Goal: Task Accomplishment & Management: Manage account settings

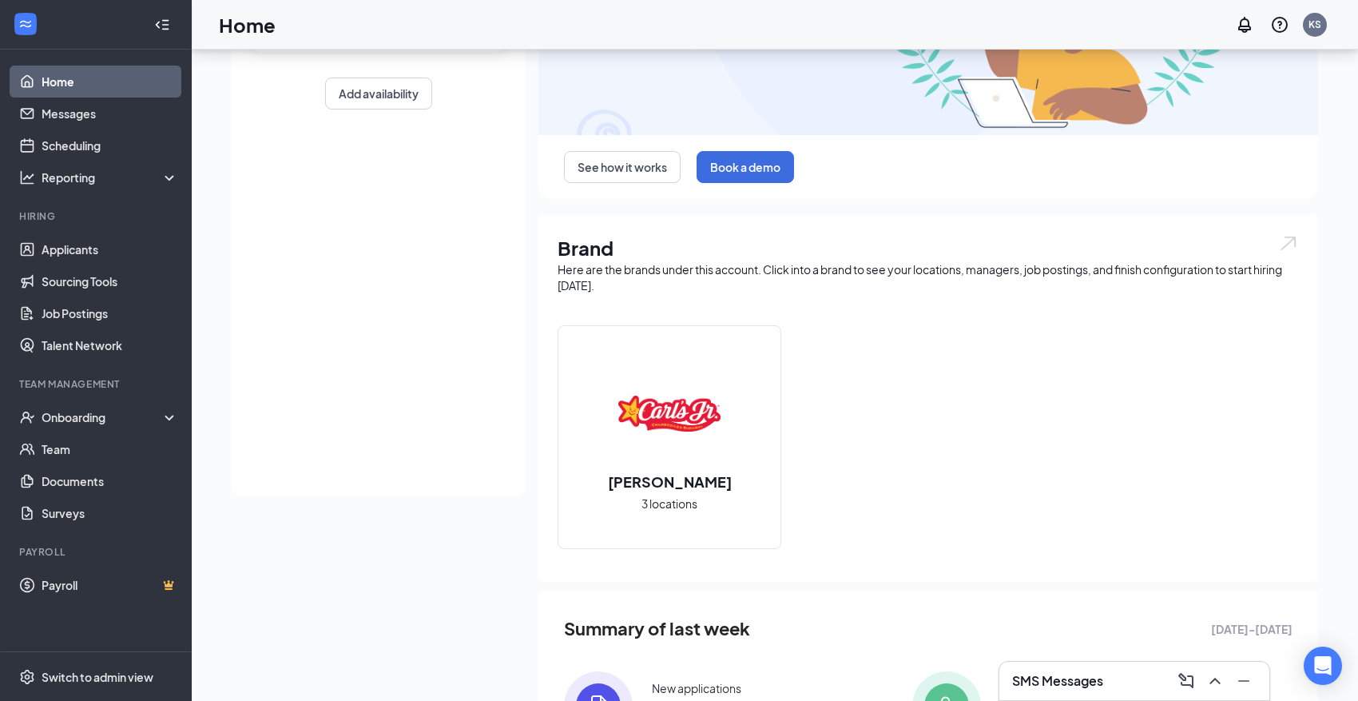
scroll to position [320, 0]
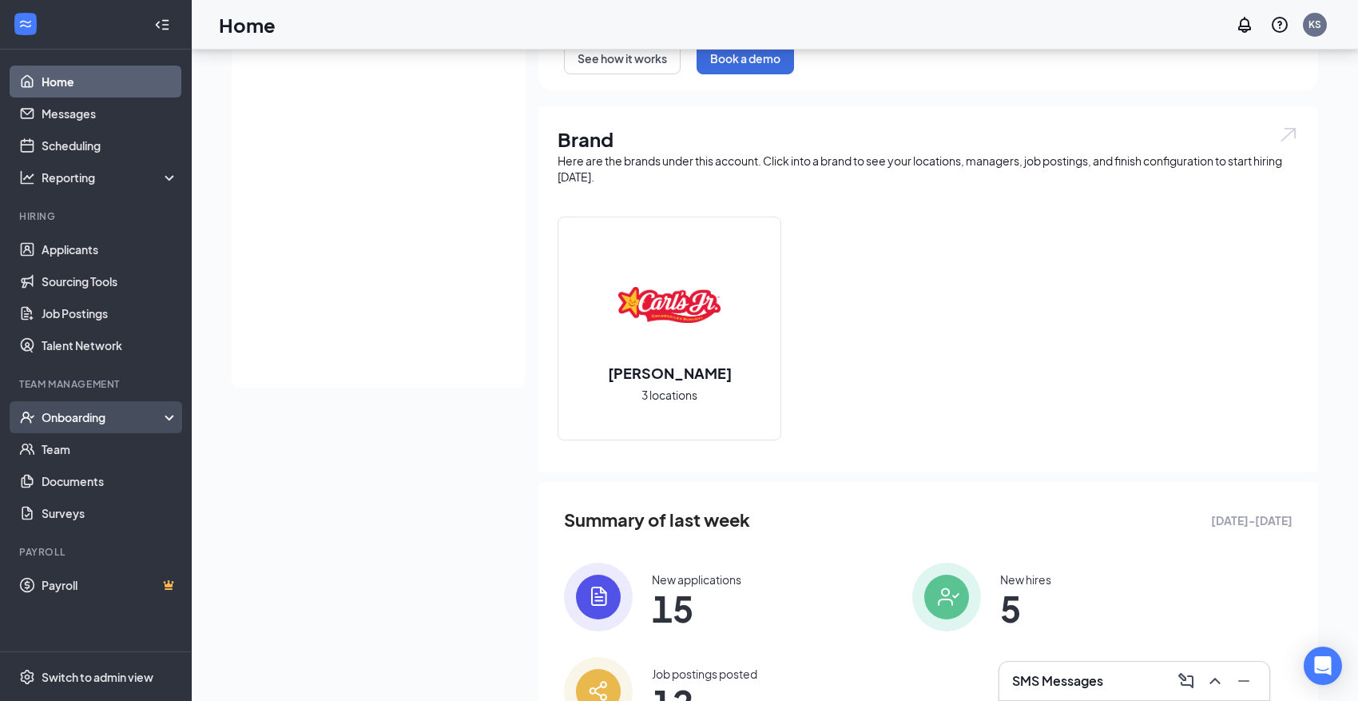
click at [140, 415] on div "Onboarding" at bounding box center [103, 417] width 123 height 16
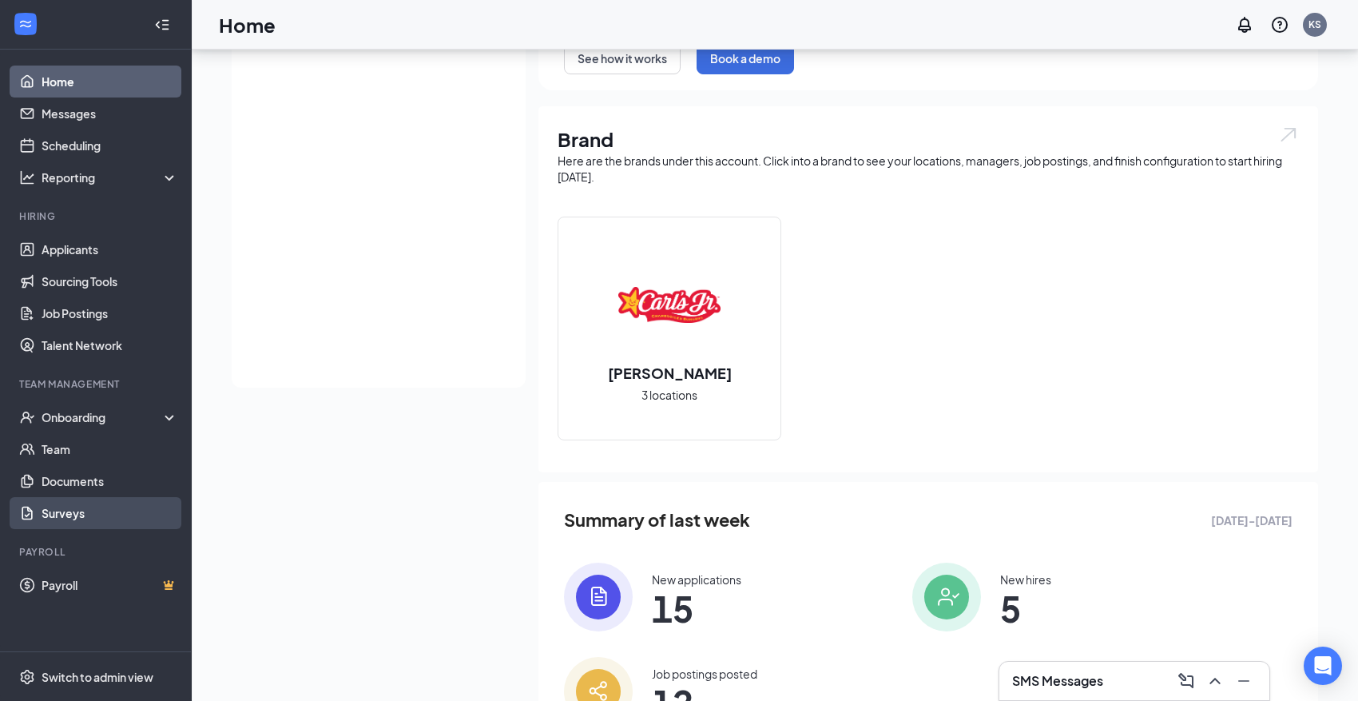
click at [47, 502] on link "Surveys" at bounding box center [110, 513] width 137 height 32
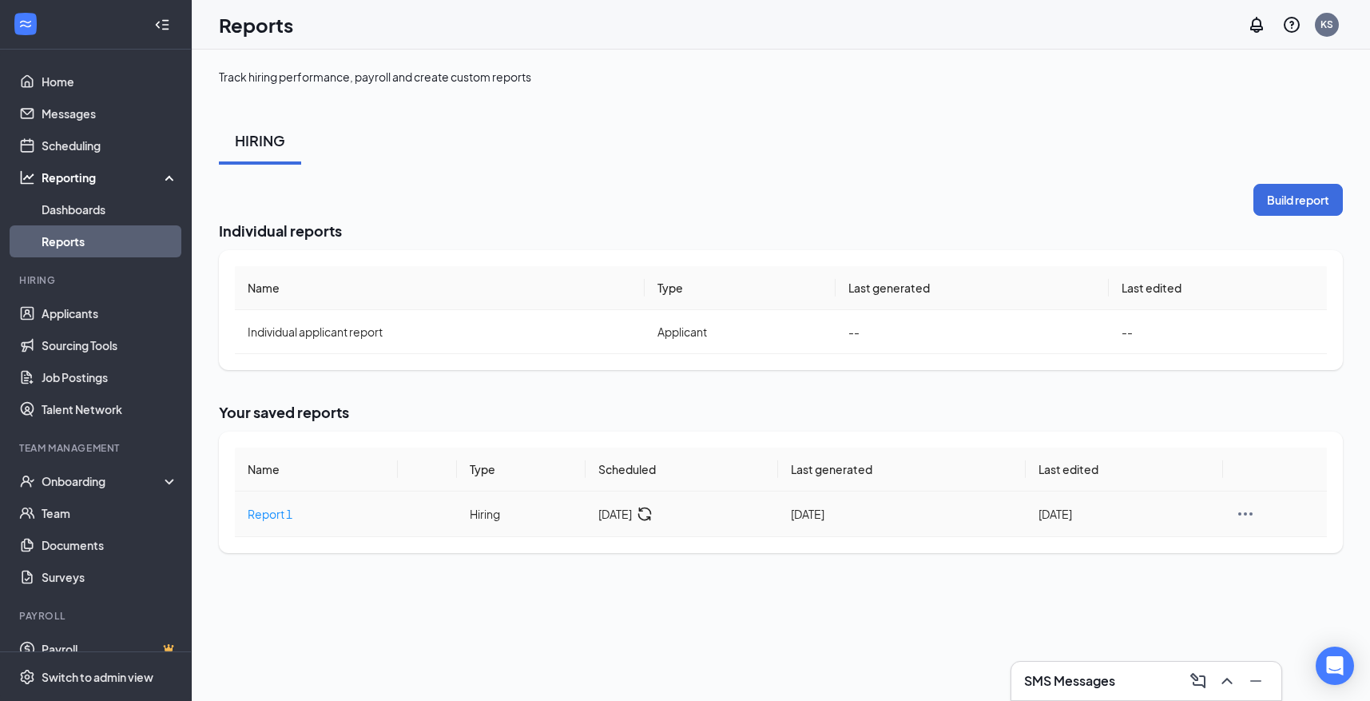
click at [1249, 511] on icon "Ellipses" at bounding box center [1245, 513] width 19 height 19
click at [1097, 397] on div "Build report Individual reports Name Type Last generated Last edited Individual…" at bounding box center [781, 368] width 1124 height 369
click at [283, 514] on span "Report 1" at bounding box center [270, 513] width 45 height 14
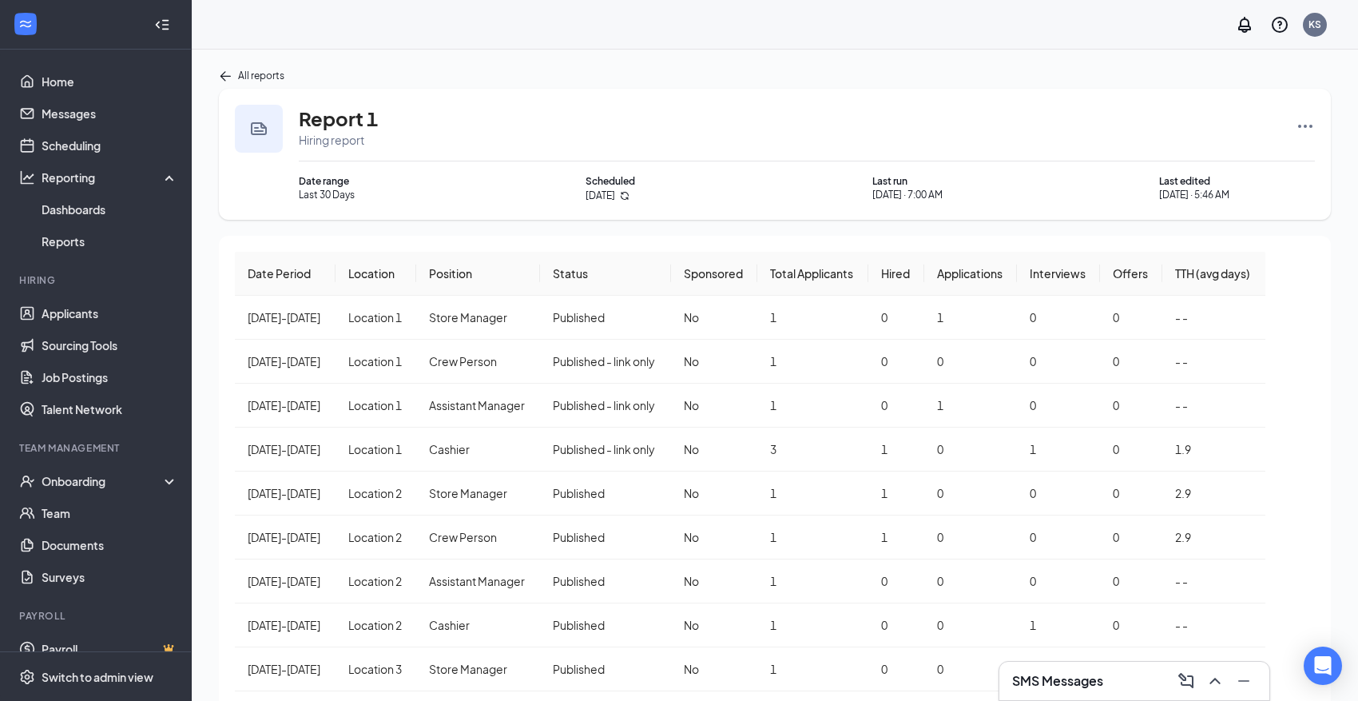
click at [1308, 130] on icon "Ellipses" at bounding box center [1305, 126] width 19 height 19
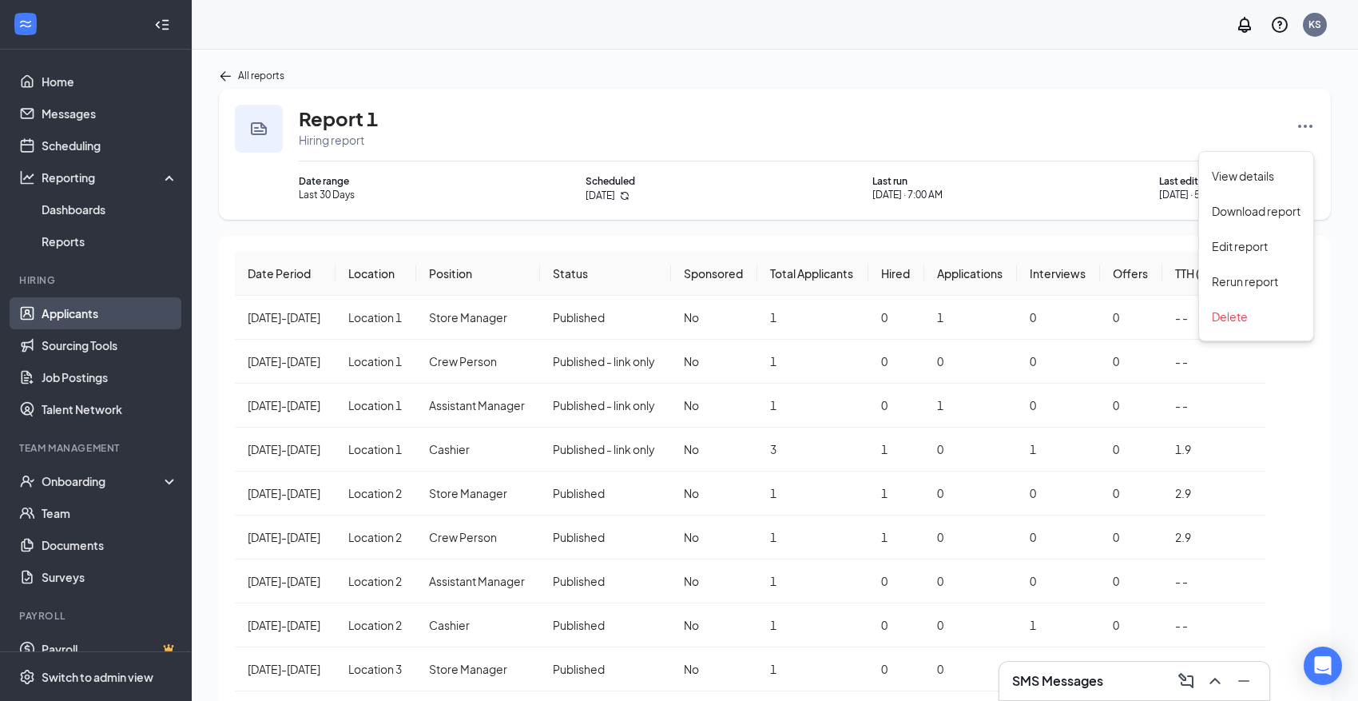
click at [62, 316] on link "Applicants" at bounding box center [110, 313] width 137 height 32
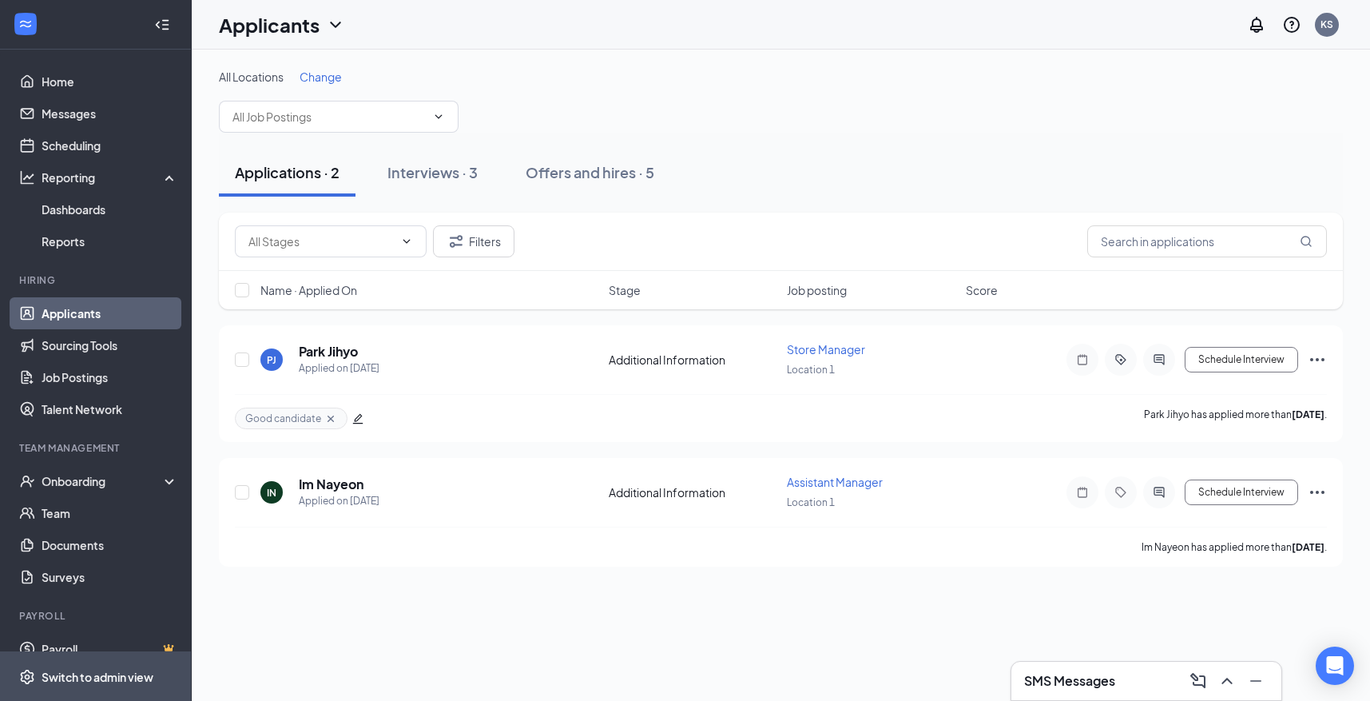
click at [100, 681] on div "Switch to admin view" at bounding box center [98, 677] width 112 height 16
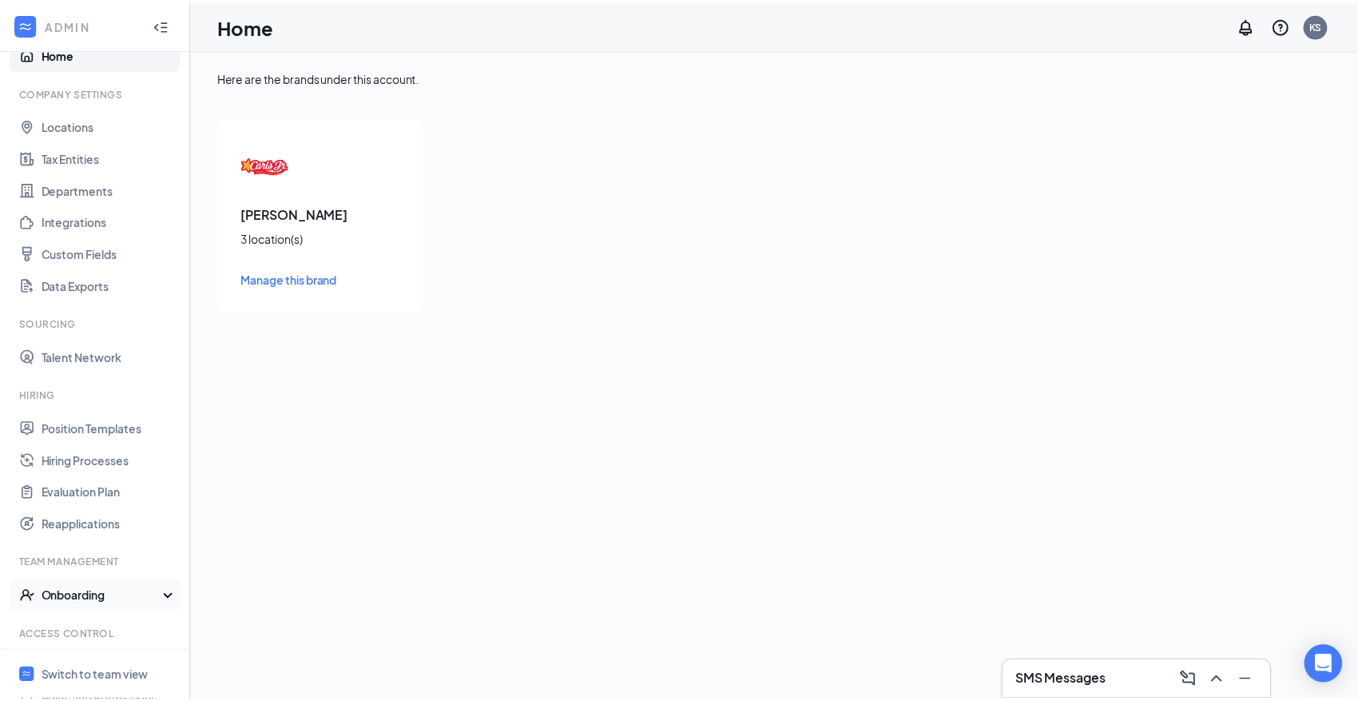
scroll to position [100, 0]
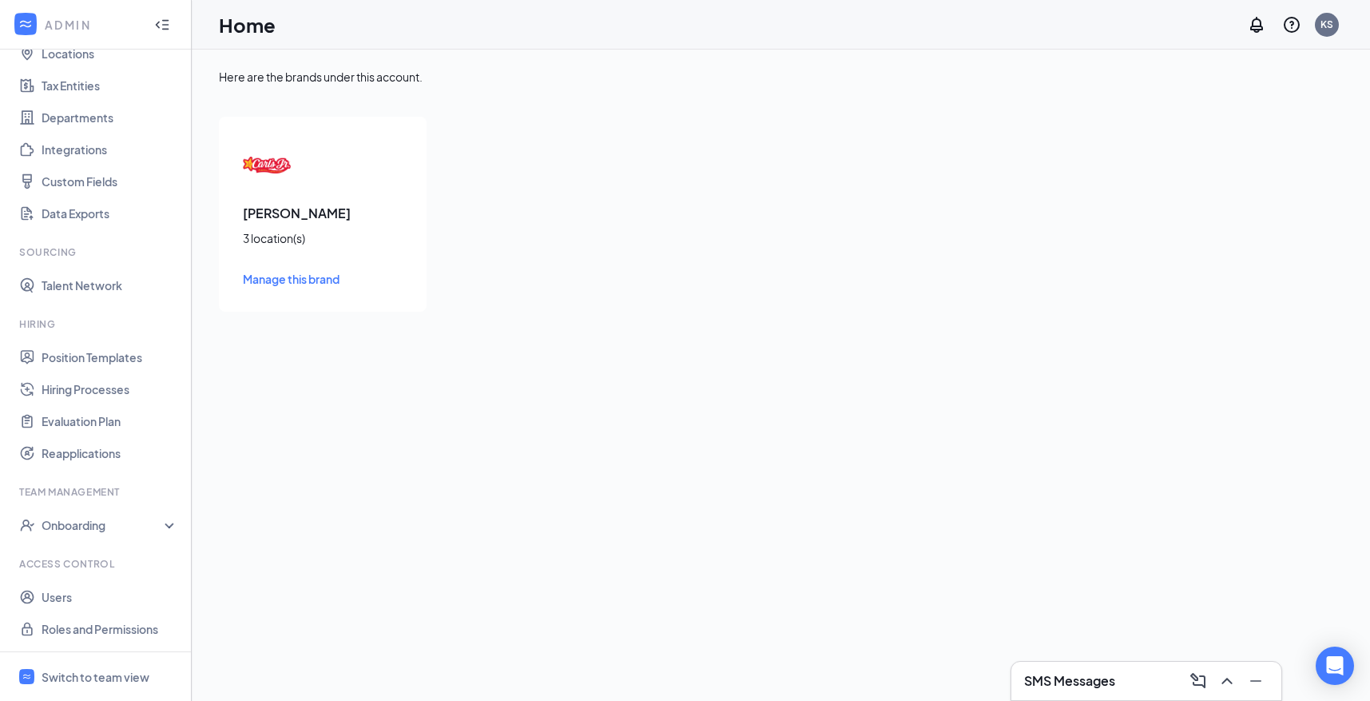
click at [87, 580] on li "Access control Users Roles and Permissions" at bounding box center [95, 601] width 191 height 88
click at [87, 590] on link "Users" at bounding box center [110, 597] width 137 height 32
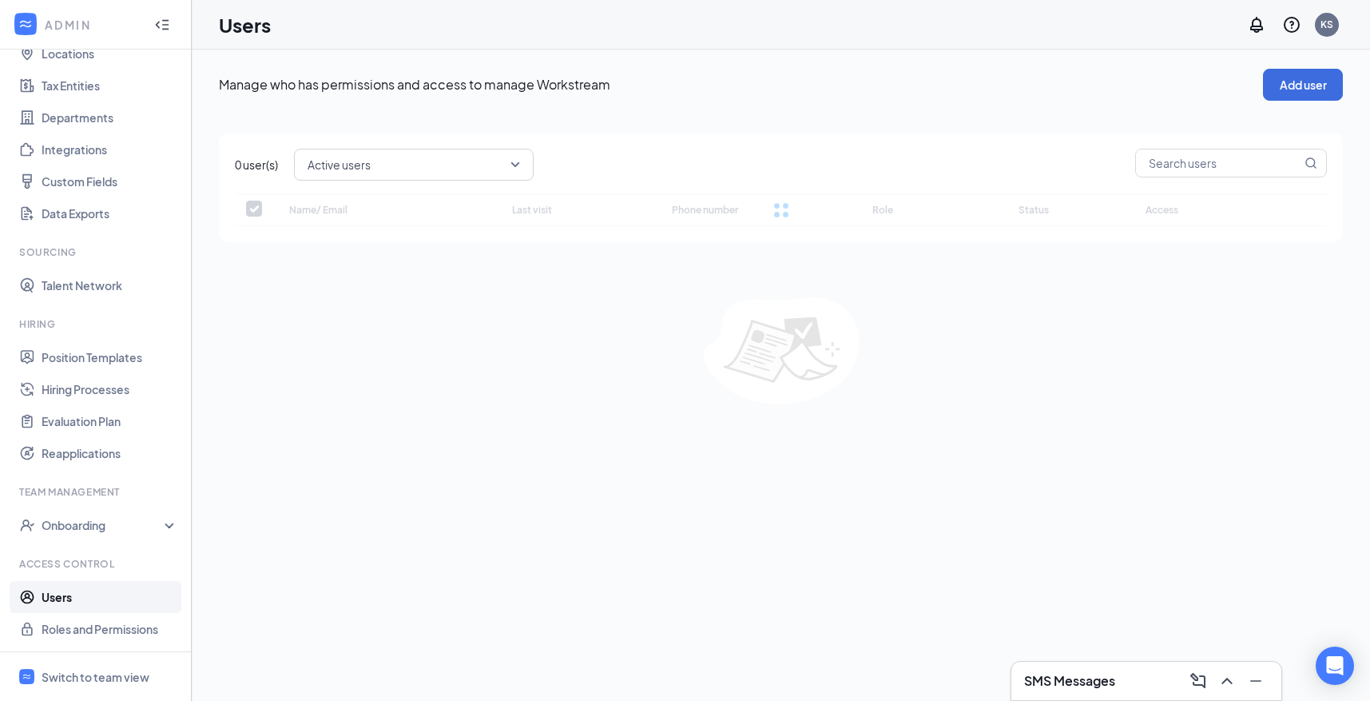
checkbox input "false"
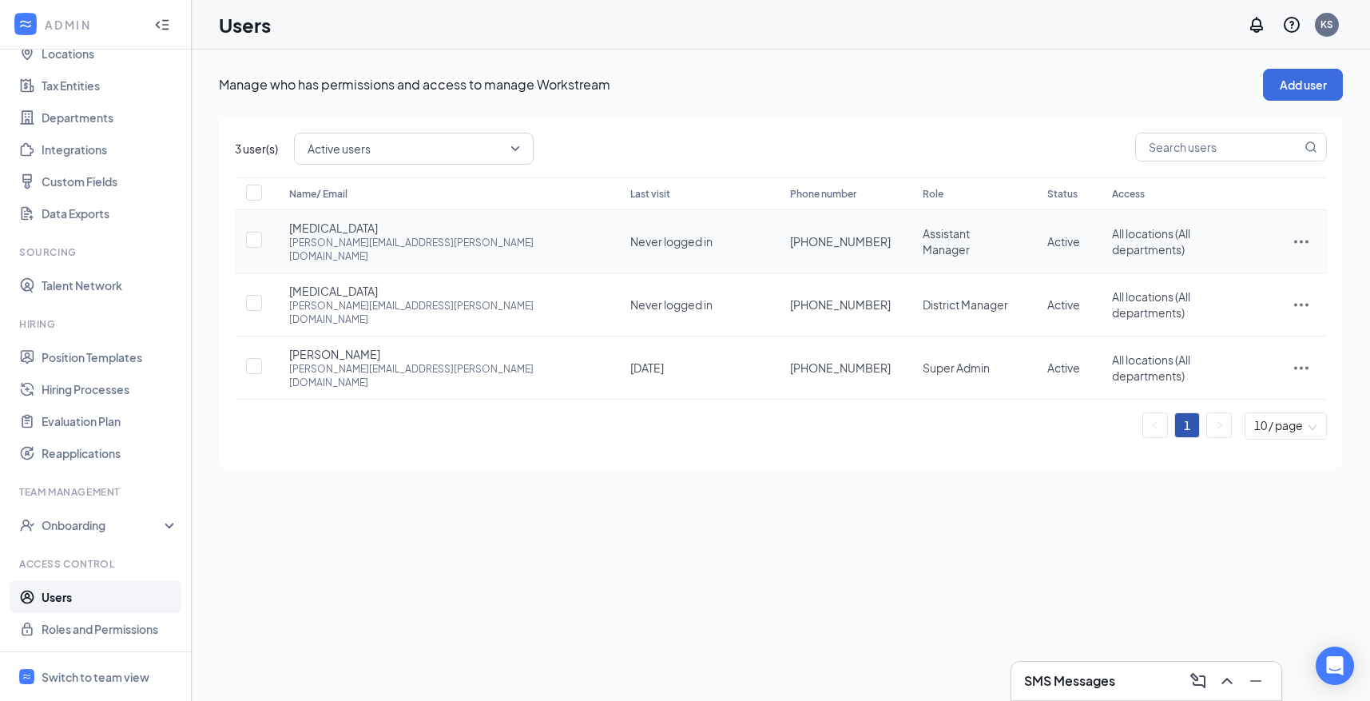
click at [1295, 232] on icon "ActionsIcon" at bounding box center [1301, 241] width 19 height 19
click at [103, 685] on span "Switch to team view" at bounding box center [110, 676] width 137 height 49
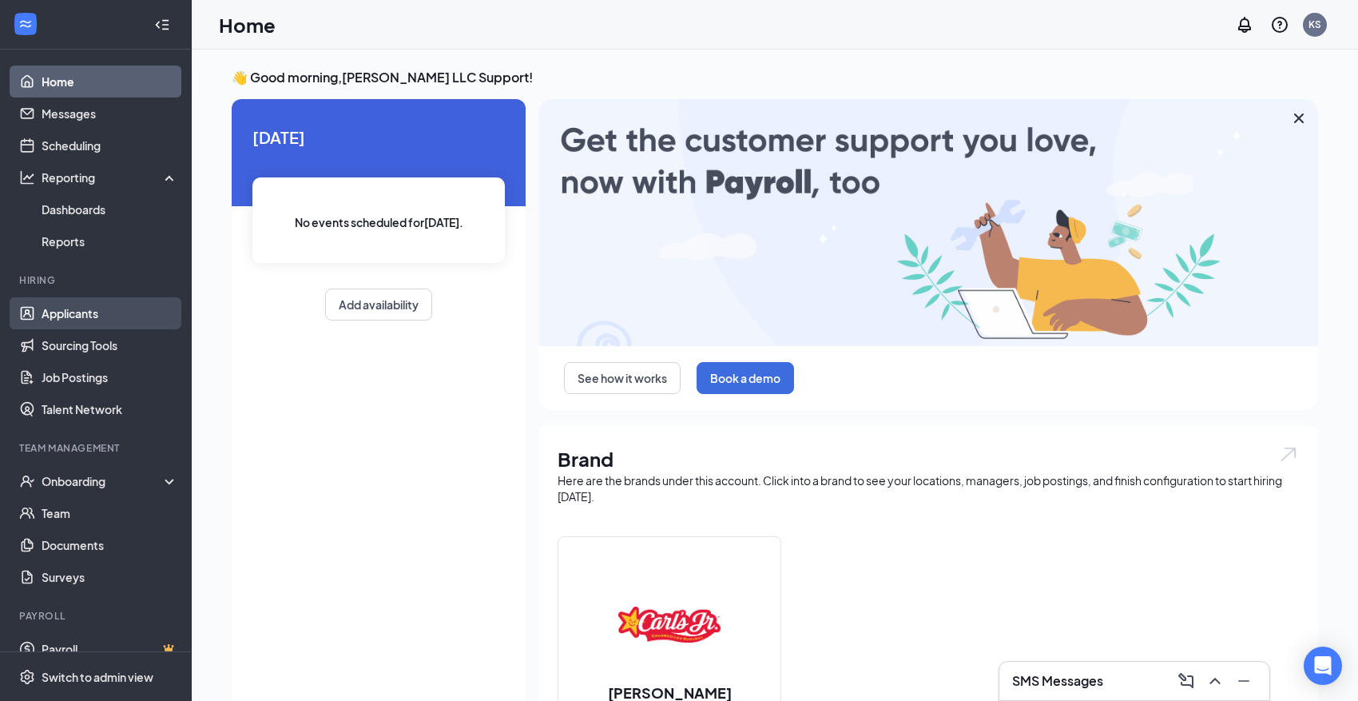
click at [62, 313] on link "Applicants" at bounding box center [110, 313] width 137 height 32
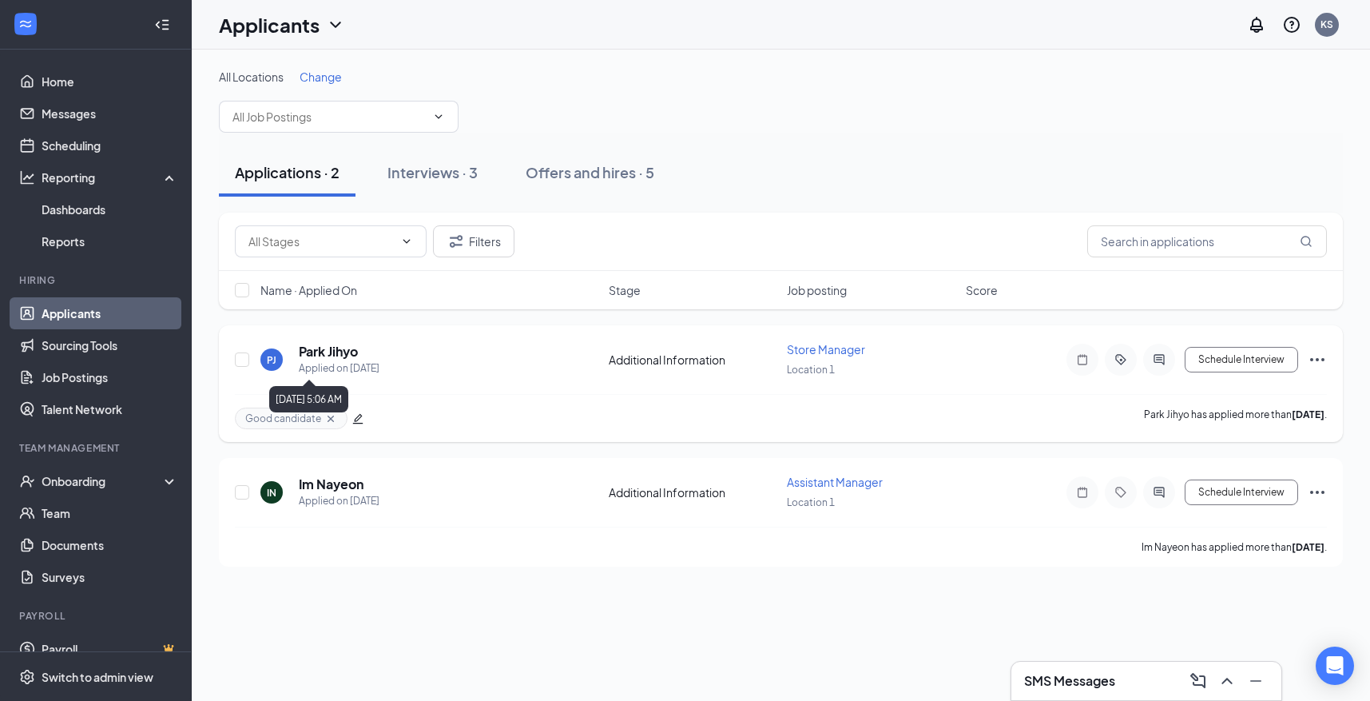
click at [323, 351] on h5 "Park Jihyo" at bounding box center [328, 352] width 59 height 18
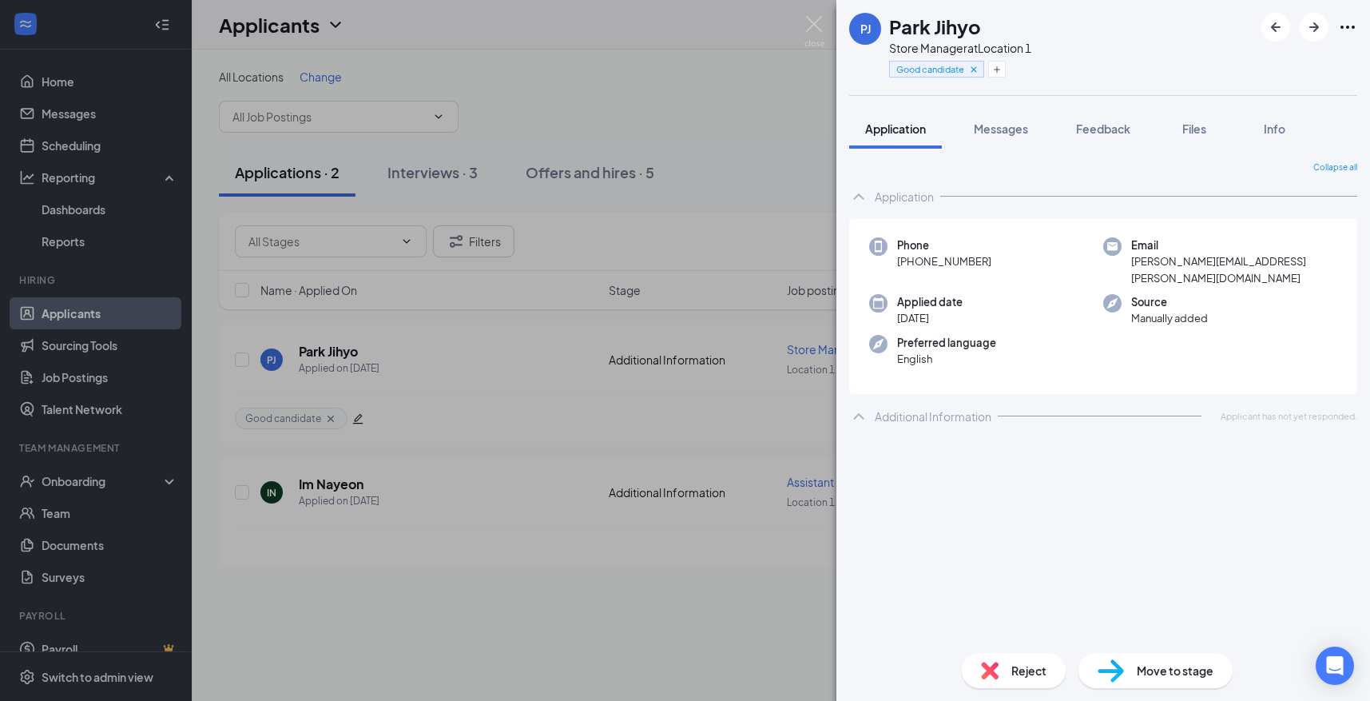
drag, startPoint x: 464, startPoint y: 208, endPoint x: 351, endPoint y: 212, distance: 113.5
click at [463, 208] on div "PJ Park Jihyo Store Manager at Location 1 Good candidate Application Messages F…" at bounding box center [685, 350] width 1370 height 701
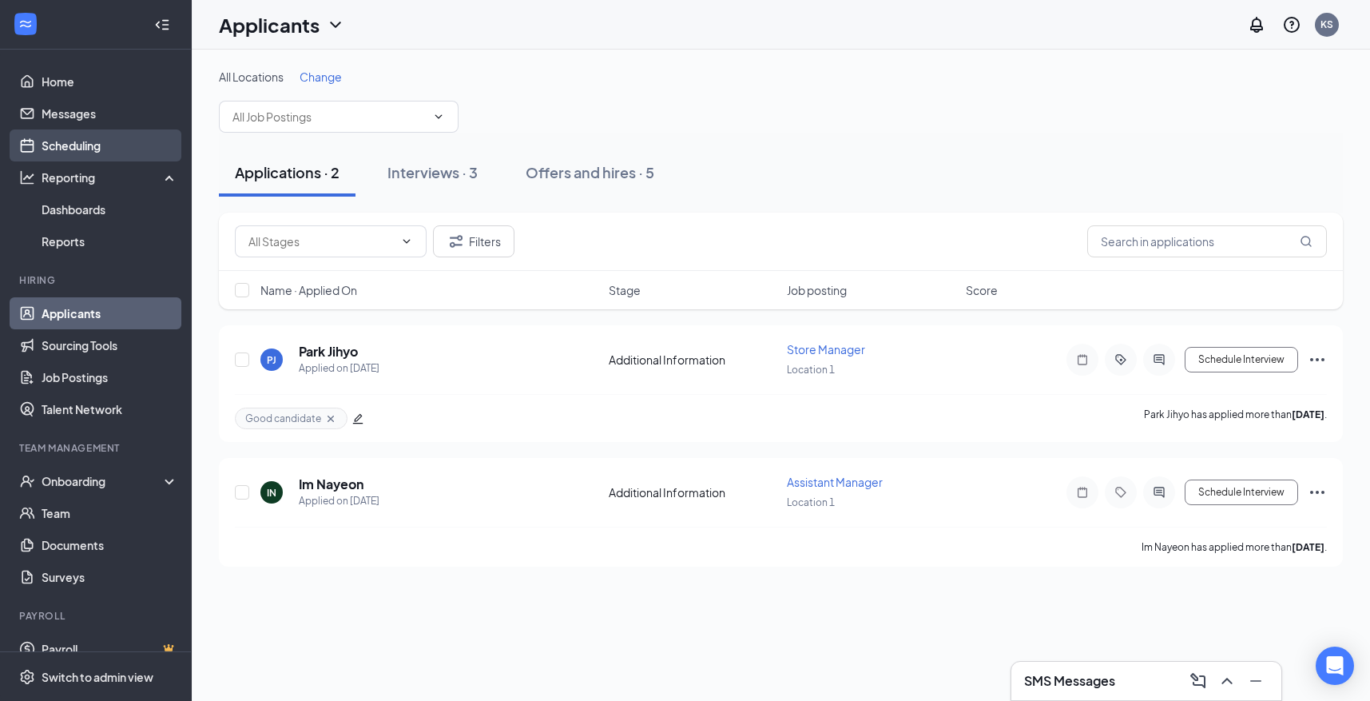
click at [113, 153] on link "Scheduling" at bounding box center [110, 145] width 137 height 32
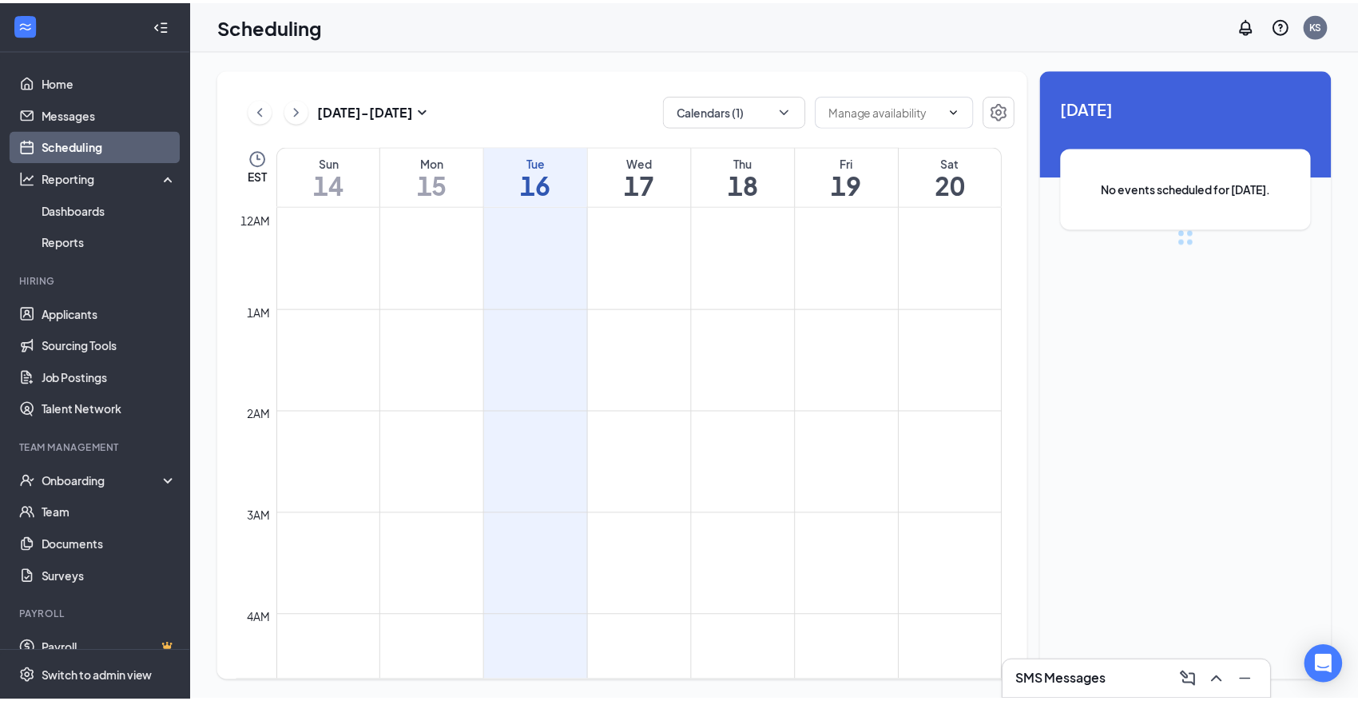
scroll to position [785, 0]
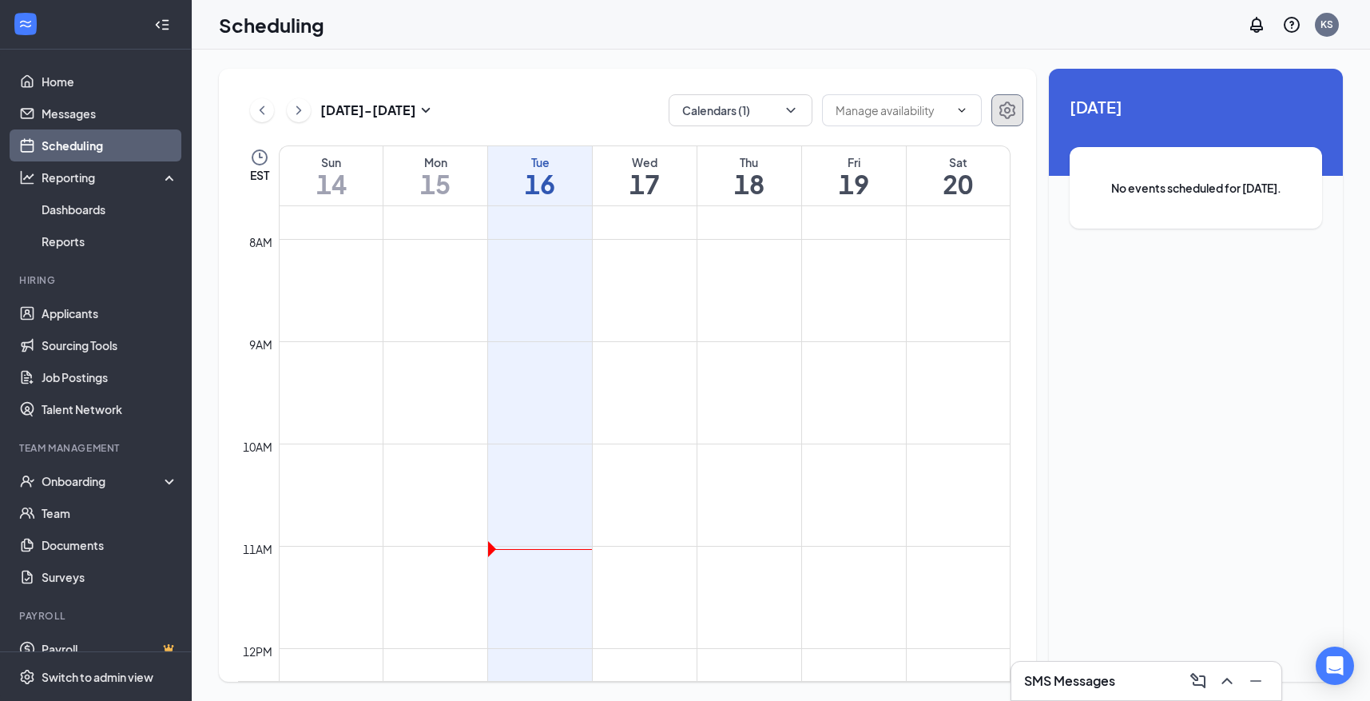
click at [998, 116] on icon "Settings" at bounding box center [1007, 110] width 19 height 19
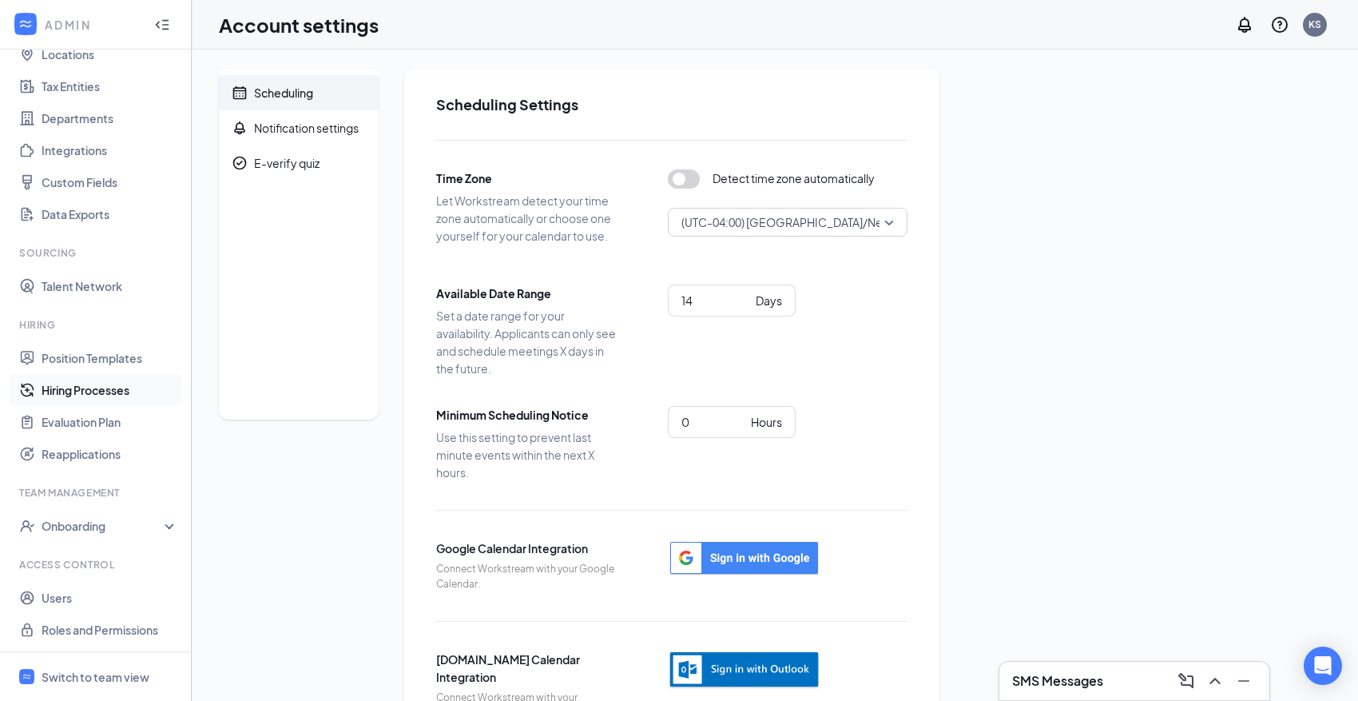
scroll to position [100, 0]
click at [106, 605] on link "Users" at bounding box center [110, 597] width 137 height 32
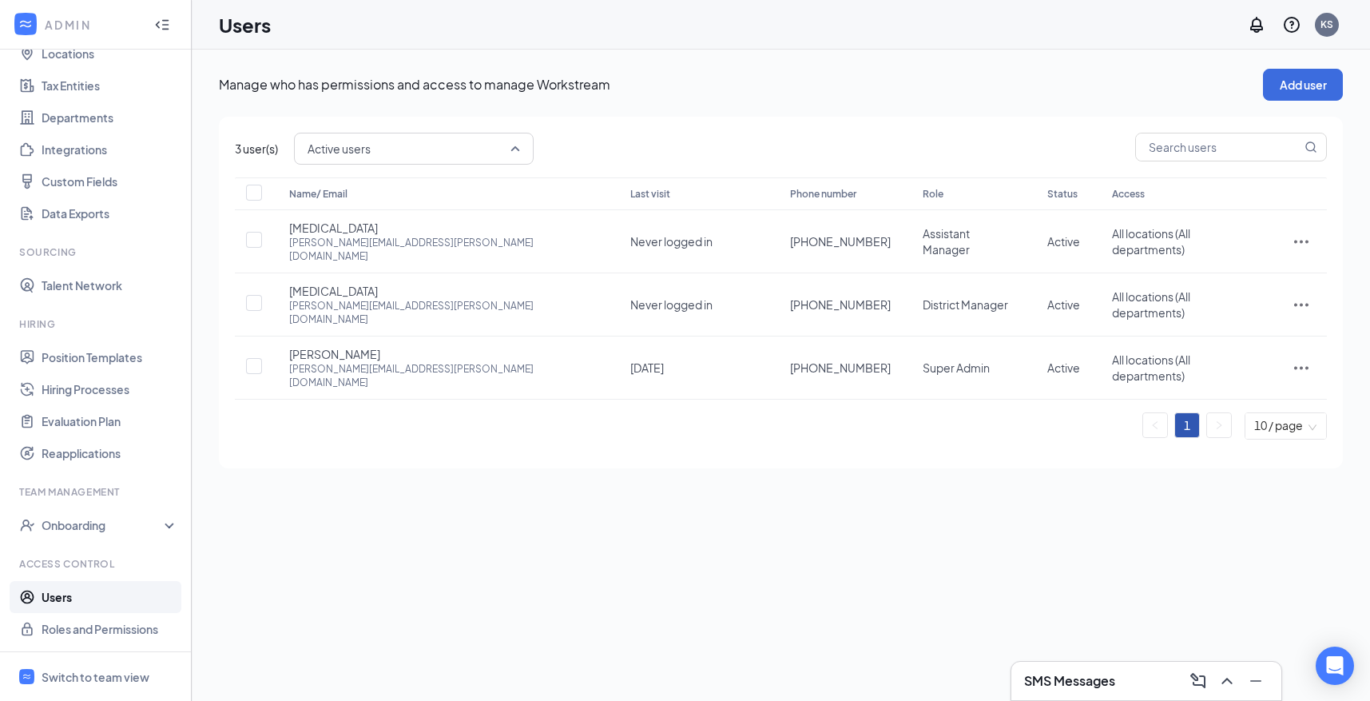
click at [497, 147] on span "Active users" at bounding box center [407, 149] width 198 height 24
click at [490, 189] on span "All users" at bounding box center [414, 193] width 214 height 18
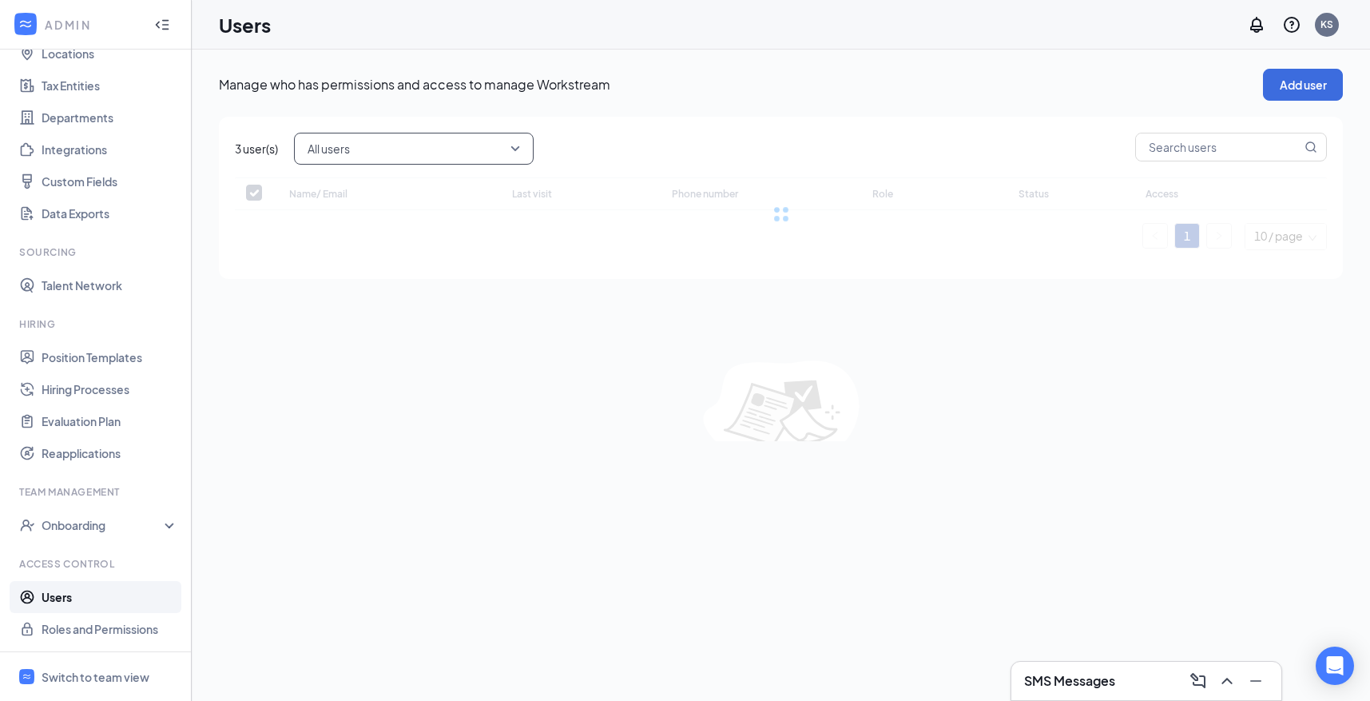
checkbox input "false"
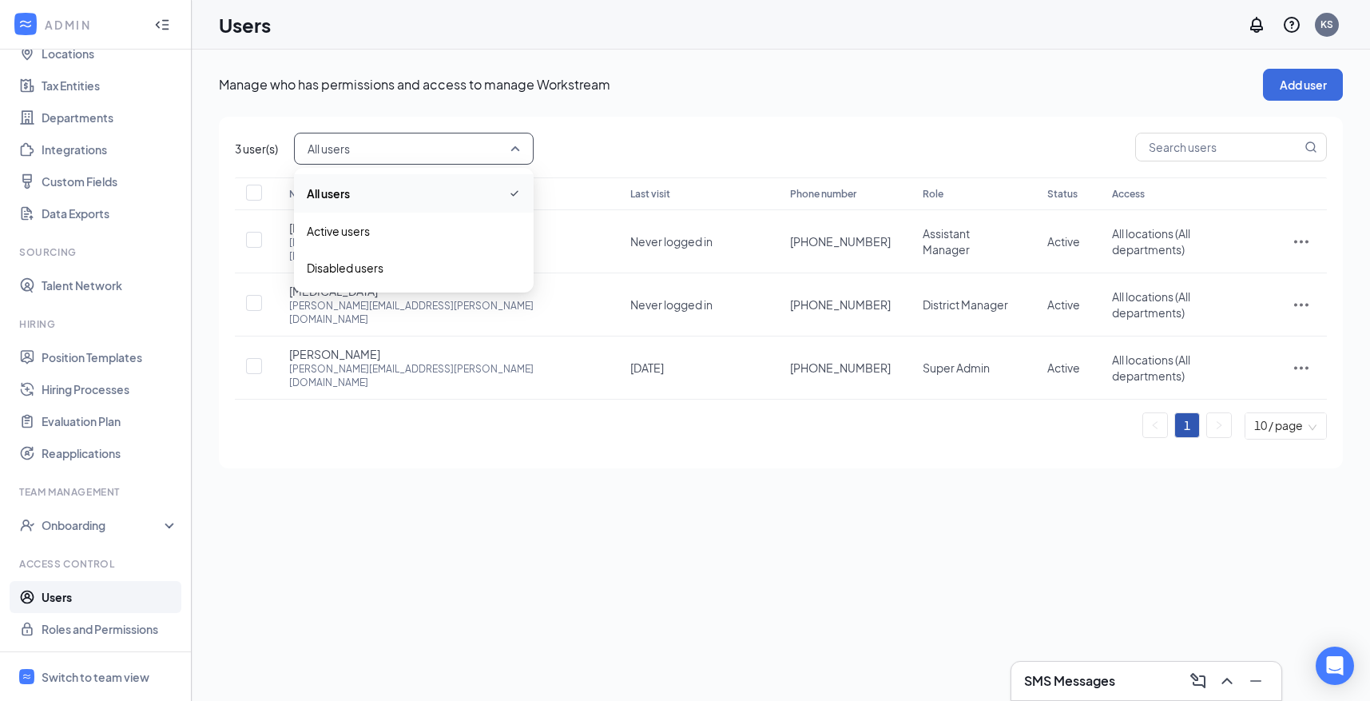
click at [510, 154] on span "All users" at bounding box center [414, 148] width 212 height 27
click at [1298, 232] on icon "ActionsIcon" at bounding box center [1301, 241] width 19 height 19
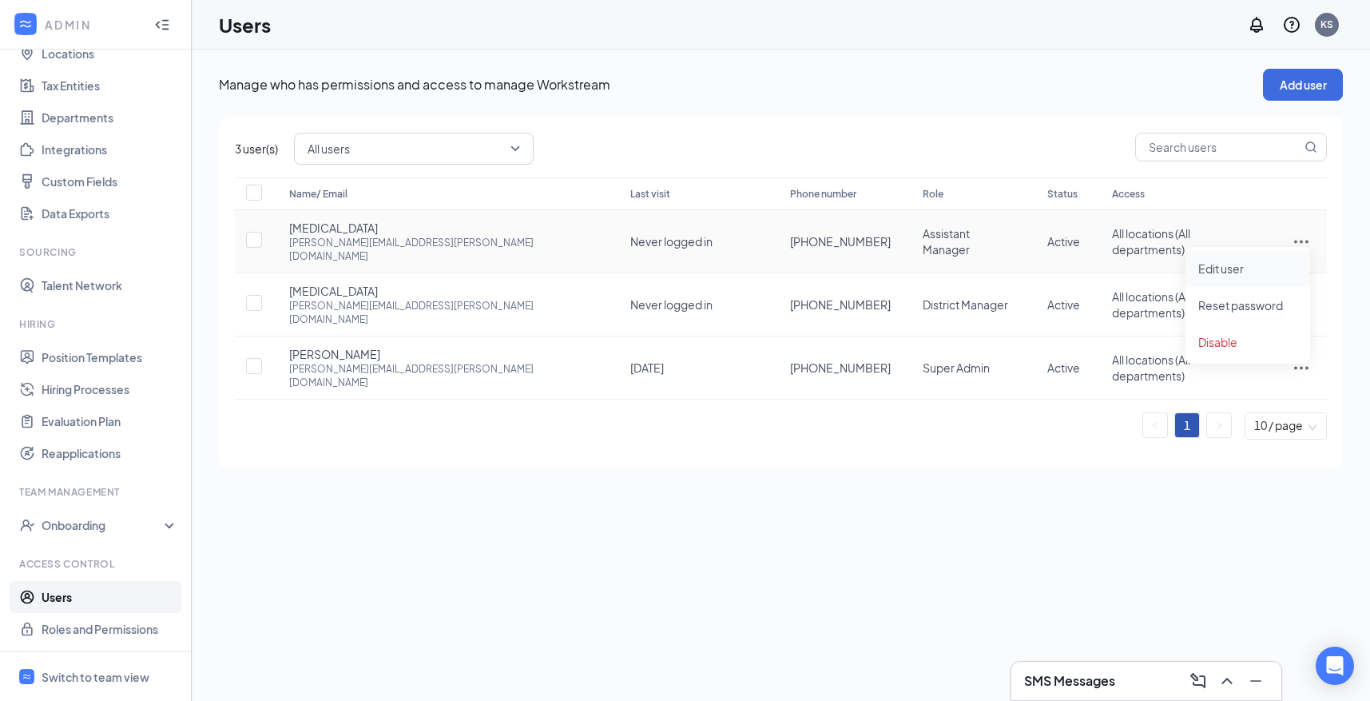
click at [1280, 264] on span "Edit user" at bounding box center [1247, 269] width 99 height 18
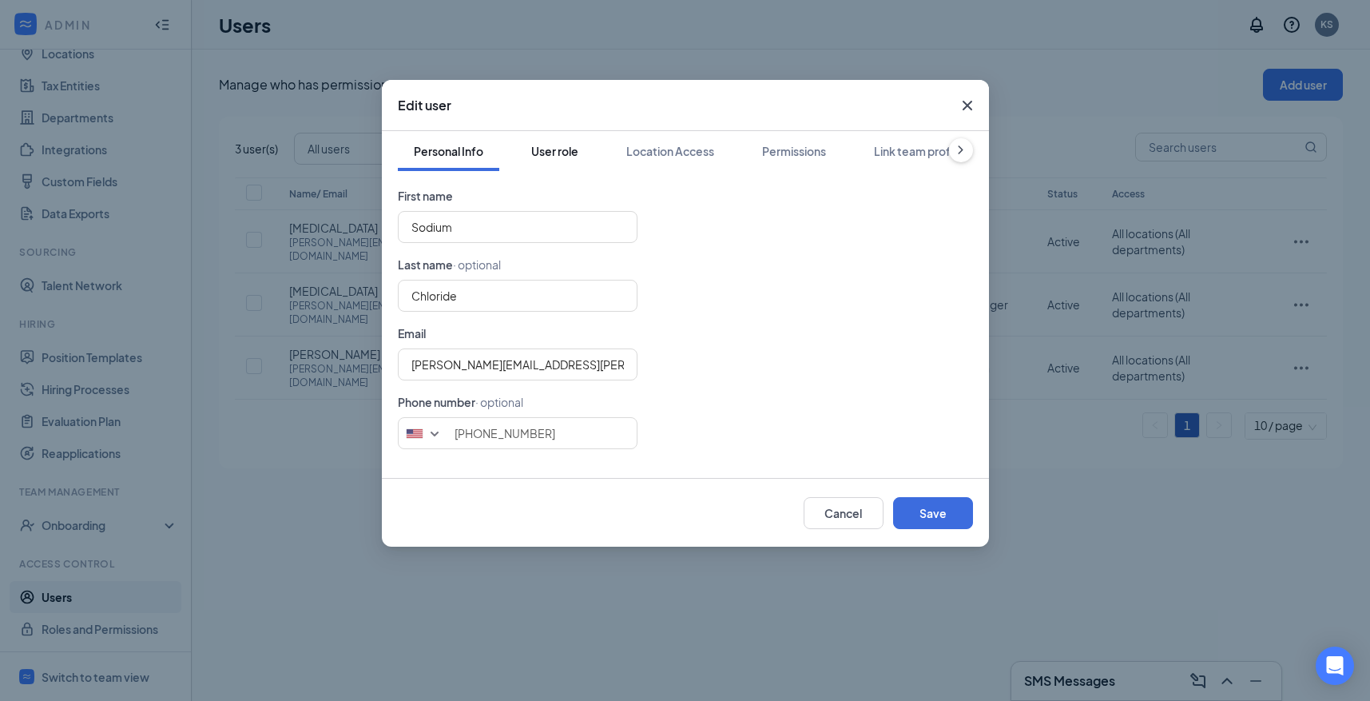
click at [556, 163] on button "User role" at bounding box center [554, 151] width 79 height 40
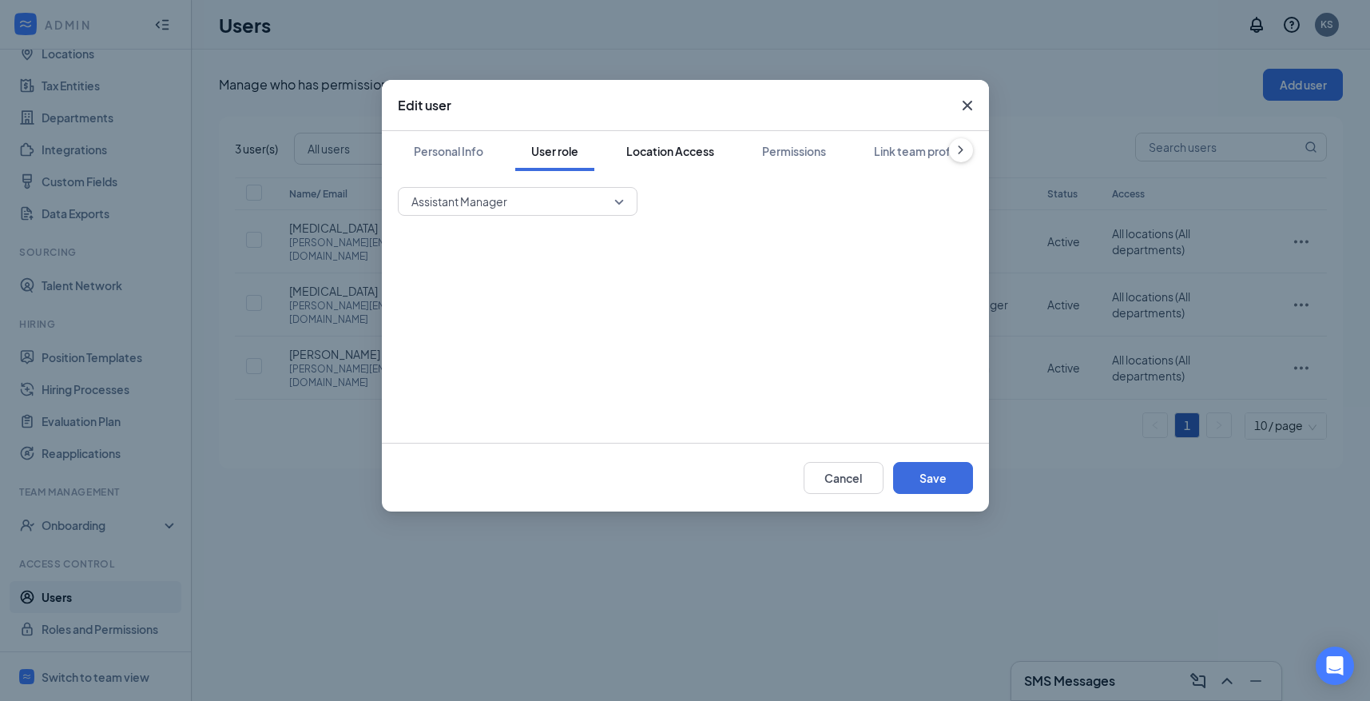
click at [663, 147] on div "Location Access" at bounding box center [670, 151] width 88 height 16
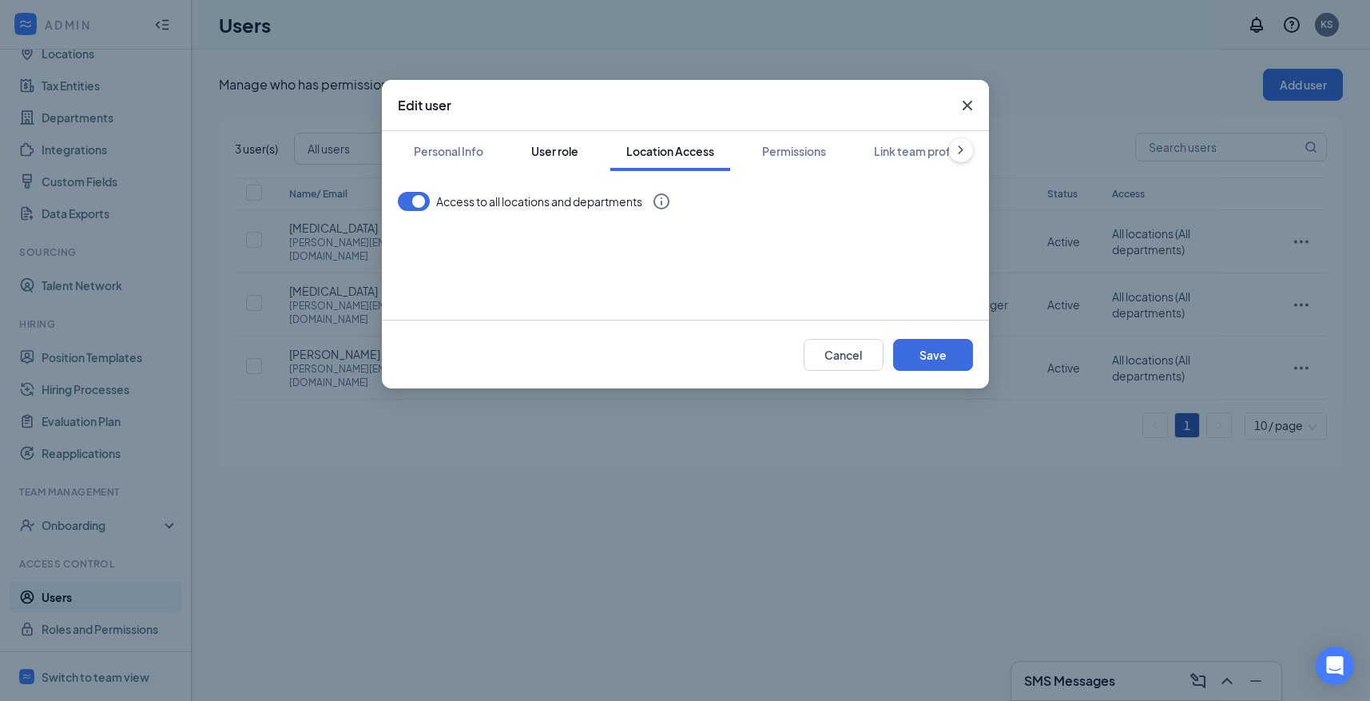
click at [566, 150] on div "User role" at bounding box center [554, 151] width 47 height 16
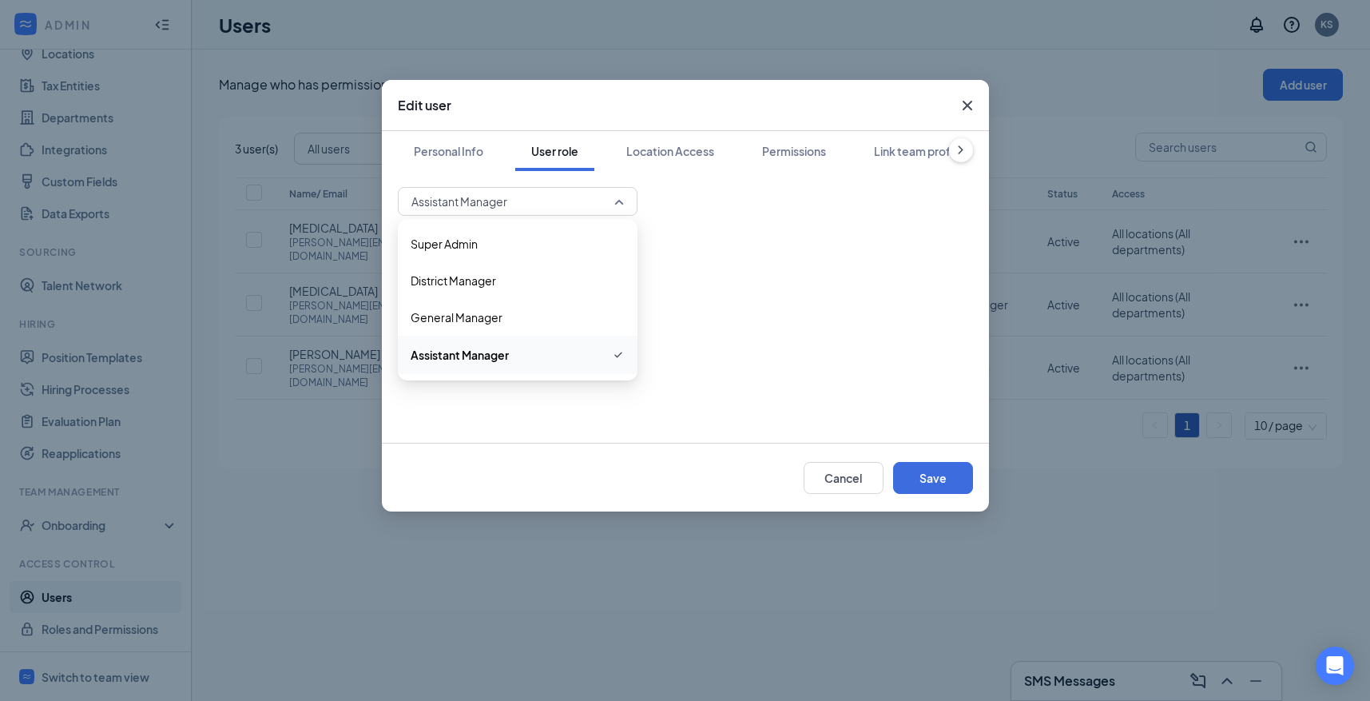
click at [578, 200] on span "Assistant Manager" at bounding box center [510, 201] width 198 height 24
click at [957, 105] on span "Close" at bounding box center [967, 105] width 43 height 43
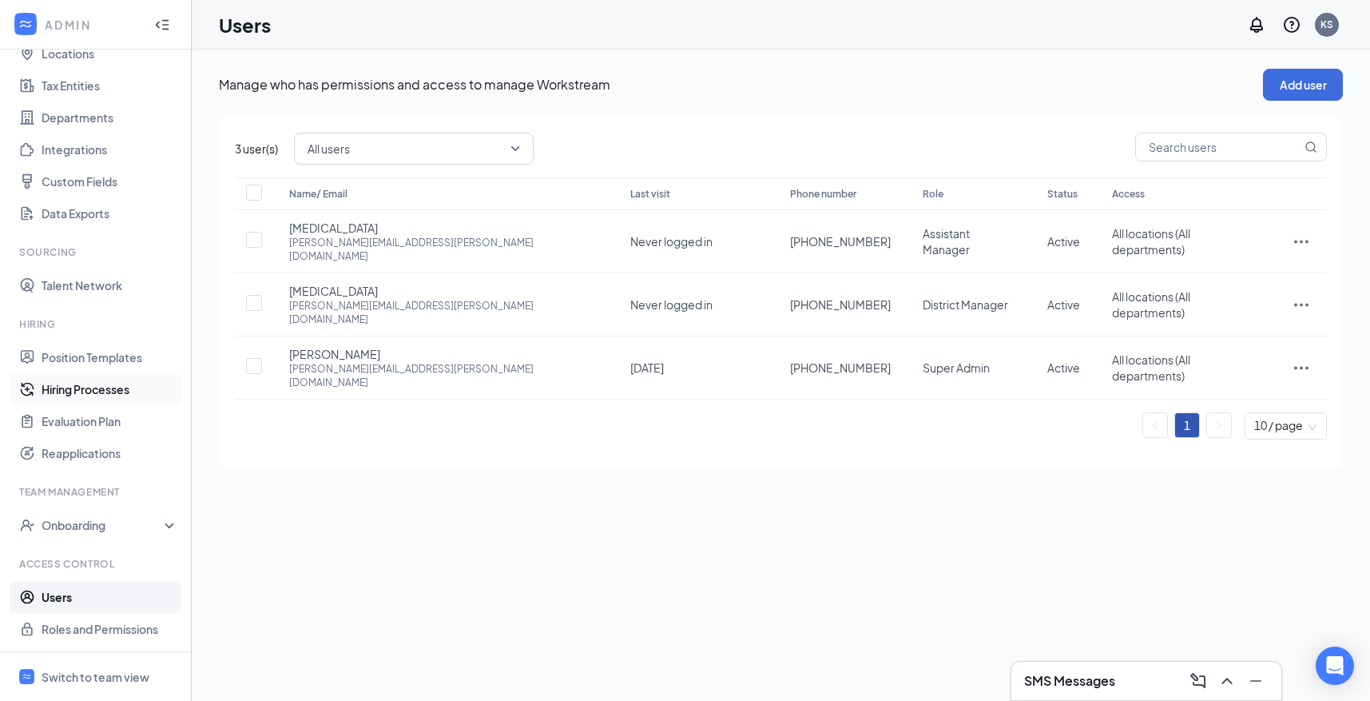
click at [78, 383] on link "Hiring Processes" at bounding box center [110, 389] width 137 height 32
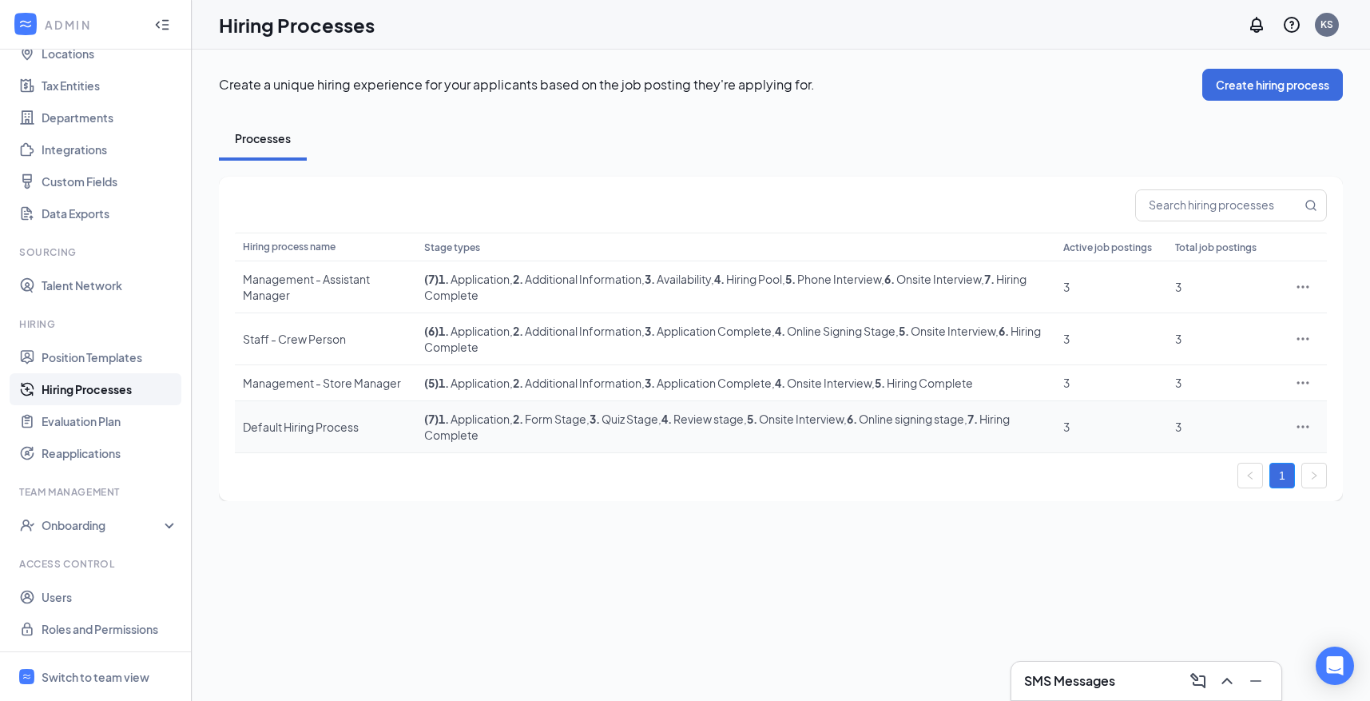
click at [304, 422] on div "Default Hiring Process" at bounding box center [325, 427] width 165 height 16
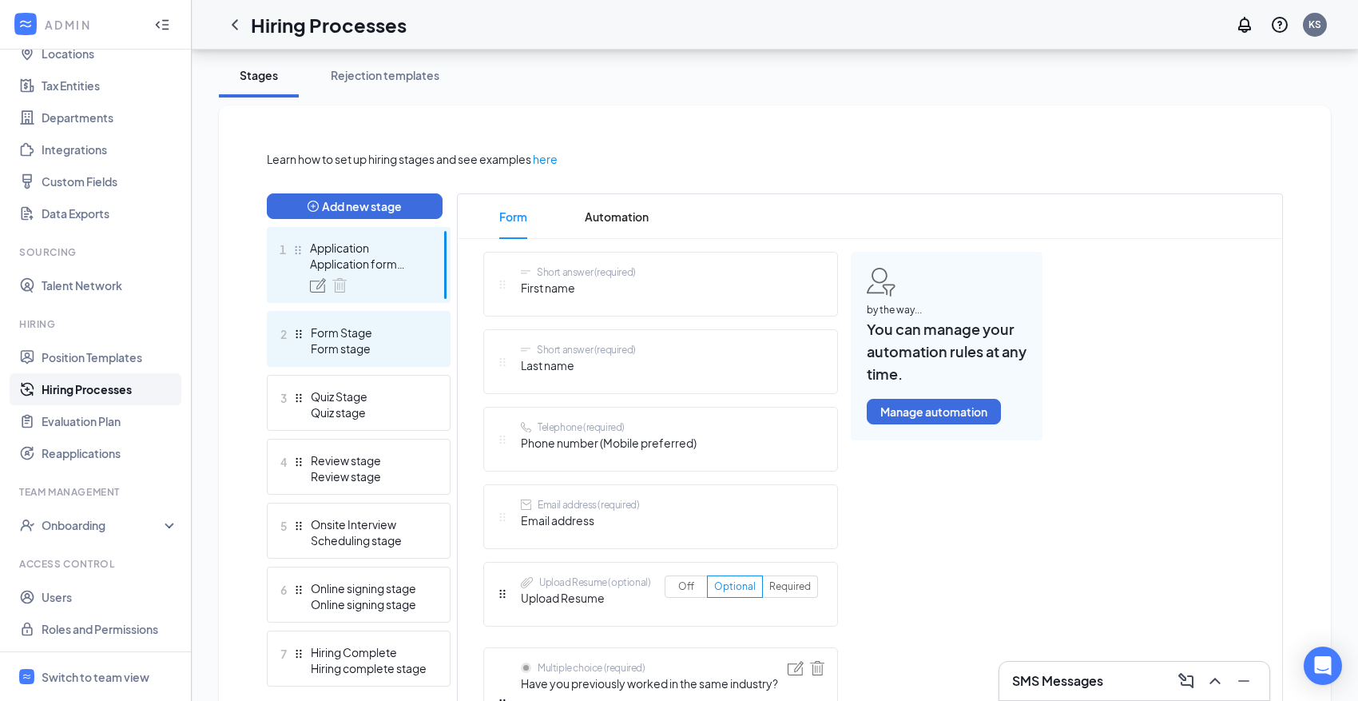
scroll to position [320, 0]
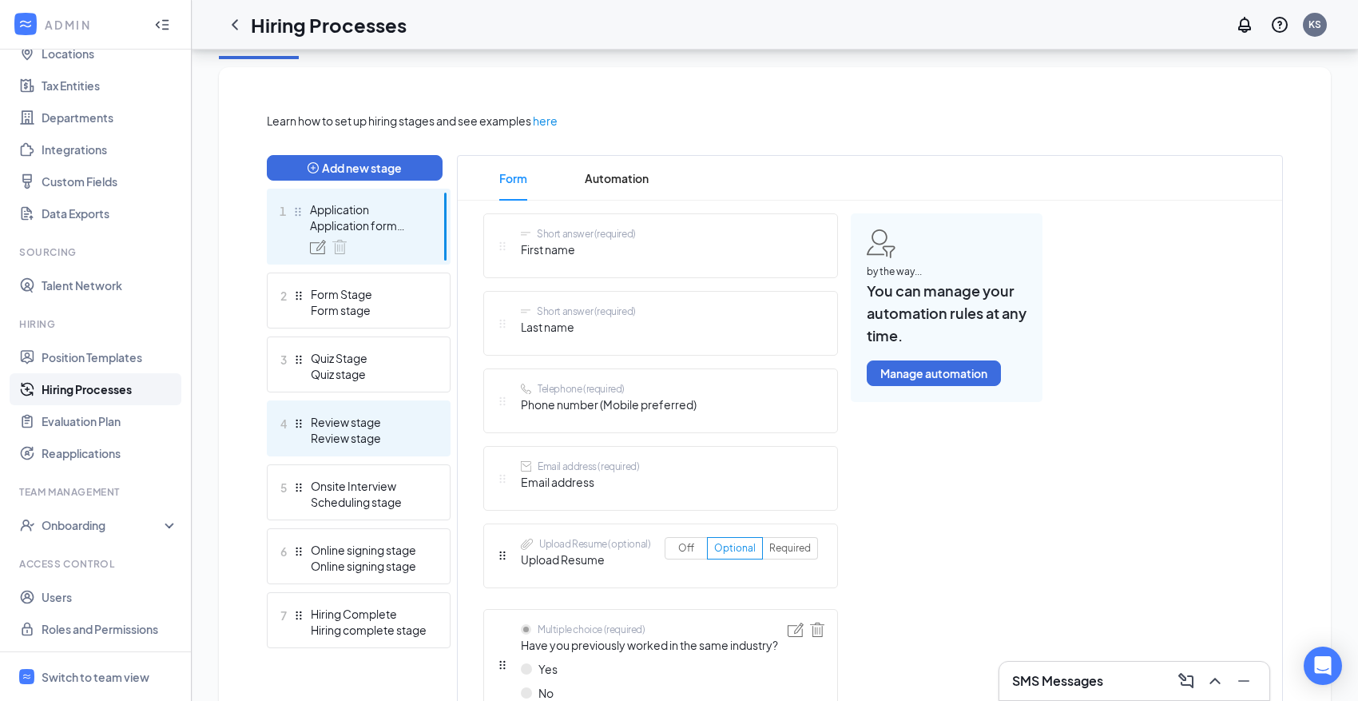
click at [335, 415] on div "Review stage" at bounding box center [369, 422] width 117 height 16
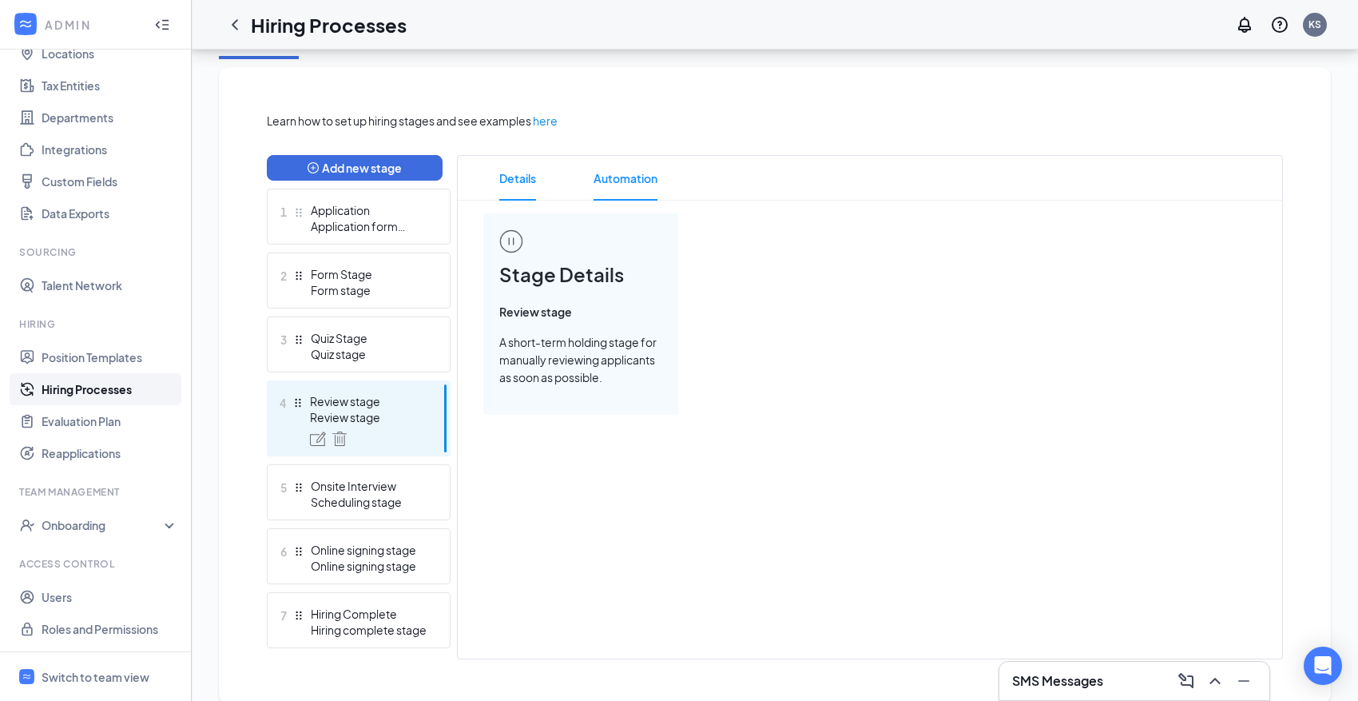
click at [635, 168] on span "Automation" at bounding box center [625, 178] width 64 height 45
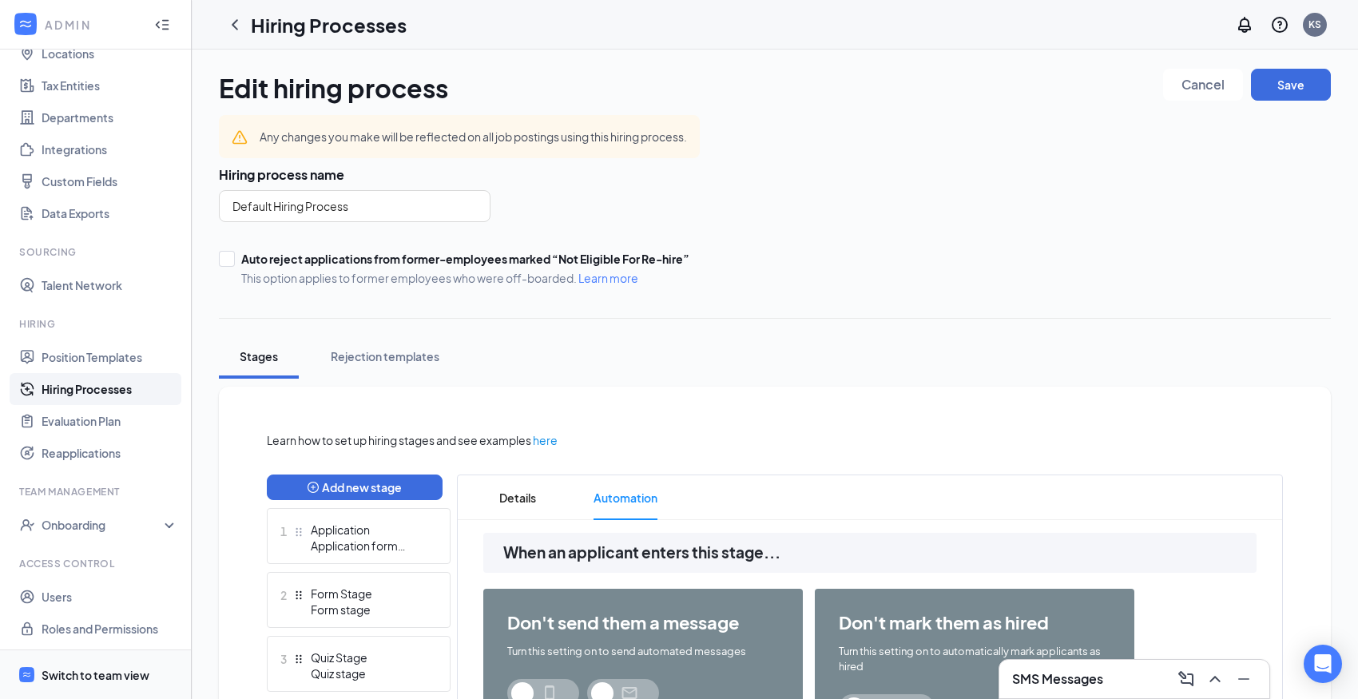
click at [38, 674] on li "Switch to team view" at bounding box center [95, 674] width 191 height 49
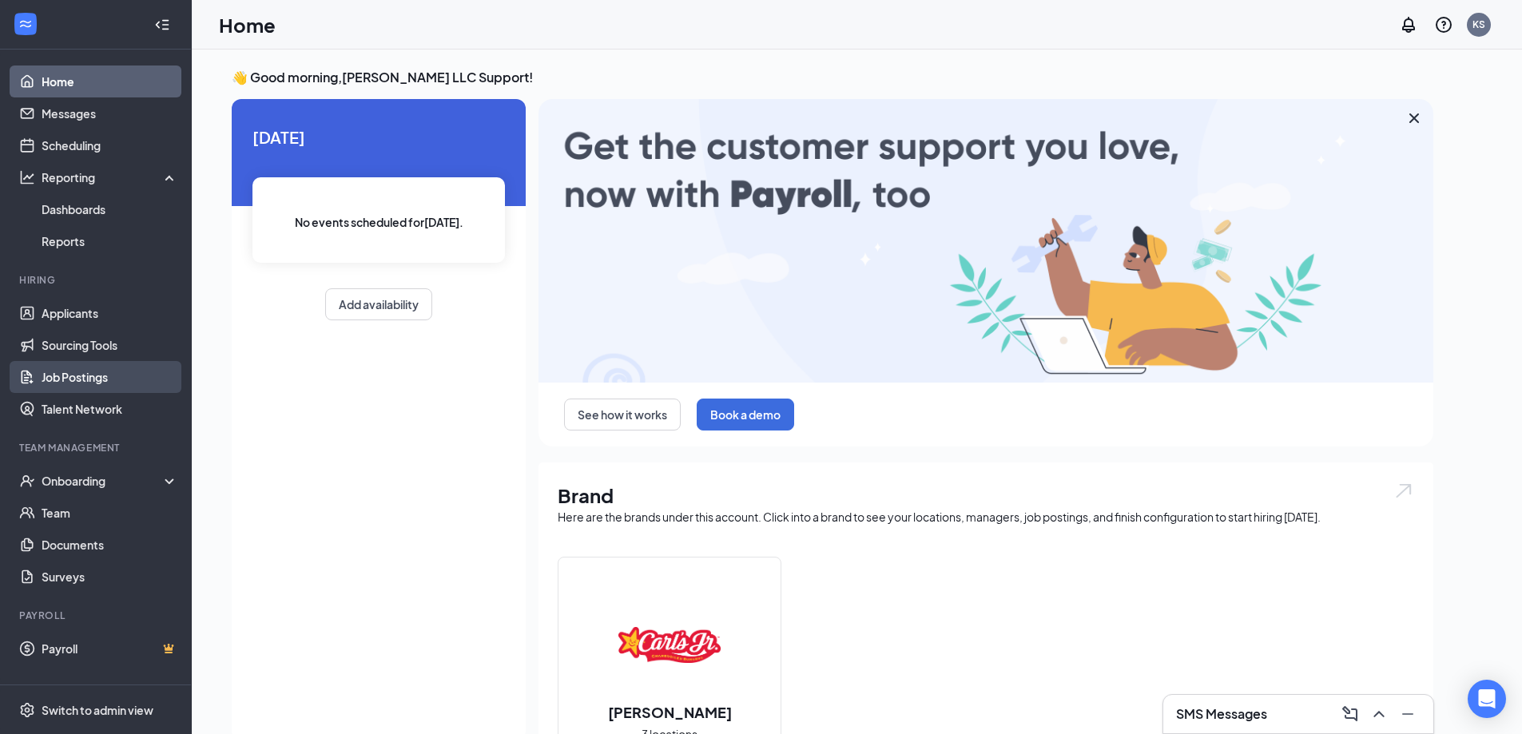
click at [112, 372] on link "Job Postings" at bounding box center [110, 377] width 137 height 32
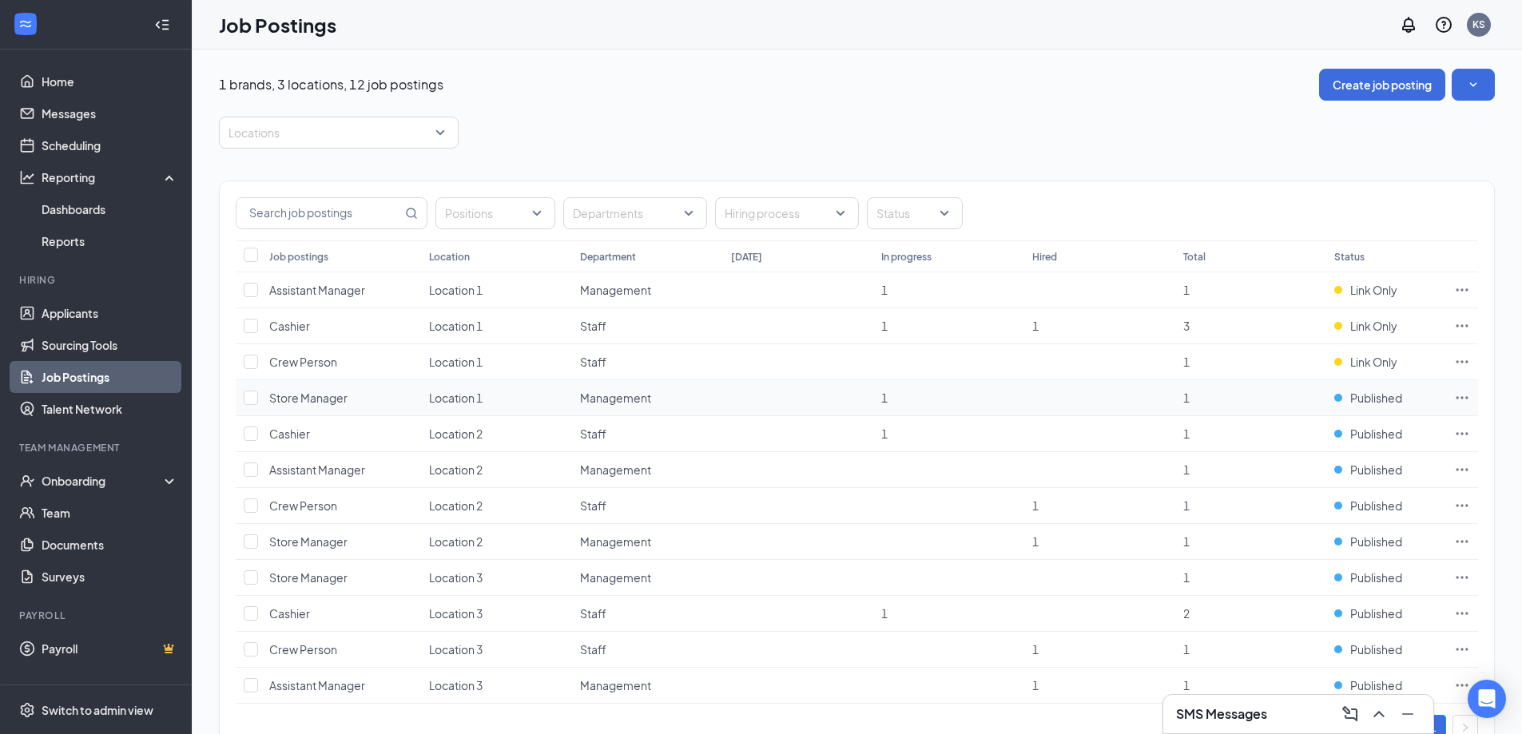
click at [1369, 399] on icon "Ellipses" at bounding box center [1462, 398] width 16 height 16
click at [317, 401] on span "Store Manager" at bounding box center [308, 398] width 78 height 14
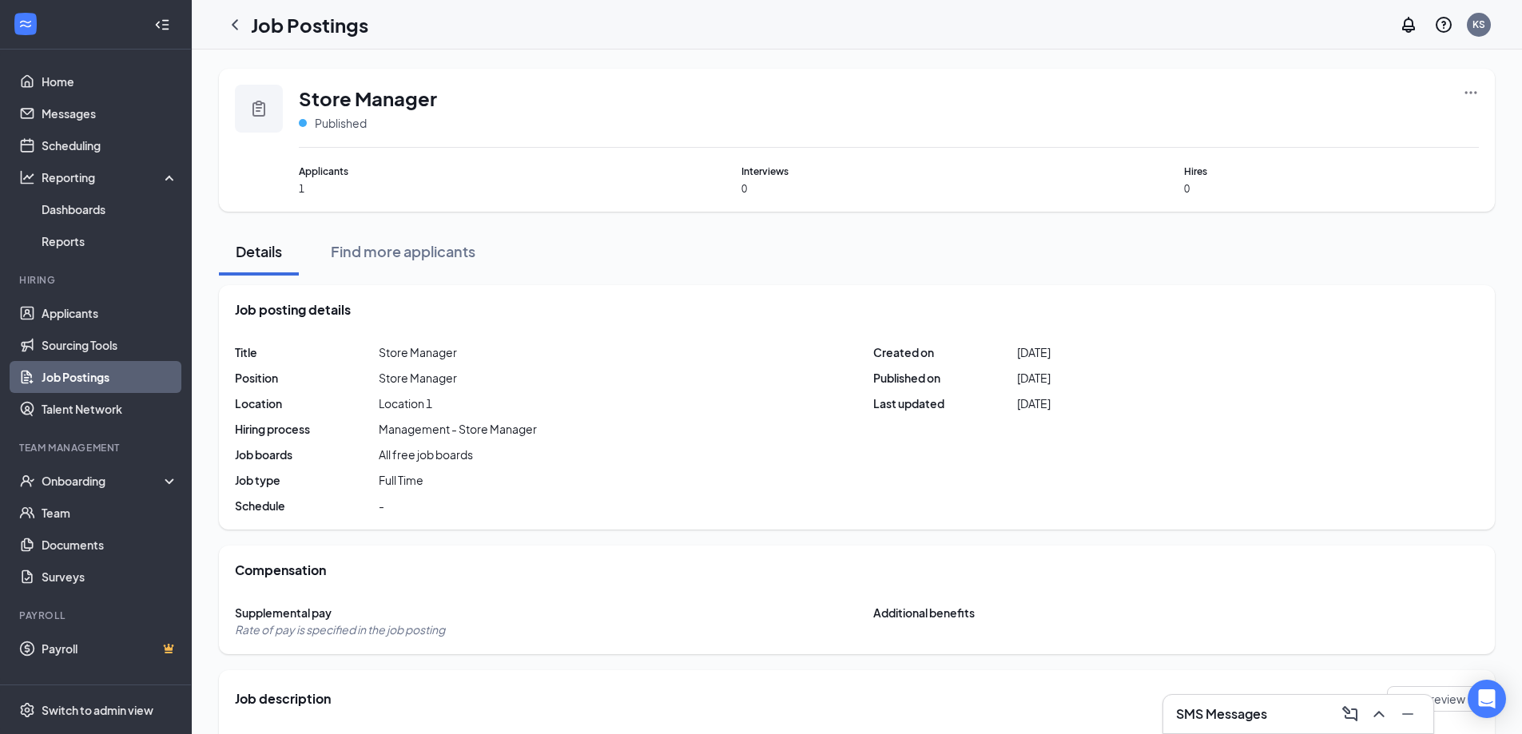
click at [251, 32] on h1 "Job Postings" at bounding box center [309, 24] width 117 height 27
click at [240, 25] on icon "ChevronLeft" at bounding box center [234, 24] width 19 height 19
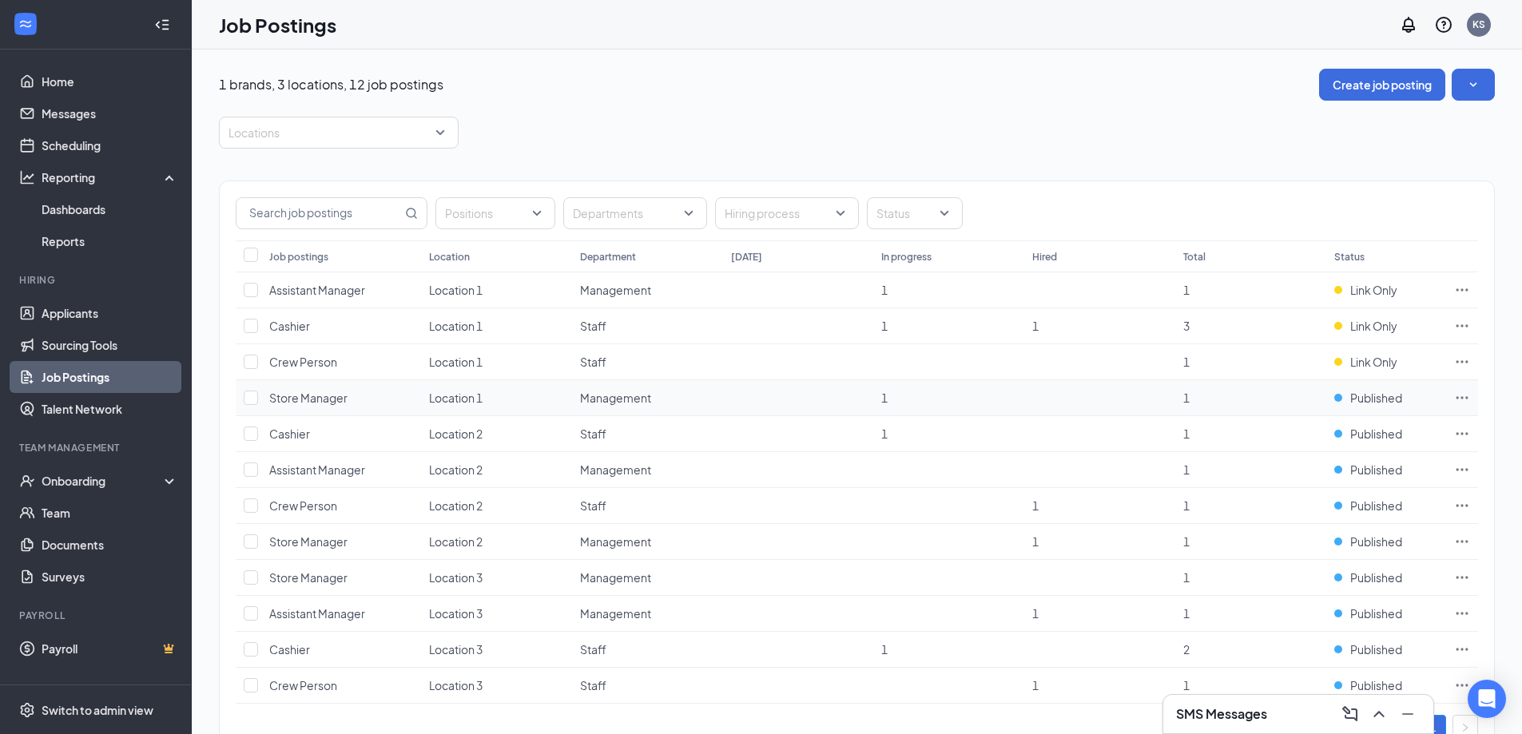
click at [1369, 395] on icon "Ellipses" at bounding box center [1462, 398] width 16 height 16
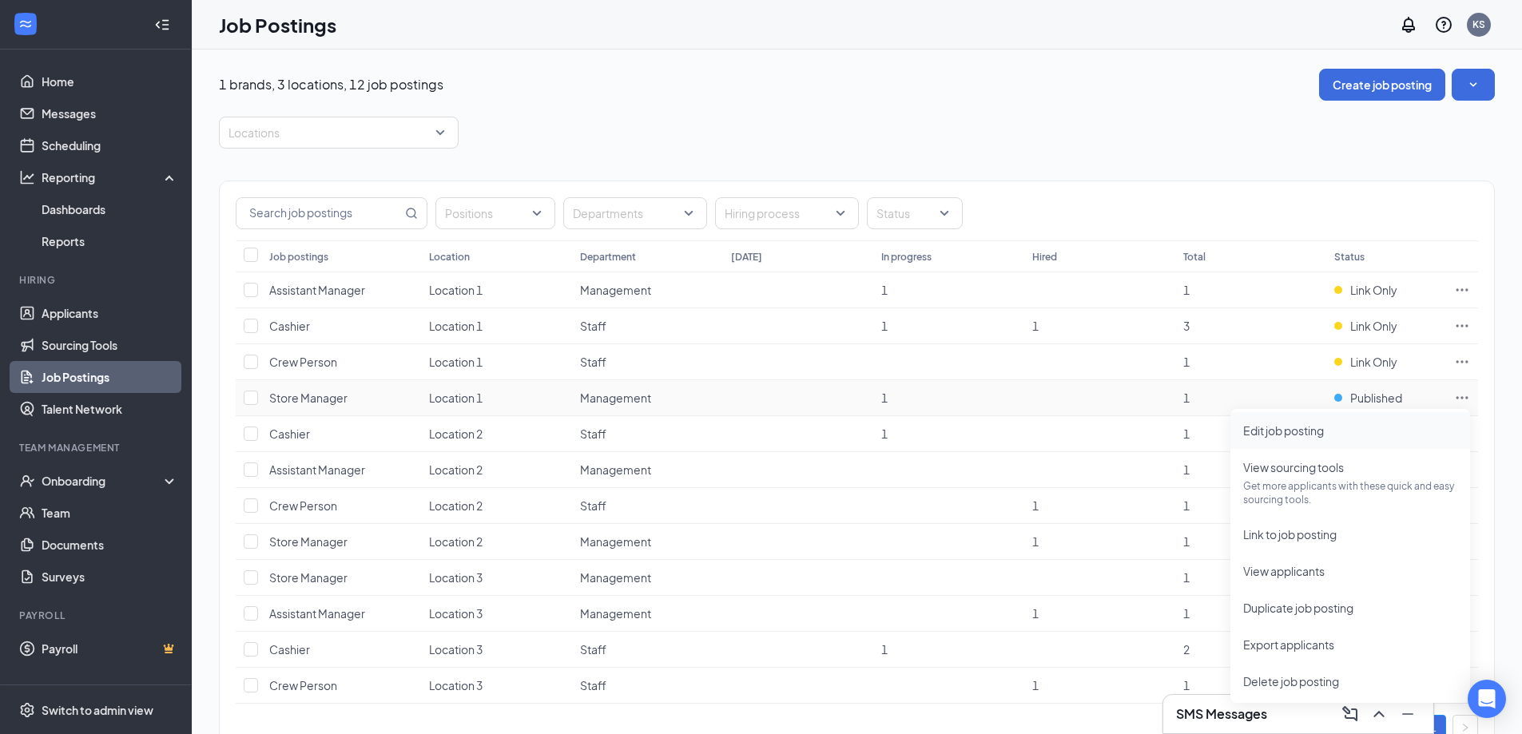
click at [1369, 427] on span "Edit job posting" at bounding box center [1350, 431] width 214 height 18
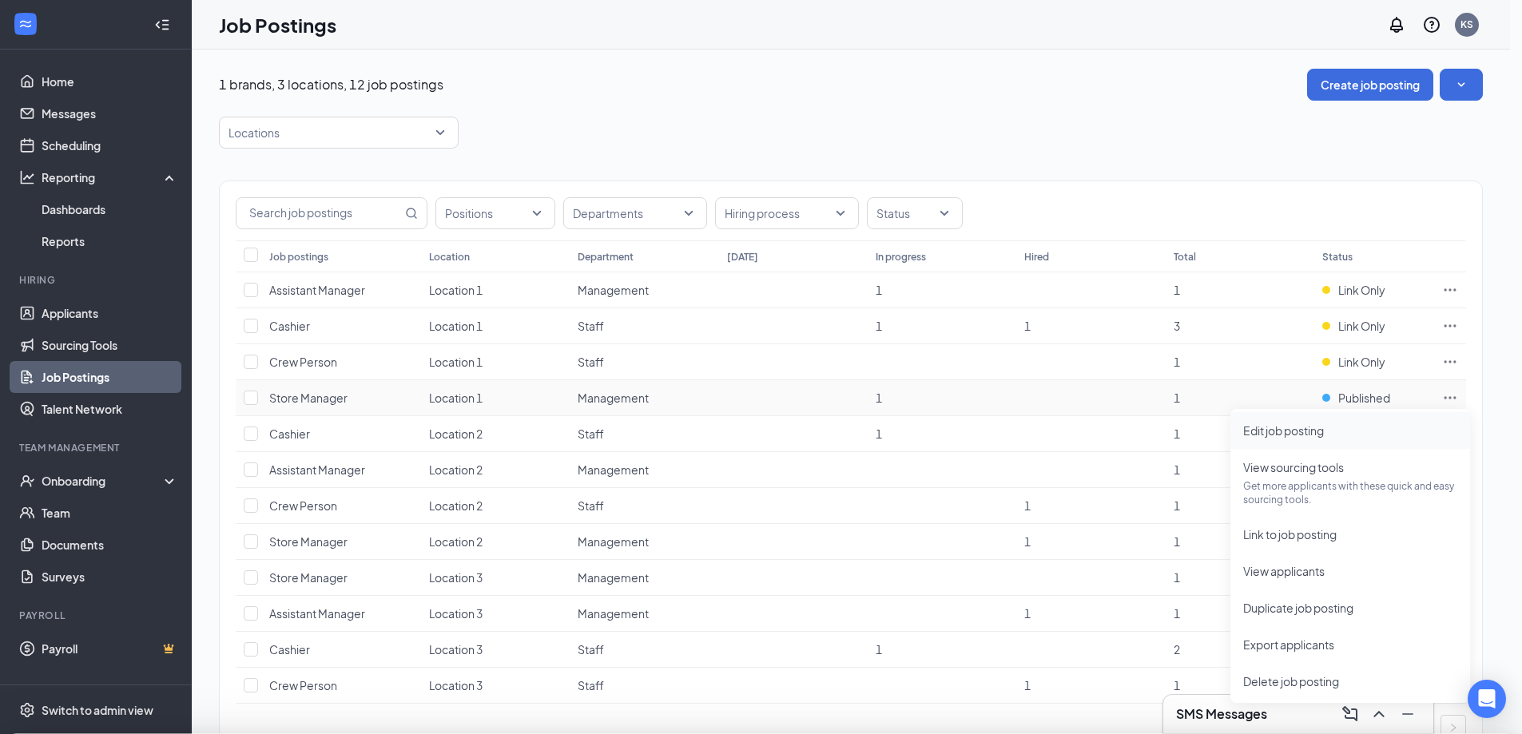
type input "Store Manager"
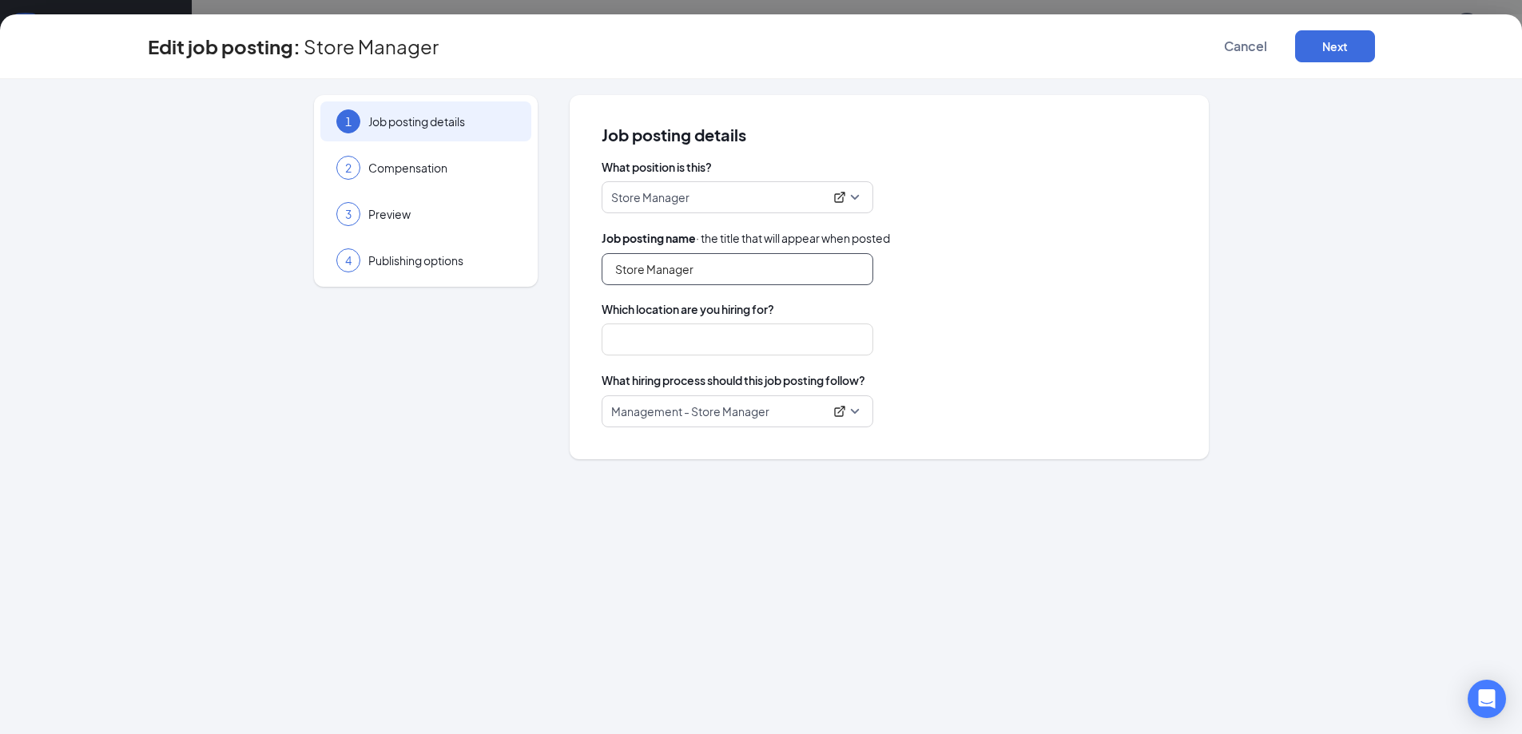
type input "Location 1"
click at [426, 180] on div "2 Compensation" at bounding box center [425, 168] width 211 height 40
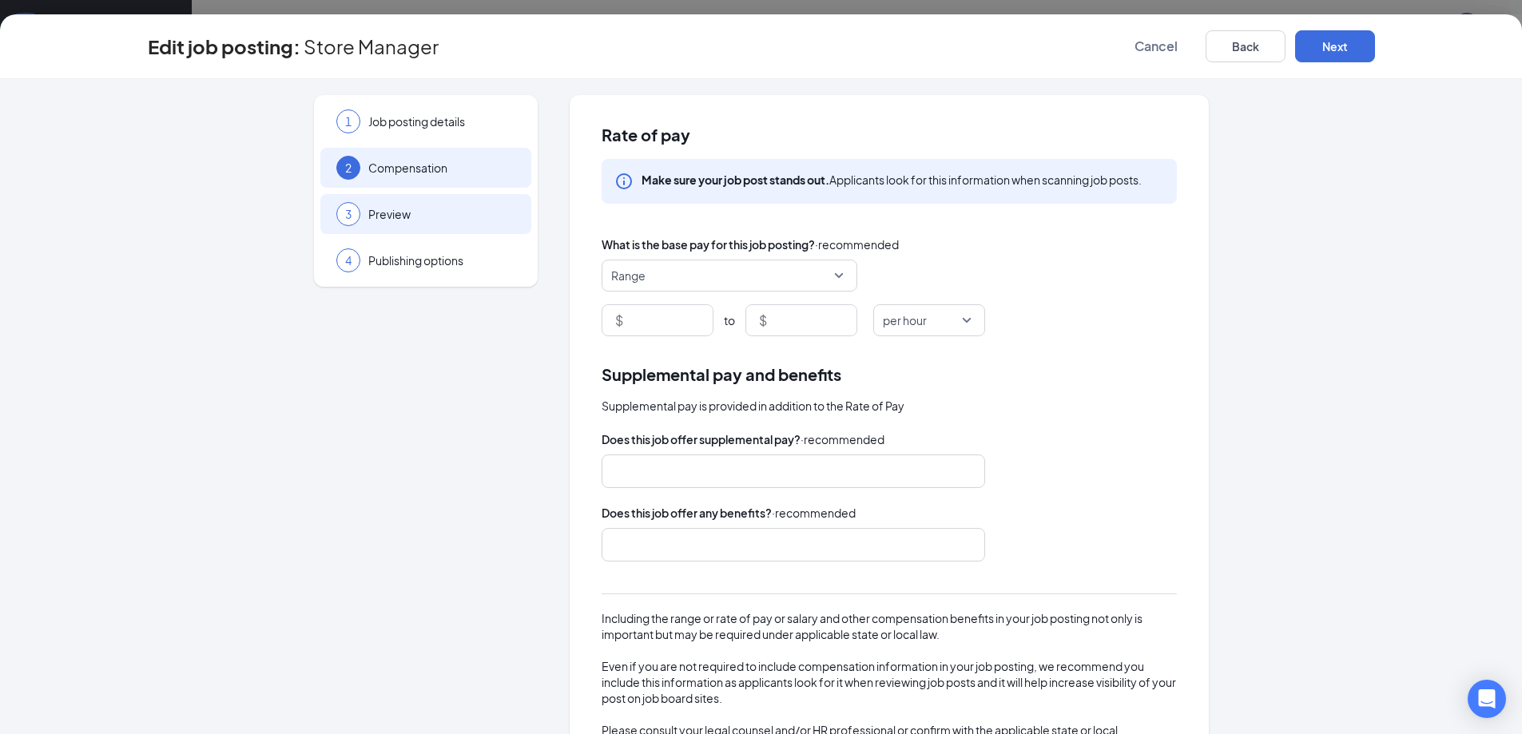
click at [427, 212] on span "Preview" at bounding box center [441, 214] width 147 height 16
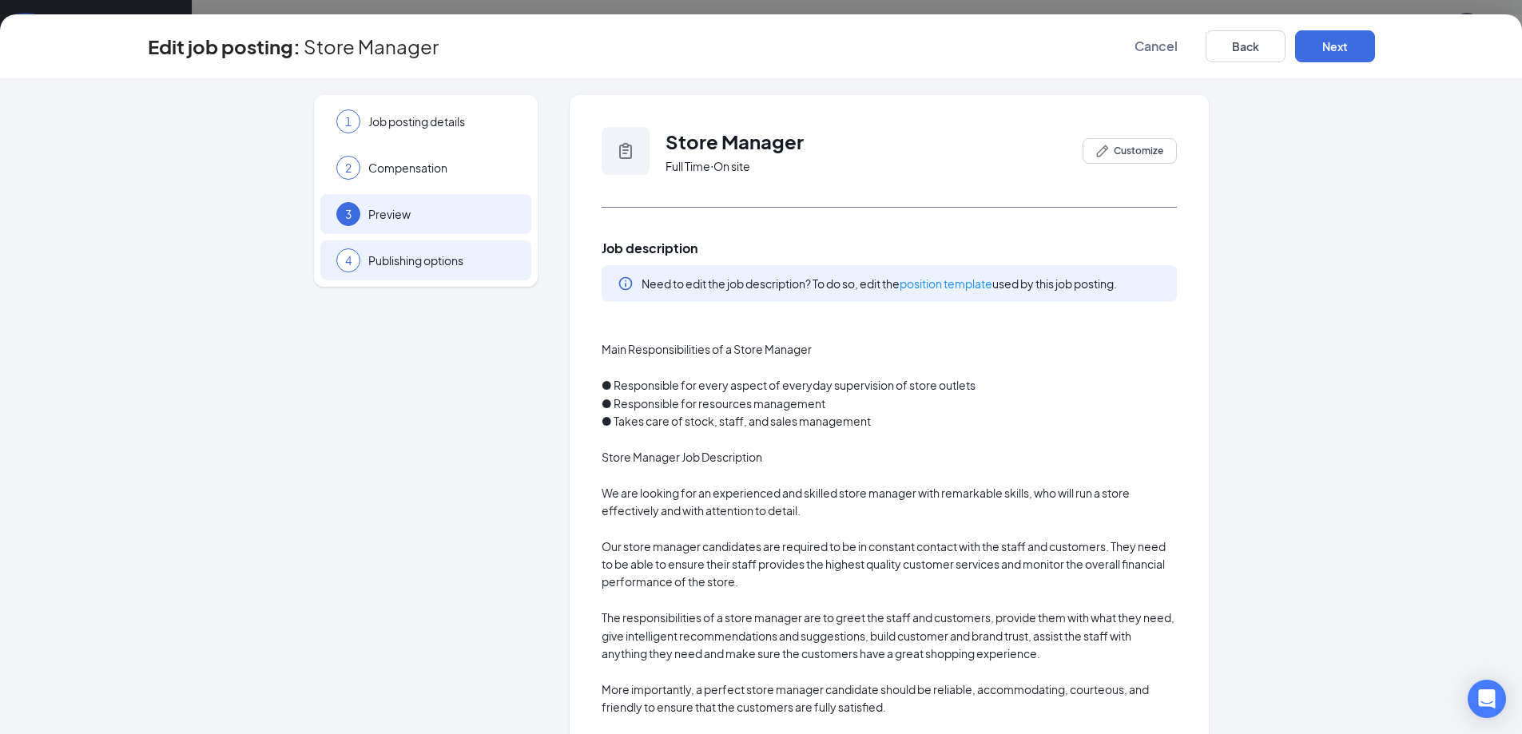
click at [430, 242] on div "4 Publishing options" at bounding box center [425, 260] width 211 height 40
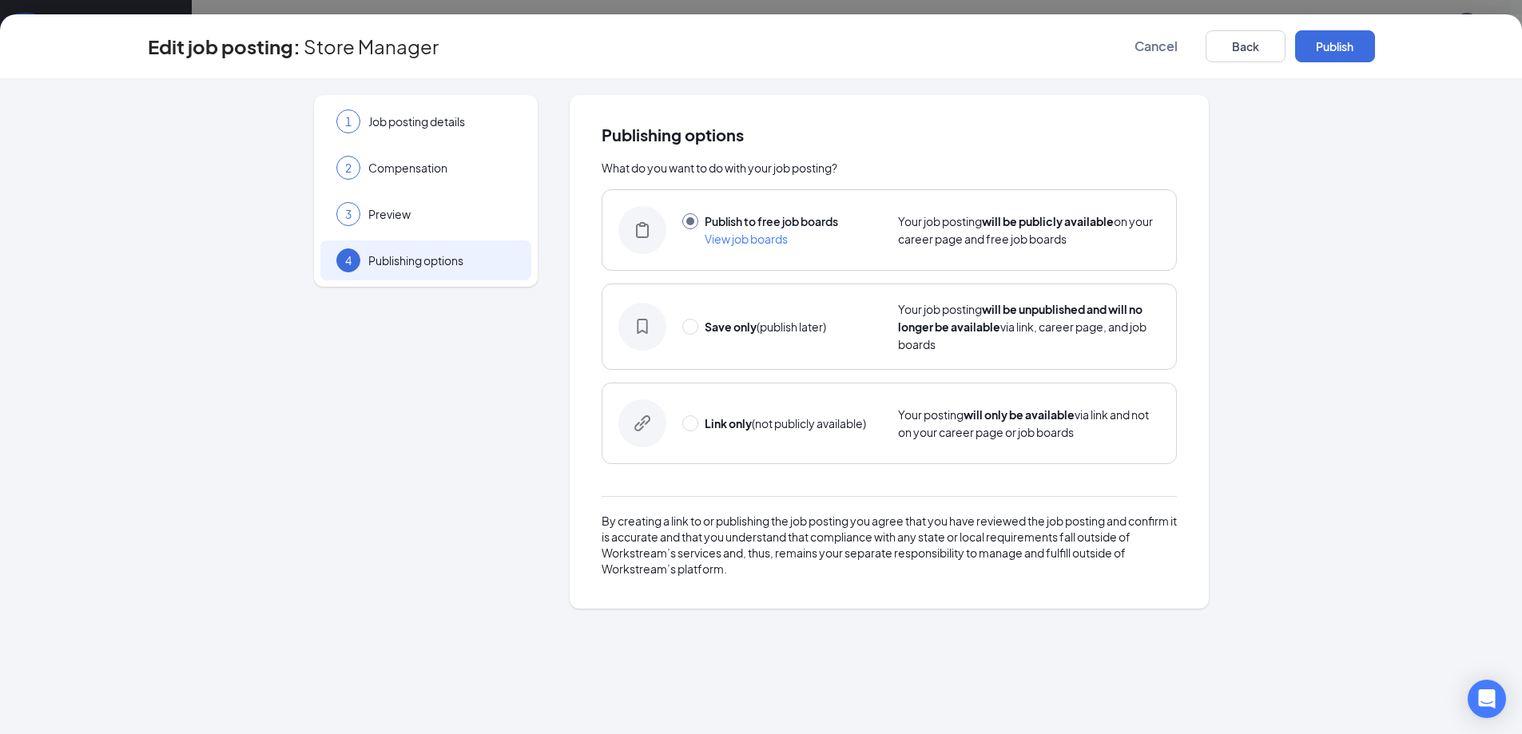
drag, startPoint x: 326, startPoint y: 364, endPoint x: 294, endPoint y: 252, distance: 116.3
click at [325, 363] on div "1 Job posting details 2 Compensation 3 Preview 4 Publishing options" at bounding box center [426, 352] width 224 height 514
click at [1181, 51] on button "Cancel" at bounding box center [1156, 46] width 80 height 32
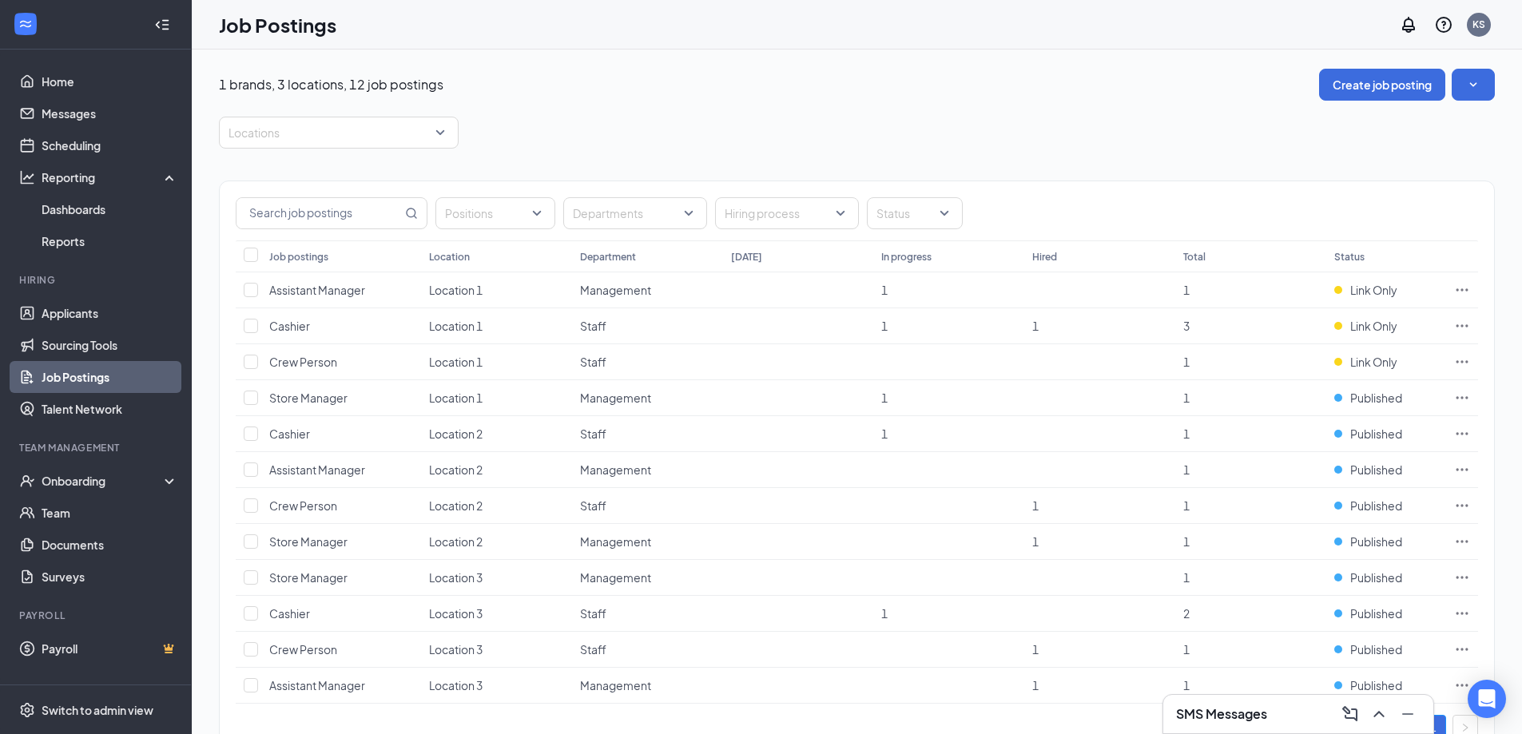
click at [125, 383] on link "Job Postings" at bounding box center [110, 377] width 137 height 32
click at [55, 288] on div "Hiring" at bounding box center [97, 281] width 156 height 16
click at [63, 314] on link "Applicants" at bounding box center [110, 313] width 137 height 32
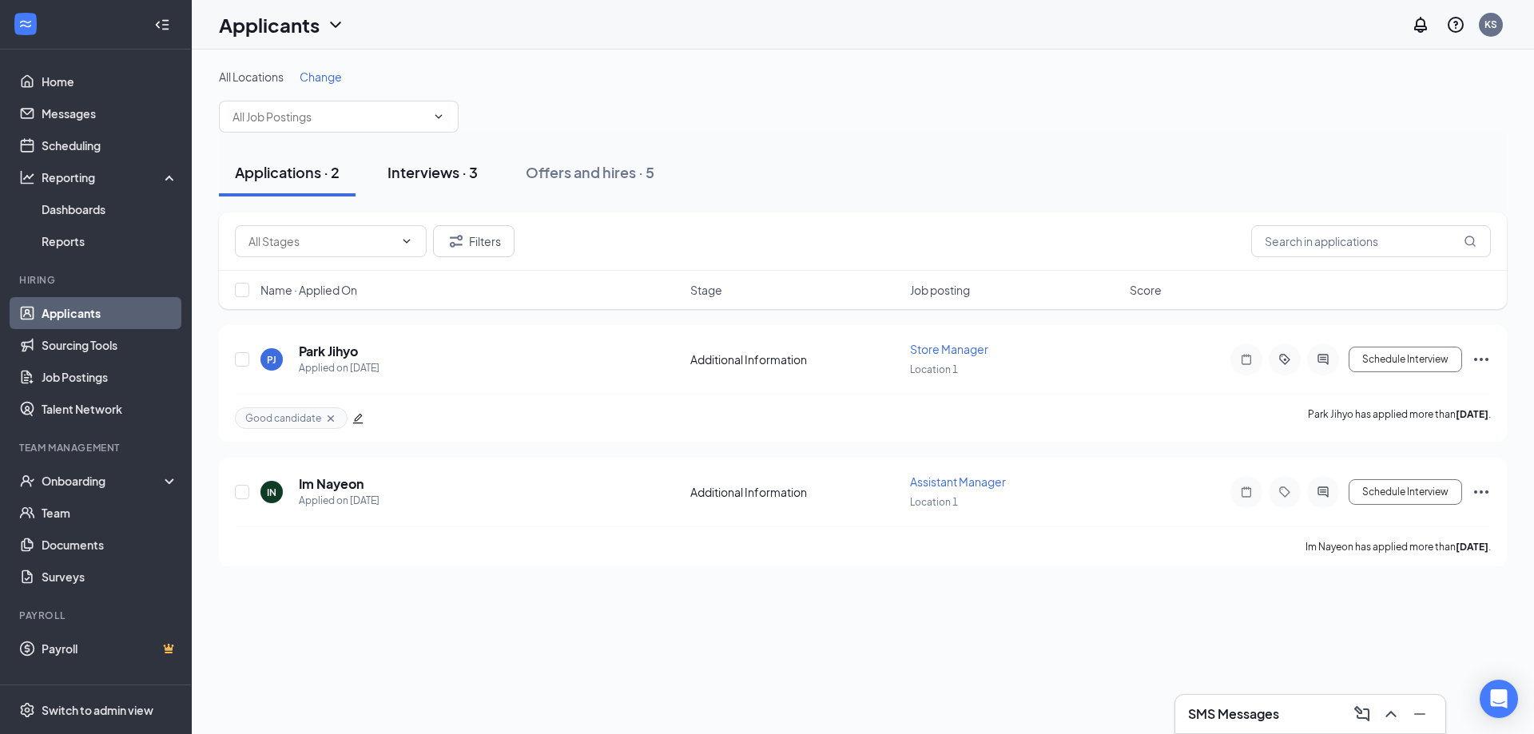
click at [447, 180] on div "Interviews · 3" at bounding box center [432, 172] width 90 height 20
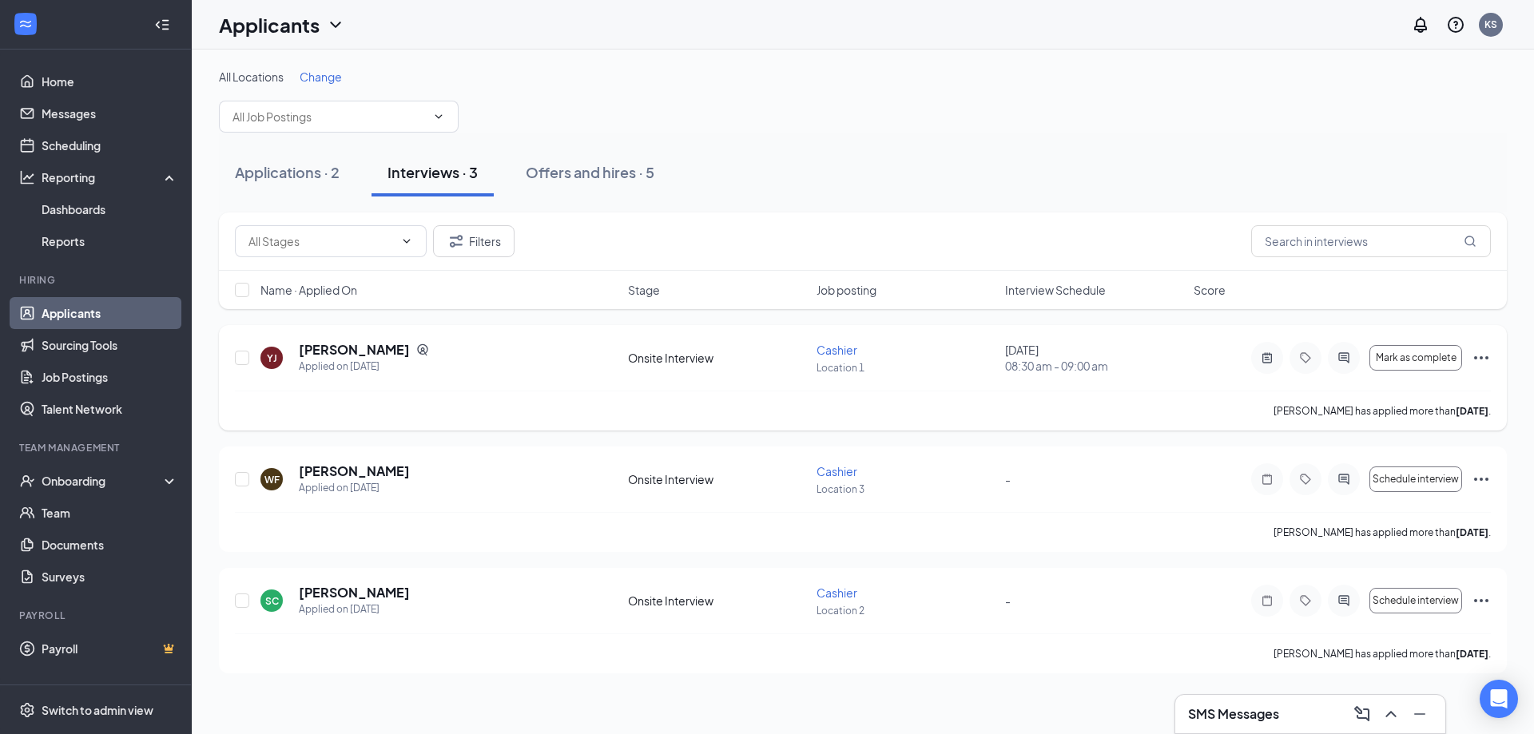
click at [1369, 364] on icon "Ellipses" at bounding box center [1480, 357] width 19 height 19
click at [1096, 345] on div "September 18, 2025 08:30 am - 09:00 am" at bounding box center [1094, 358] width 179 height 32
click at [350, 355] on h5 "Yoo Jeongyeon" at bounding box center [354, 350] width 111 height 18
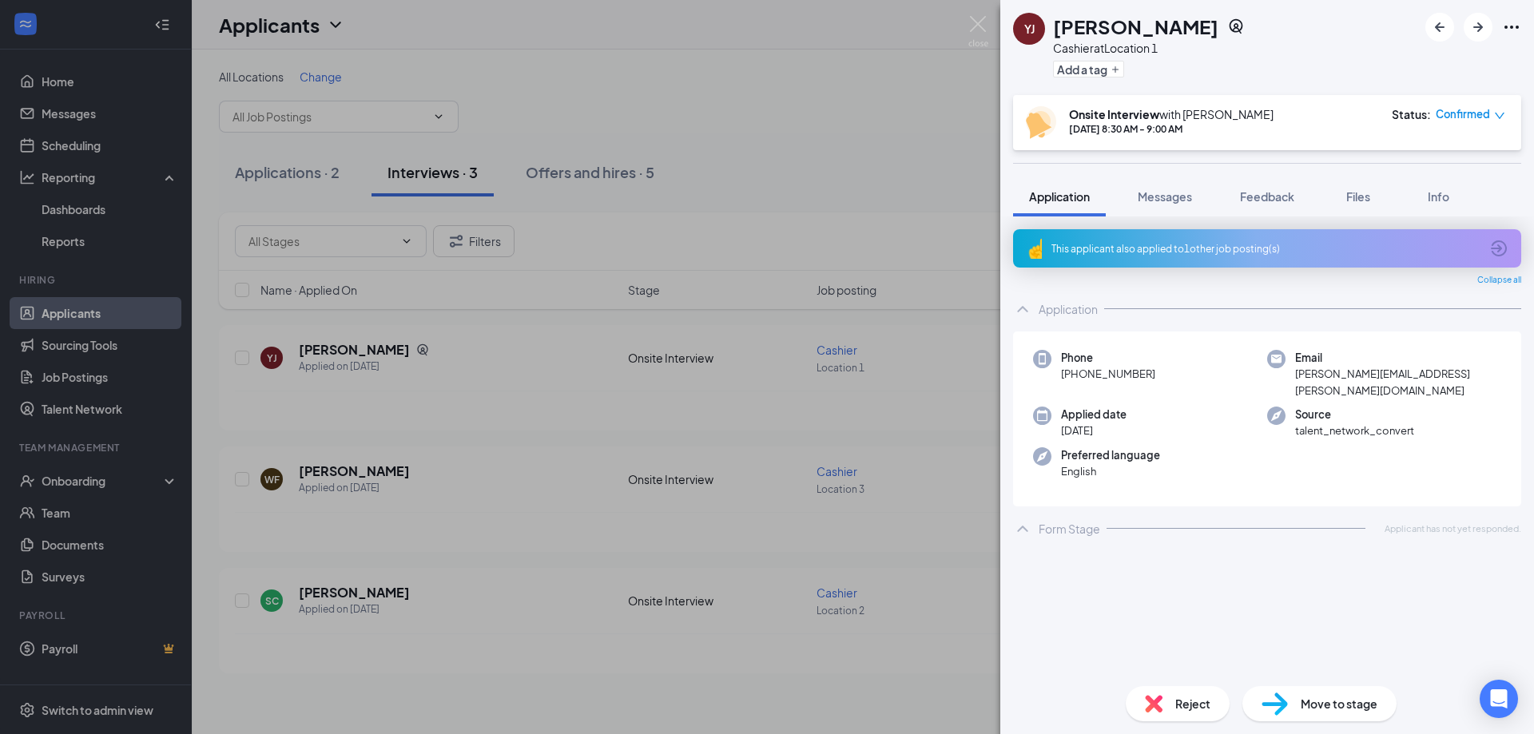
click at [887, 130] on div "YJ Yoo Jeongyeon Cashier at Location 1 Add a tag Onsite Interview with Karl Est…" at bounding box center [767, 367] width 1534 height 734
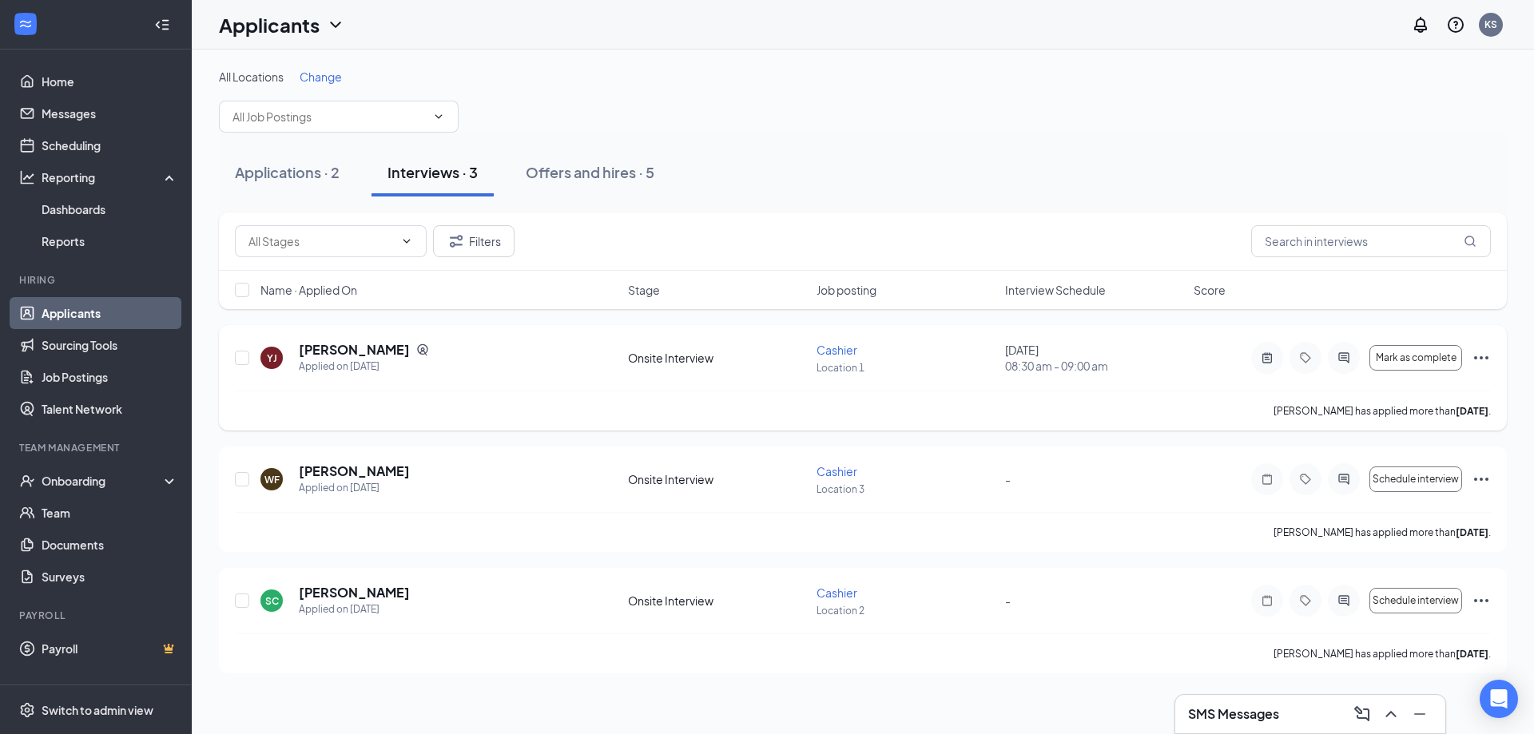
click at [1369, 357] on icon "Ellipses" at bounding box center [1480, 357] width 19 height 19
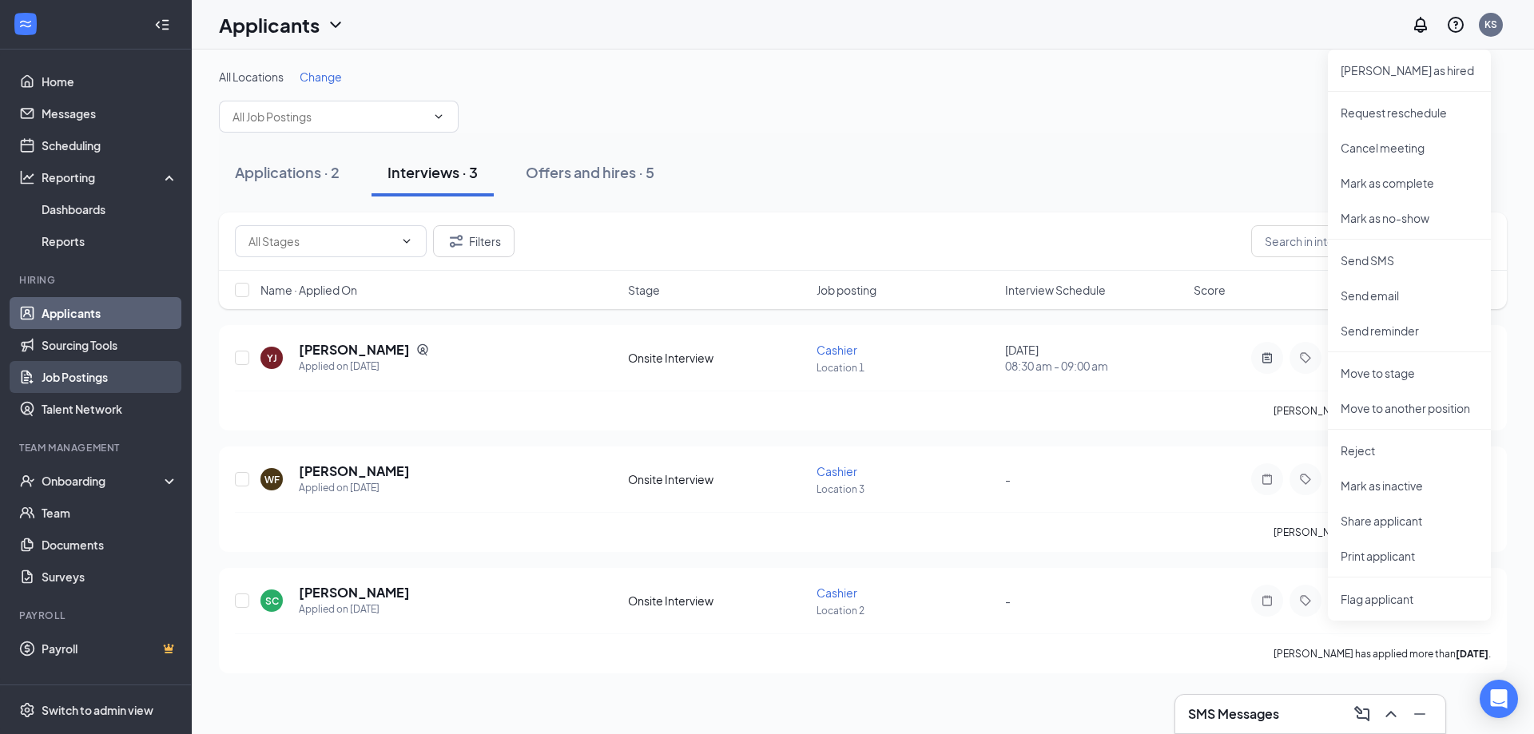
click at [85, 391] on link "Job Postings" at bounding box center [110, 377] width 137 height 32
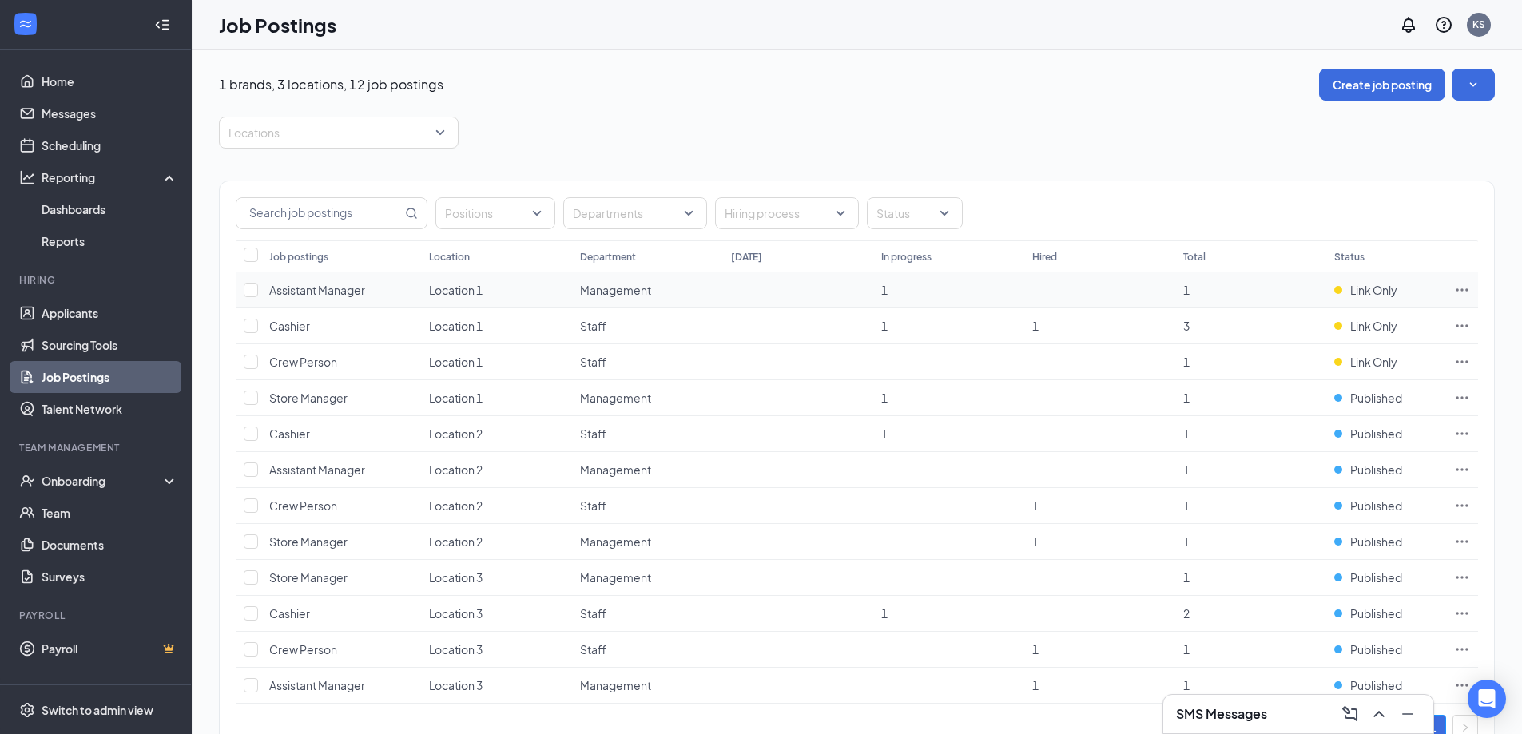
click at [1369, 283] on icon "Ellipses" at bounding box center [1462, 290] width 16 height 16
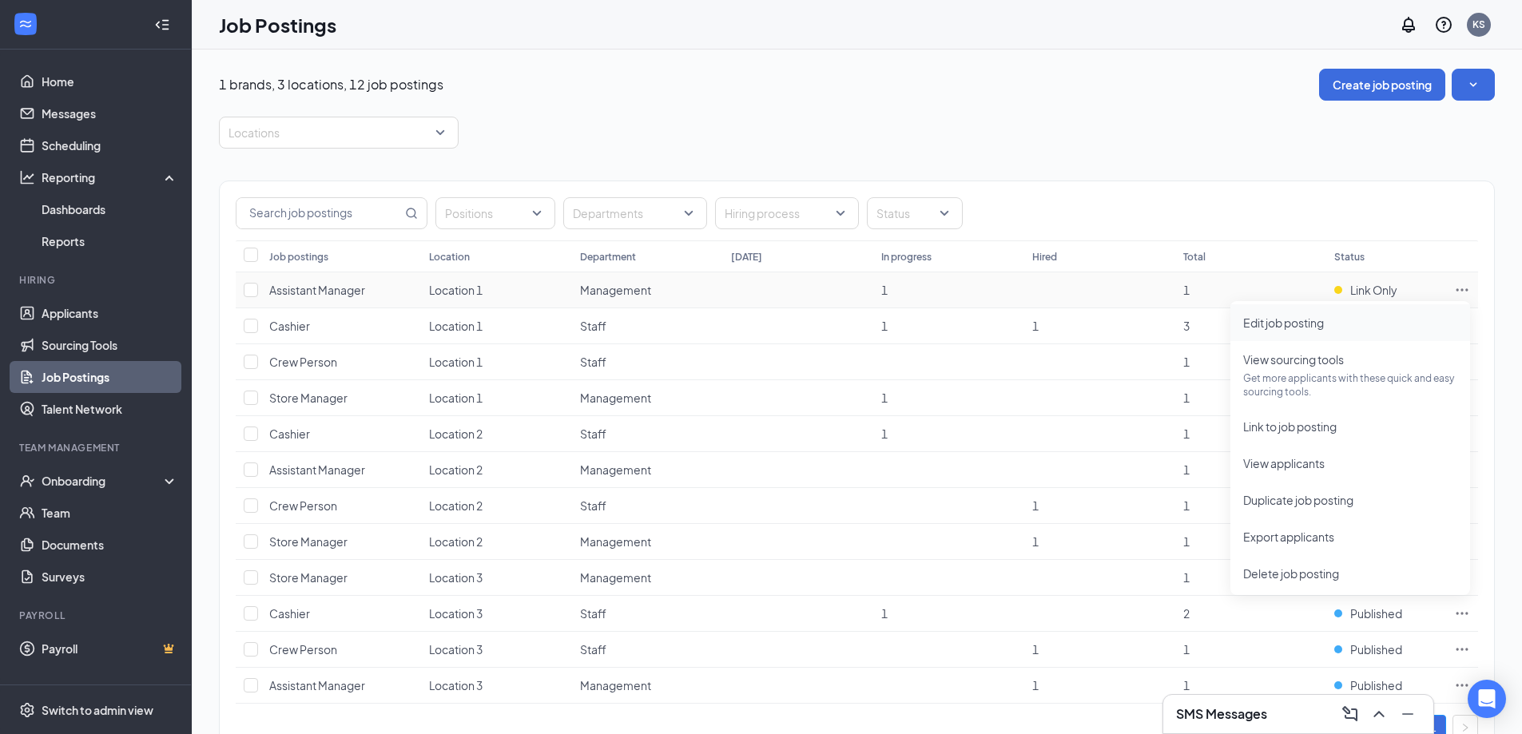
click at [1369, 325] on span "Edit job posting" at bounding box center [1350, 323] width 214 height 18
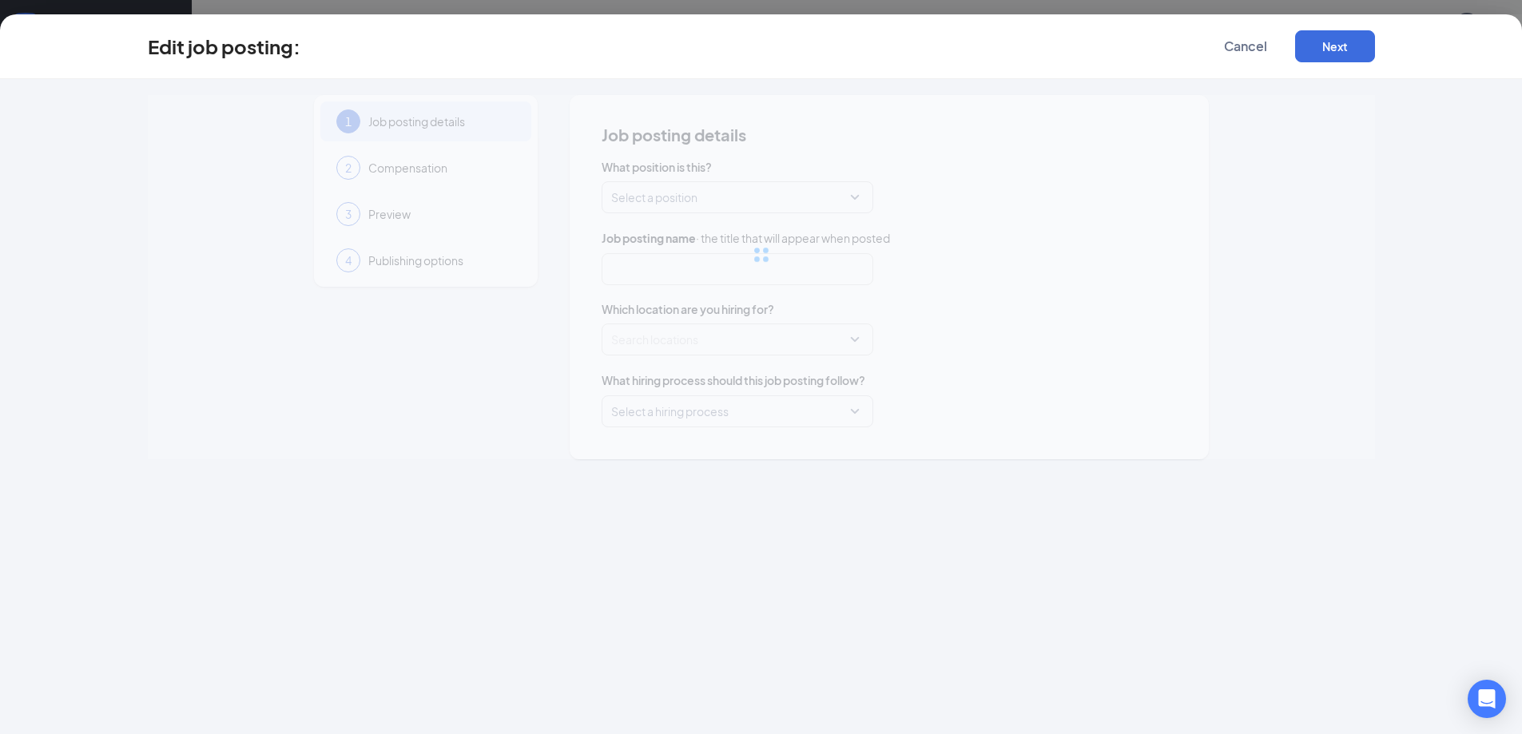
type input "Assistant Manager"
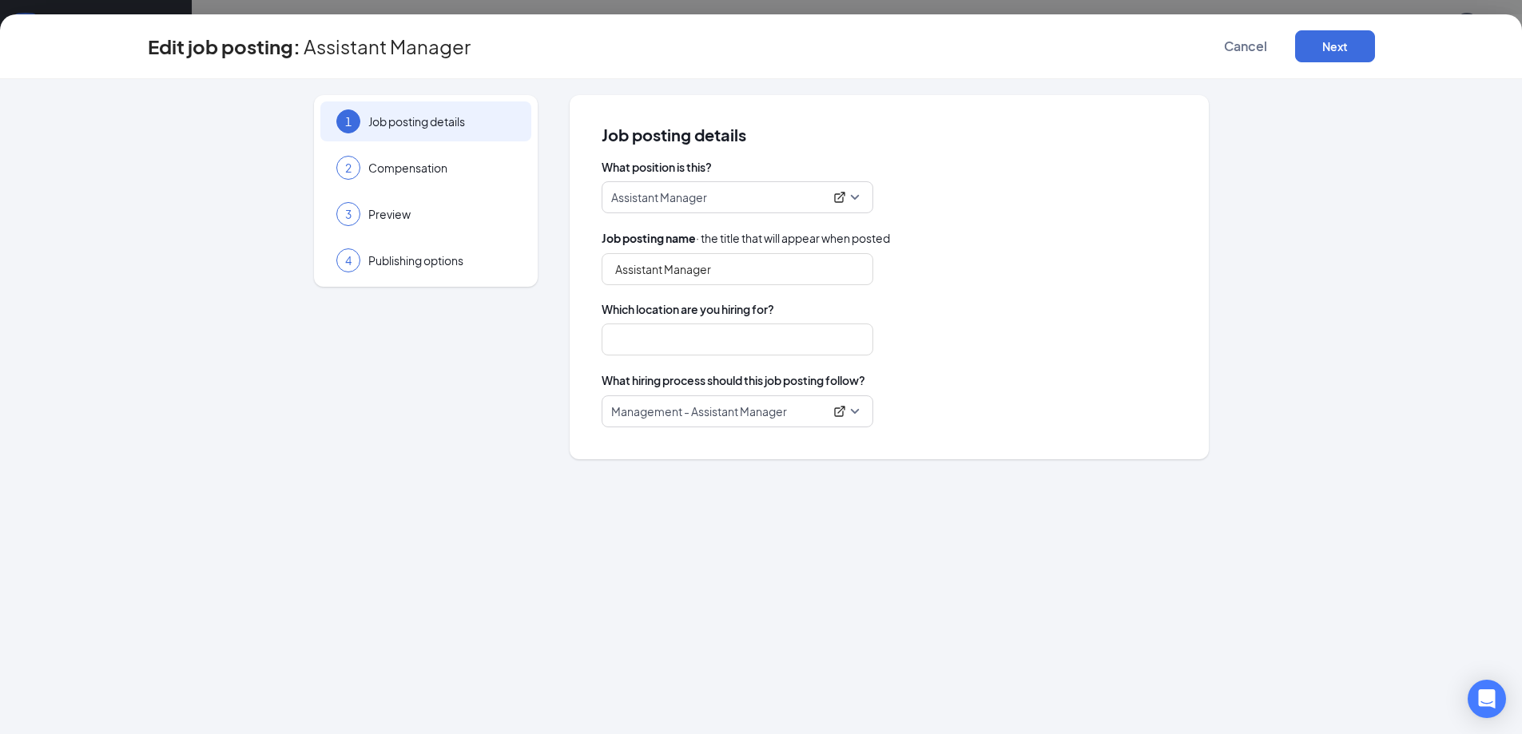
type input "Location 1"
drag, startPoint x: 420, startPoint y: 171, endPoint x: 748, endPoint y: 185, distance: 327.8
click at [748, 185] on div "1 Job posting details 2 Compensation 3 Preview 4 Publishing options Job posting…" at bounding box center [761, 277] width 1227 height 364
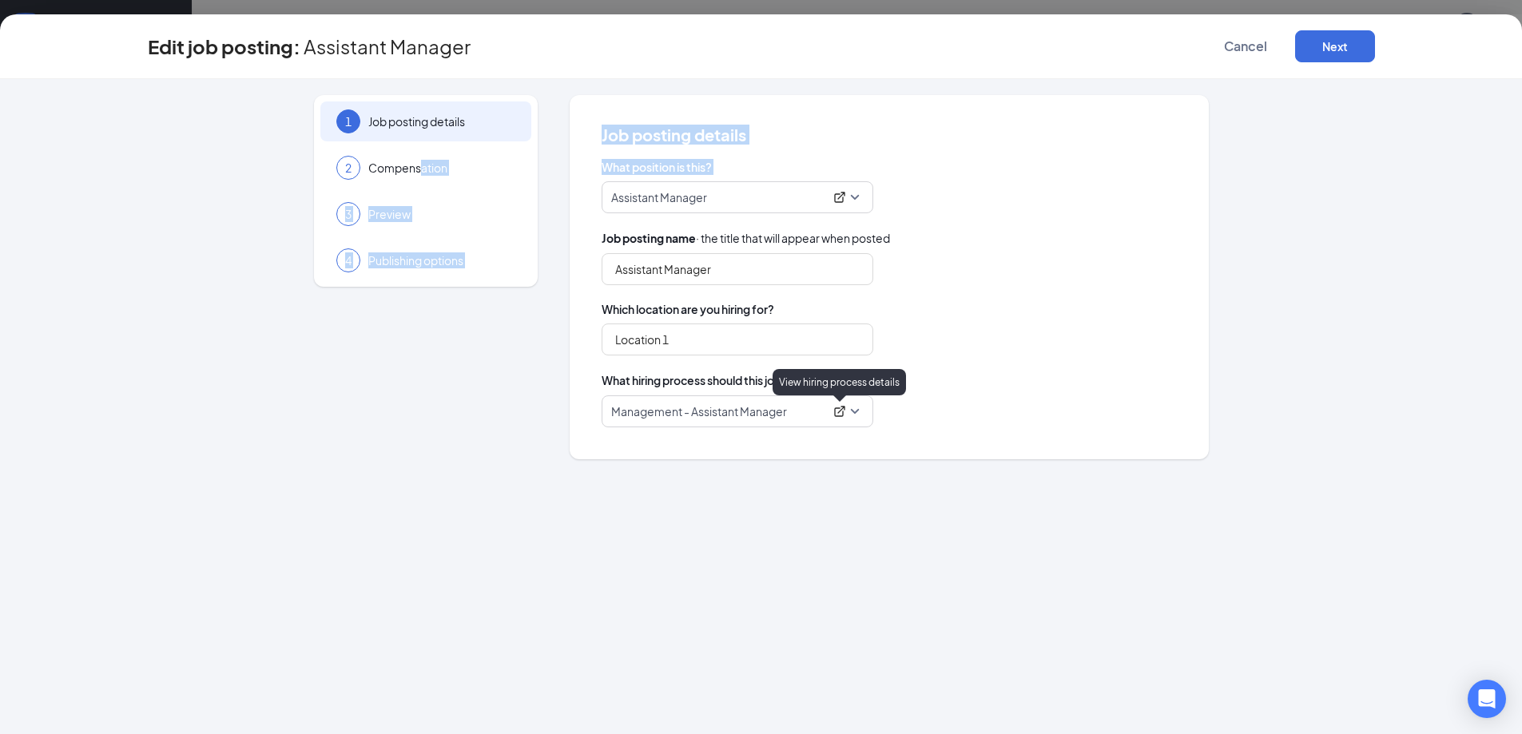
click at [836, 415] on icon "ExternalLink" at bounding box center [839, 411] width 13 height 13
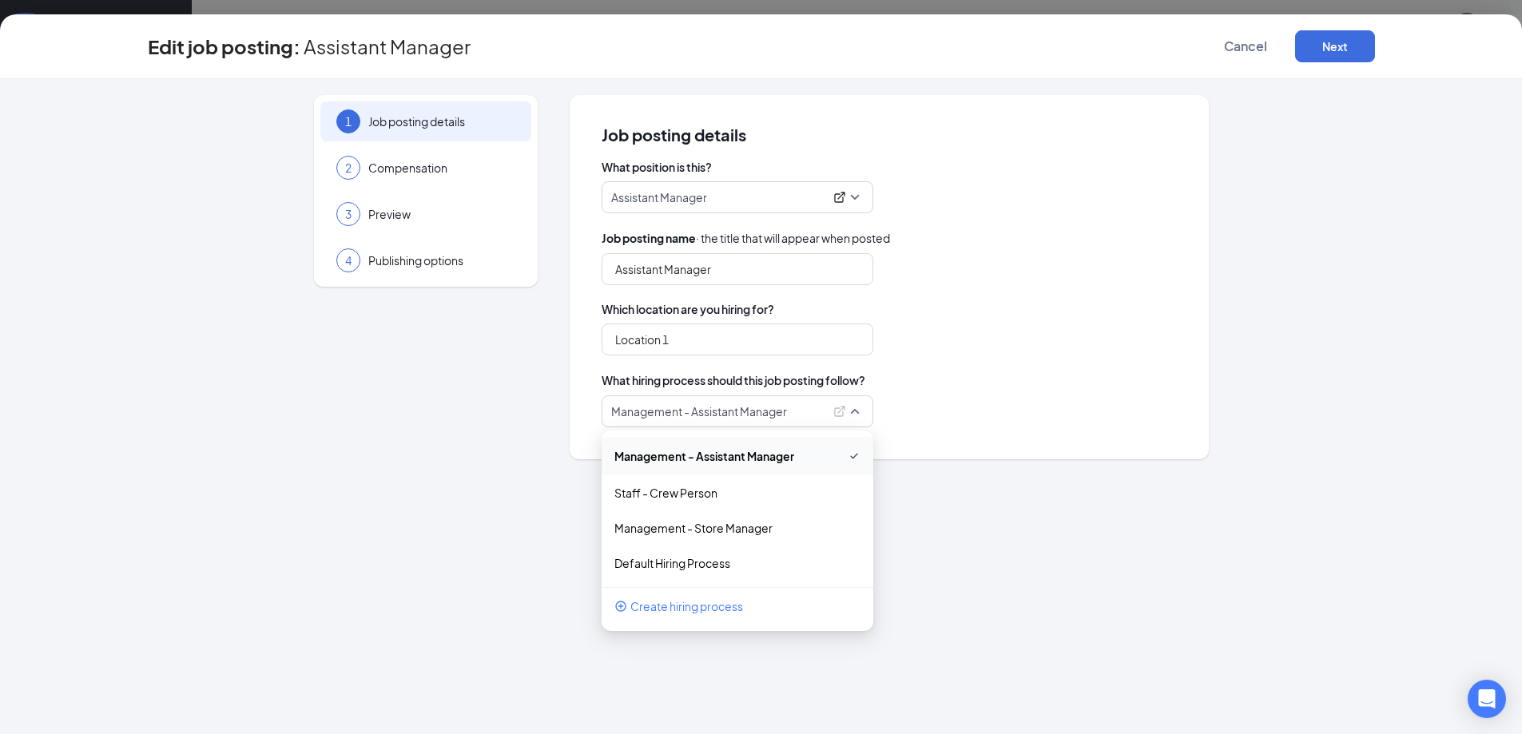
click at [1028, 381] on div "What hiring process should this job posting follow?" at bounding box center [888, 380] width 575 height 18
click at [838, 415] on icon "ExternalLink" at bounding box center [839, 411] width 13 height 13
drag, startPoint x: 451, startPoint y: 399, endPoint x: 954, endPoint y: 101, distance: 585.2
click at [451, 399] on div "1 Job posting details 2 Compensation 3 Preview 4 Publishing options" at bounding box center [426, 277] width 224 height 364
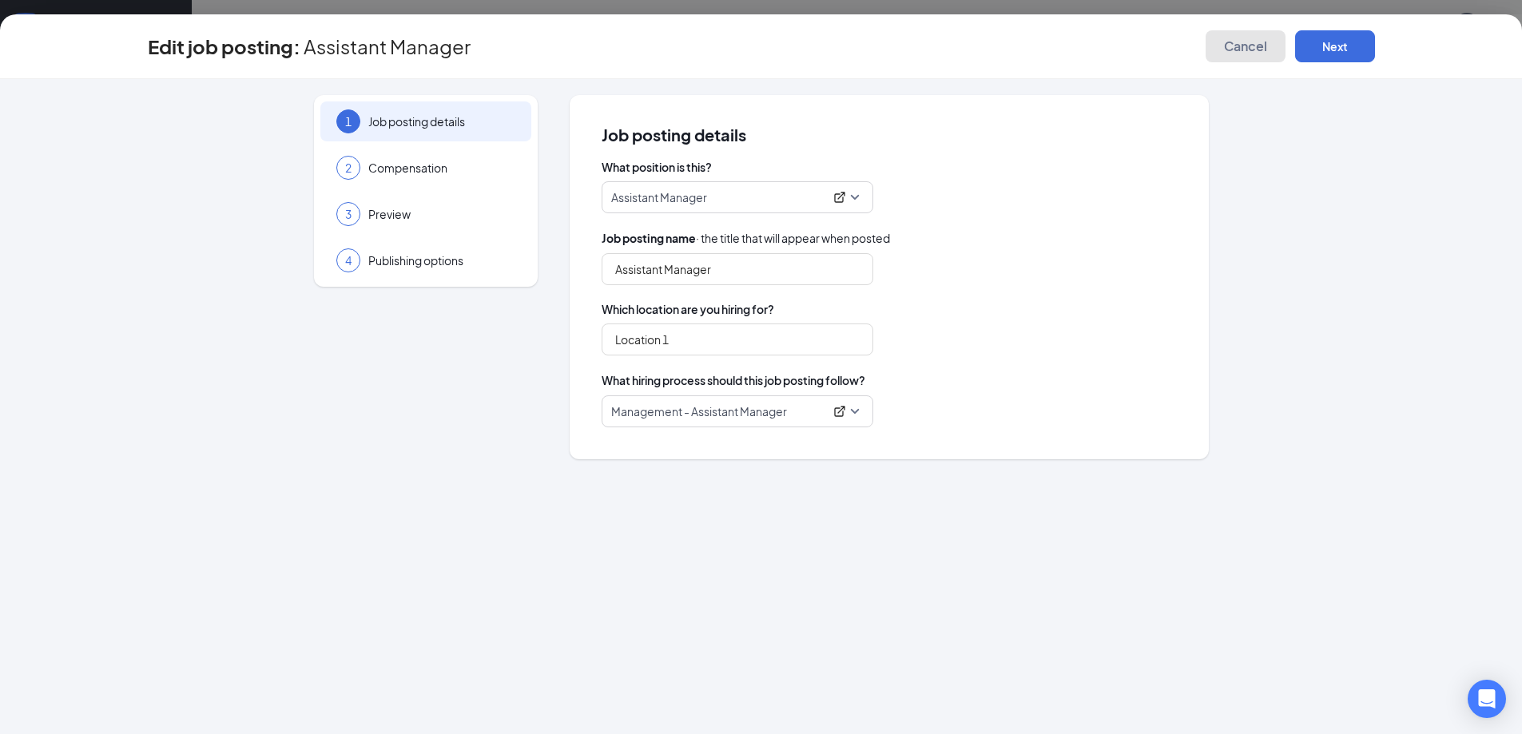
click at [1226, 42] on span "Cancel" at bounding box center [1245, 46] width 43 height 16
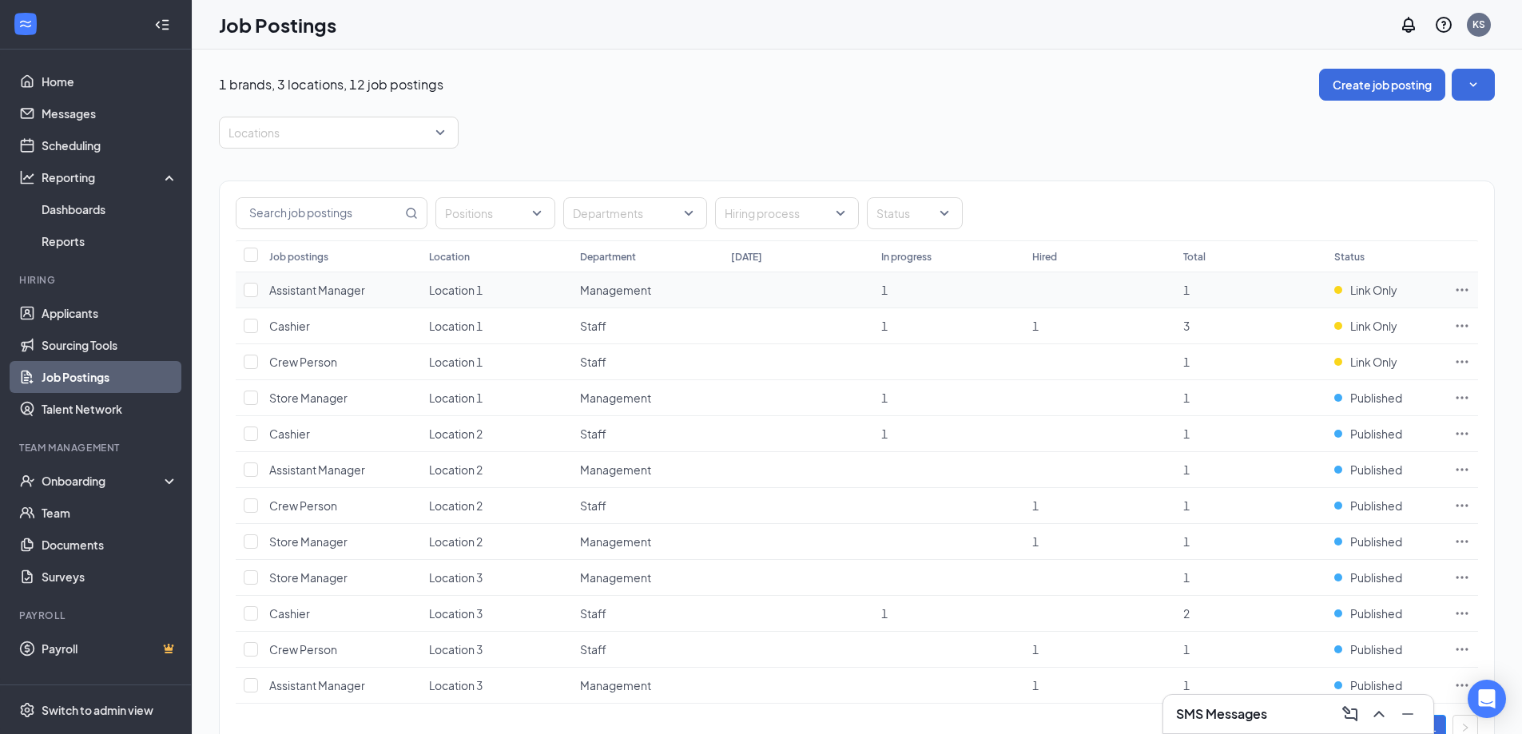
click at [1369, 290] on icon "Ellipses" at bounding box center [1462, 290] width 16 height 16
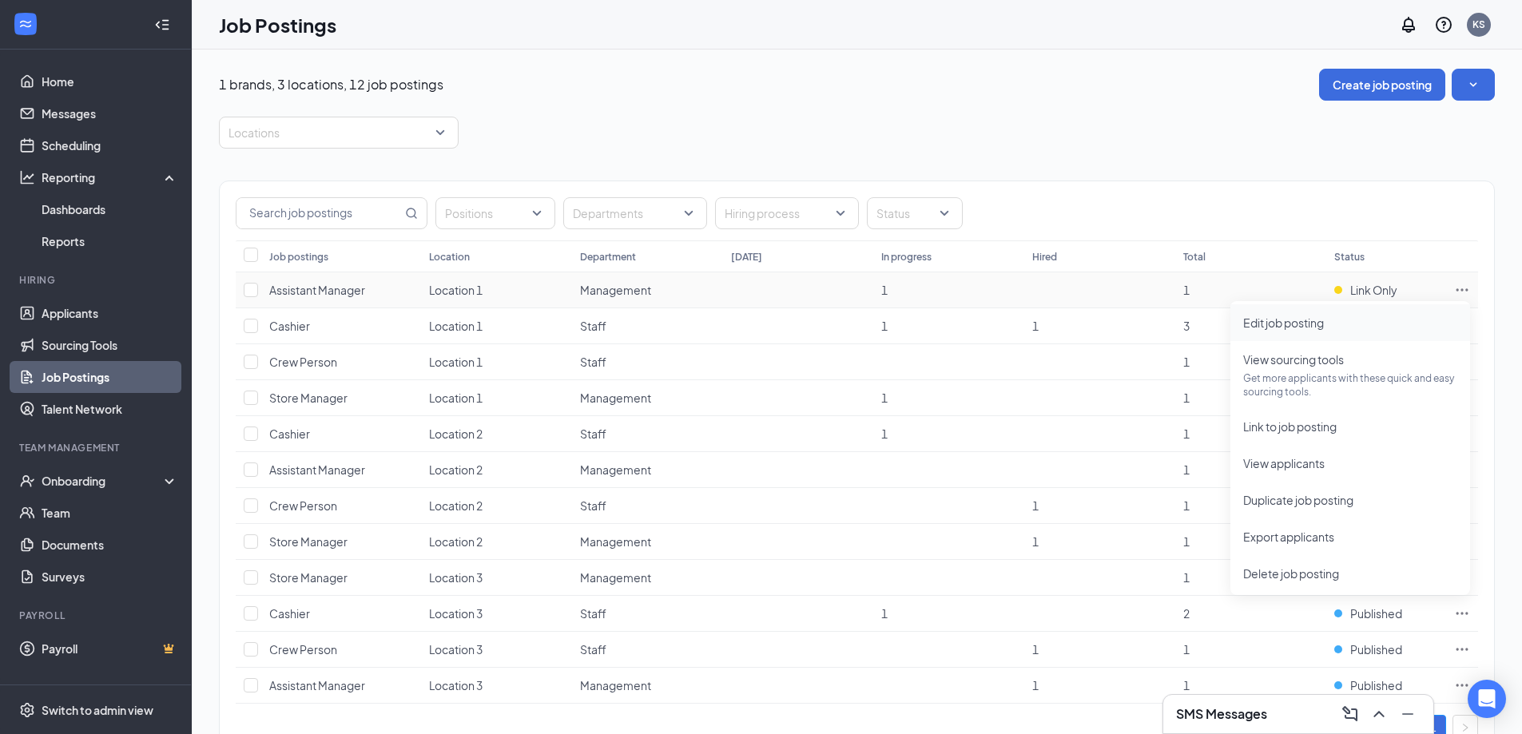
click at [1369, 325] on span "Edit job posting" at bounding box center [1350, 323] width 214 height 18
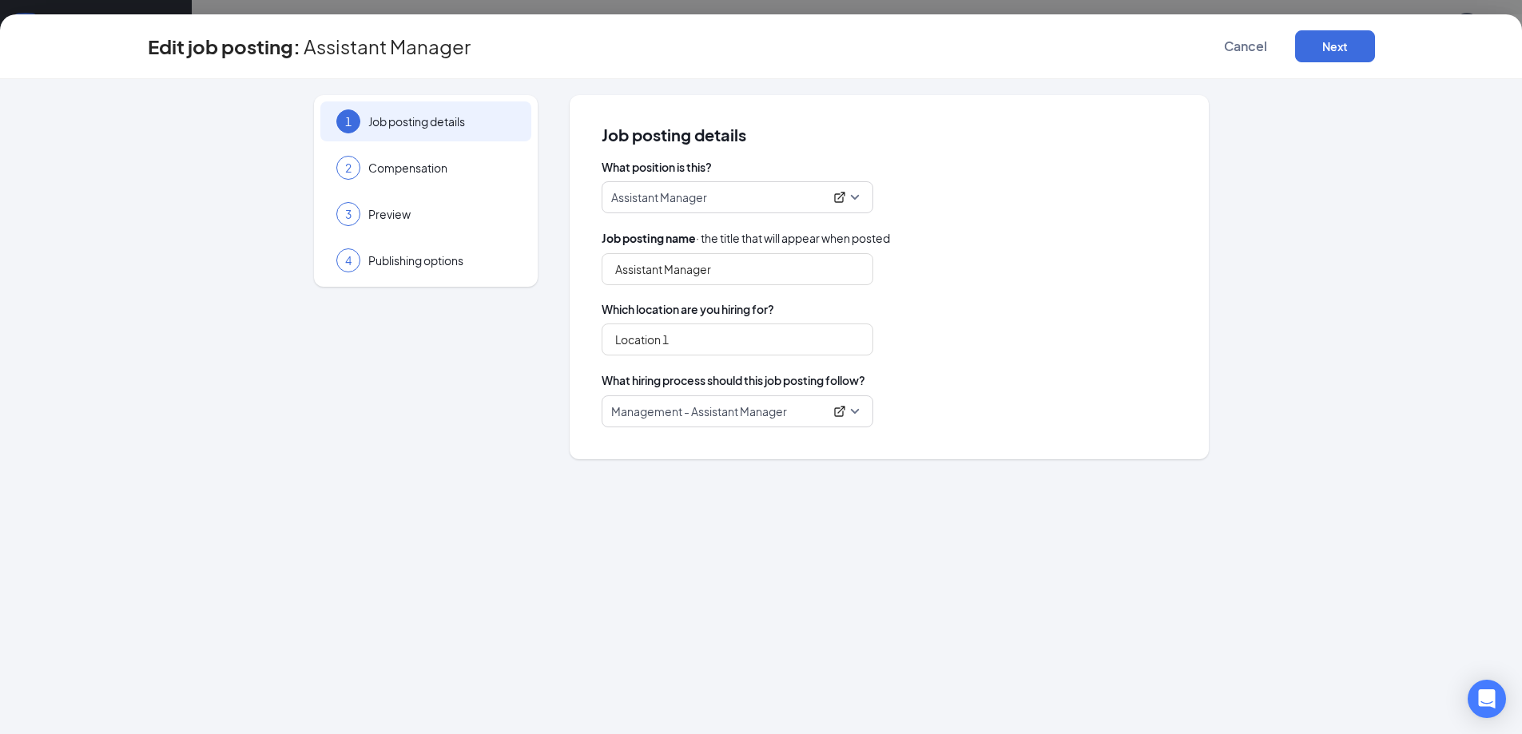
click at [0, 550] on div "1 Job posting details 2 Compensation 3 Preview 4 Publishing options Job posting…" at bounding box center [761, 406] width 1522 height 655
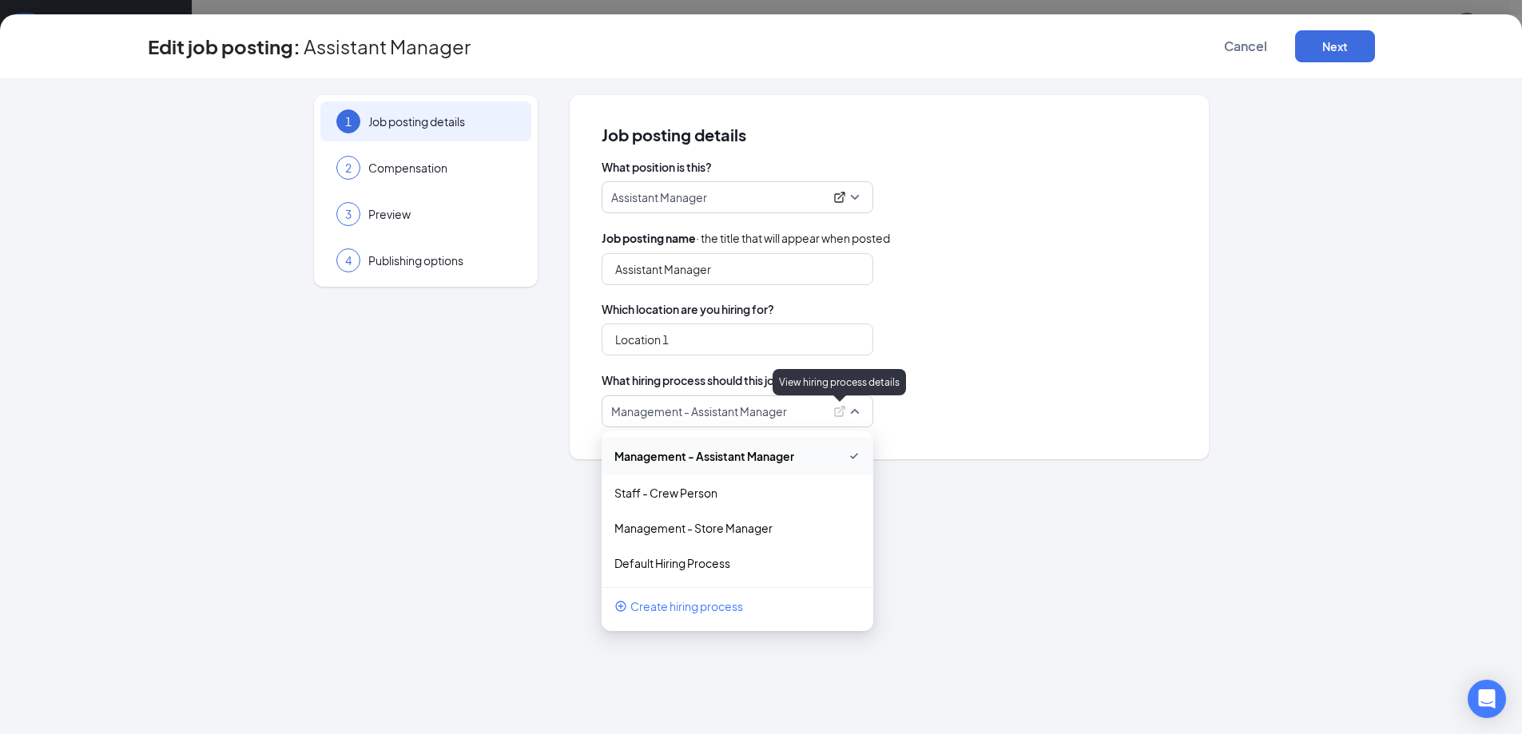
drag, startPoint x: 846, startPoint y: 413, endPoint x: 836, endPoint y: 415, distance: 10.7
click at [836, 415] on div at bounding box center [839, 411] width 19 height 16
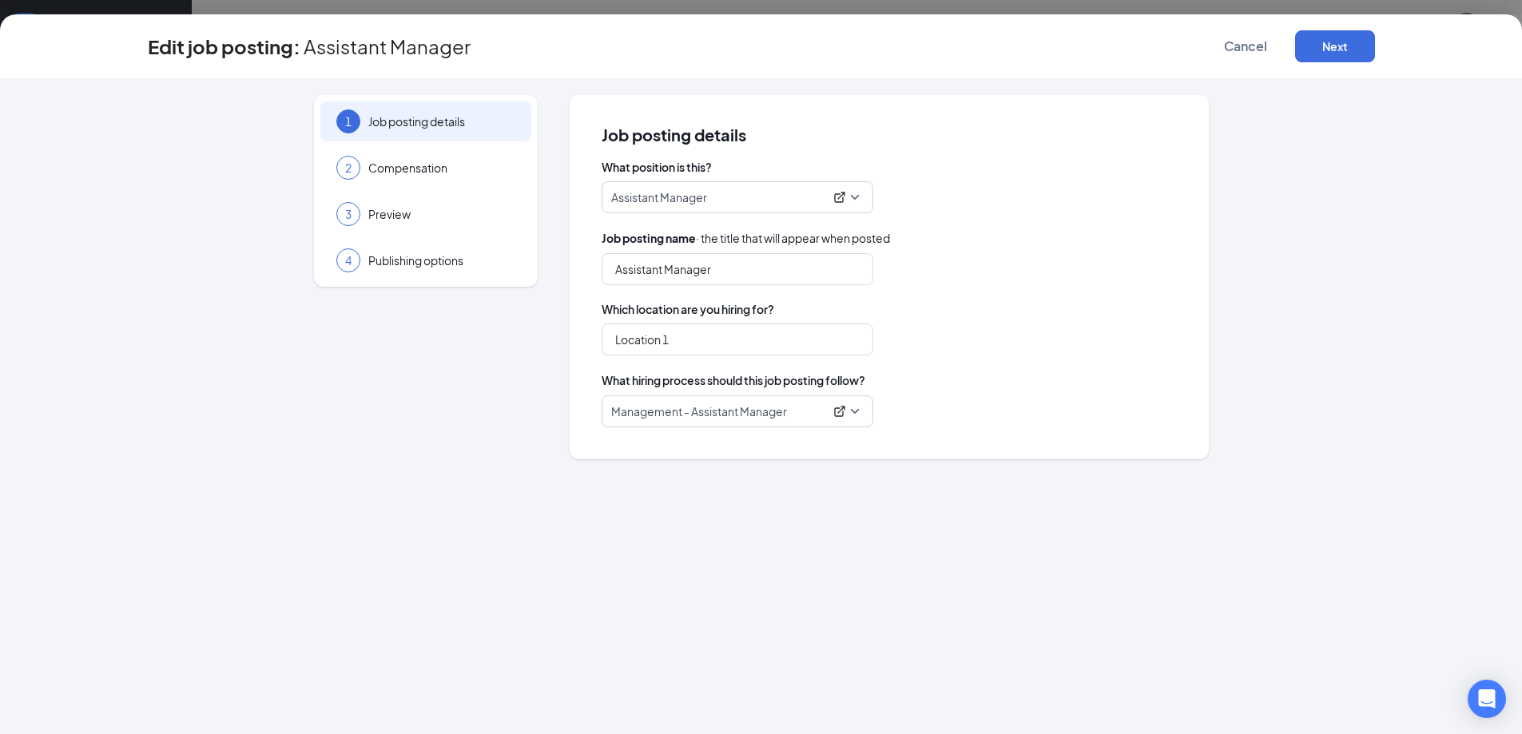
click at [541, 446] on div "1 Job posting details 2 Compensation 3 Preview 4 Publishing options Job posting…" at bounding box center [761, 277] width 1227 height 364
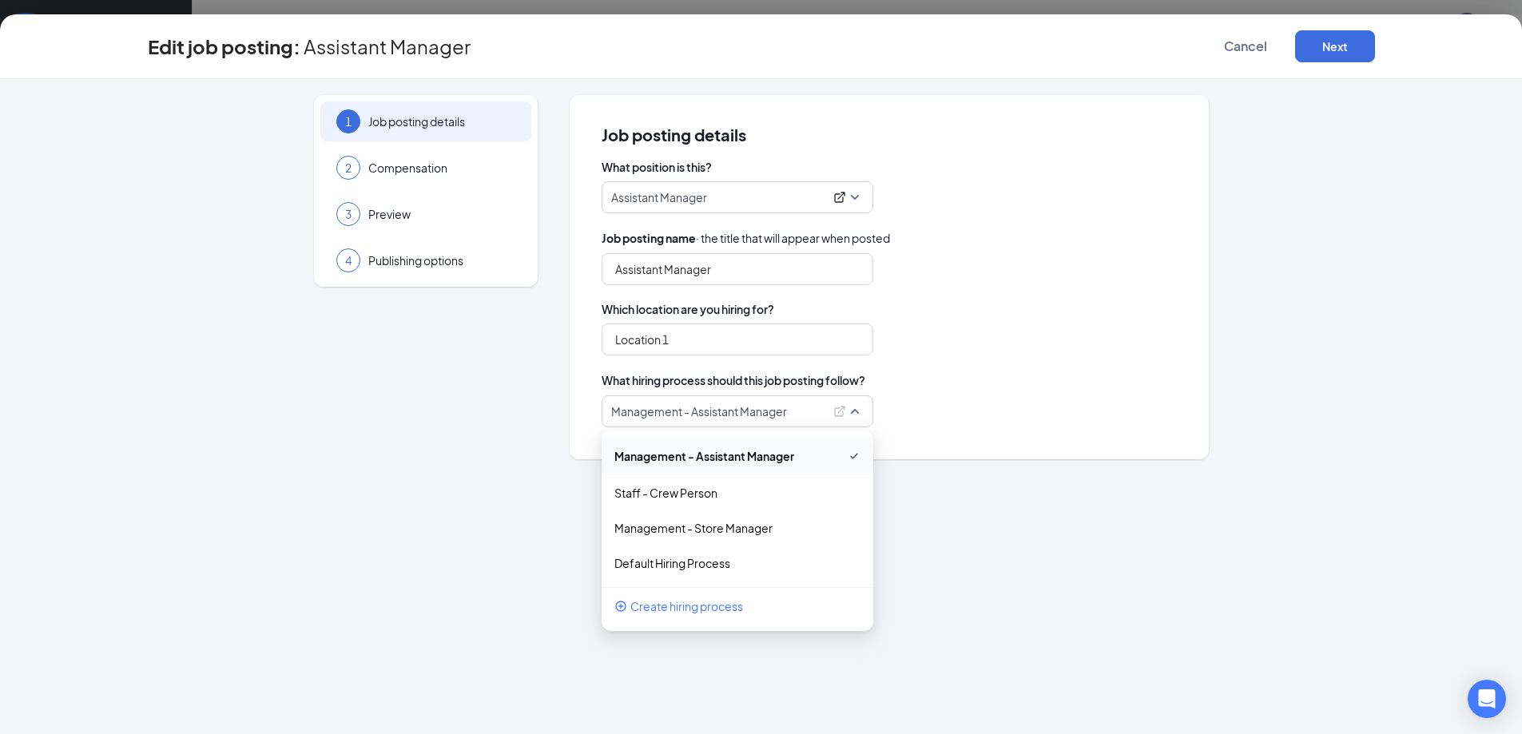
drag, startPoint x: 804, startPoint y: 409, endPoint x: 883, endPoint y: 414, distance: 79.2
click at [883, 414] on div "Management - Assistant Manager 196974 196975 Management - Assistant Manager Sta…" at bounding box center [888, 411] width 575 height 32
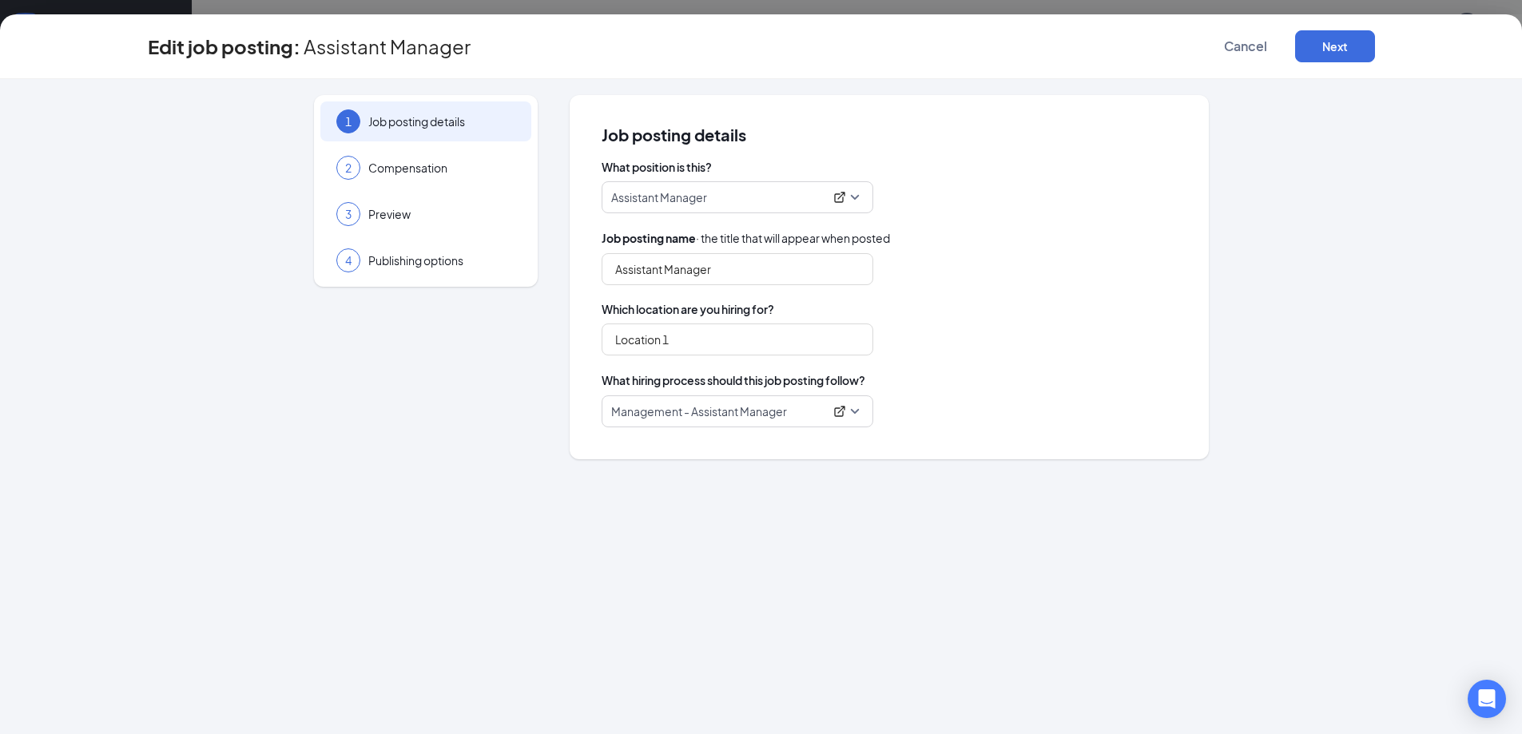
click at [883, 414] on div "Management - Assistant Manager 196974 196975 Management - Assistant Manager Sta…" at bounding box center [888, 411] width 575 height 32
drag, startPoint x: 887, startPoint y: 379, endPoint x: 591, endPoint y: 371, distance: 295.6
click at [591, 371] on div "Job posting details What position is this? Assistant Manager Job posting name ·…" at bounding box center [889, 277] width 639 height 364
copy span "What hiring process should this job posting follow?"
click at [1243, 39] on span "Cancel" at bounding box center [1245, 46] width 43 height 16
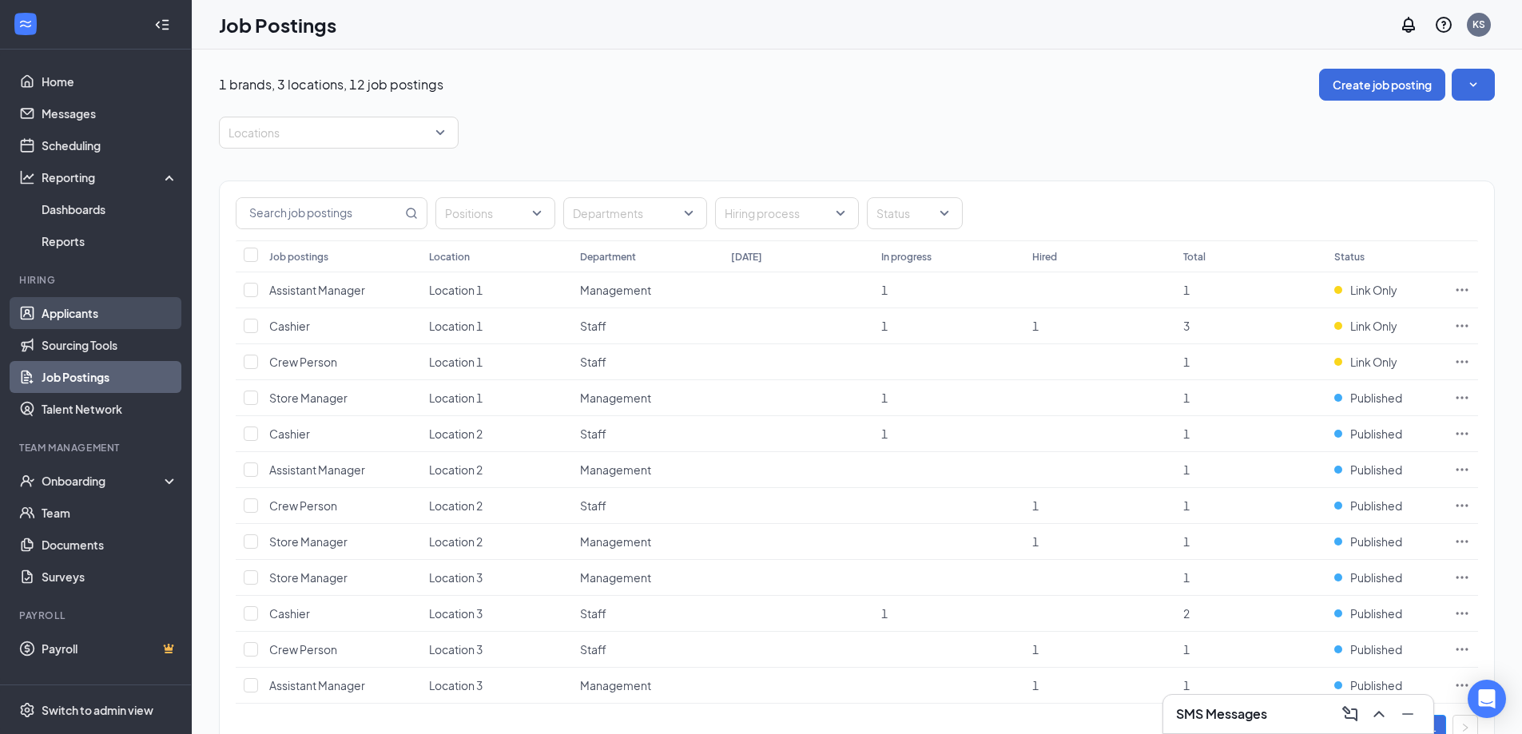
click at [127, 313] on link "Applicants" at bounding box center [110, 313] width 137 height 32
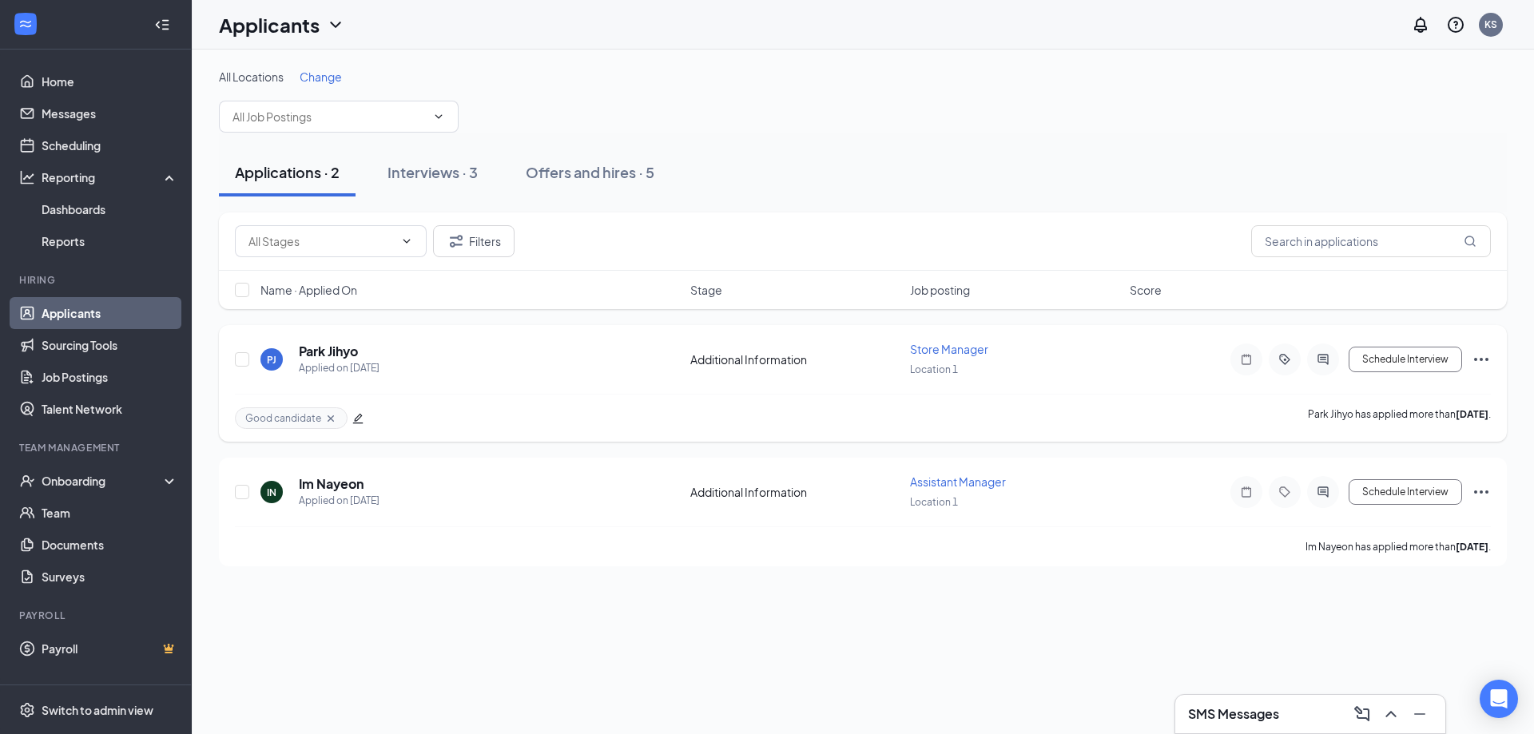
click at [1369, 360] on icon "Ellipses" at bounding box center [1480, 359] width 19 height 19
click at [1175, 414] on div "Good candidate Park Jihyo has applied more than 7 days ago ." at bounding box center [863, 418] width 1256 height 48
click at [1369, 354] on button "Schedule Interview" at bounding box center [1404, 360] width 113 height 26
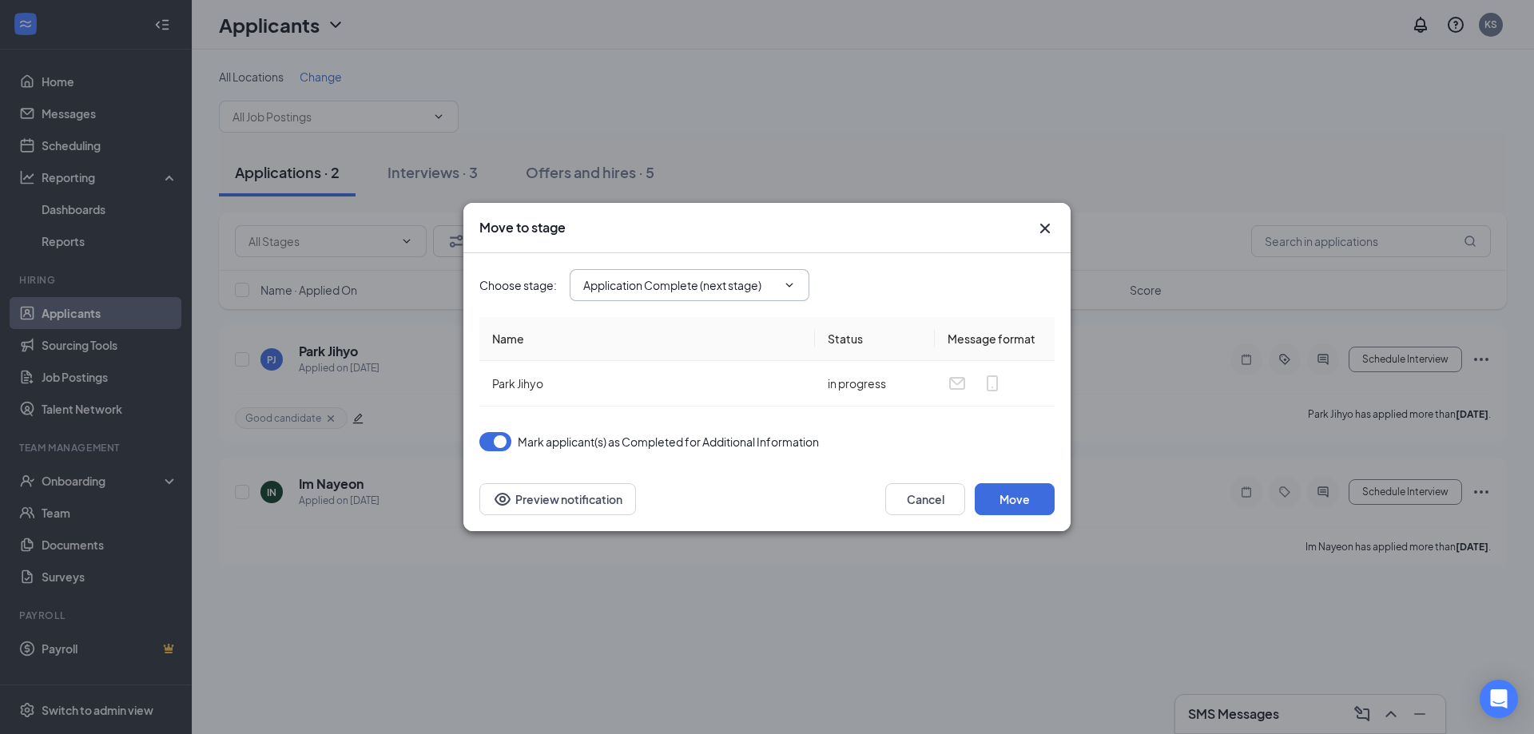
click at [704, 295] on span "Application Complete (next stage)" at bounding box center [690, 285] width 240 height 32
click at [713, 271] on span "Application Complete (next stage)" at bounding box center [690, 285] width 240 height 32
click at [713, 286] on input "Application Complete (next stage)" at bounding box center [679, 285] width 193 height 18
click at [692, 386] on div "Onsite Interview" at bounding box center [703, 382] width 214 height 18
type input "Onsite Interview"
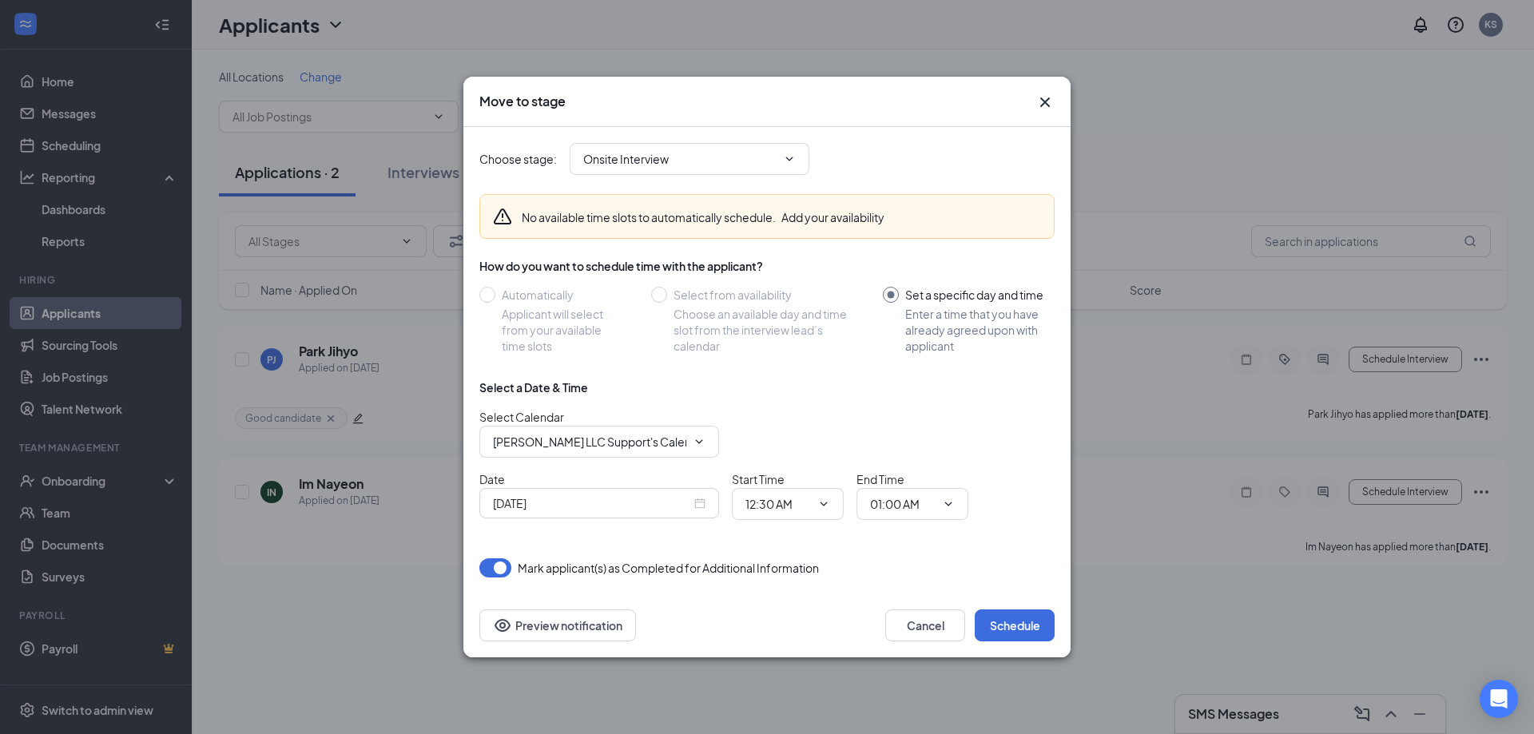
click at [1045, 96] on icon "Cross" at bounding box center [1044, 102] width 19 height 19
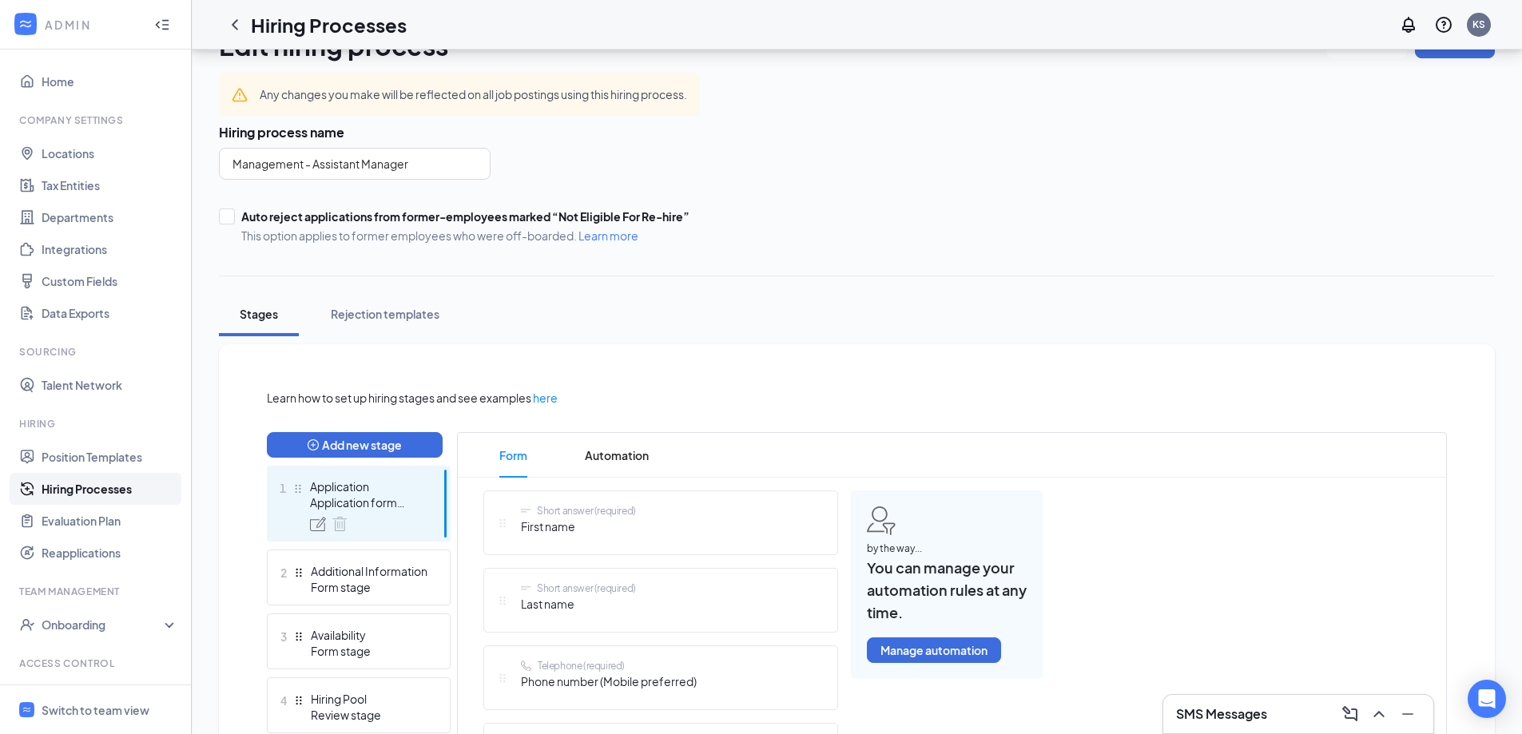
scroll to position [240, 0]
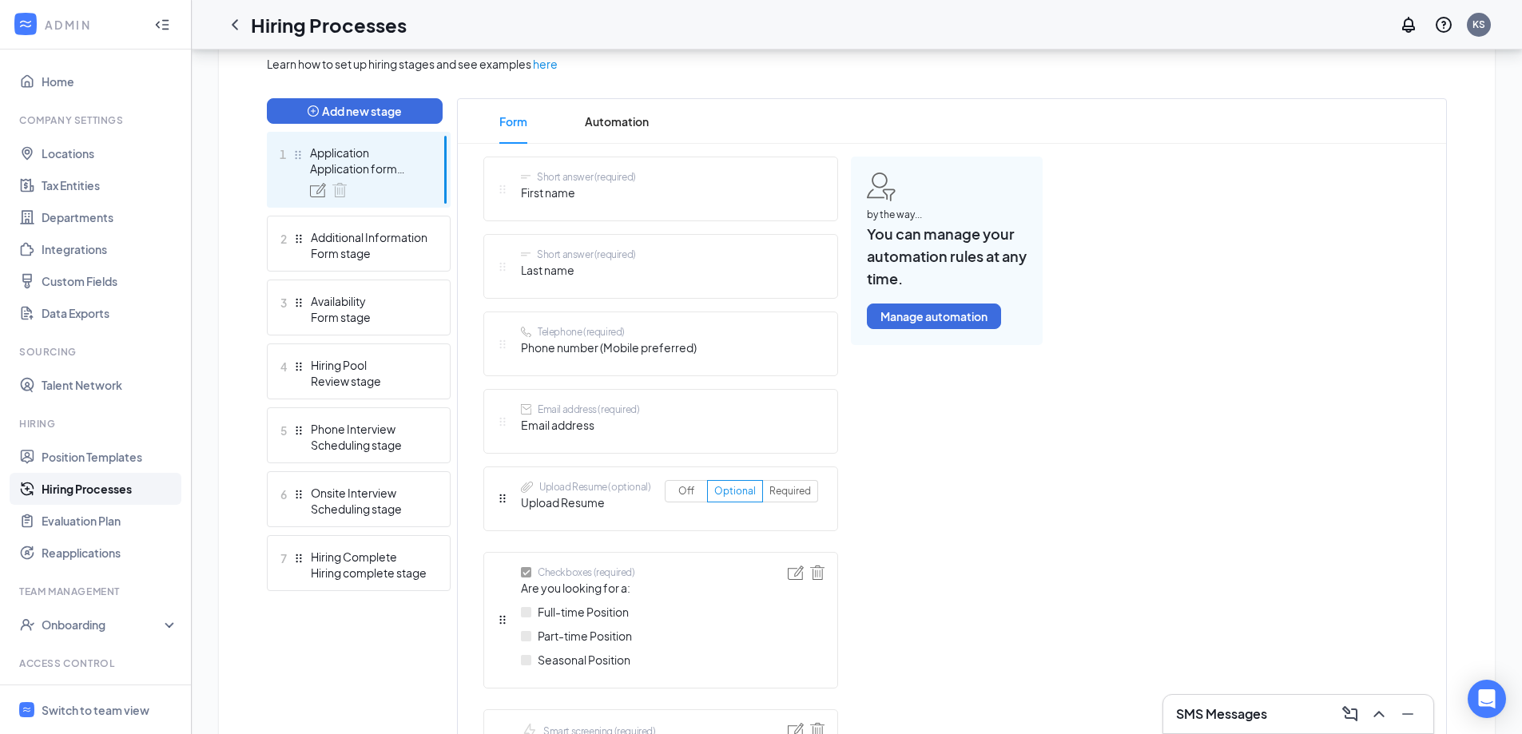
scroll to position [399, 0]
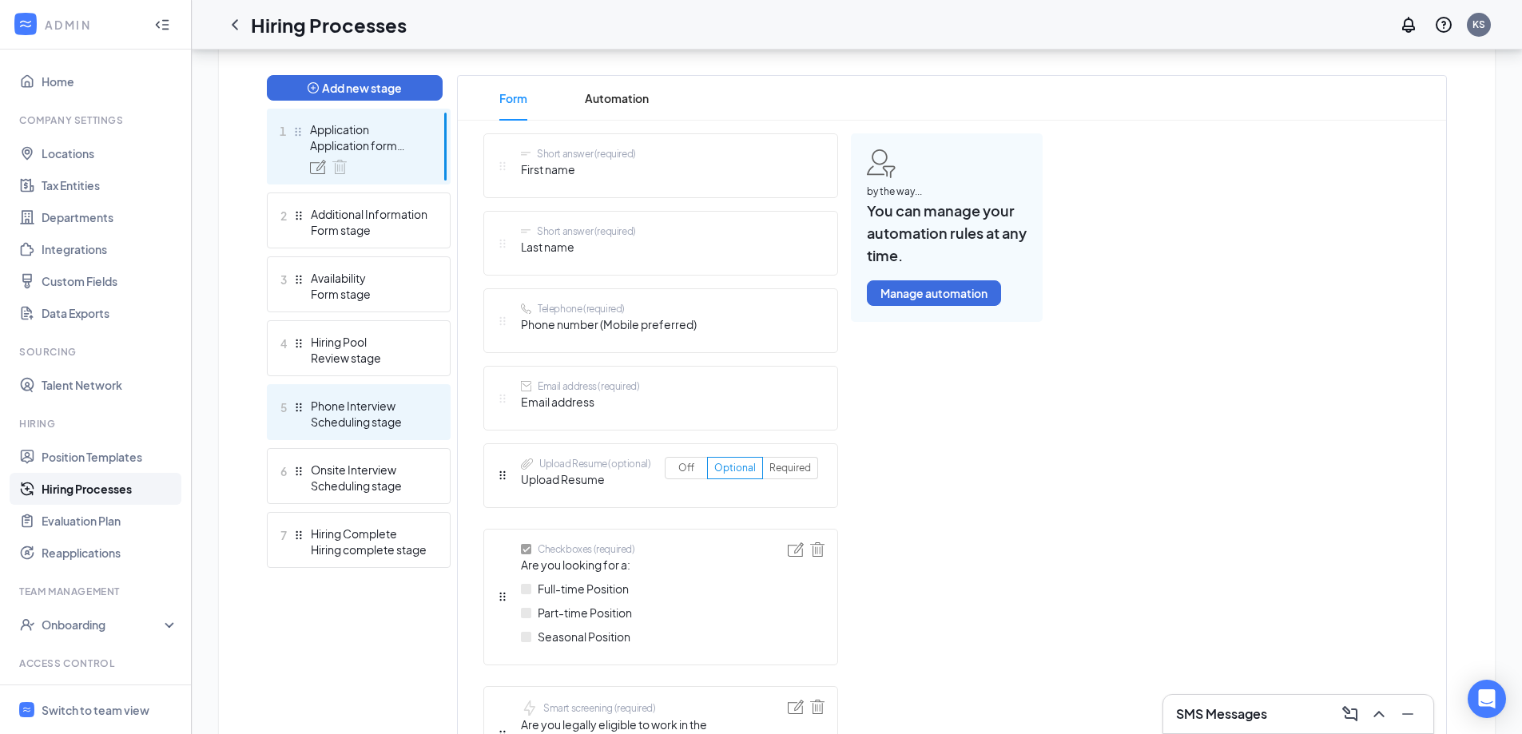
click at [382, 417] on div "Scheduling stage" at bounding box center [369, 422] width 117 height 16
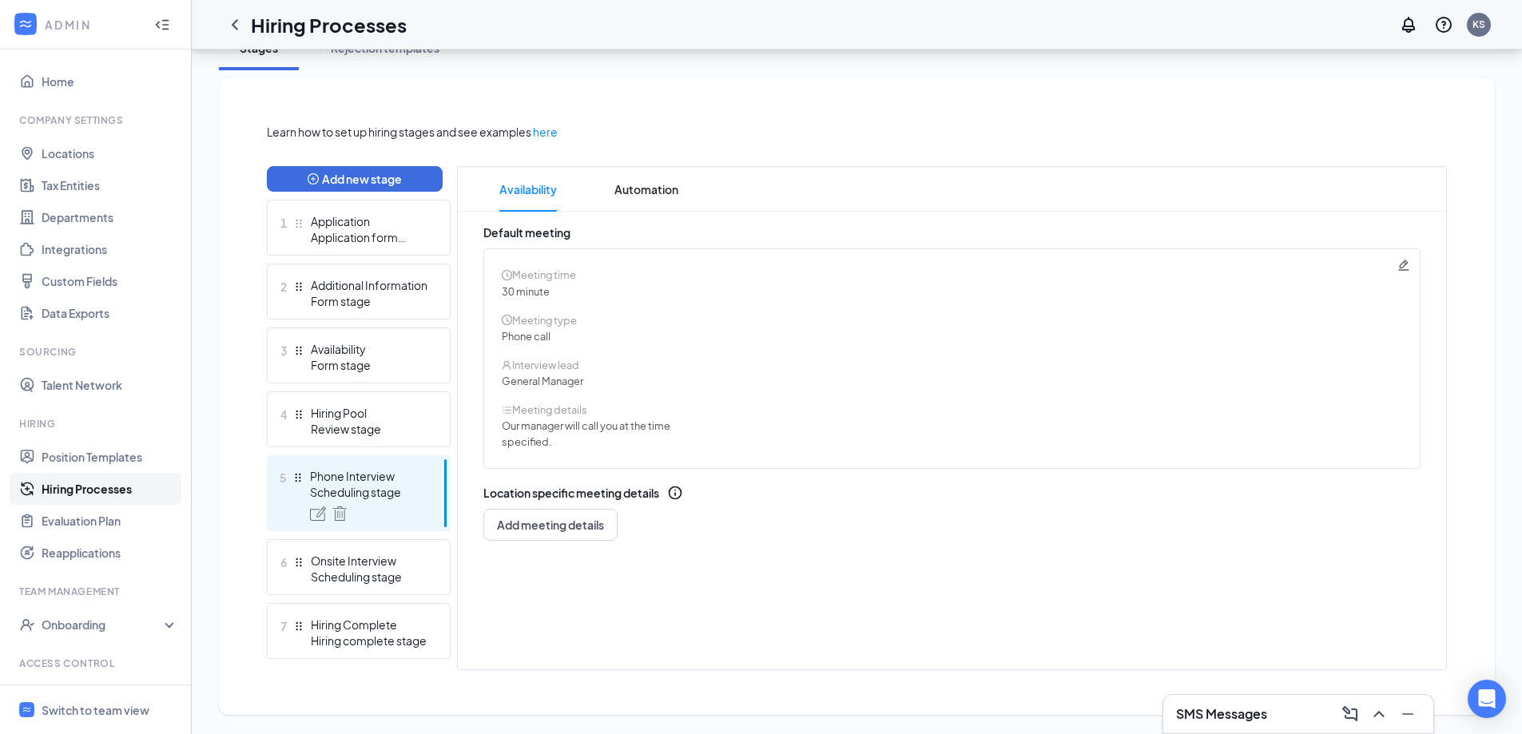
scroll to position [308, 0]
click at [808, 426] on html "ADMIN Home Company Settings Locations Tax Entities Departments Integrations Cus…" at bounding box center [761, 59] width 1522 height 734
click at [0, 514] on ul "Position Templates Hiring Processes Evaluation Plan Reapplications" at bounding box center [95, 505] width 191 height 128
click at [61, 701] on span "Switch to team view" at bounding box center [110, 709] width 137 height 49
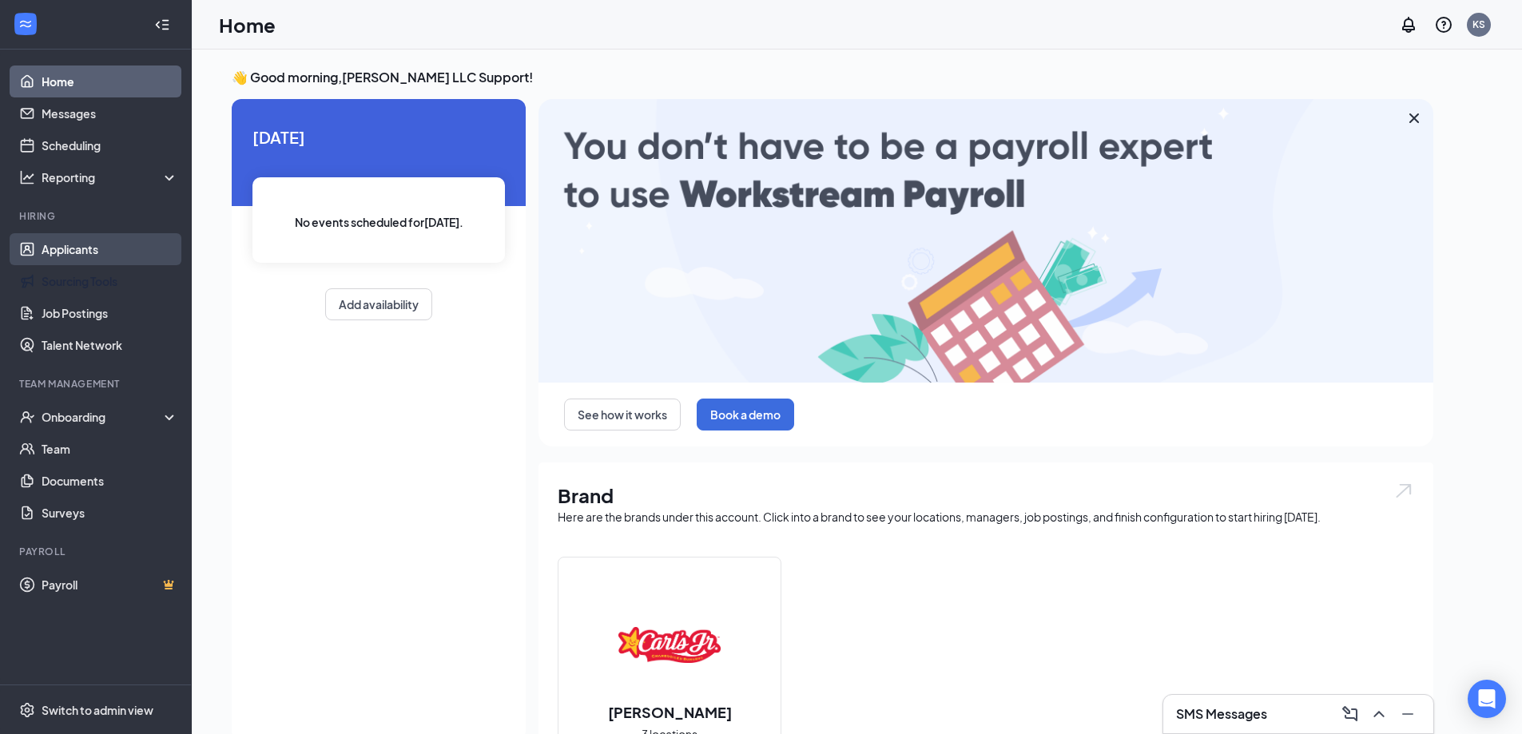
click at [94, 249] on link "Applicants" at bounding box center [110, 249] width 137 height 32
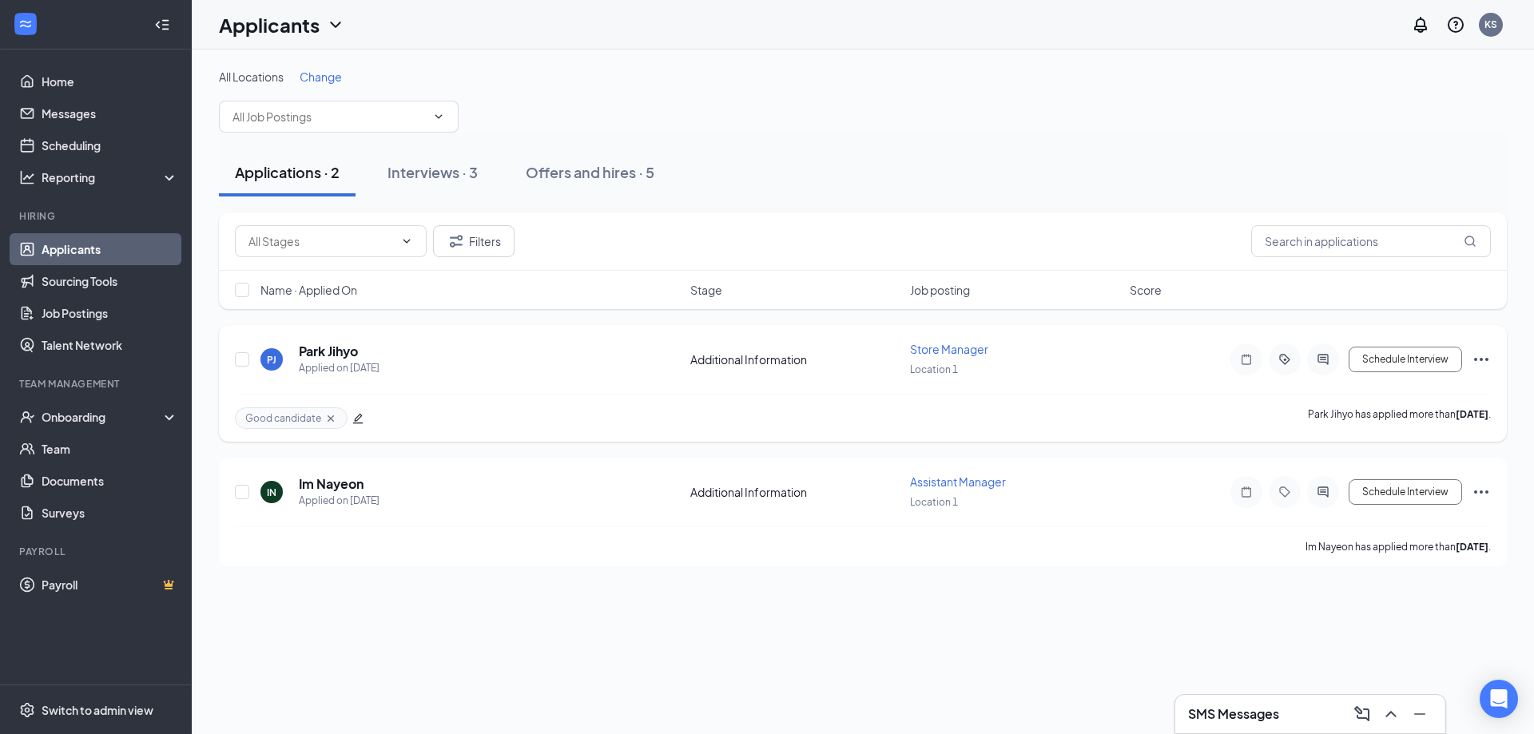
click at [1490, 358] on icon "Ellipses" at bounding box center [1480, 359] width 19 height 19
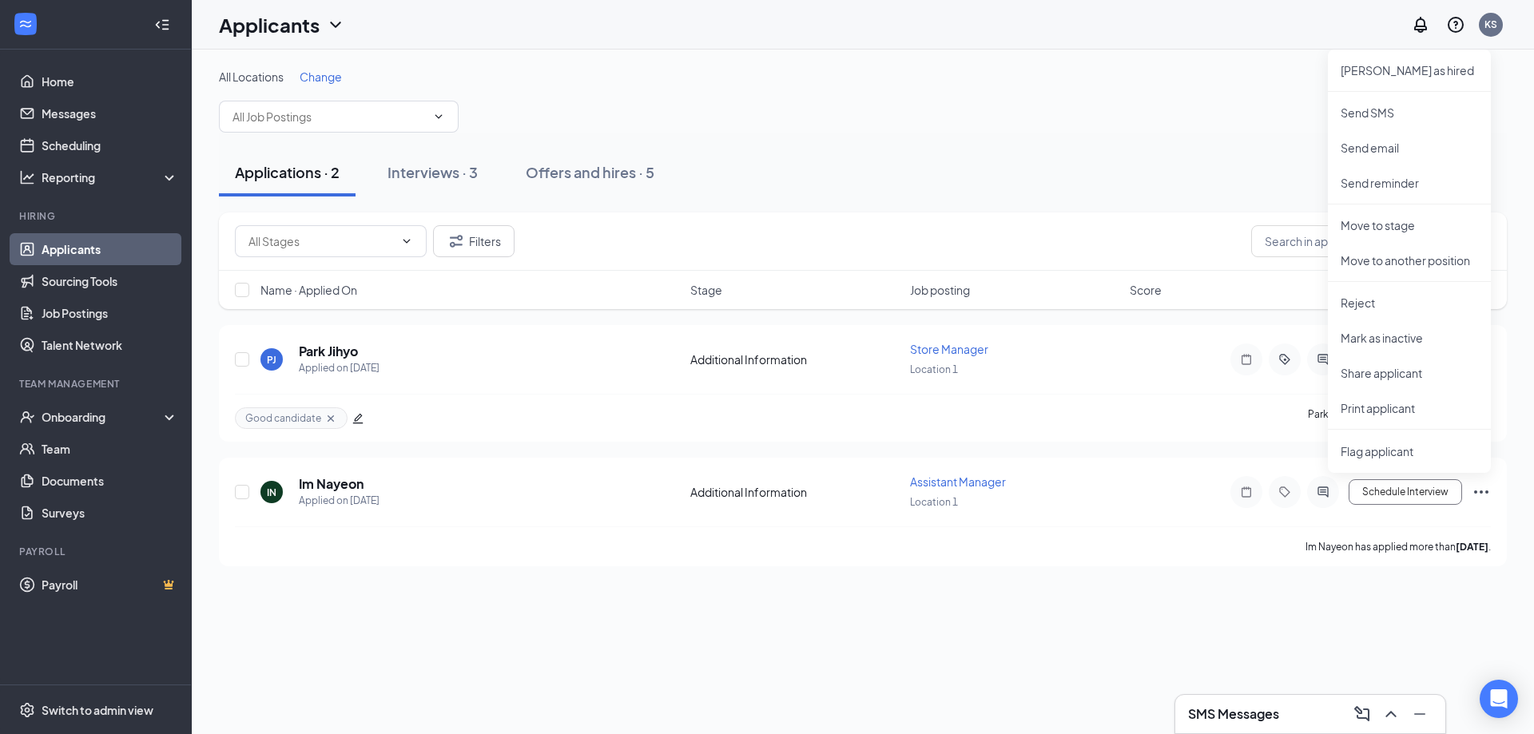
drag, startPoint x: 1045, startPoint y: 133, endPoint x: 1035, endPoint y: 133, distance: 9.6
click at [1043, 133] on div "Applications · 2 Interviews · 3 Offers and hires · 5" at bounding box center [863, 173] width 1288 height 80
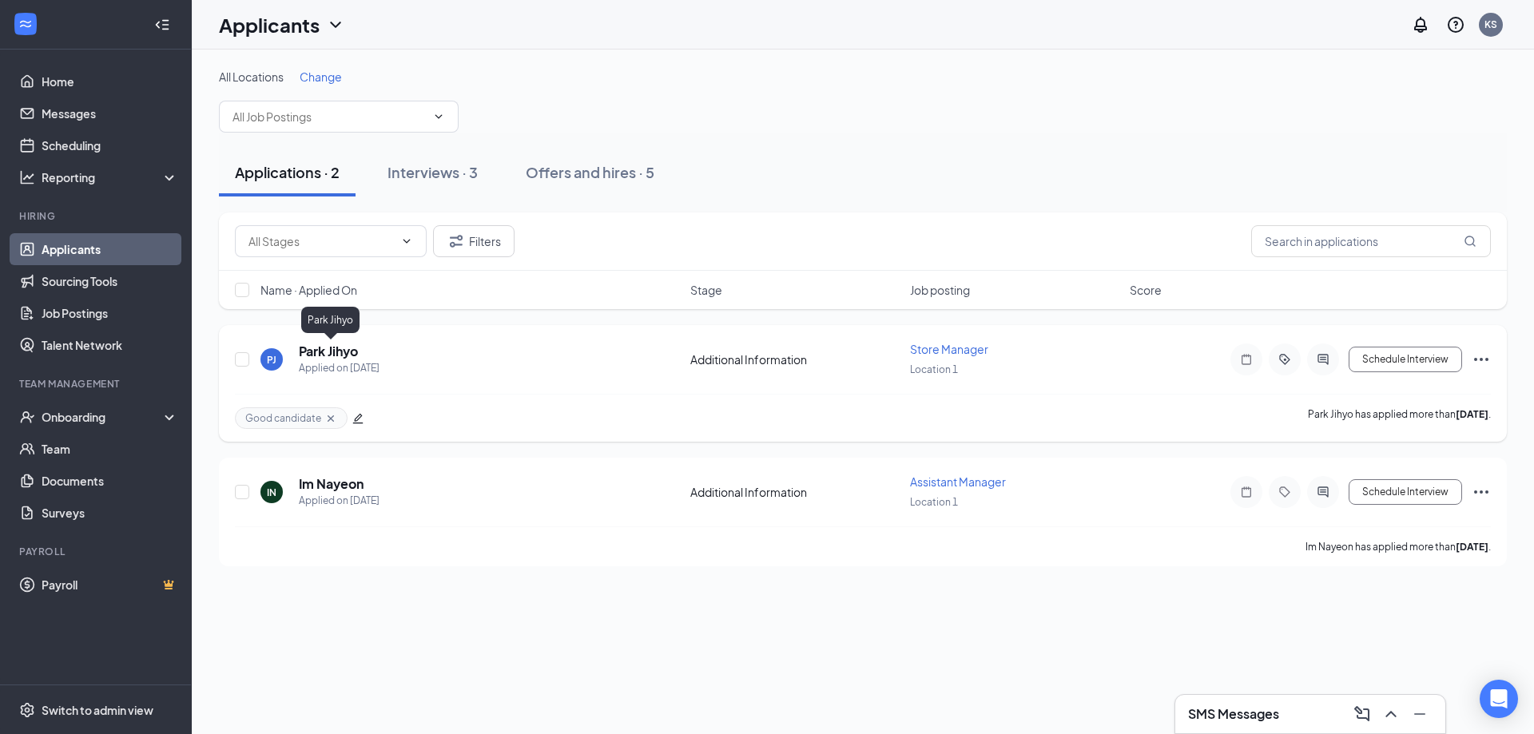
click at [326, 351] on h5 "Park Jihyo" at bounding box center [328, 352] width 59 height 18
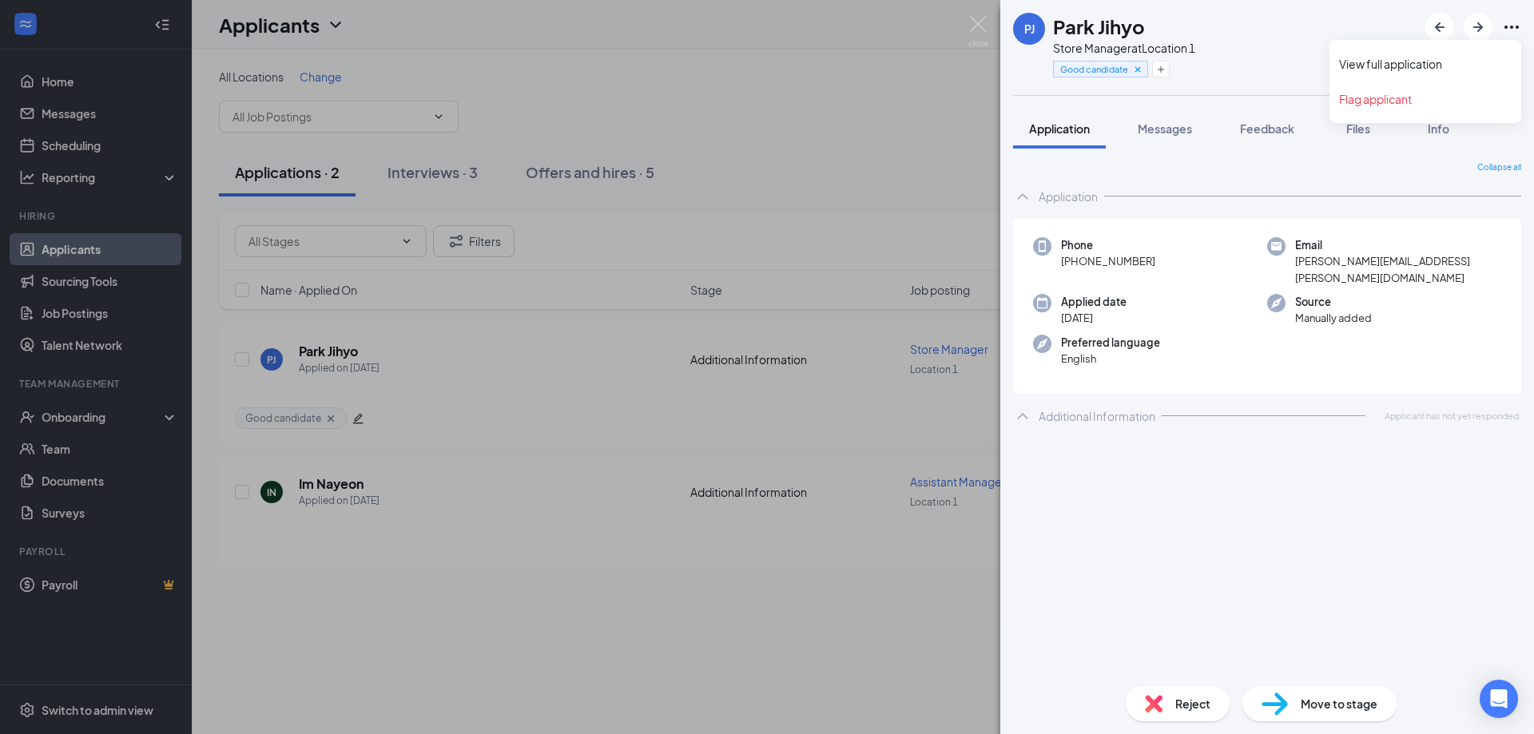
click at [1519, 26] on icon "Ellipses" at bounding box center [1511, 27] width 19 height 19
click at [1509, 33] on icon "Ellipses" at bounding box center [1511, 27] width 19 height 19
click at [1480, 64] on link "View full application" at bounding box center [1425, 64] width 173 height 16
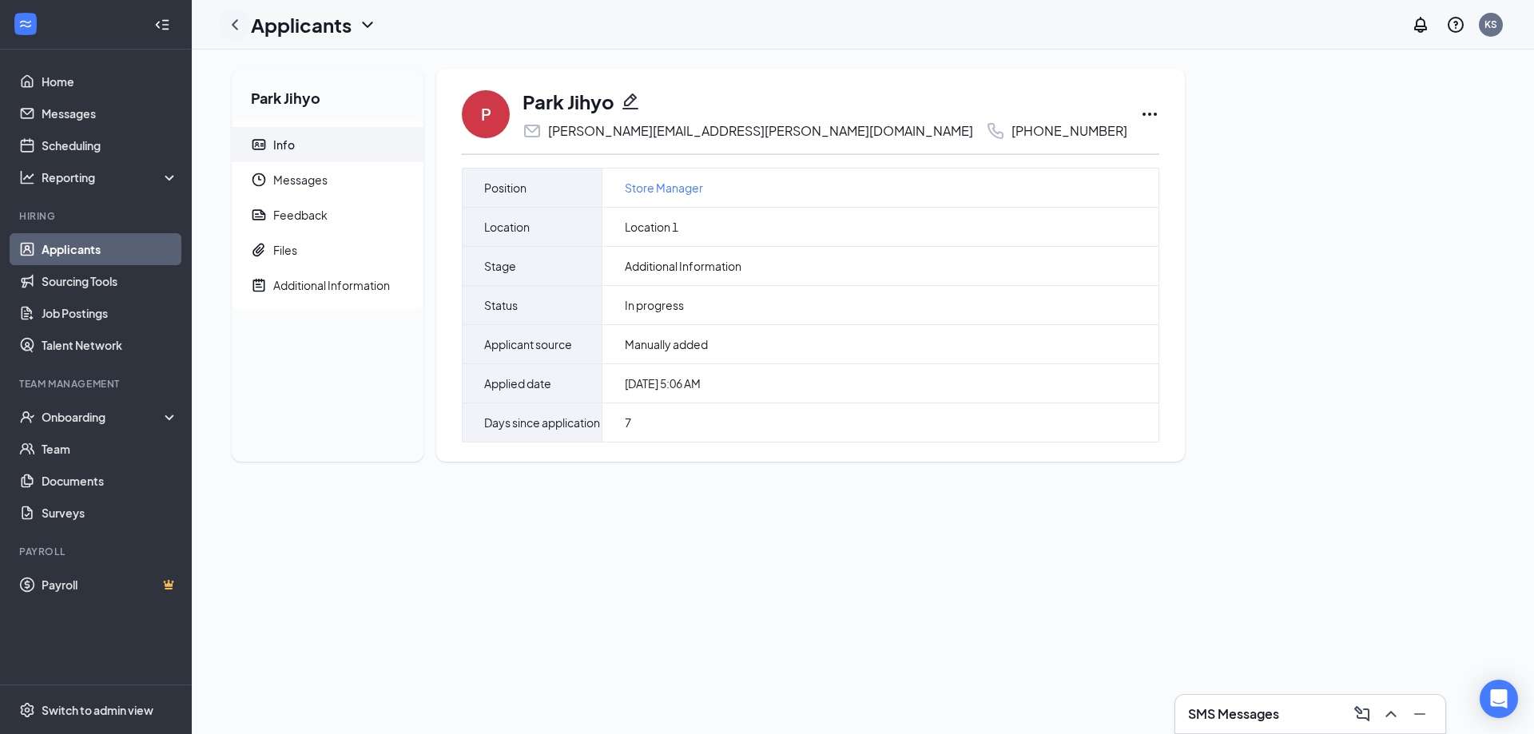
click at [228, 22] on icon "ChevronLeft" at bounding box center [234, 24] width 19 height 19
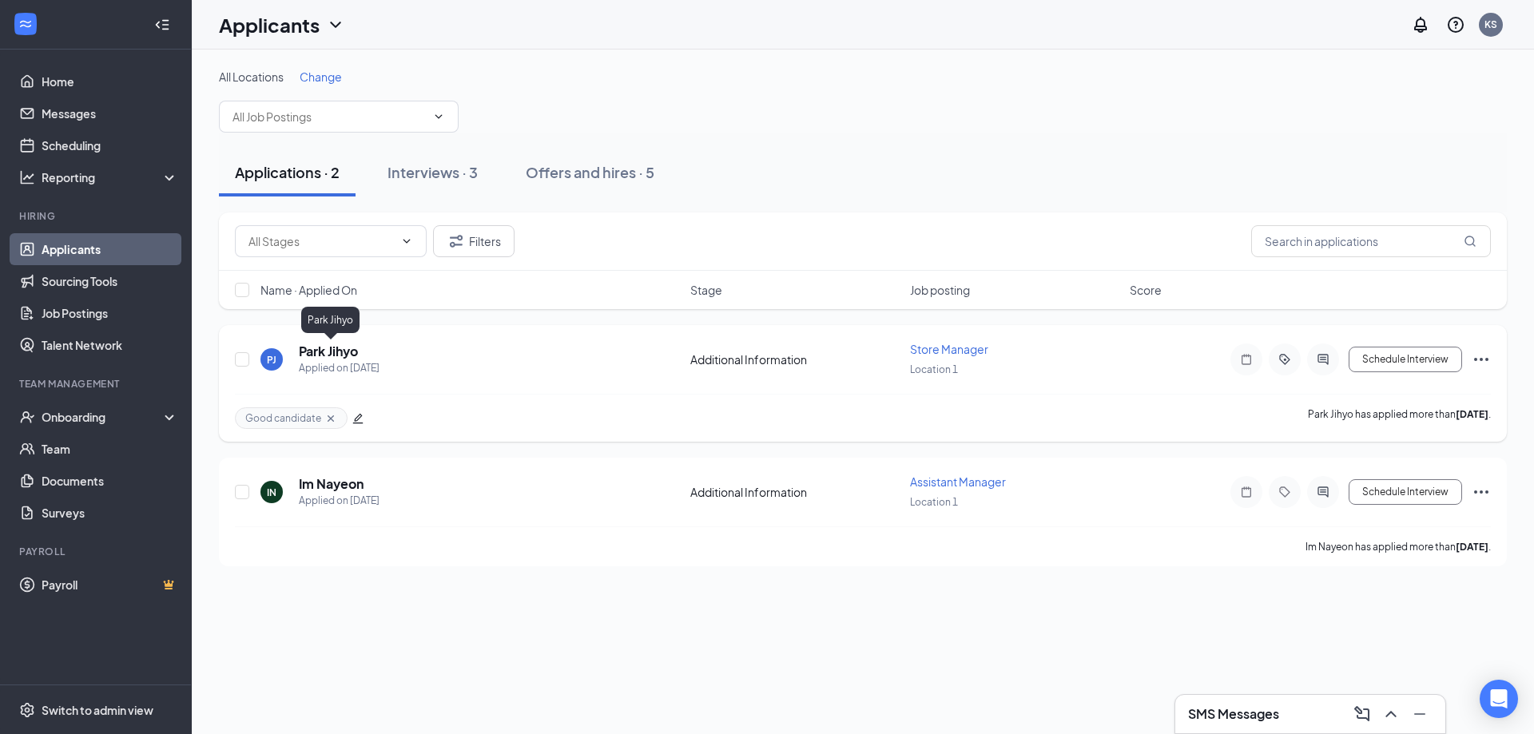
click at [324, 359] on h5 "Park Jihyo" at bounding box center [328, 352] width 59 height 18
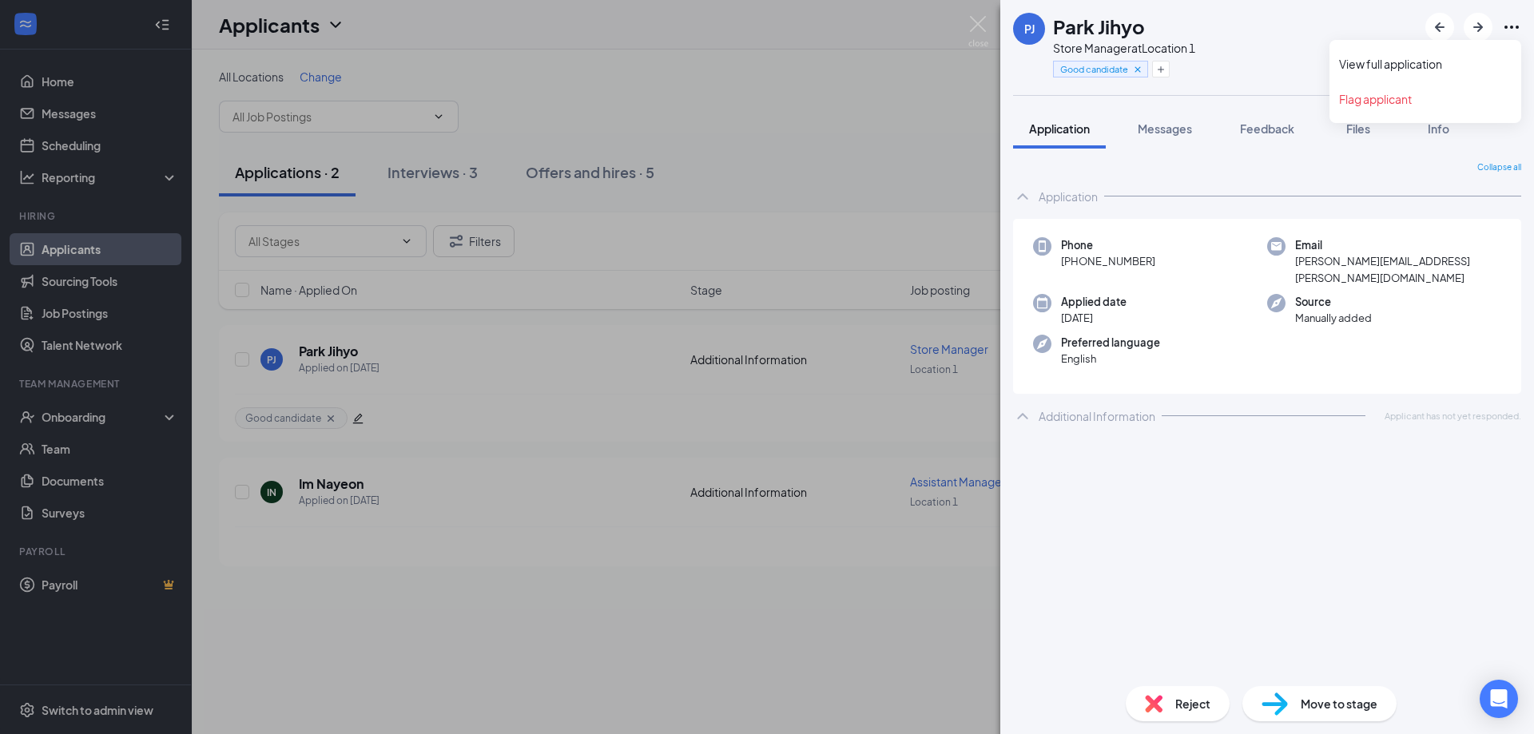
click at [1518, 28] on icon "Ellipses" at bounding box center [1511, 27] width 14 height 3
click at [1484, 72] on link "View full application" at bounding box center [1425, 64] width 173 height 16
click at [675, 246] on div "[PERSON_NAME] Jihyo Store Manager at Location 1 Good candidate Application Mess…" at bounding box center [767, 367] width 1534 height 734
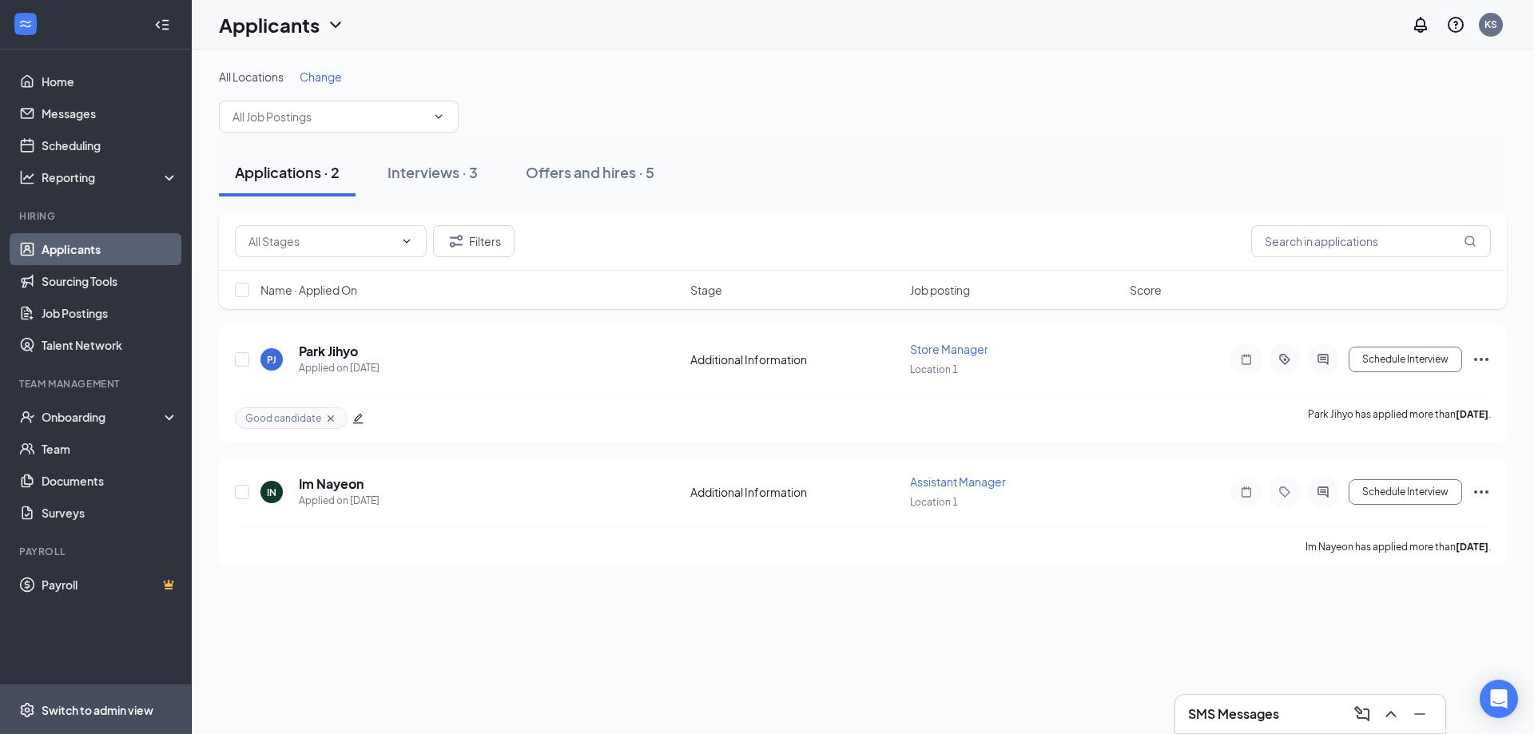
click at [141, 705] on div "Switch to admin view" at bounding box center [98, 710] width 112 height 16
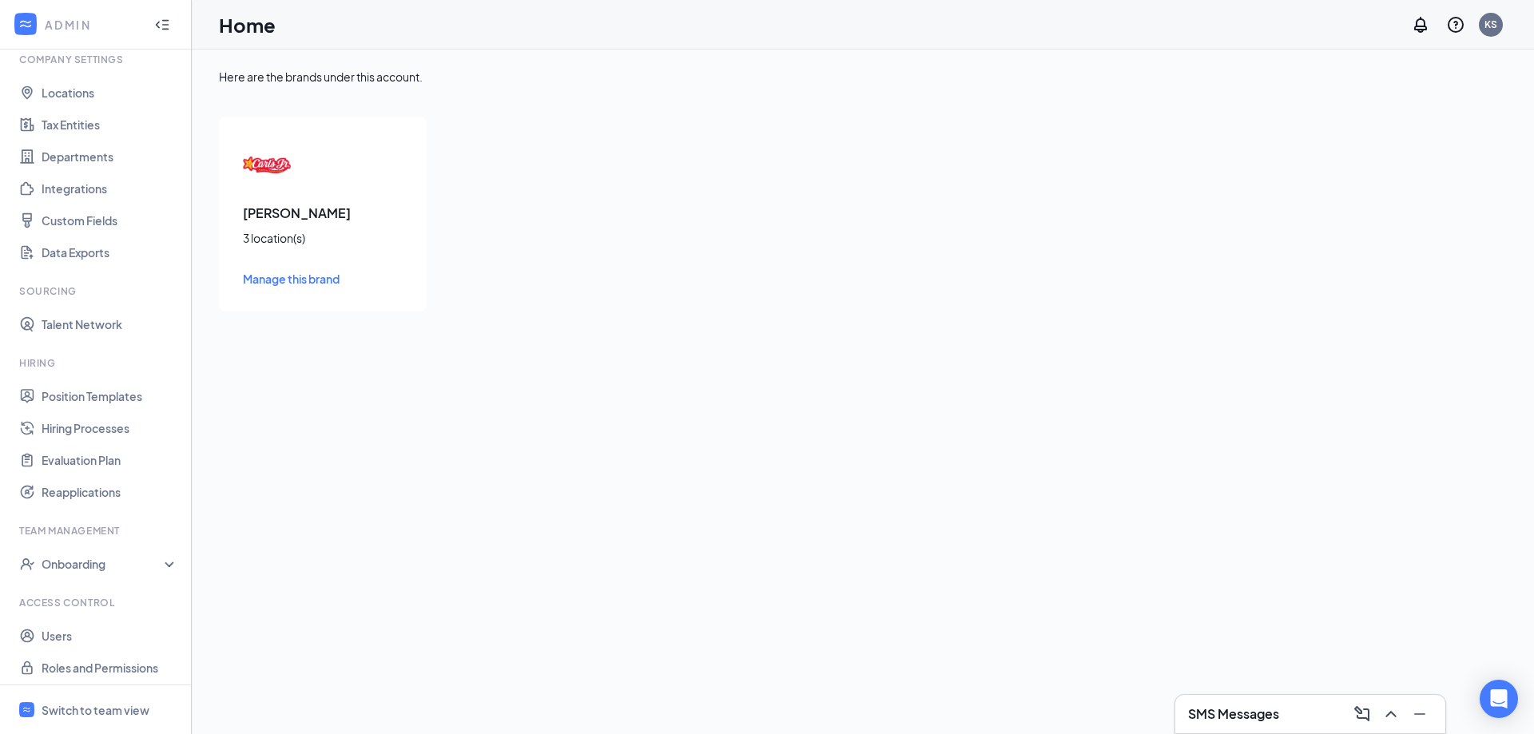
scroll to position [66, 0]
click at [111, 627] on link "Users" at bounding box center [110, 630] width 137 height 32
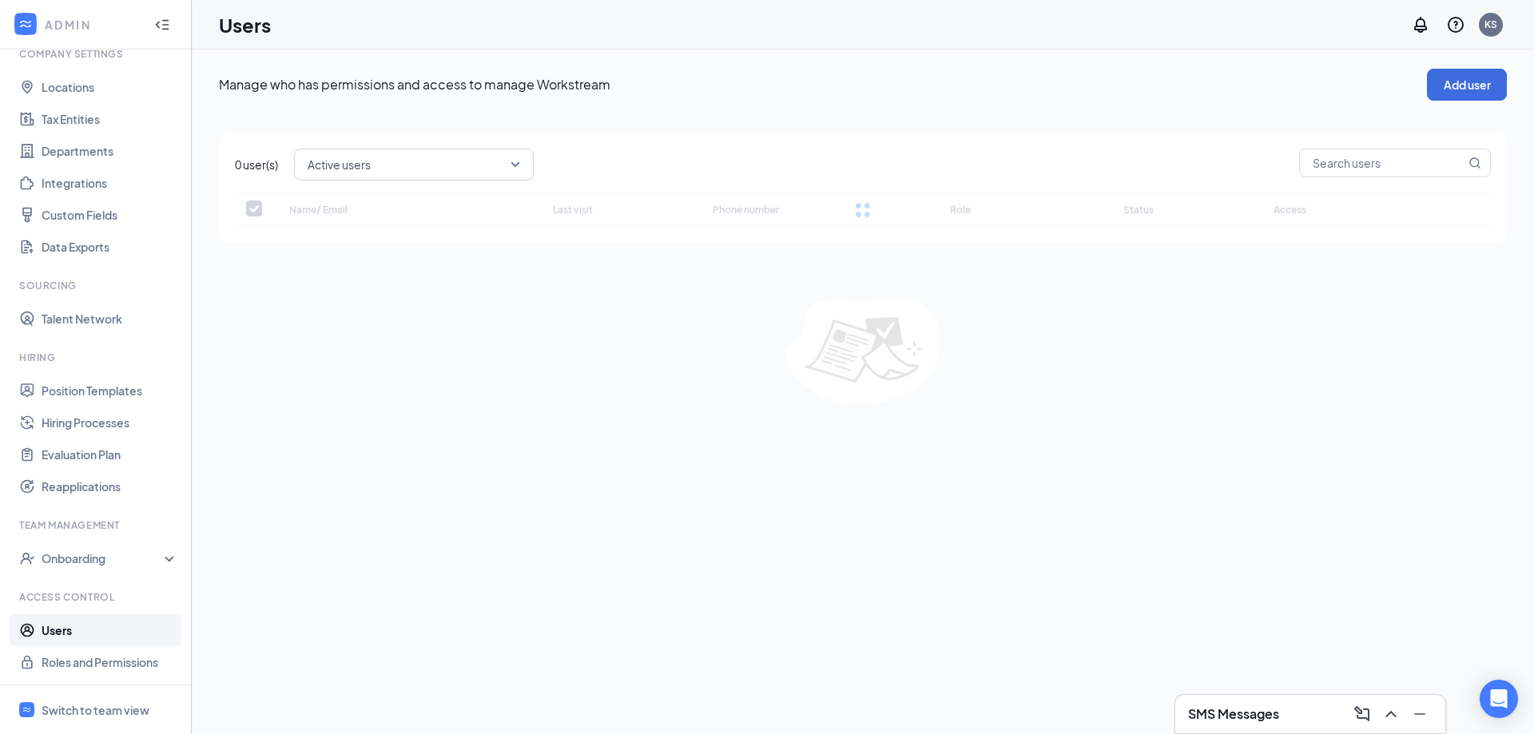
checkbox input "false"
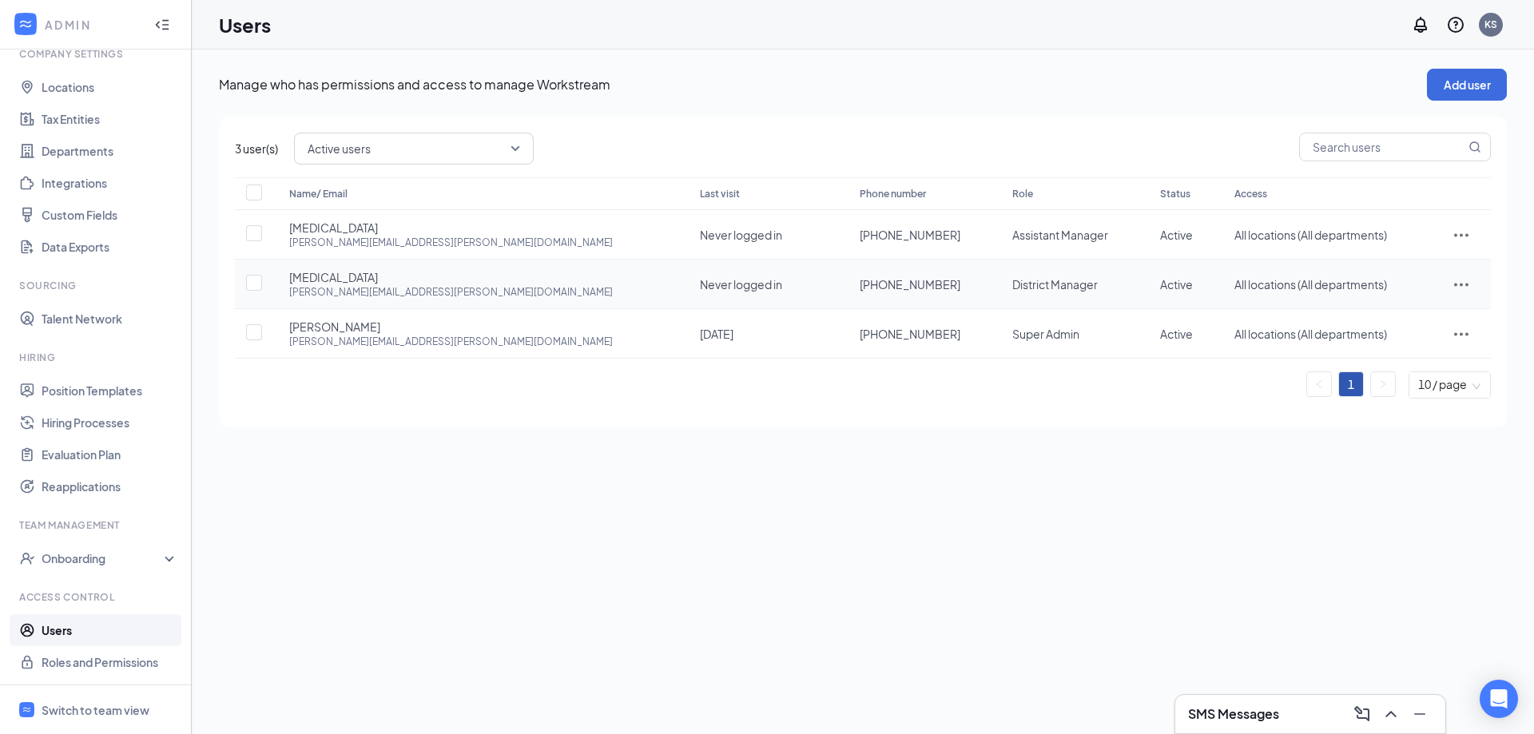
click at [1457, 281] on icon "ActionsIcon" at bounding box center [1460, 284] width 19 height 19
click at [1418, 322] on span "Edit user" at bounding box center [1411, 318] width 99 height 18
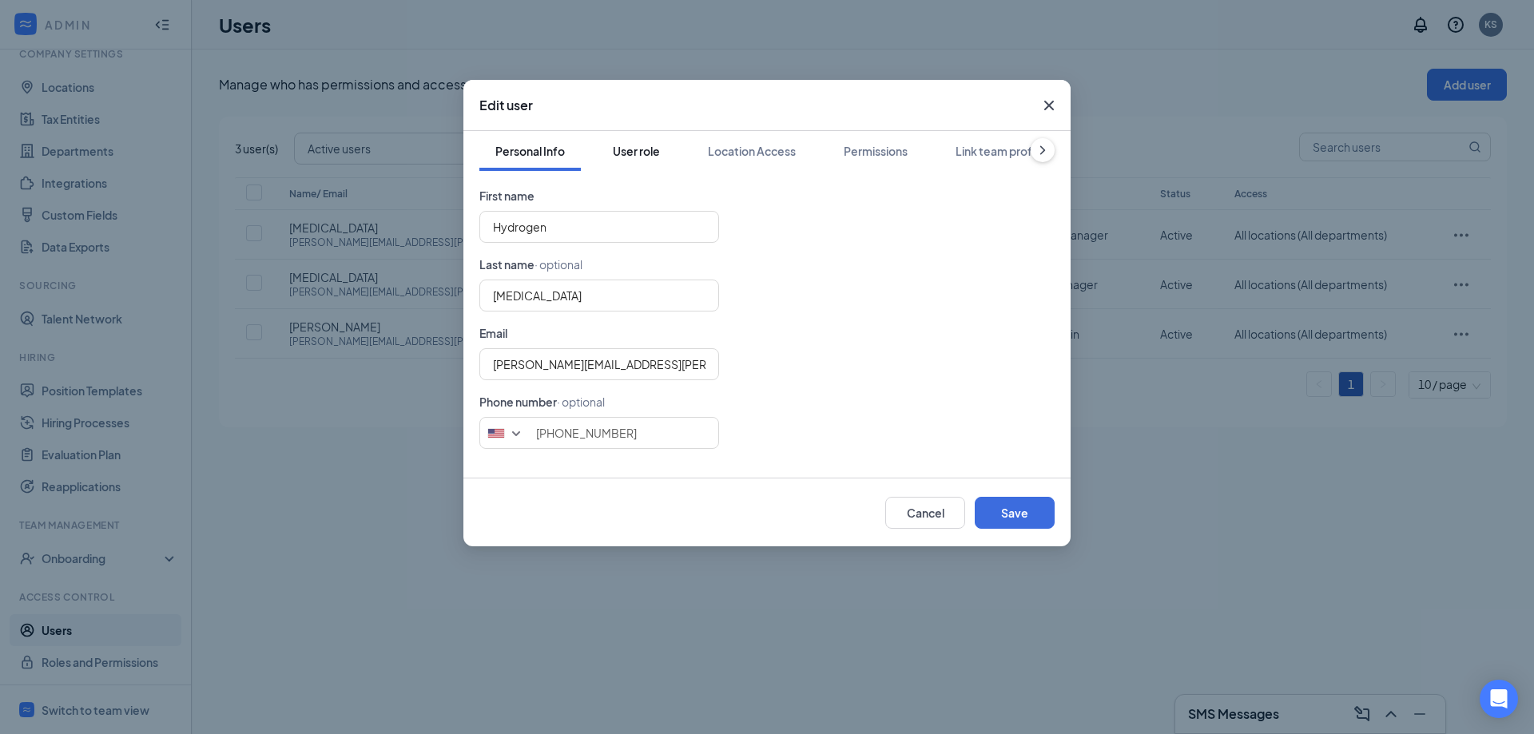
click at [652, 155] on div "User role" at bounding box center [636, 151] width 47 height 16
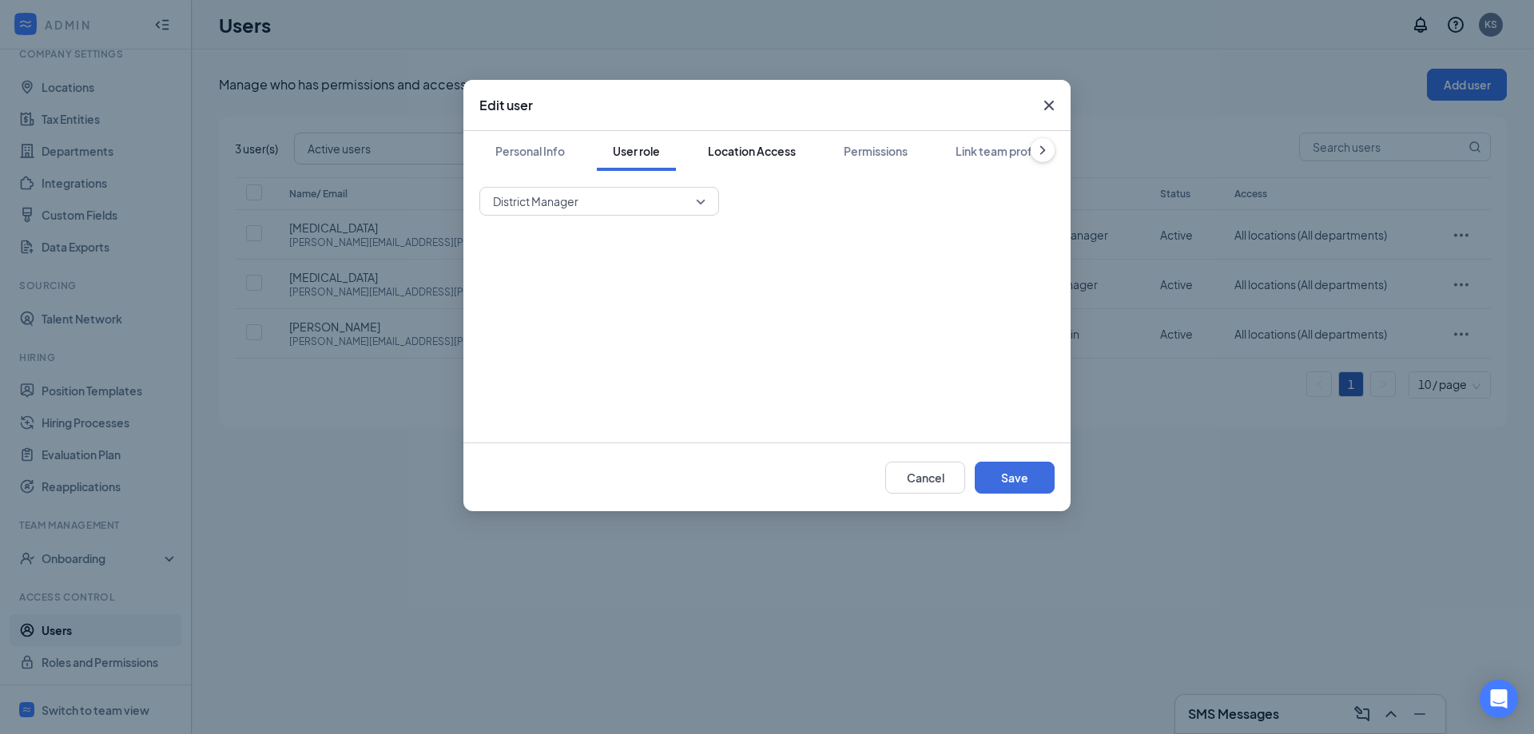
click at [745, 153] on div "Location Access" at bounding box center [752, 151] width 88 height 16
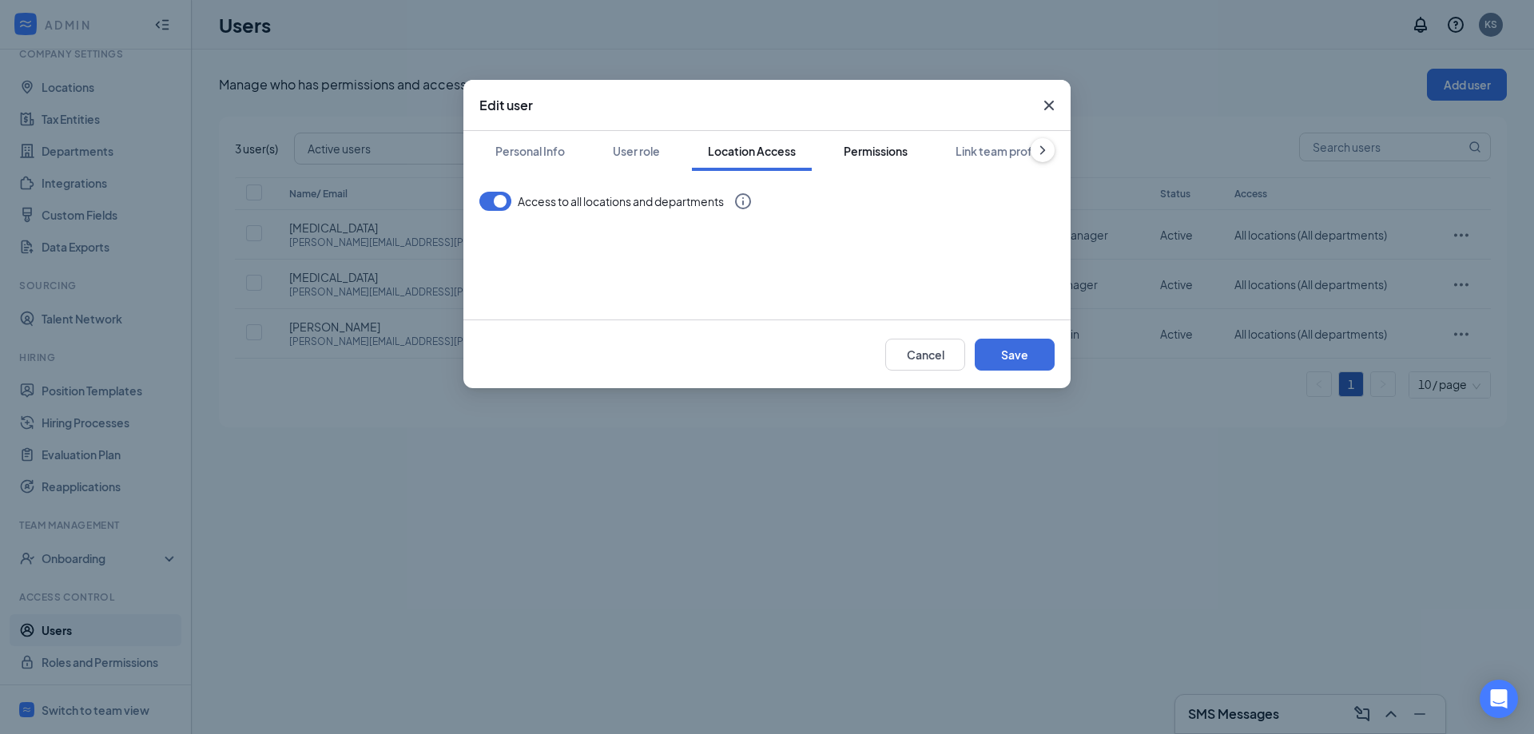
click at [832, 156] on button "Permissions" at bounding box center [876, 151] width 96 height 40
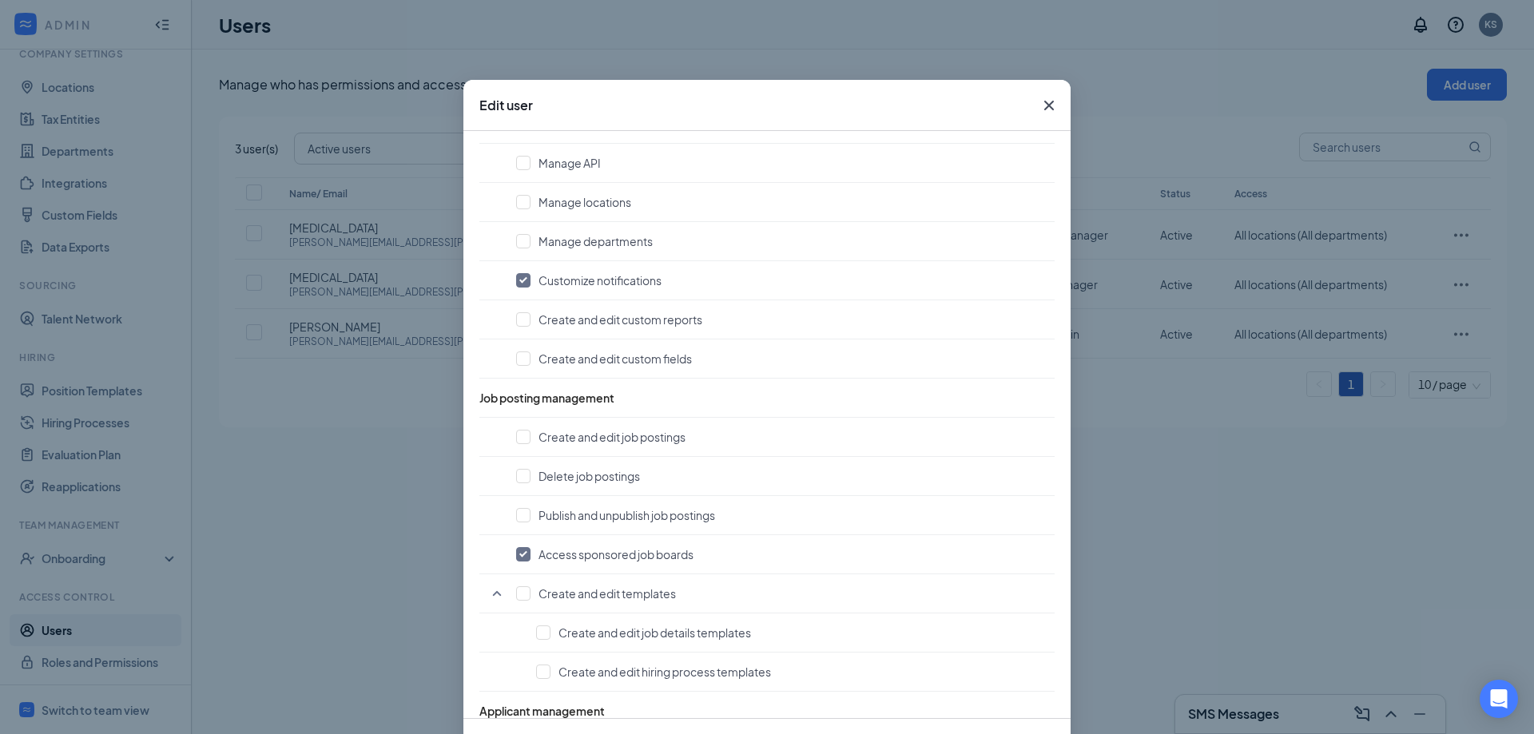
scroll to position [399, 0]
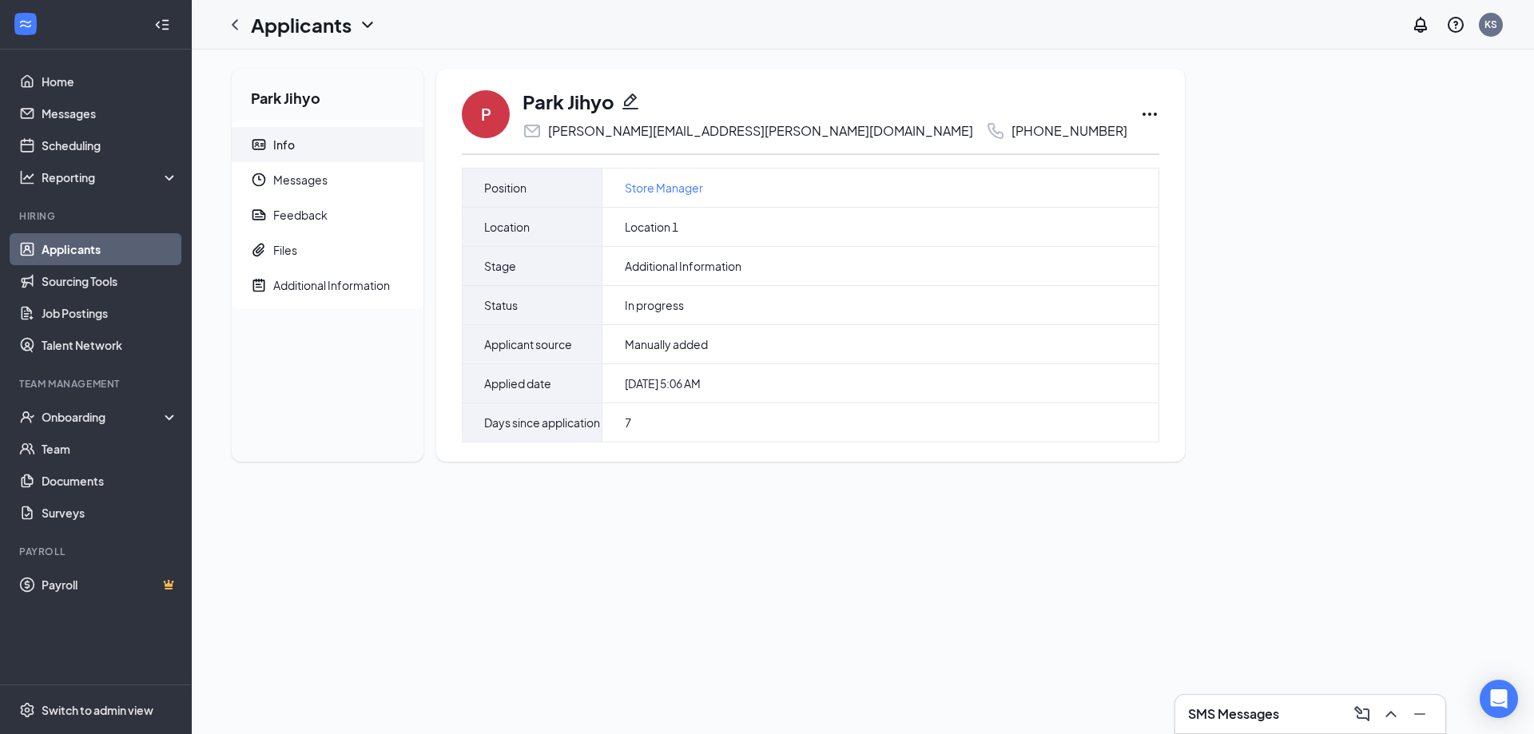
click at [636, 96] on icon "Pencil" at bounding box center [630, 101] width 19 height 19
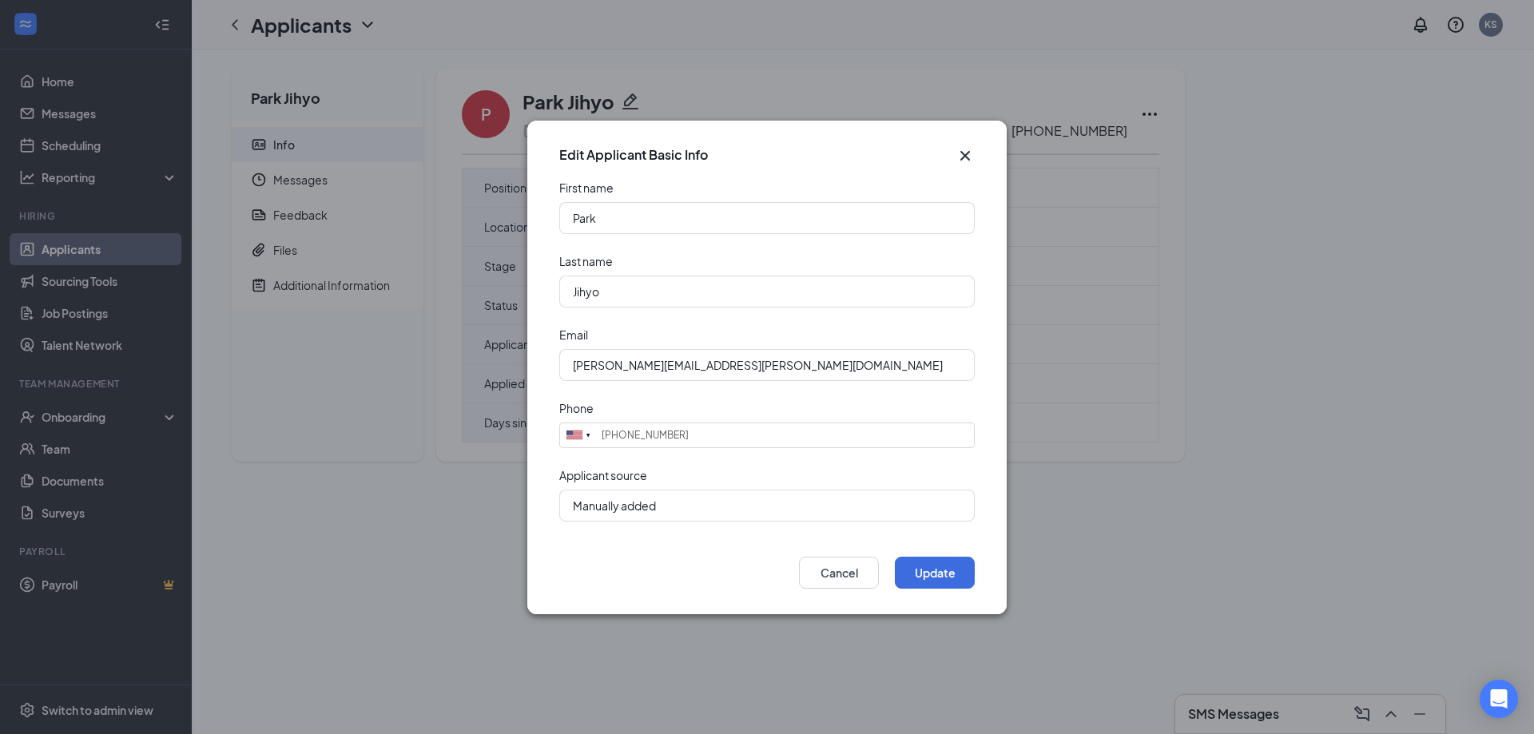
click at [488, 36] on div "Edit Applicant Basic Info First name Park Last name Jihyo Email [PERSON_NAME][E…" at bounding box center [767, 367] width 1534 height 734
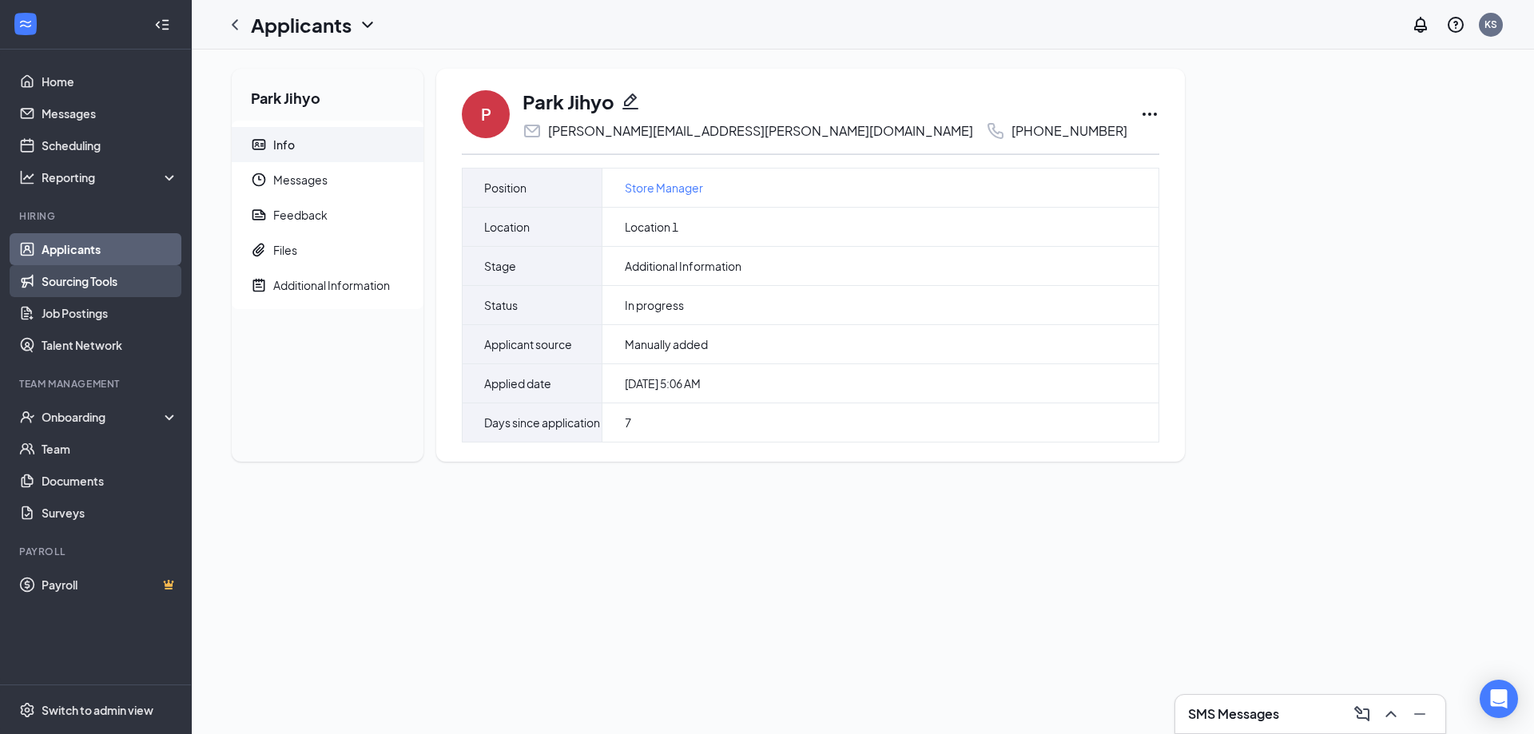
click at [108, 284] on link "Sourcing Tools" at bounding box center [110, 281] width 137 height 32
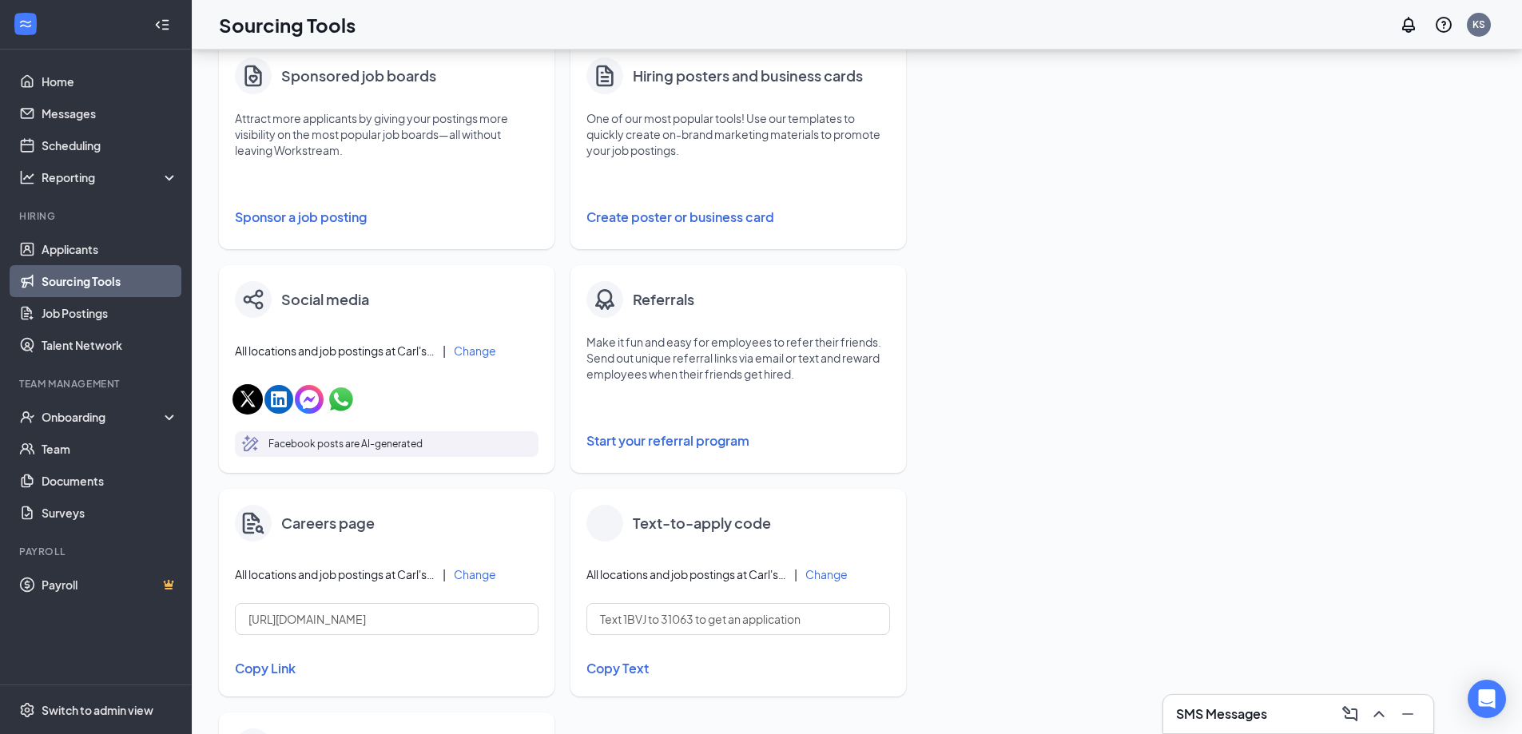
scroll to position [240, 0]
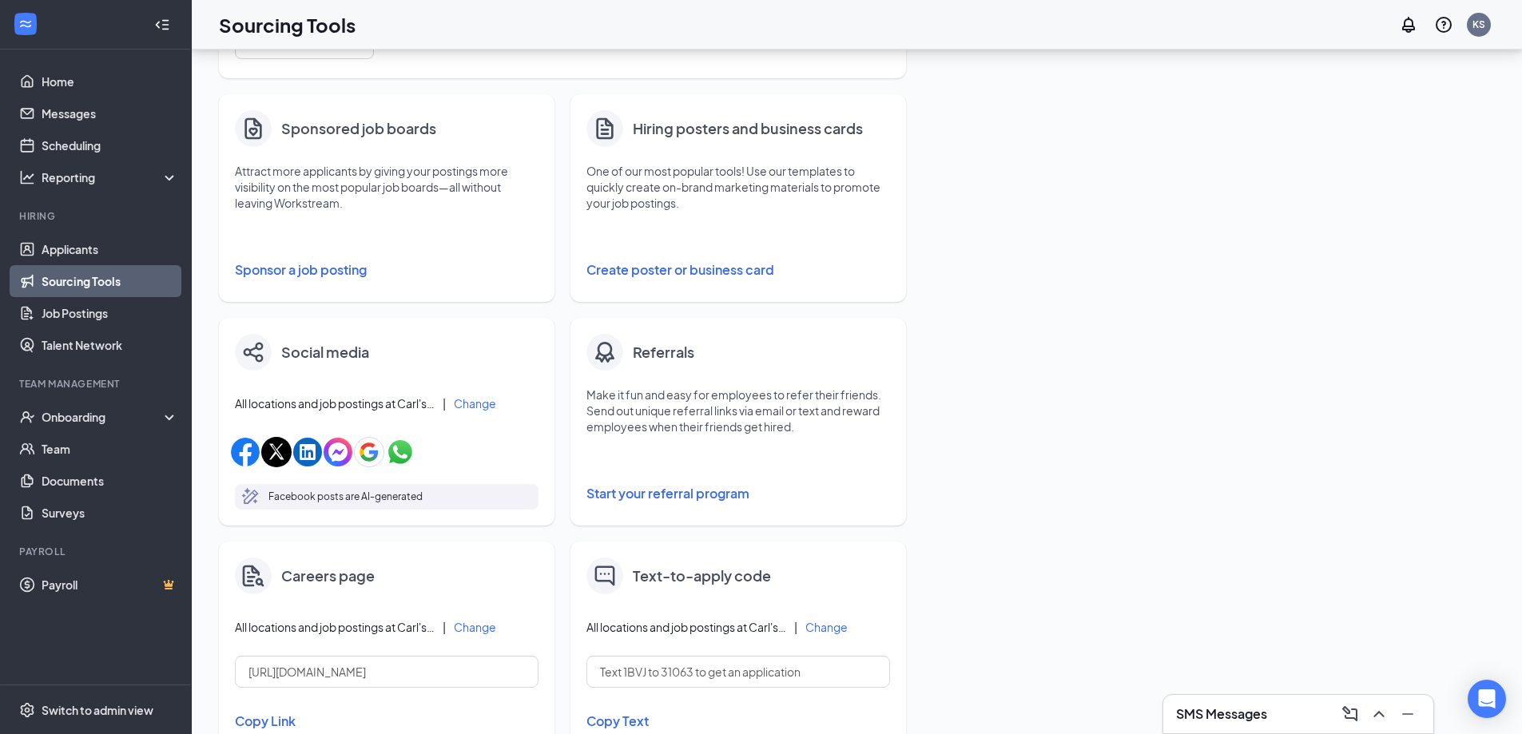
click at [647, 284] on button "Create poster or business card" at bounding box center [738, 270] width 304 height 32
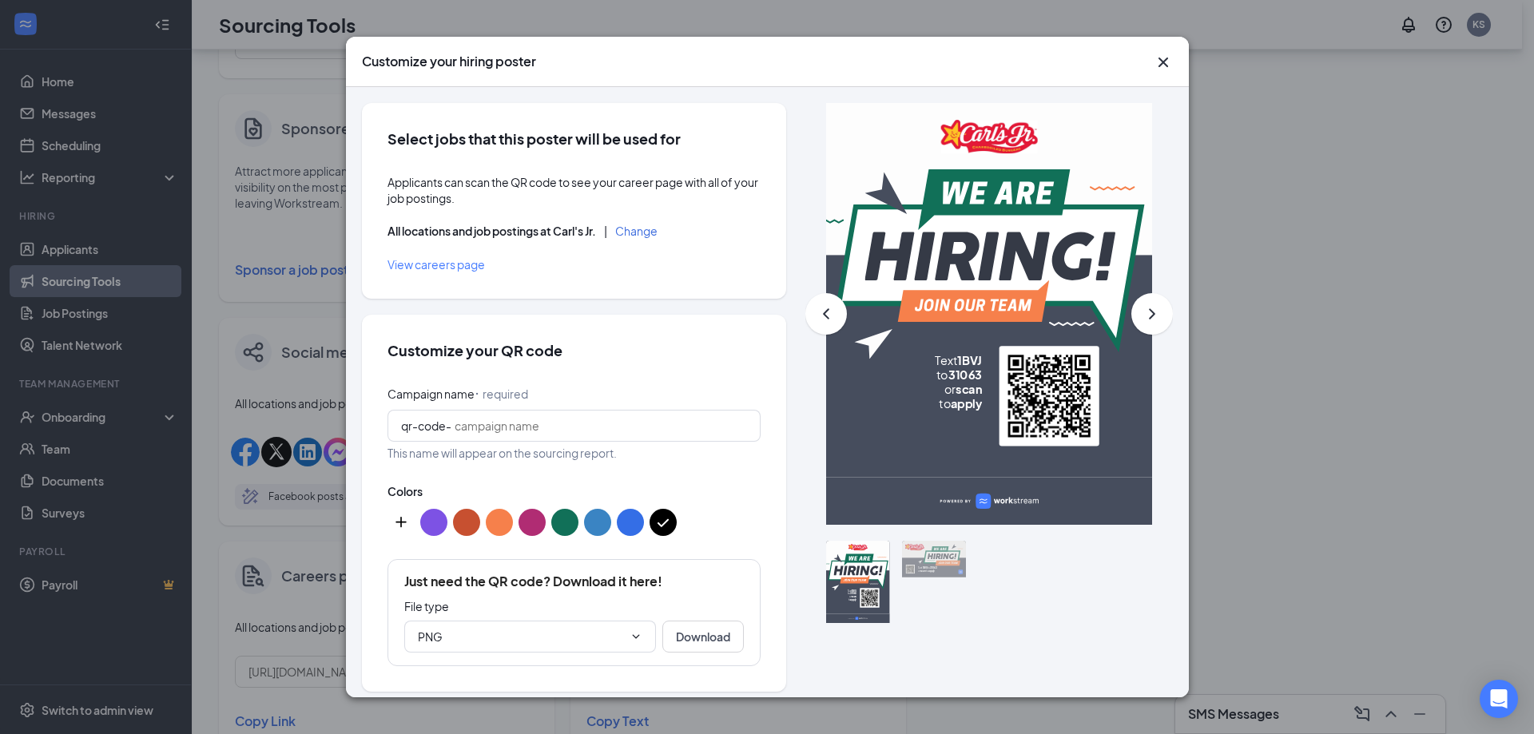
click at [1322, 359] on div "Customize your hiring poster Select jobs that this poster will be used for Appl…" at bounding box center [767, 367] width 1534 height 734
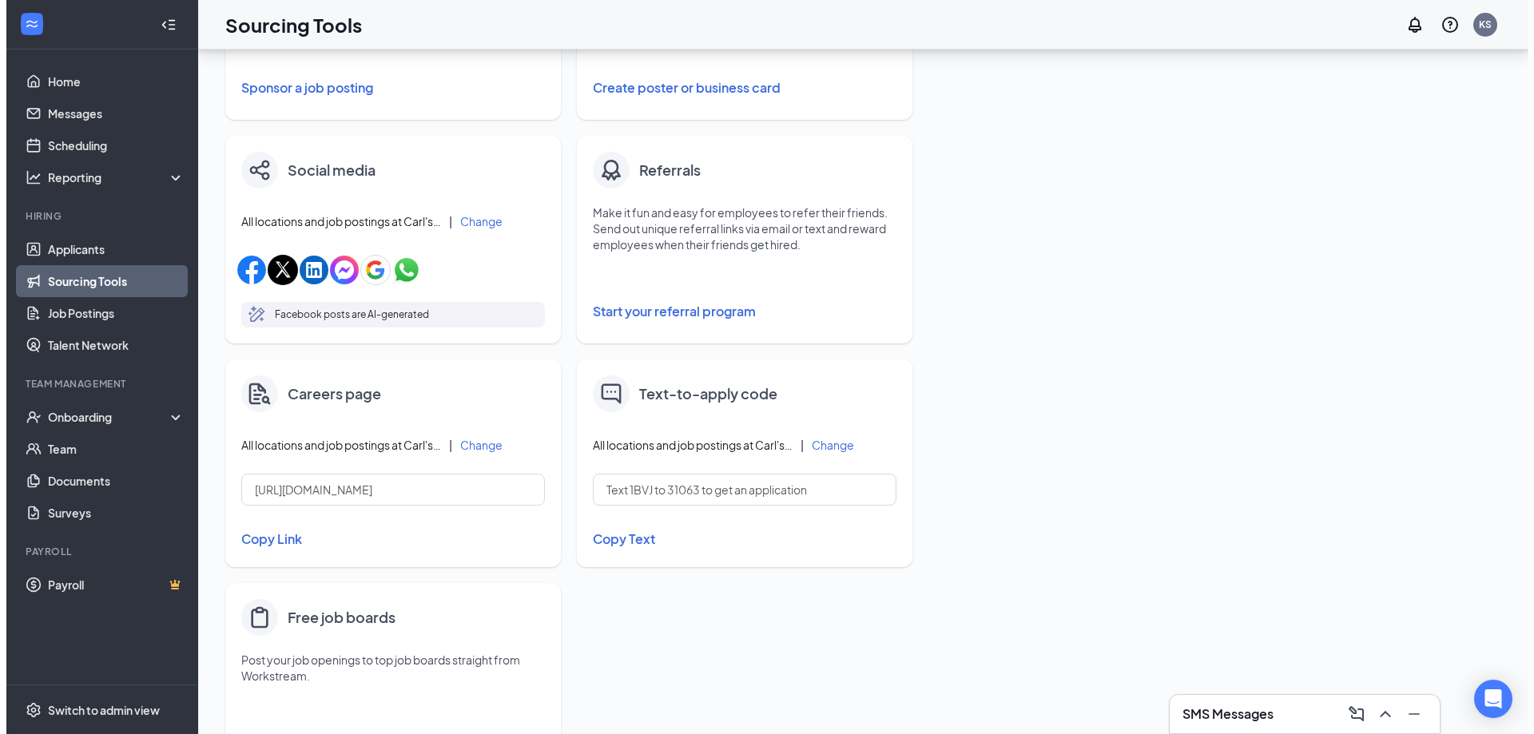
scroll to position [160, 0]
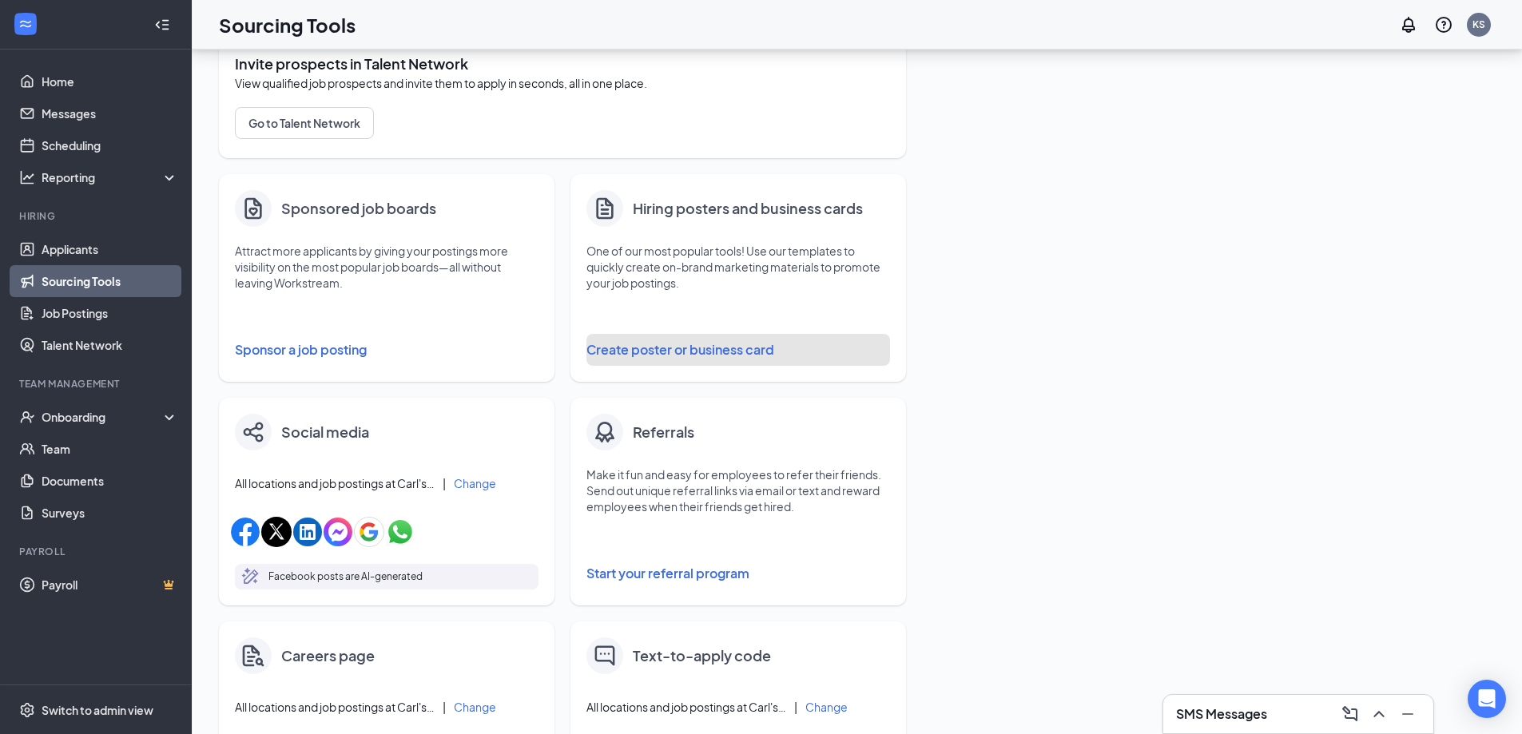
drag, startPoint x: 800, startPoint y: 355, endPoint x: 613, endPoint y: 388, distance: 189.1
click at [613, 388] on div "Hiring posters and business cards One of our most popular tools! Use our templa…" at bounding box center [745, 286] width 351 height 224
click at [657, 355] on button "Create poster or business card" at bounding box center [738, 350] width 304 height 32
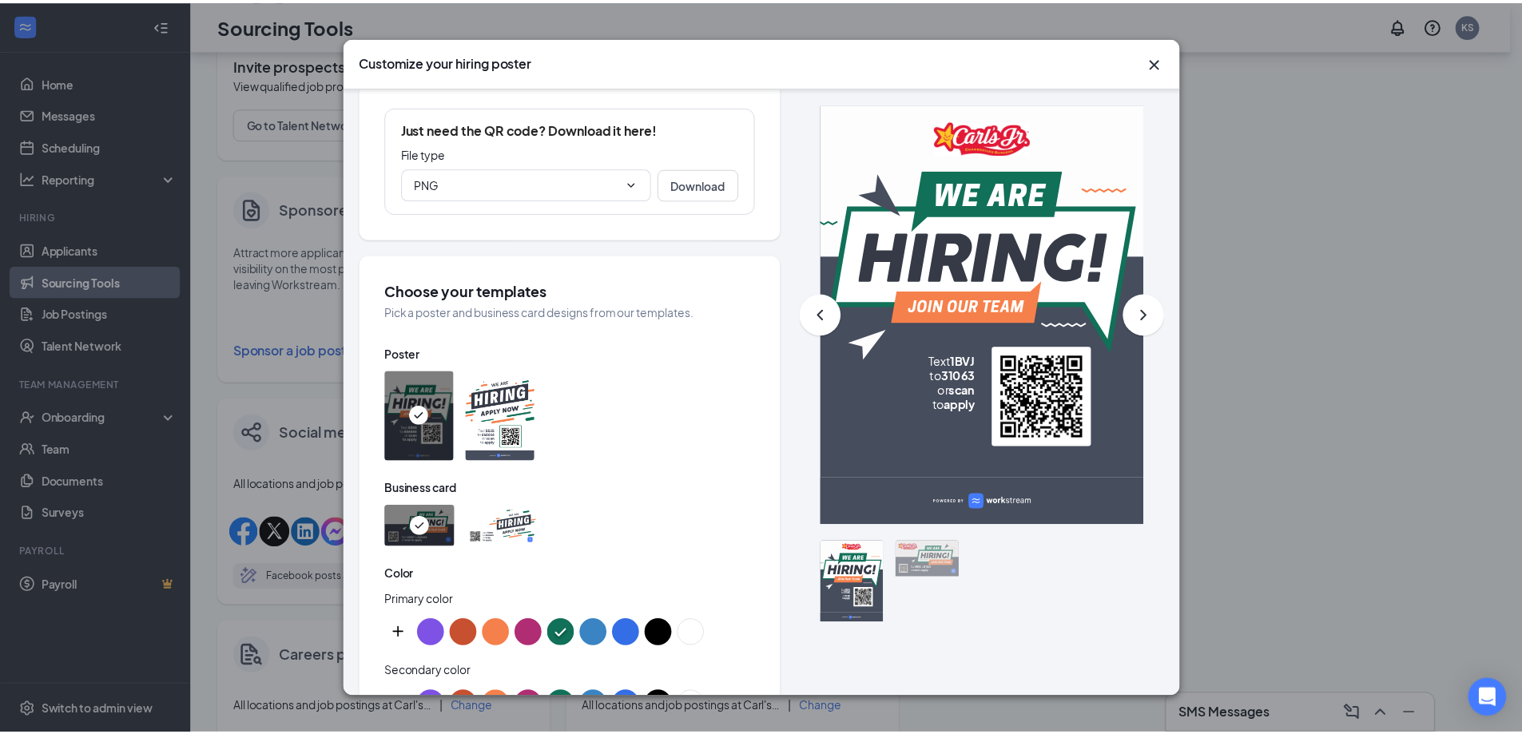
scroll to position [399, 0]
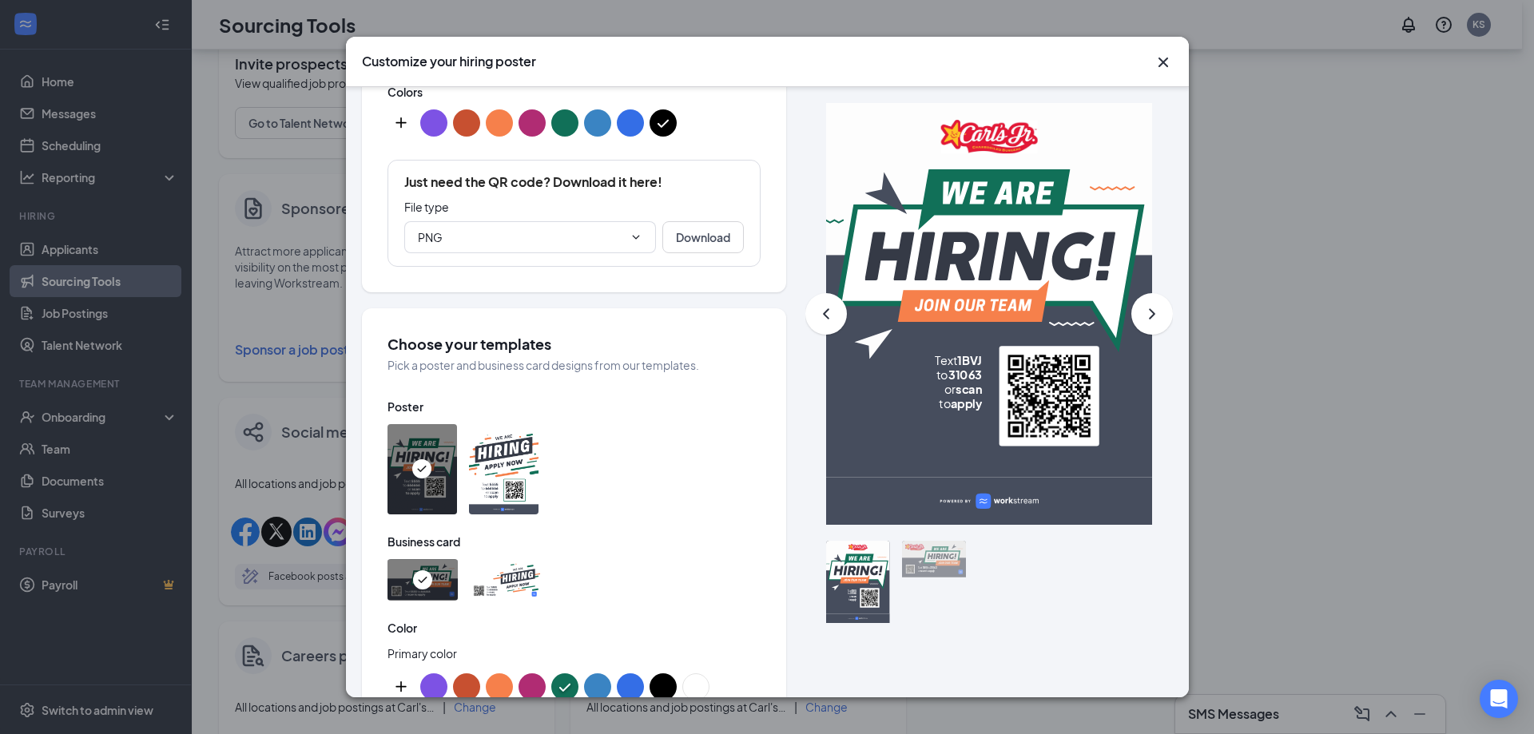
click at [1171, 55] on icon "Cross" at bounding box center [1162, 62] width 19 height 19
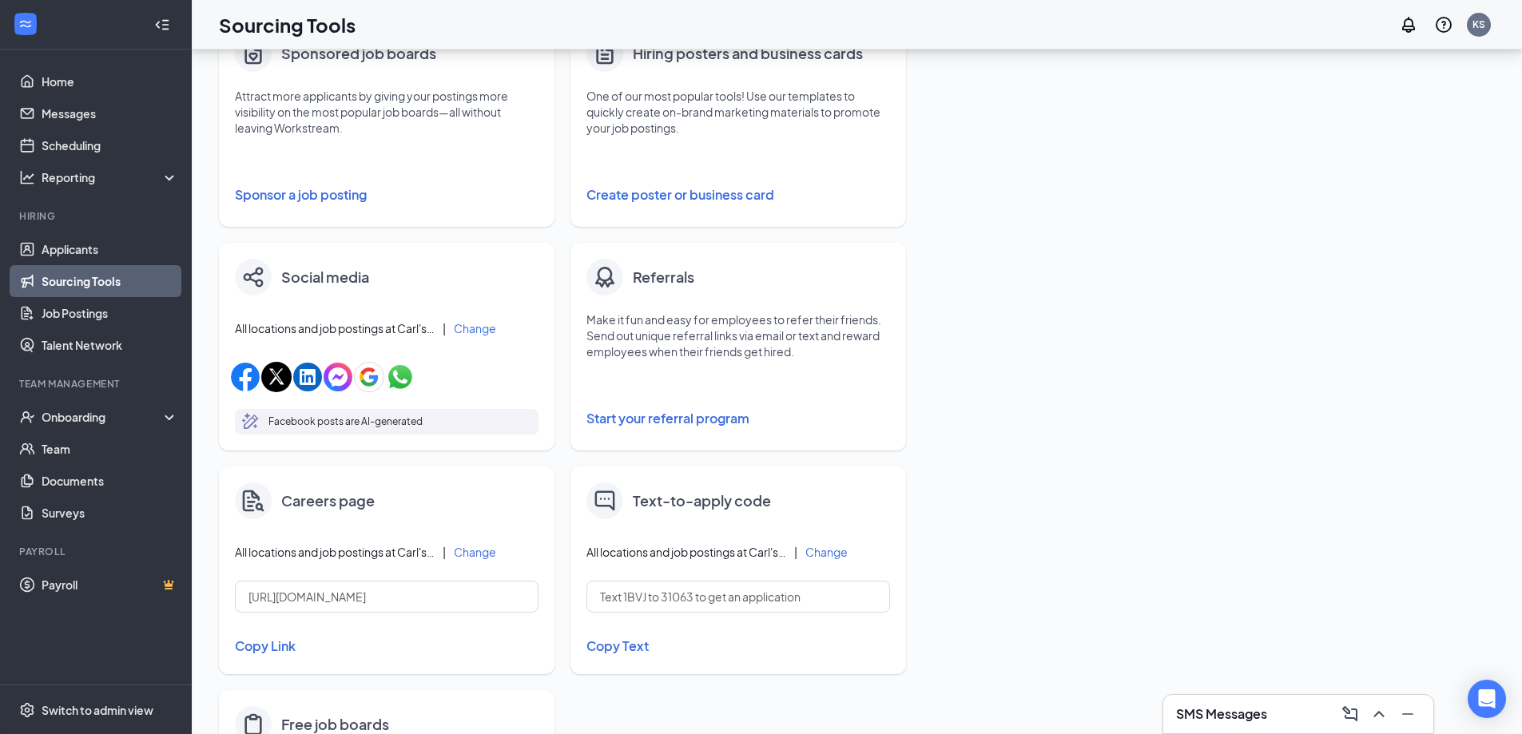
scroll to position [320, 0]
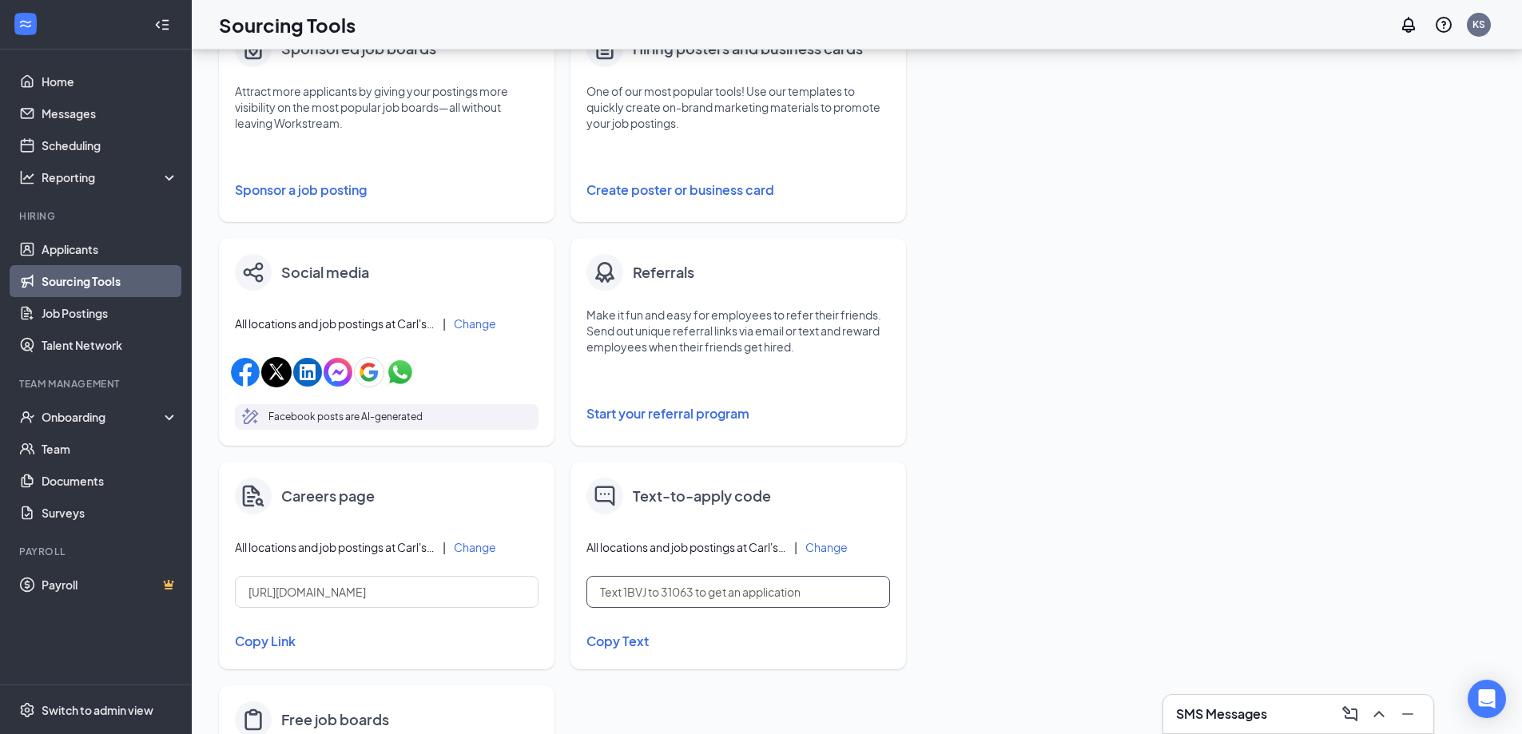
click at [693, 592] on input "Text 1BVJ to 31063 to get an application" at bounding box center [738, 592] width 304 height 32
click at [621, 638] on button "Copy Text" at bounding box center [738, 641] width 304 height 27
click at [655, 600] on input "Text 1BVJ to 31063 to get an application" at bounding box center [738, 592] width 304 height 32
click at [637, 651] on button "Copy Text" at bounding box center [738, 641] width 304 height 27
click at [817, 600] on input "Text 1BVJ to 31063 to get an application" at bounding box center [738, 592] width 304 height 32
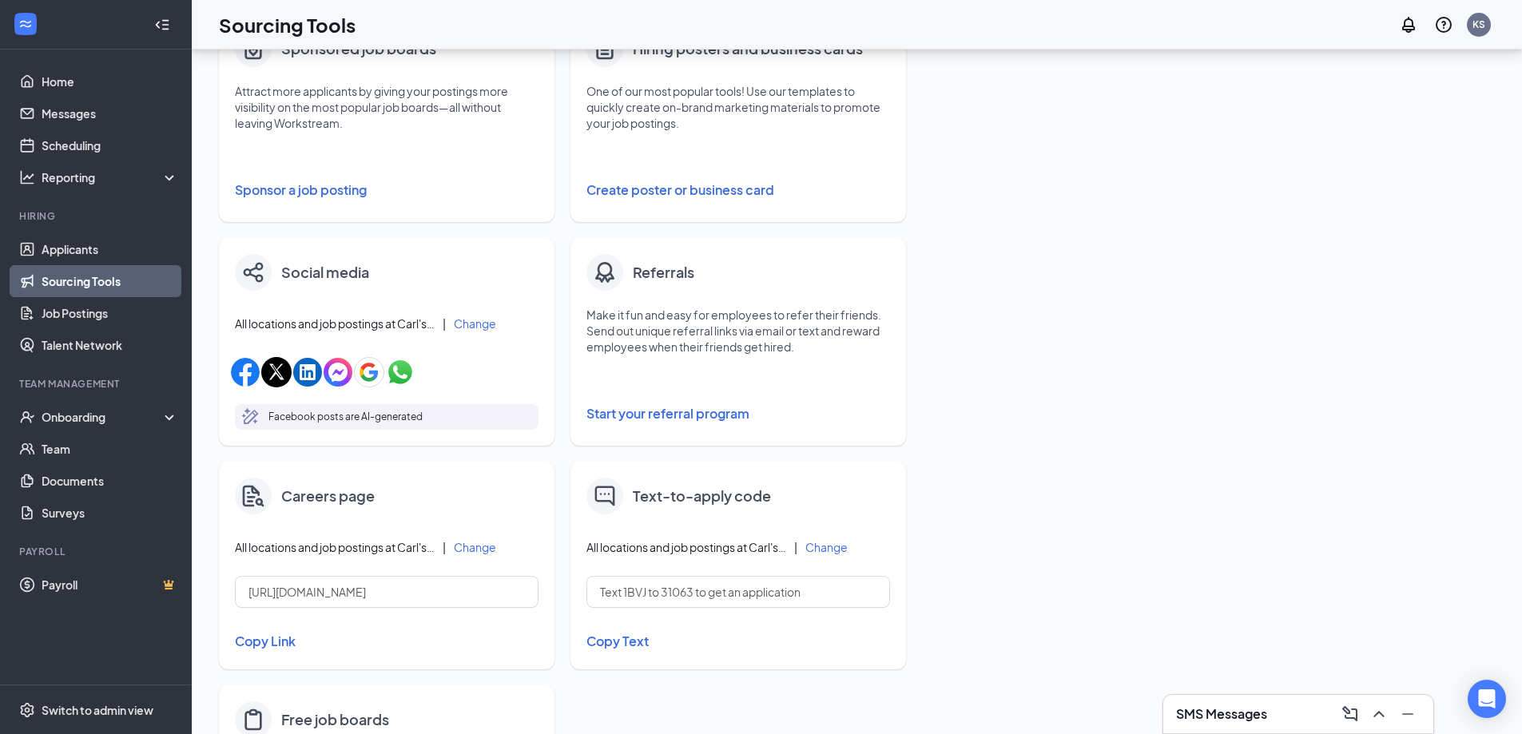
click at [831, 542] on button "Change" at bounding box center [826, 547] width 42 height 11
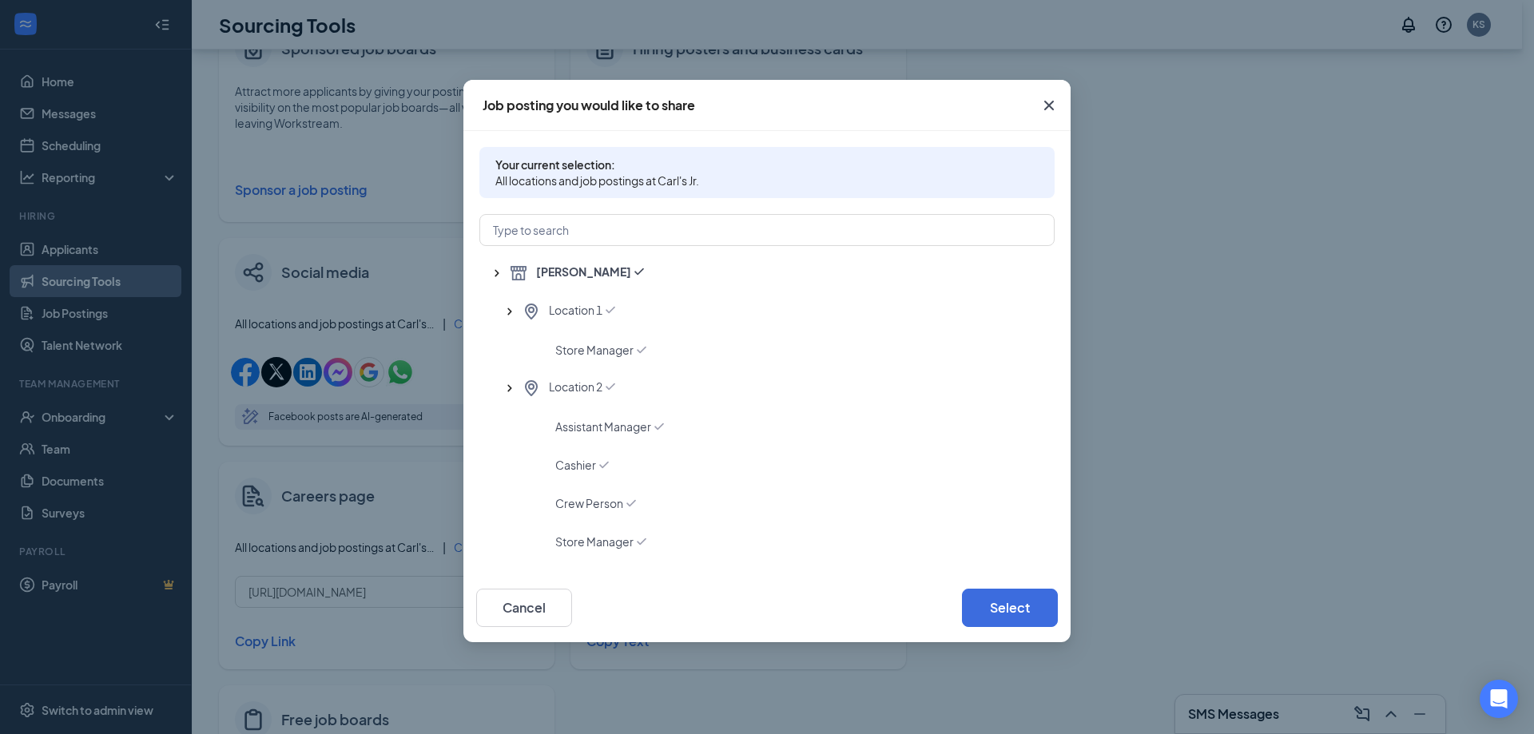
click at [1038, 113] on span "Close" at bounding box center [1048, 105] width 43 height 43
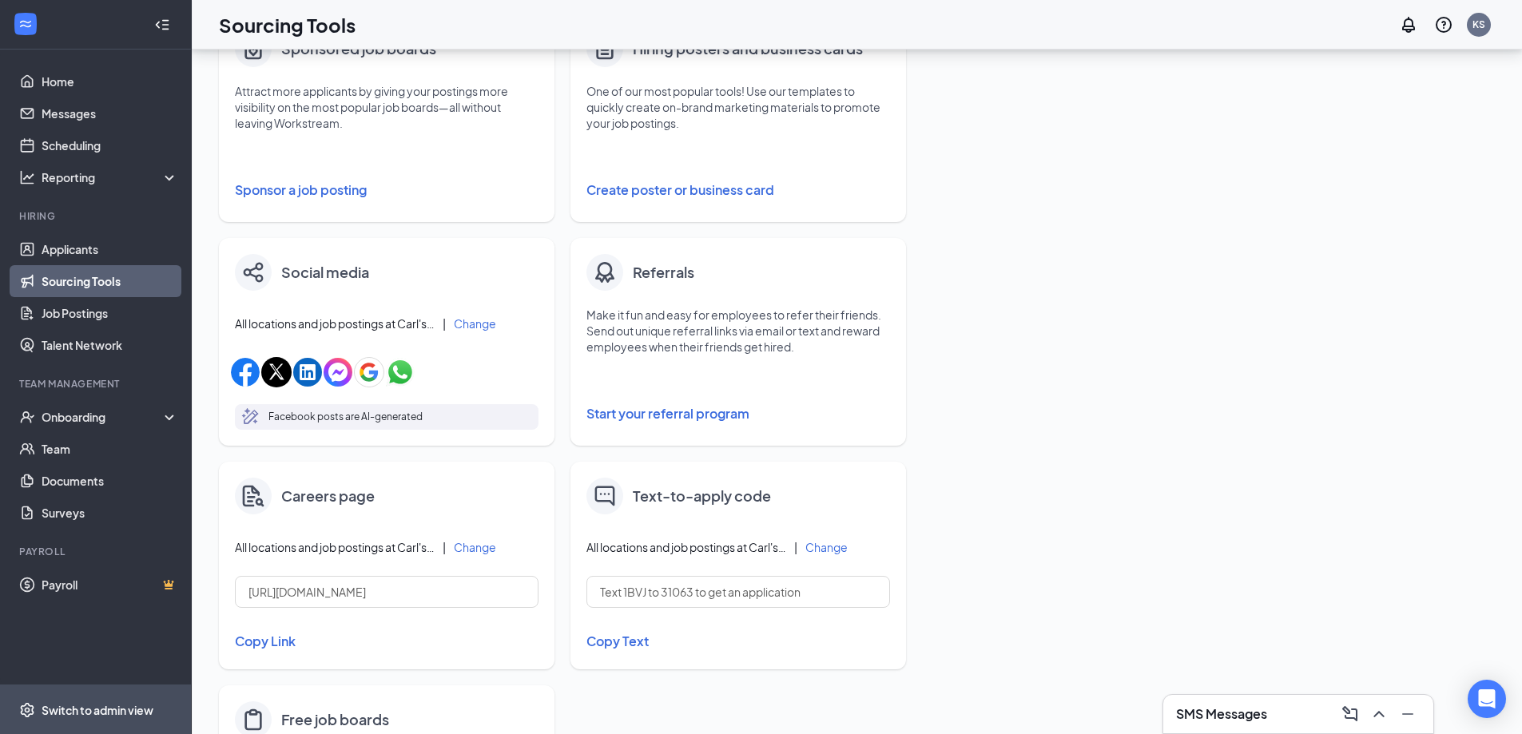
click at [121, 705] on div "Switch to admin view" at bounding box center [98, 710] width 112 height 16
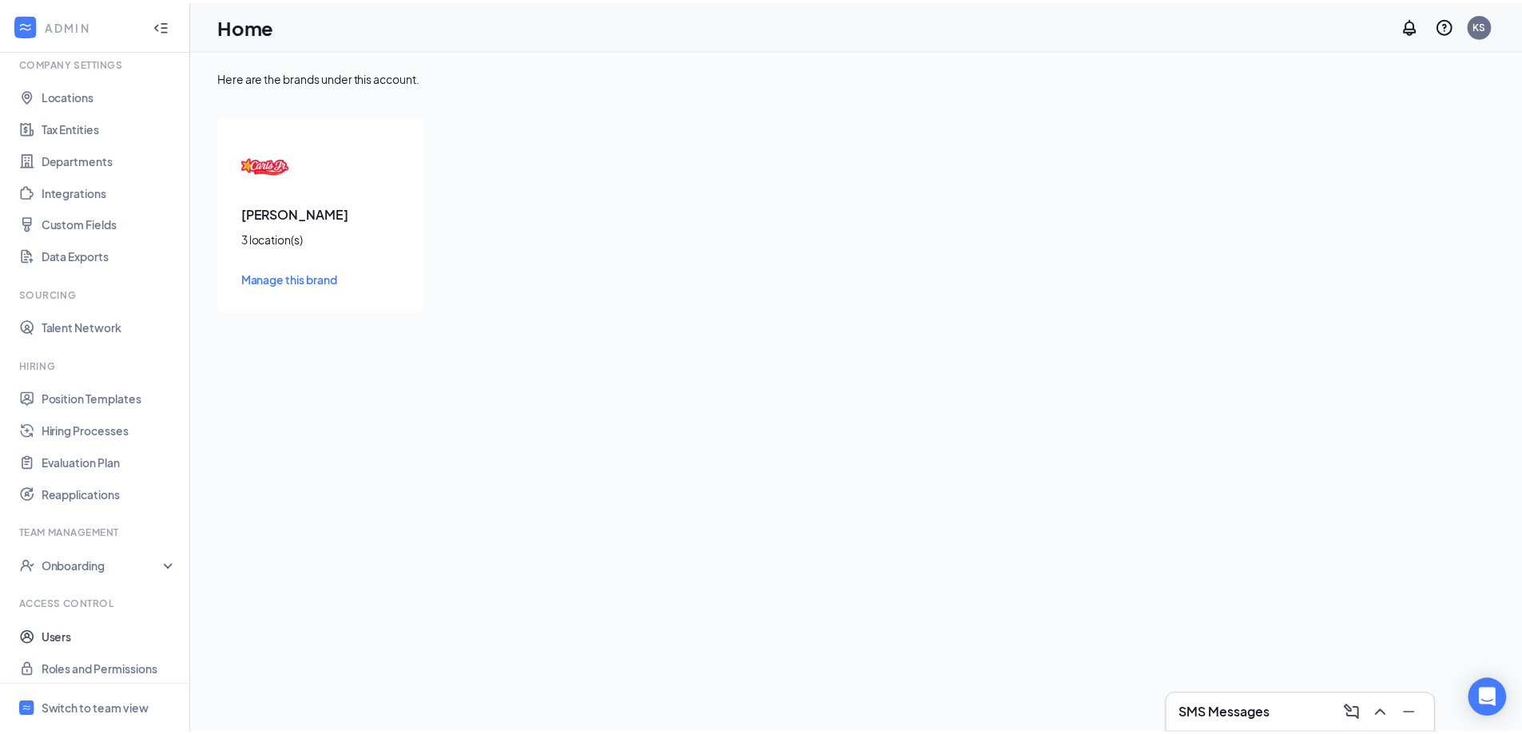
scroll to position [66, 0]
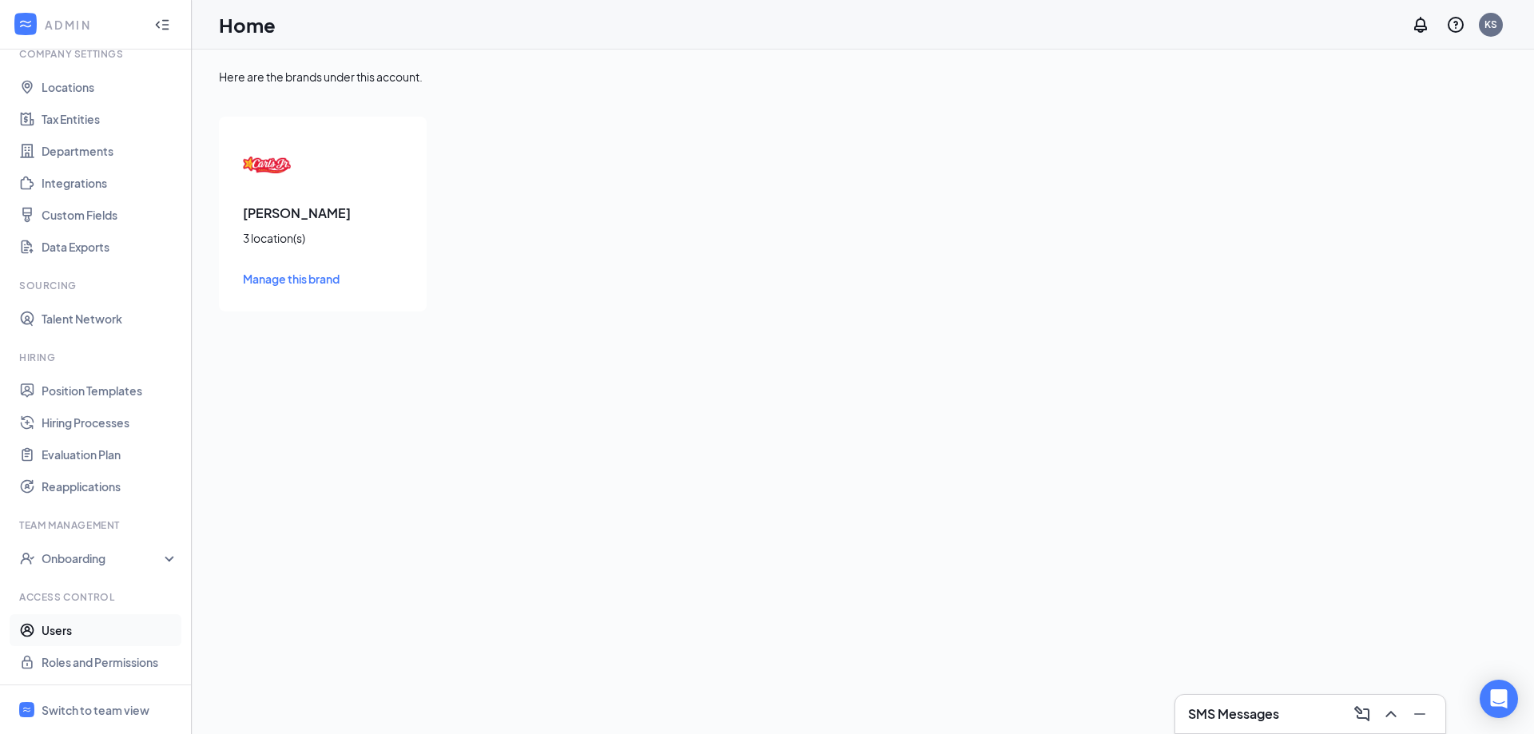
click at [69, 637] on link "Users" at bounding box center [110, 630] width 137 height 32
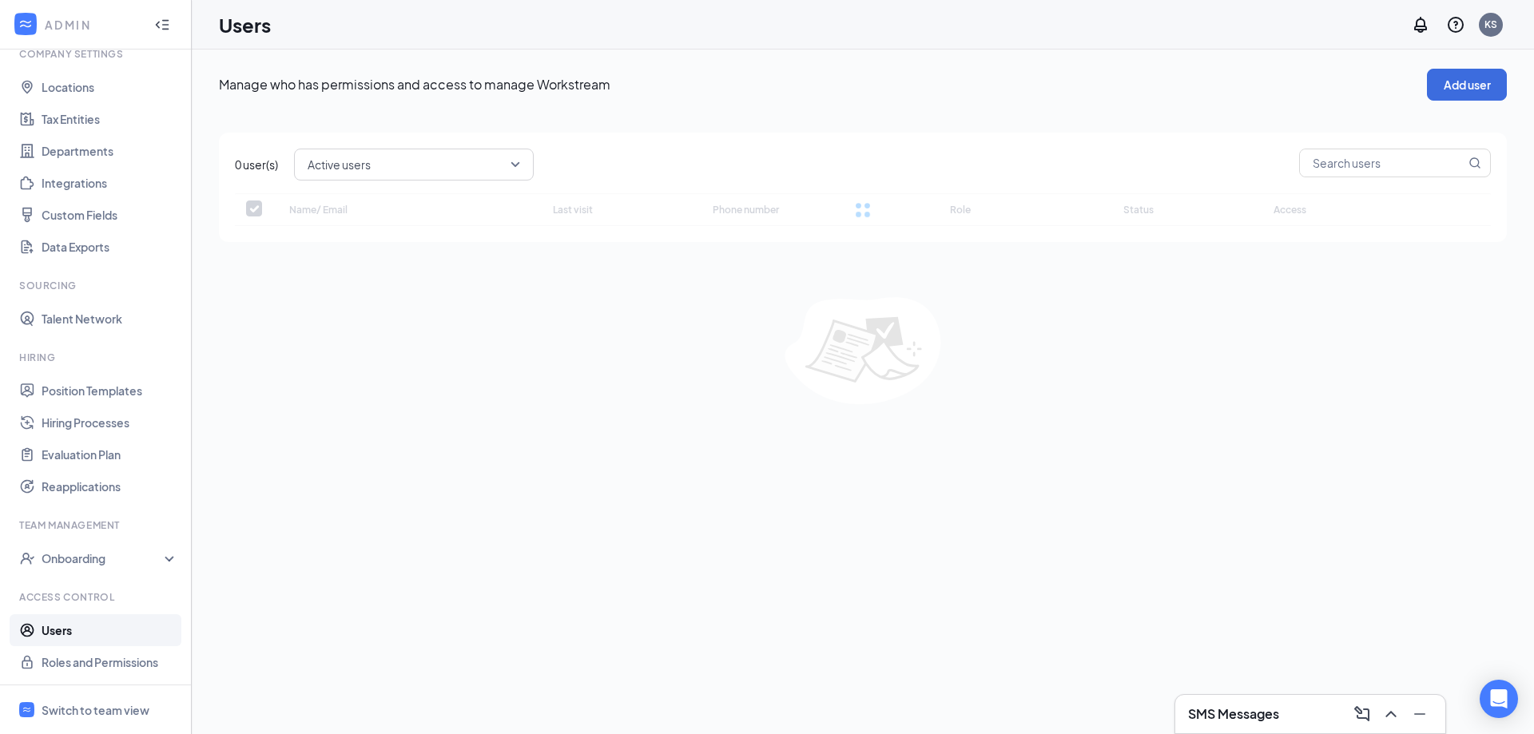
checkbox input "false"
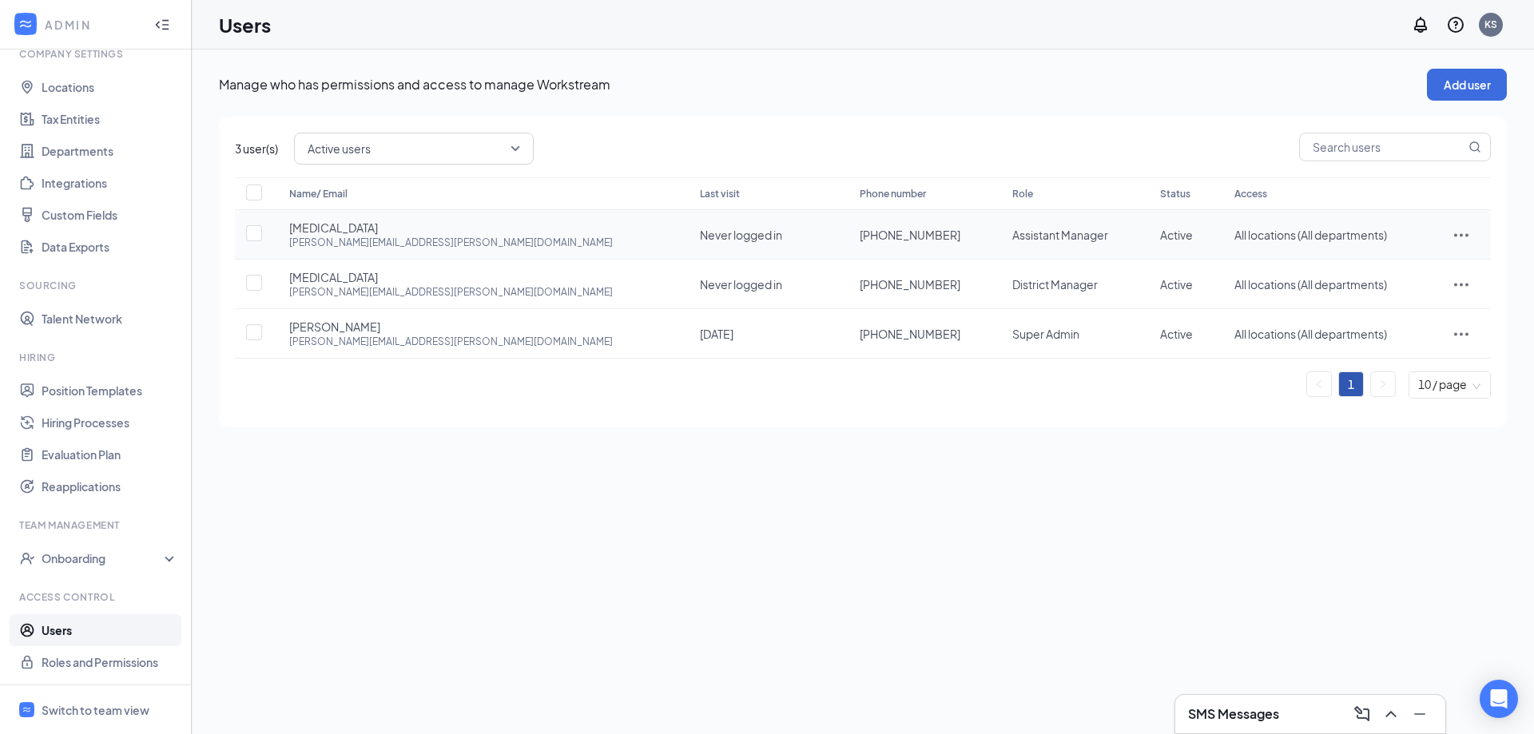
click at [1453, 235] on icon "ActionsIcon" at bounding box center [1460, 234] width 19 height 19
click at [1435, 262] on span "Edit user" at bounding box center [1411, 269] width 99 height 18
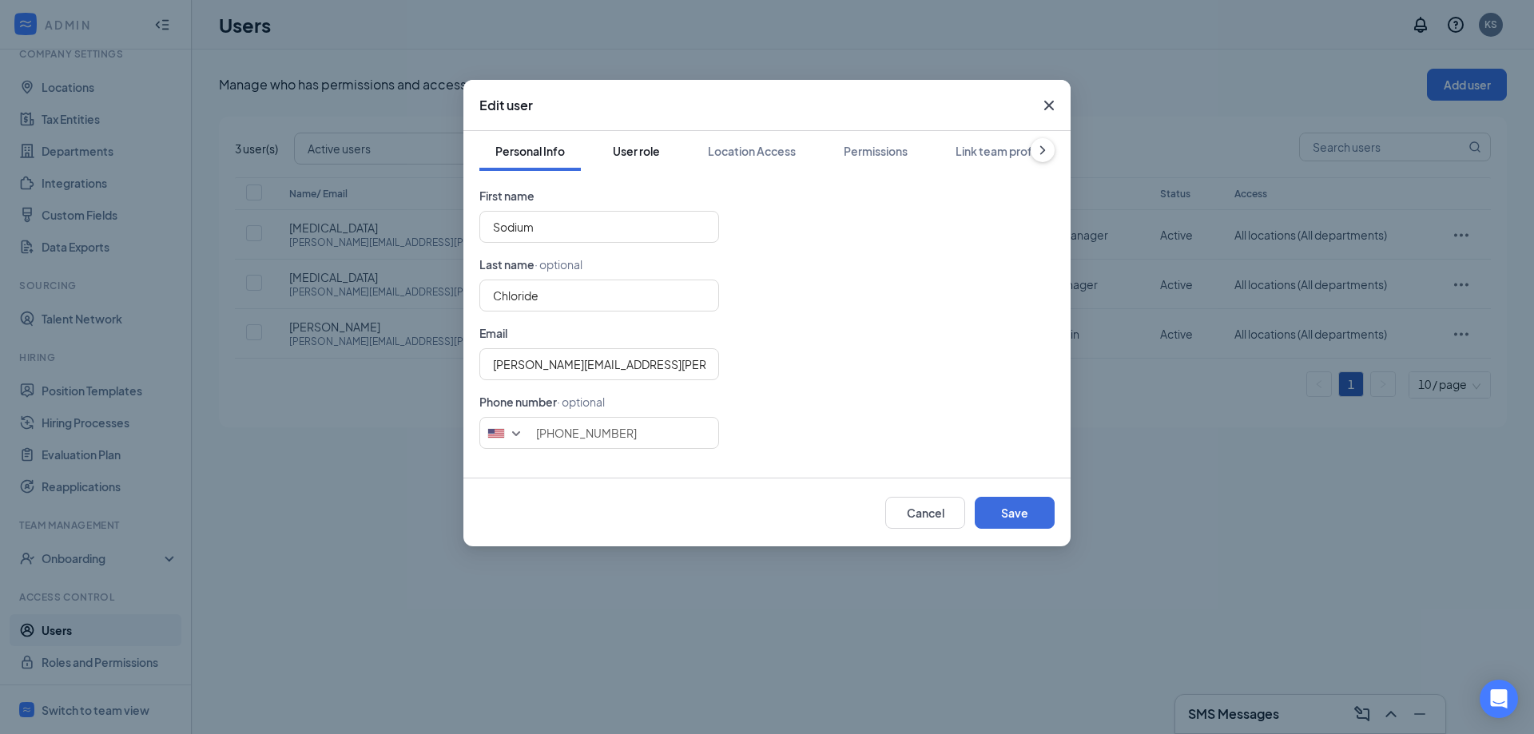
click at [654, 151] on div "User role" at bounding box center [636, 151] width 47 height 16
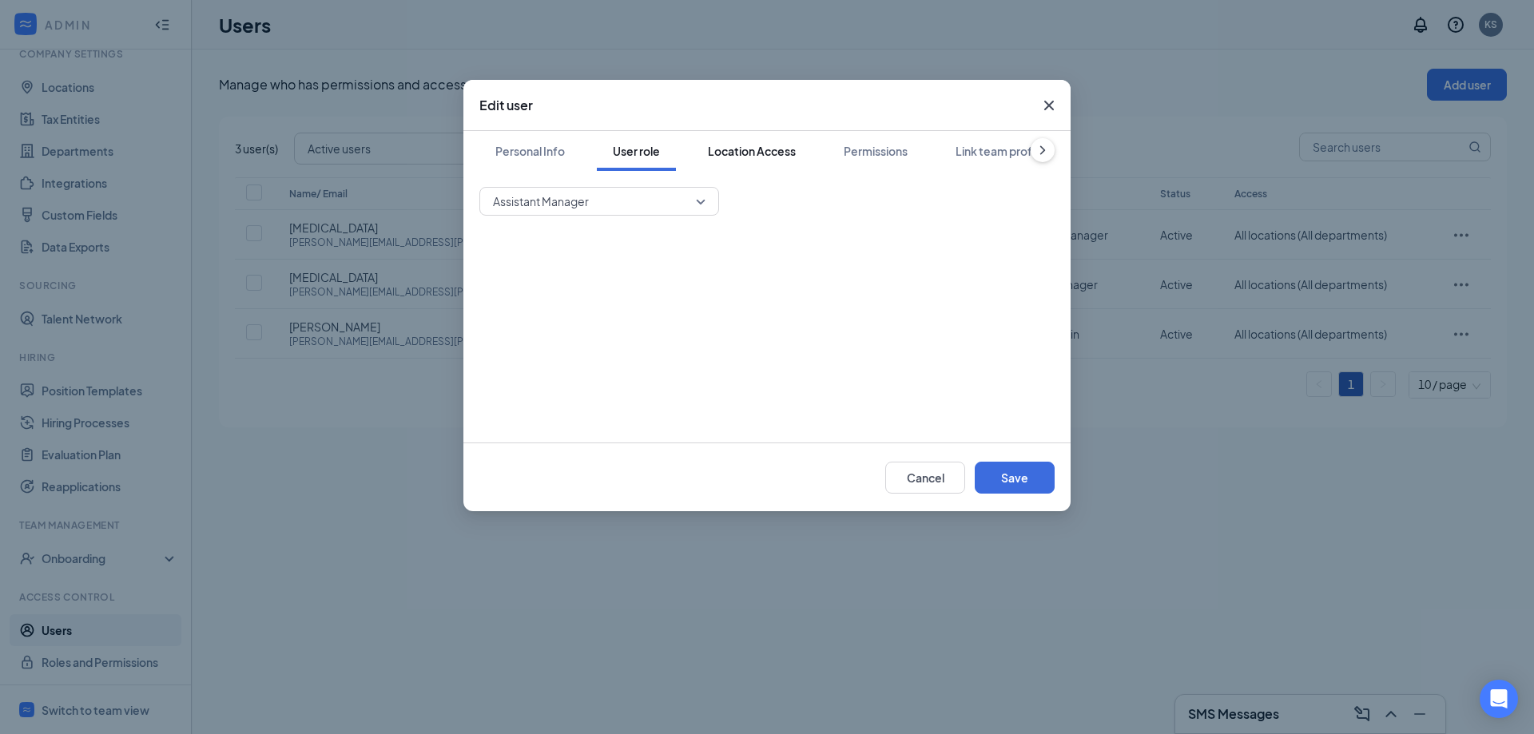
click at [736, 145] on div "Location Access" at bounding box center [752, 151] width 88 height 16
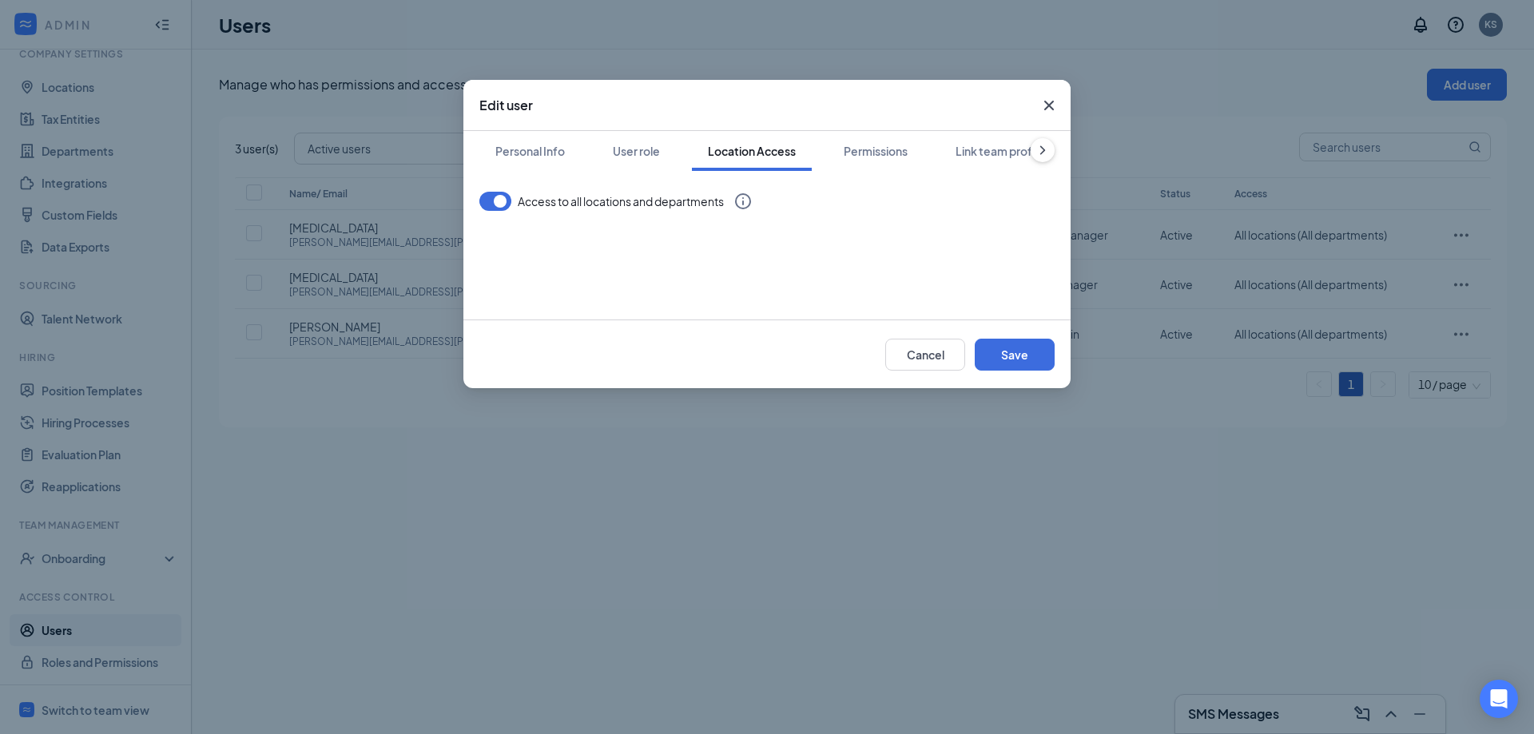
click at [1047, 91] on span "Close" at bounding box center [1048, 105] width 43 height 43
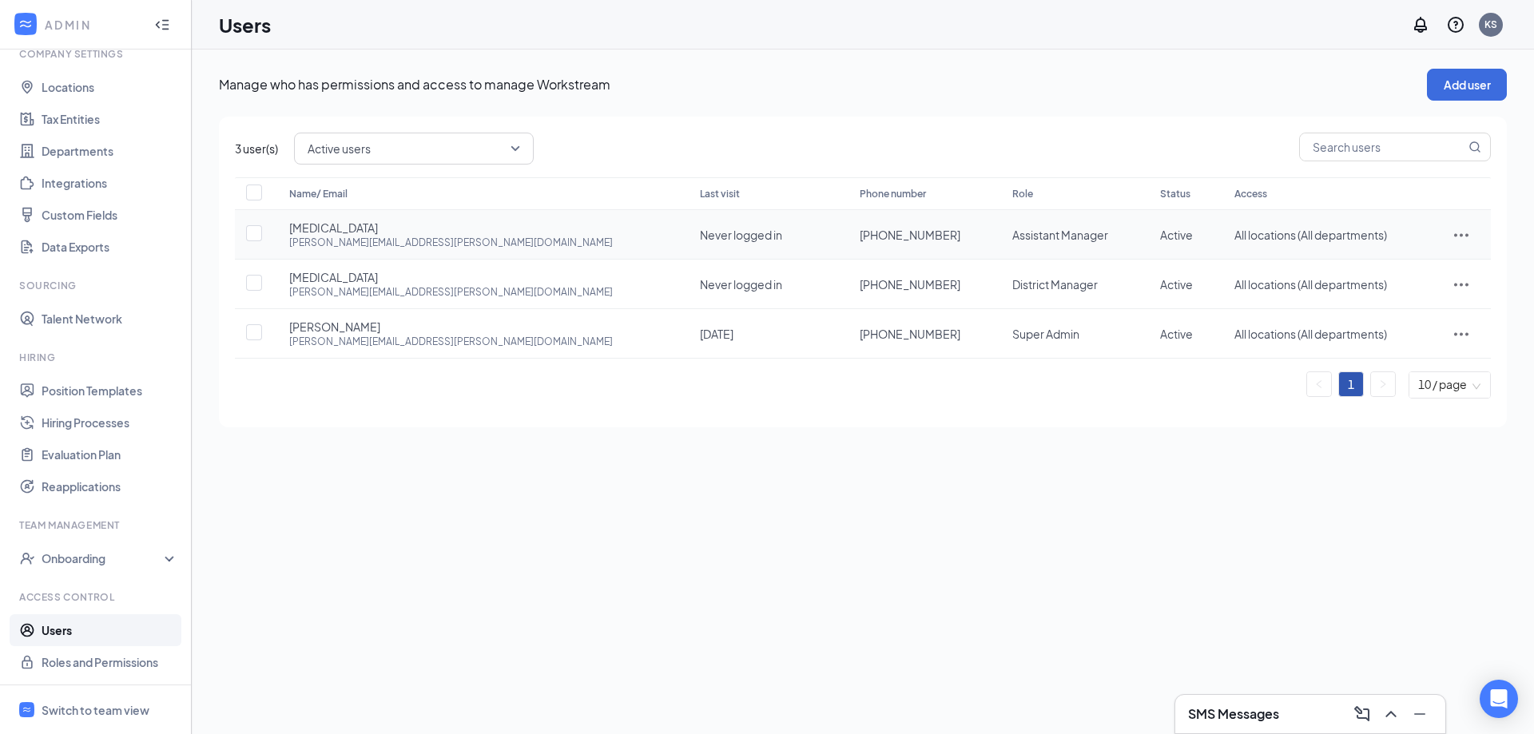
click at [1456, 236] on icon "ActionsIcon" at bounding box center [1460, 234] width 19 height 19
click at [1377, 271] on span "Edit user" at bounding box center [1385, 268] width 46 height 14
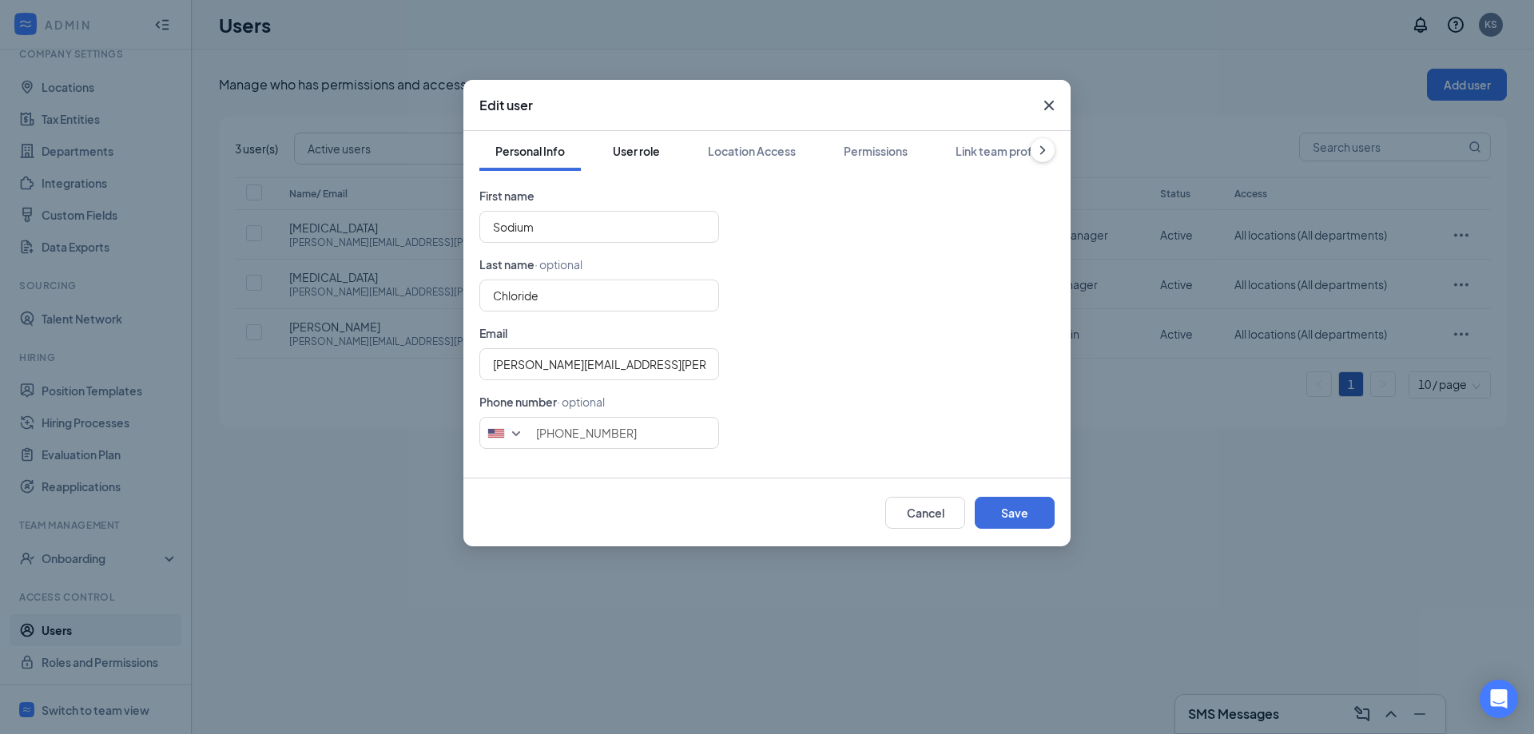
click at [638, 159] on button "User role" at bounding box center [636, 151] width 79 height 40
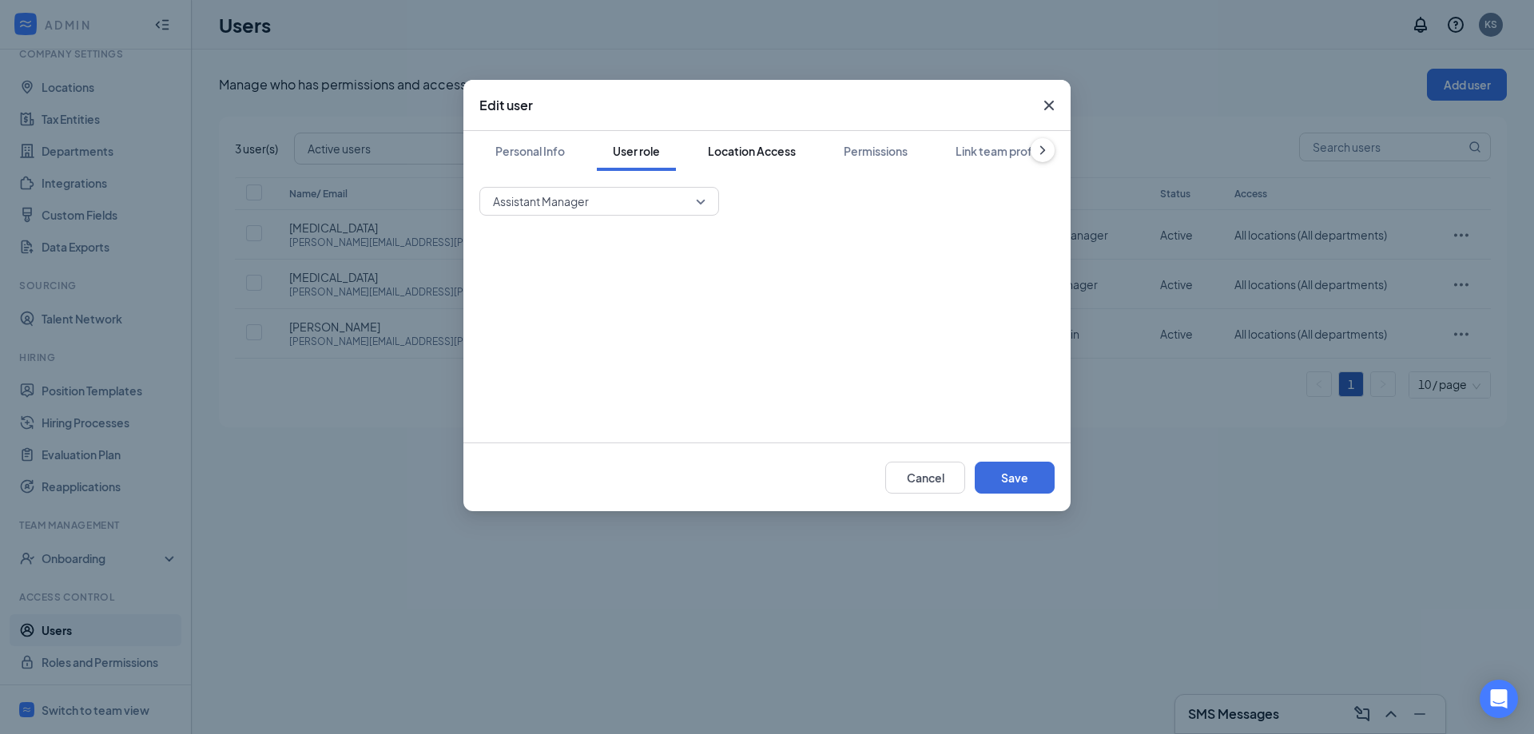
click at [717, 157] on div "Location Access" at bounding box center [752, 151] width 88 height 16
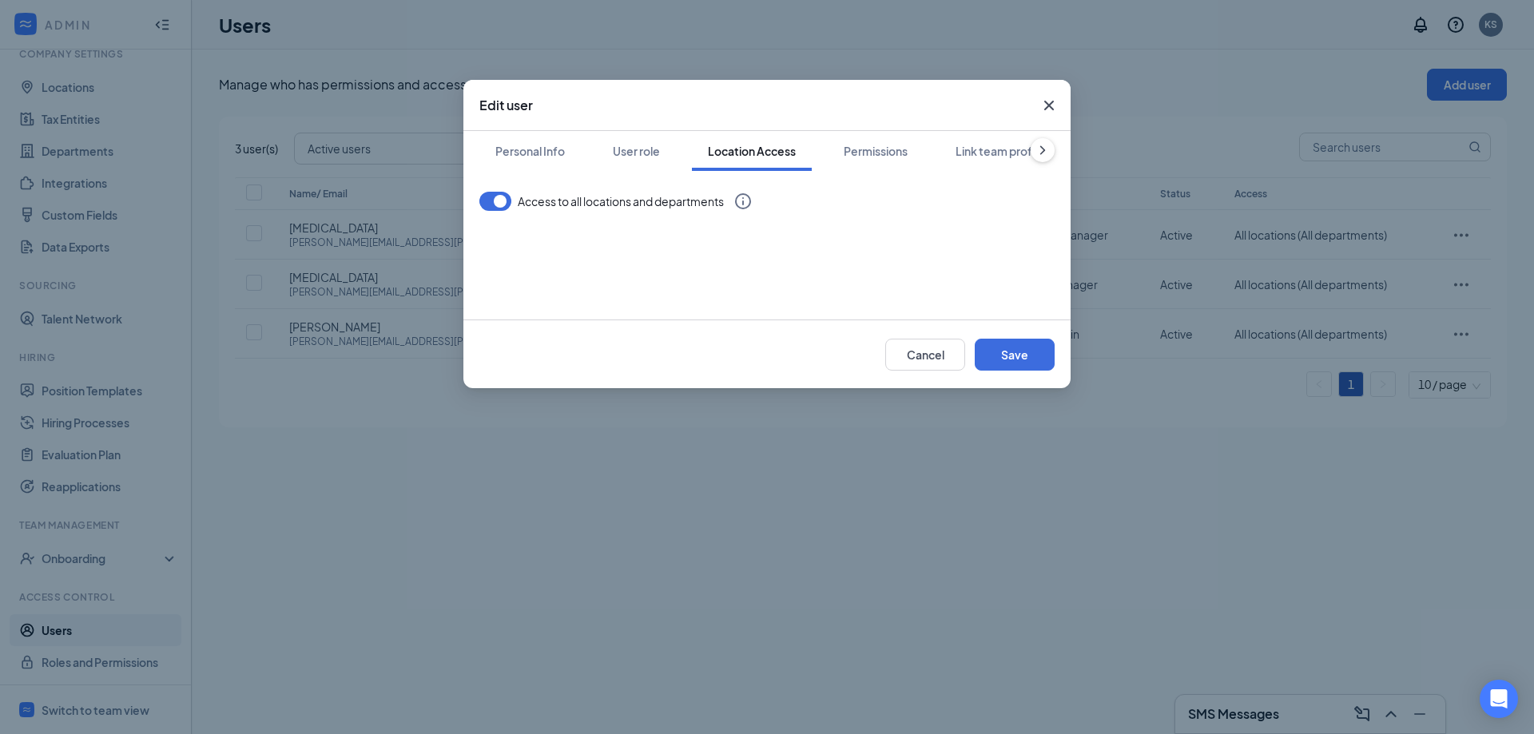
click at [486, 213] on div "Access to all locations and departments" at bounding box center [601, 209] width 244 height 35
click at [494, 195] on button "button" at bounding box center [495, 201] width 32 height 19
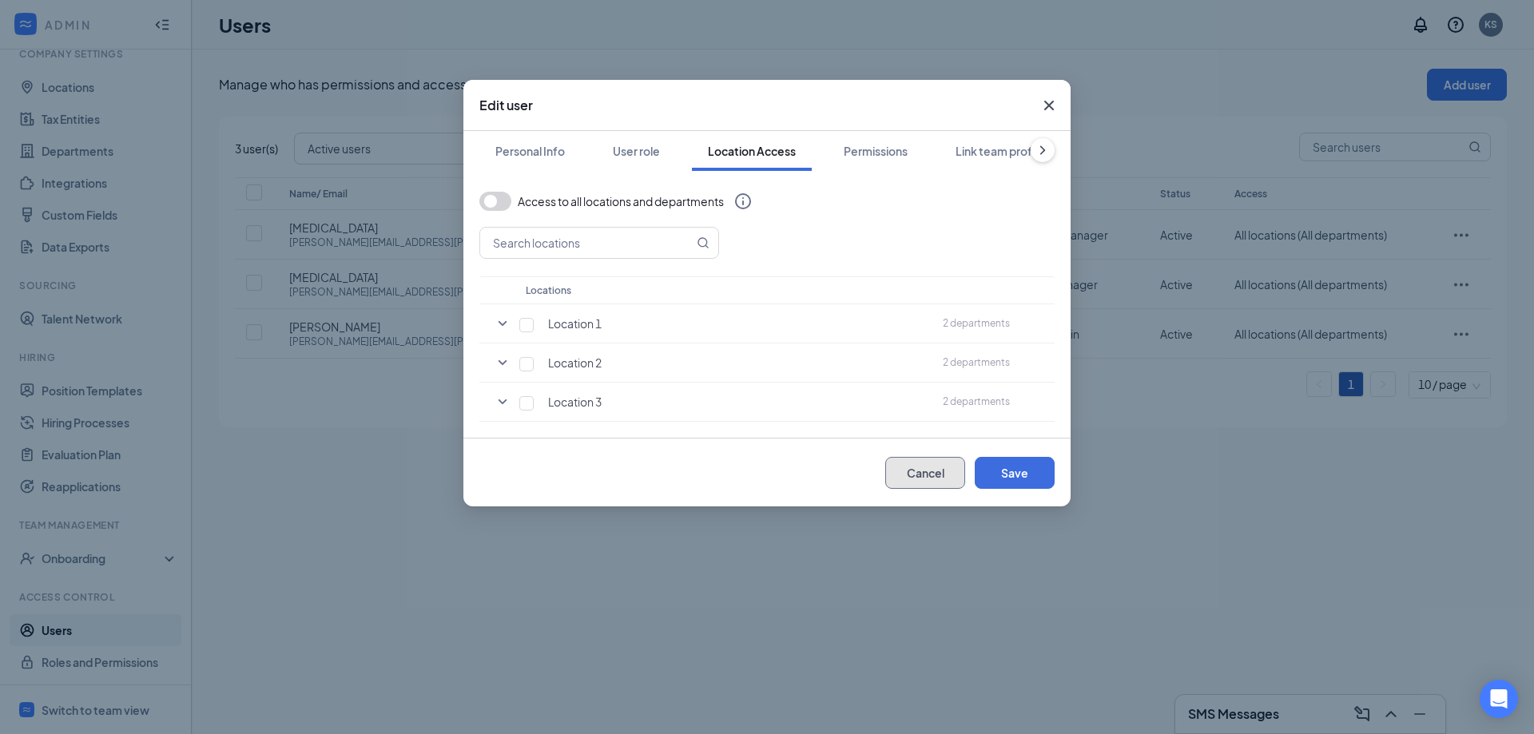
click at [919, 482] on button "Cancel" at bounding box center [925, 473] width 80 height 32
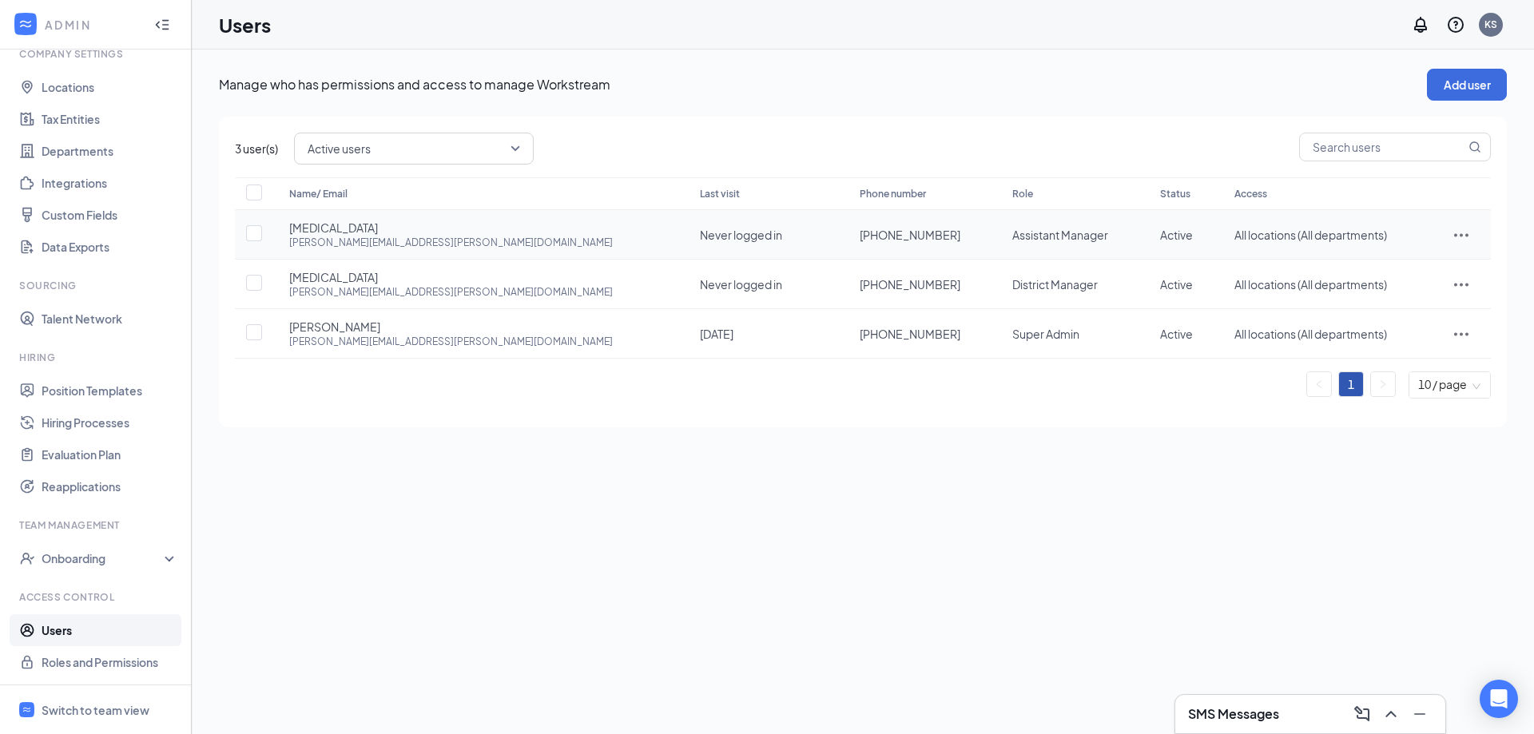
click at [1452, 231] on icon "ActionsIcon" at bounding box center [1460, 234] width 19 height 19
click at [1437, 263] on span "Edit user" at bounding box center [1411, 269] width 99 height 18
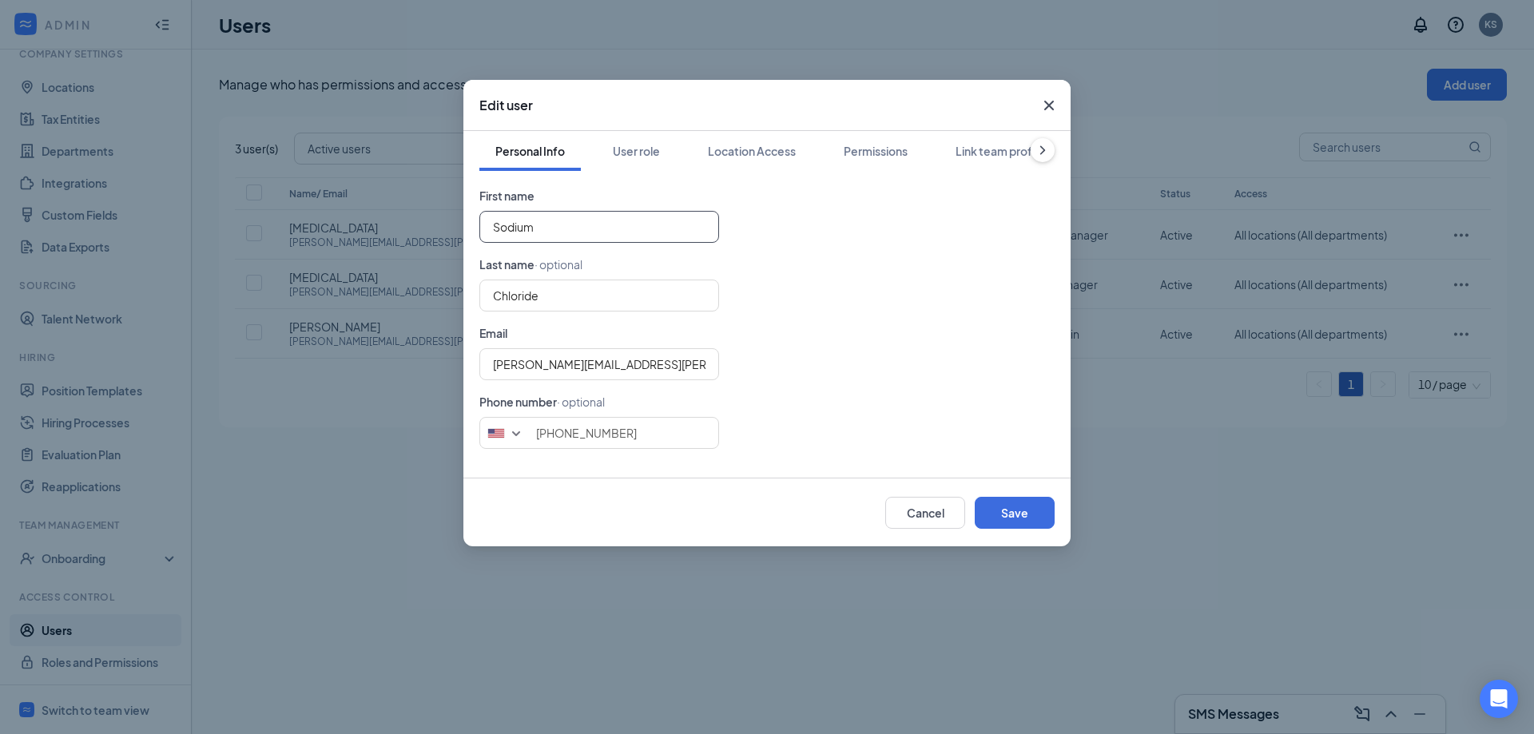
click at [585, 222] on input "Sodium" at bounding box center [599, 227] width 240 height 32
click at [1046, 94] on span "Close" at bounding box center [1048, 105] width 43 height 43
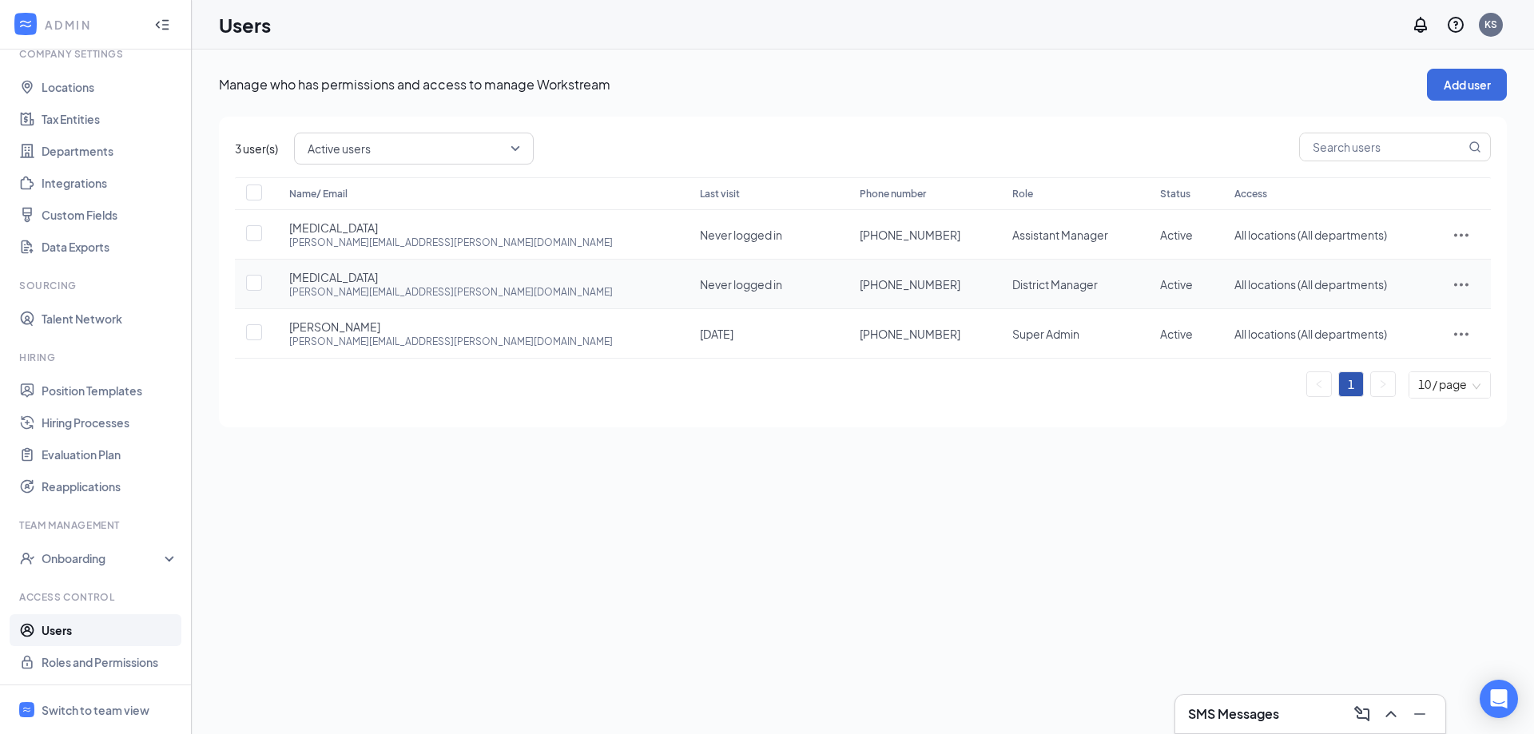
click at [1458, 284] on icon "ActionsIcon" at bounding box center [1460, 284] width 19 height 19
click at [1436, 320] on span "Edit user" at bounding box center [1411, 318] width 99 height 18
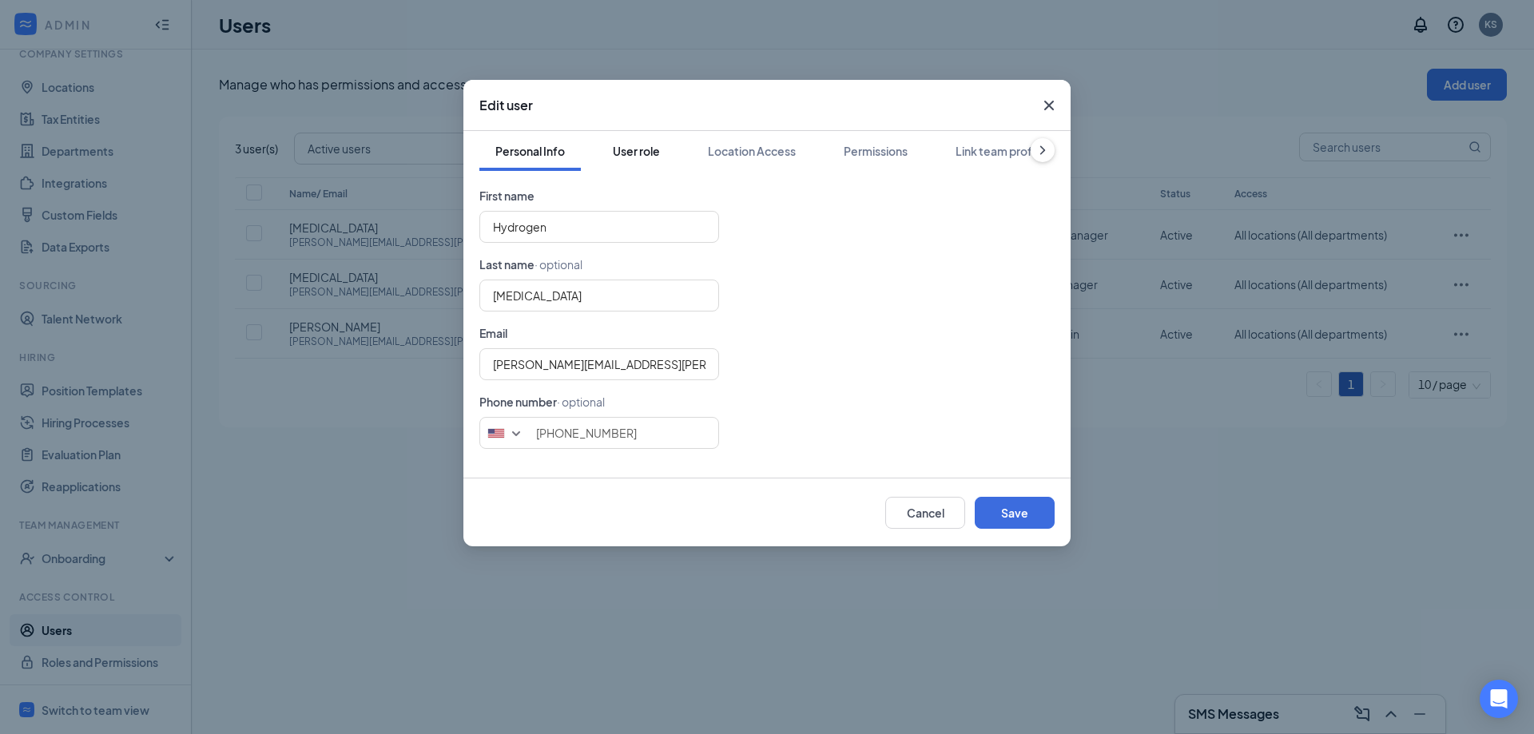
click at [644, 153] on div "User role" at bounding box center [636, 151] width 47 height 16
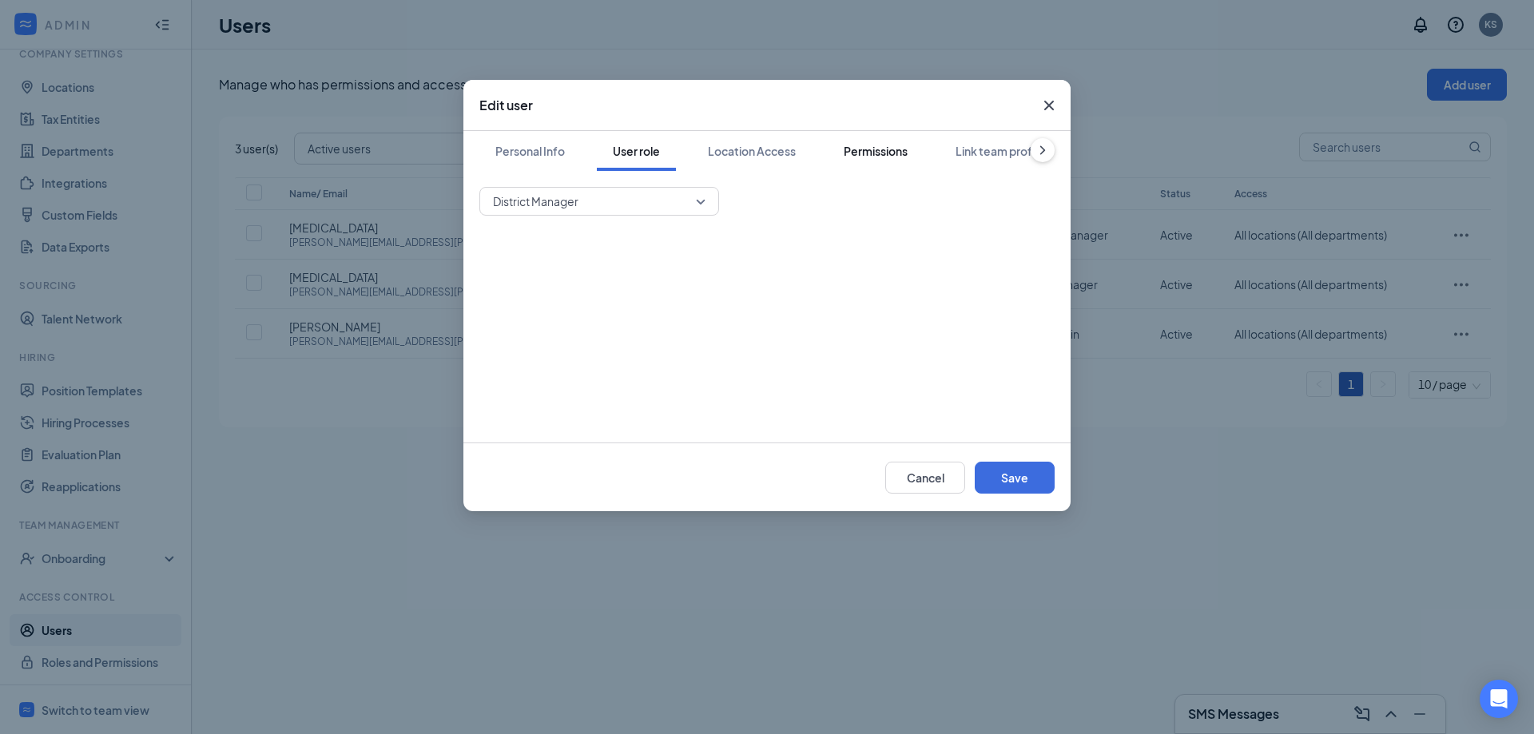
click at [890, 159] on button "Permissions" at bounding box center [876, 151] width 96 height 40
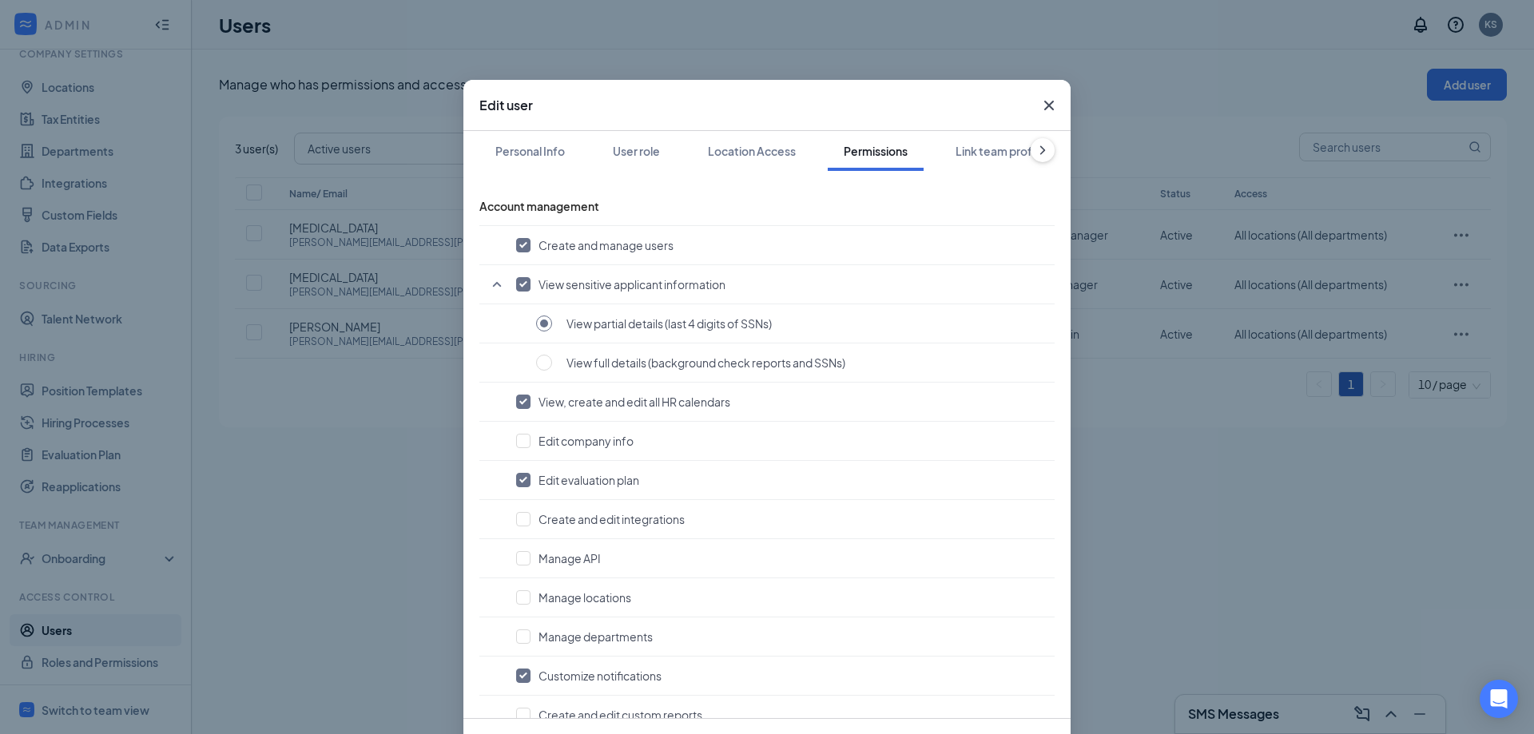
click at [1049, 106] on icon "Cross" at bounding box center [1048, 105] width 19 height 19
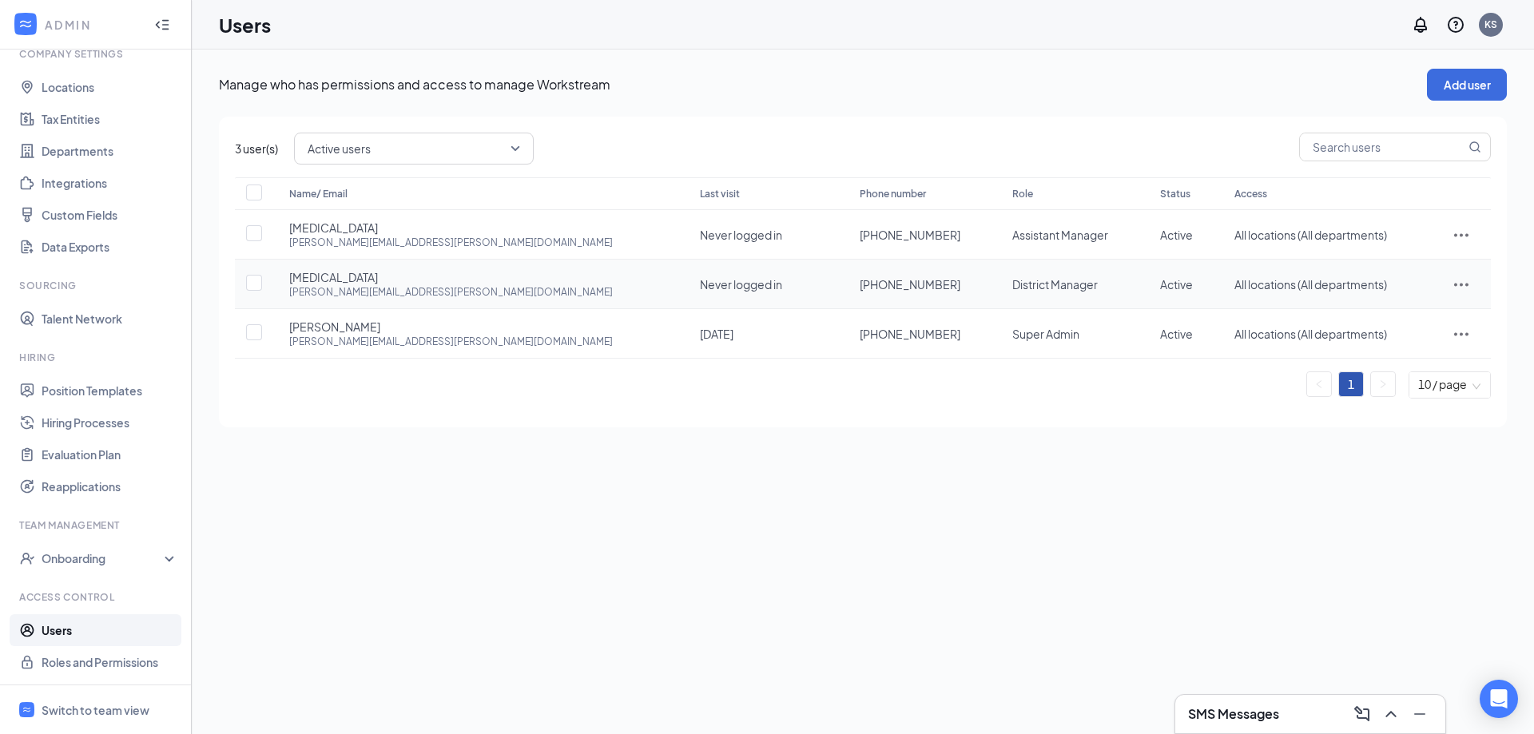
click at [1456, 283] on icon "ActionsIcon" at bounding box center [1460, 284] width 19 height 19
click at [1430, 322] on span "Edit user" at bounding box center [1411, 318] width 99 height 18
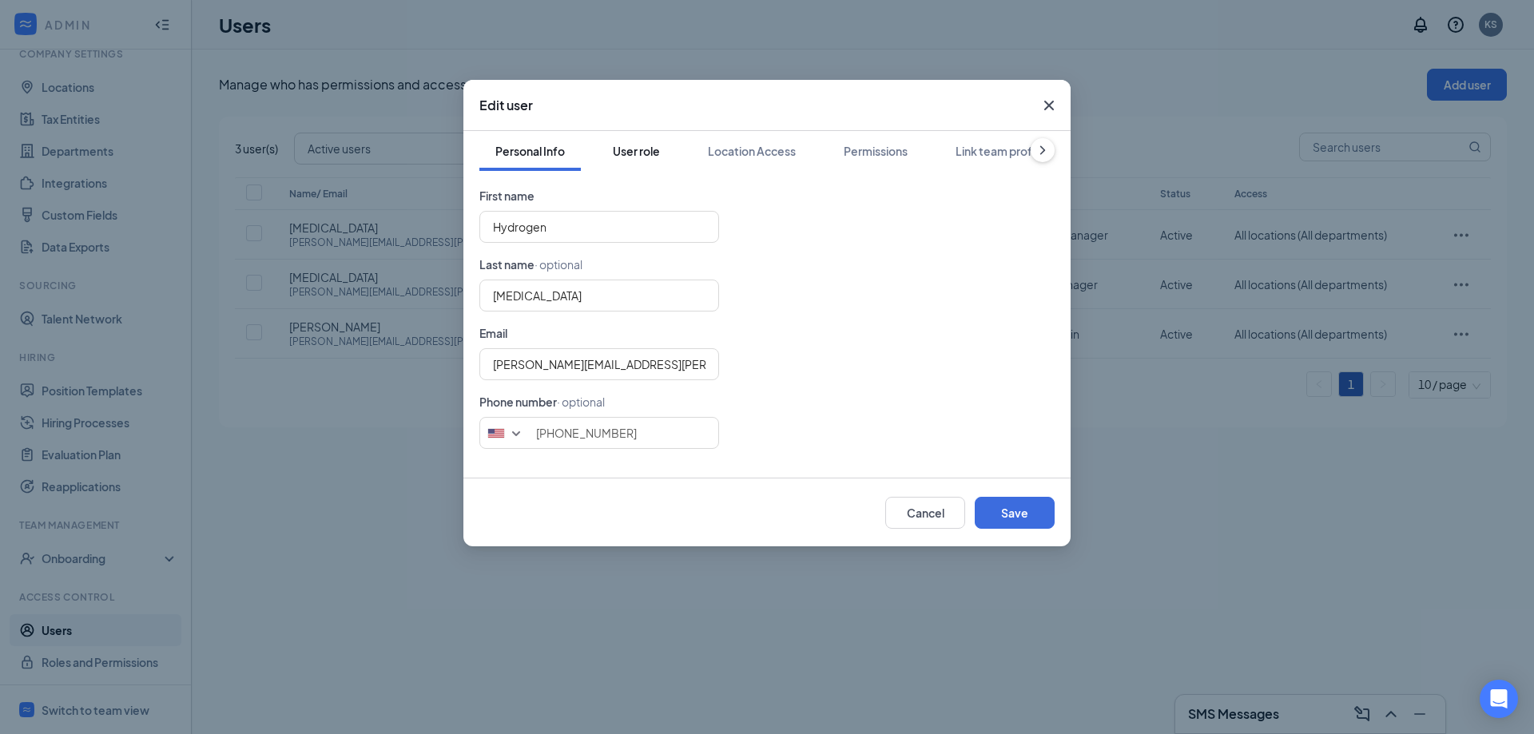
click at [635, 149] on div "User role" at bounding box center [636, 151] width 47 height 16
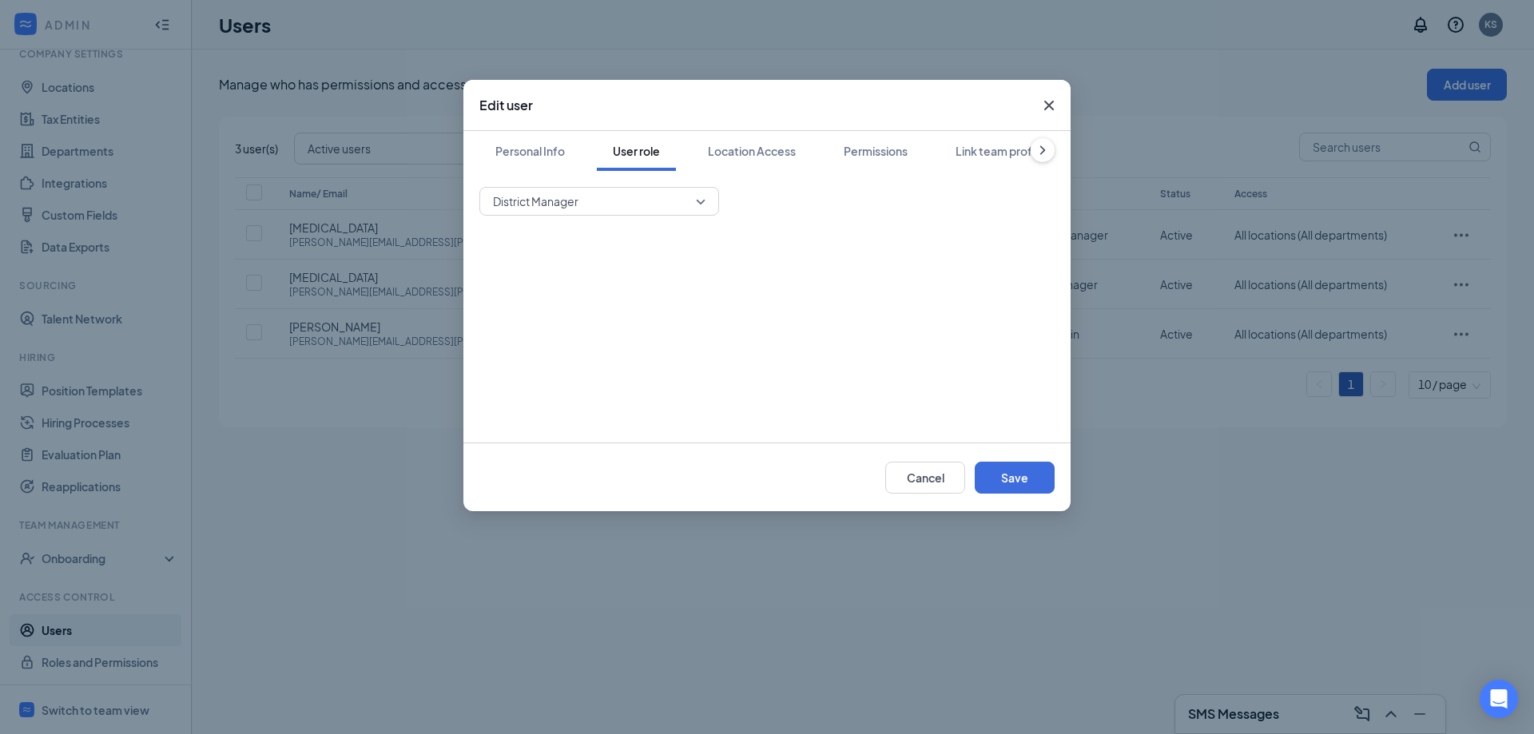
click at [673, 192] on span "District Manager" at bounding box center [592, 201] width 198 height 24
click at [609, 318] on span "General Manager" at bounding box center [599, 319] width 214 height 18
click at [996, 484] on button "Save" at bounding box center [1015, 478] width 80 height 32
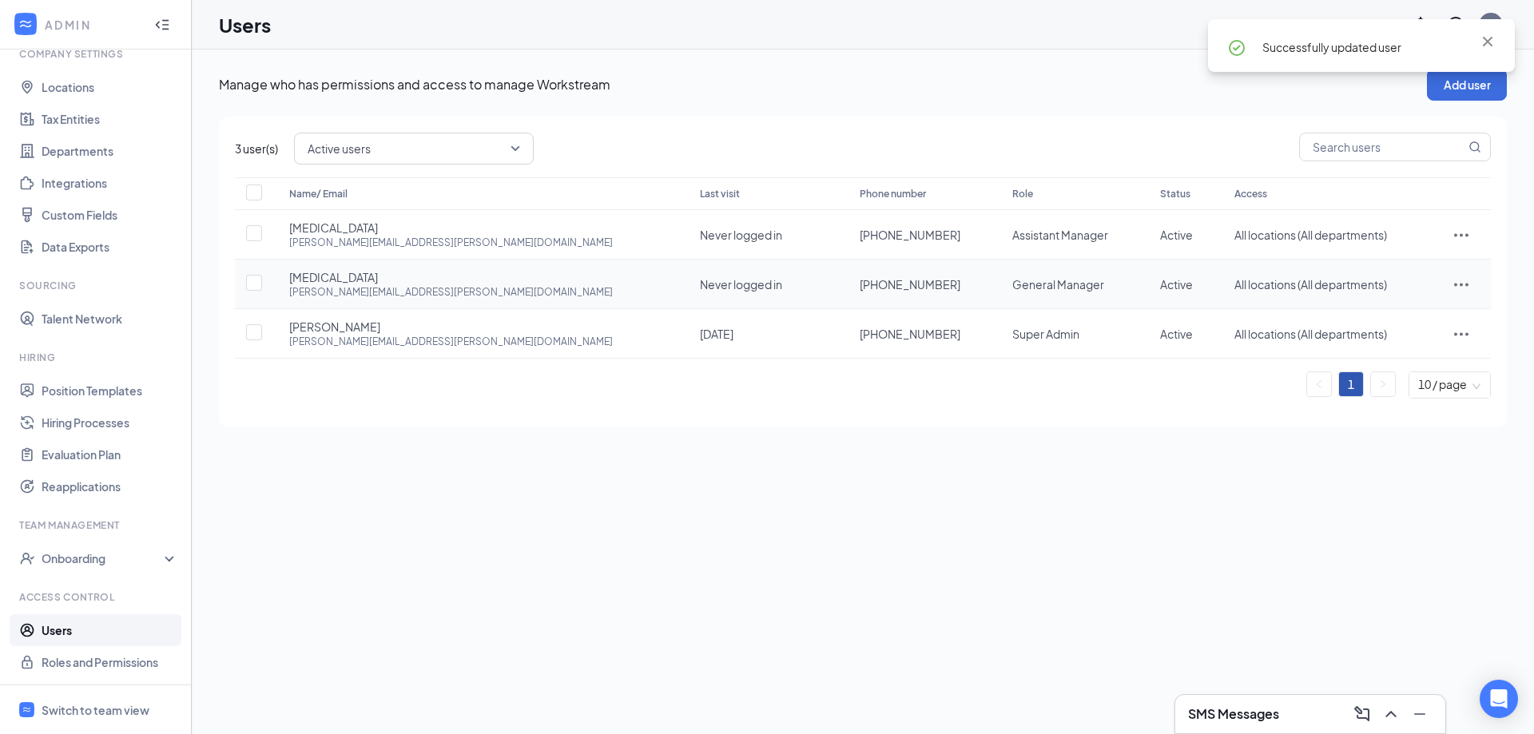
click at [1453, 288] on icon "ActionsIcon" at bounding box center [1460, 284] width 19 height 19
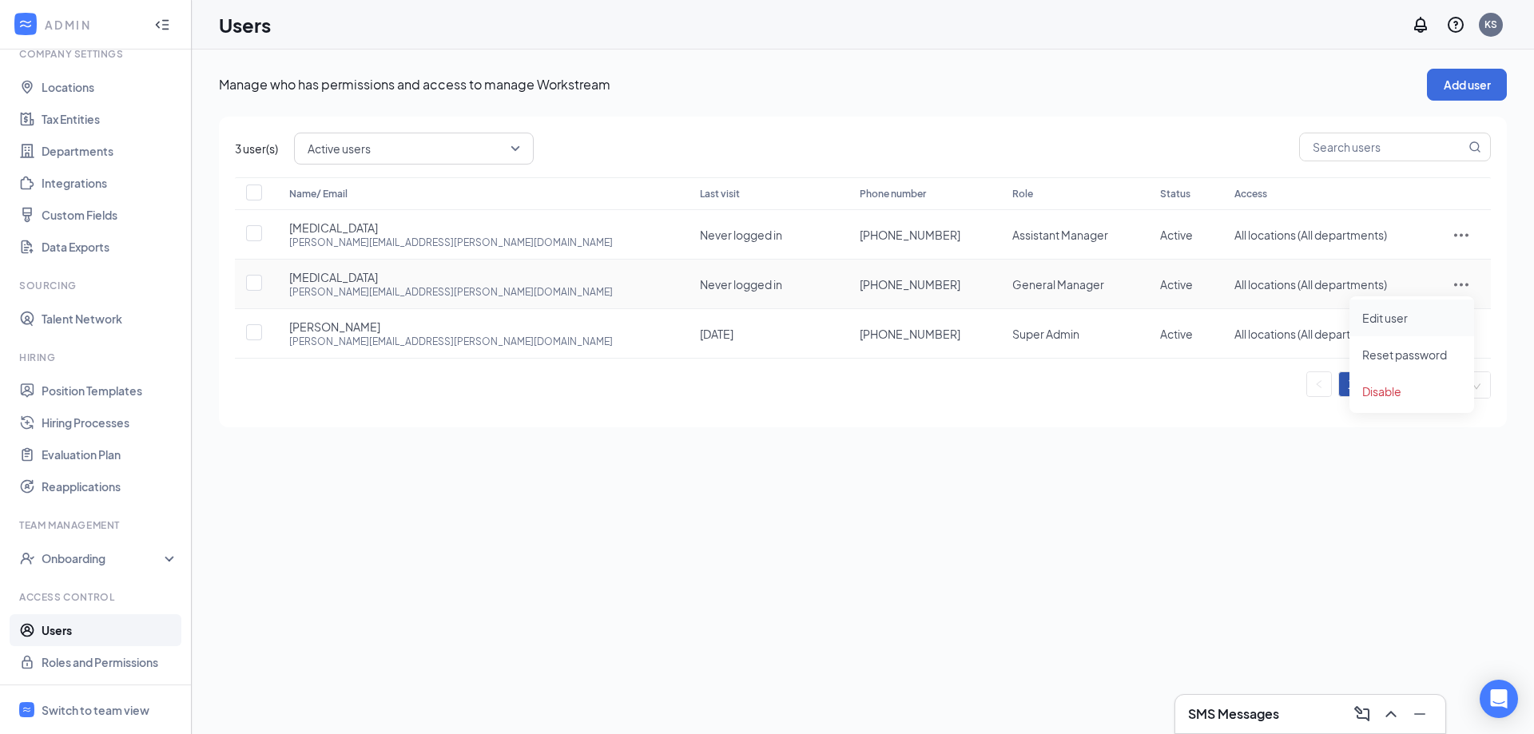
click at [1435, 324] on span "Edit user" at bounding box center [1411, 318] width 99 height 18
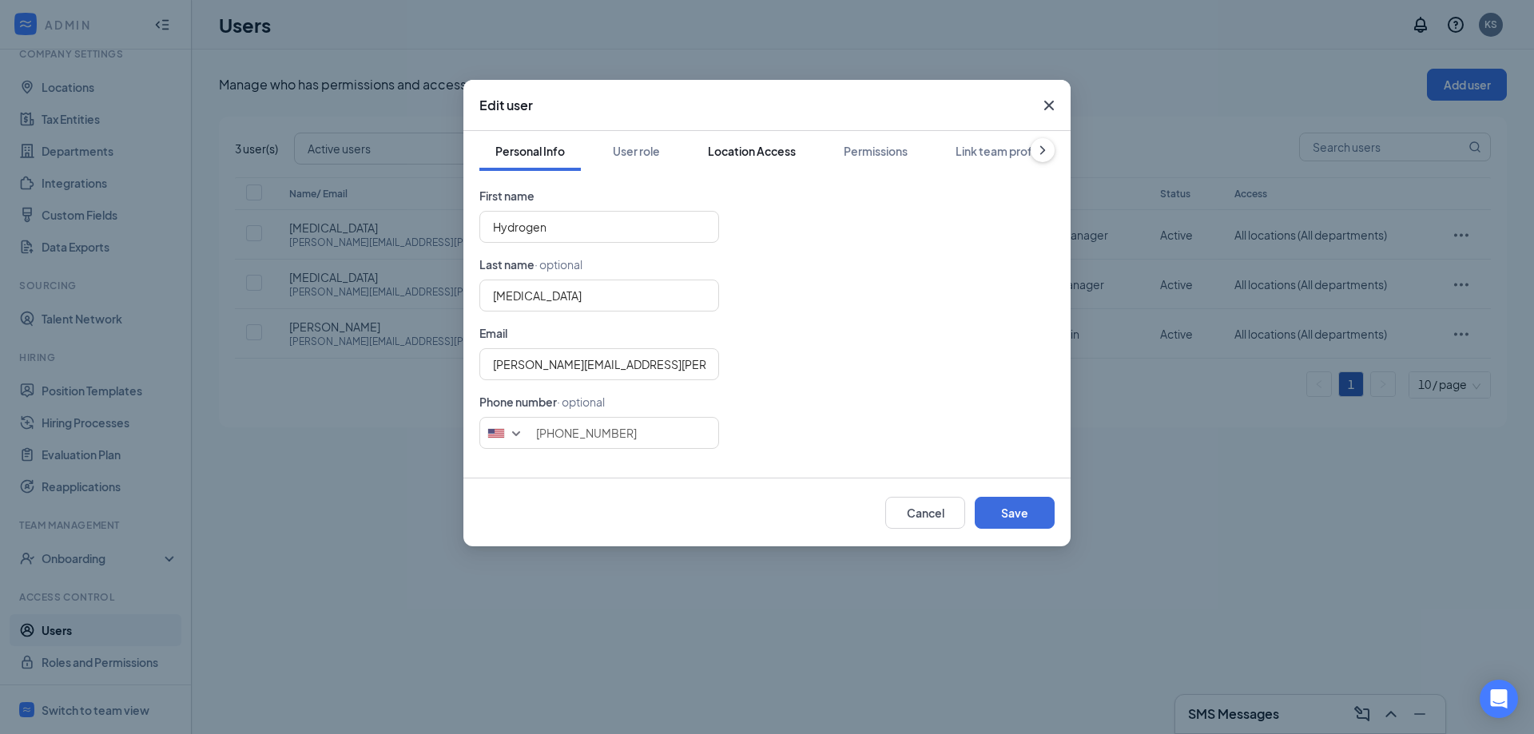
click at [768, 147] on div "Location Access" at bounding box center [752, 151] width 88 height 16
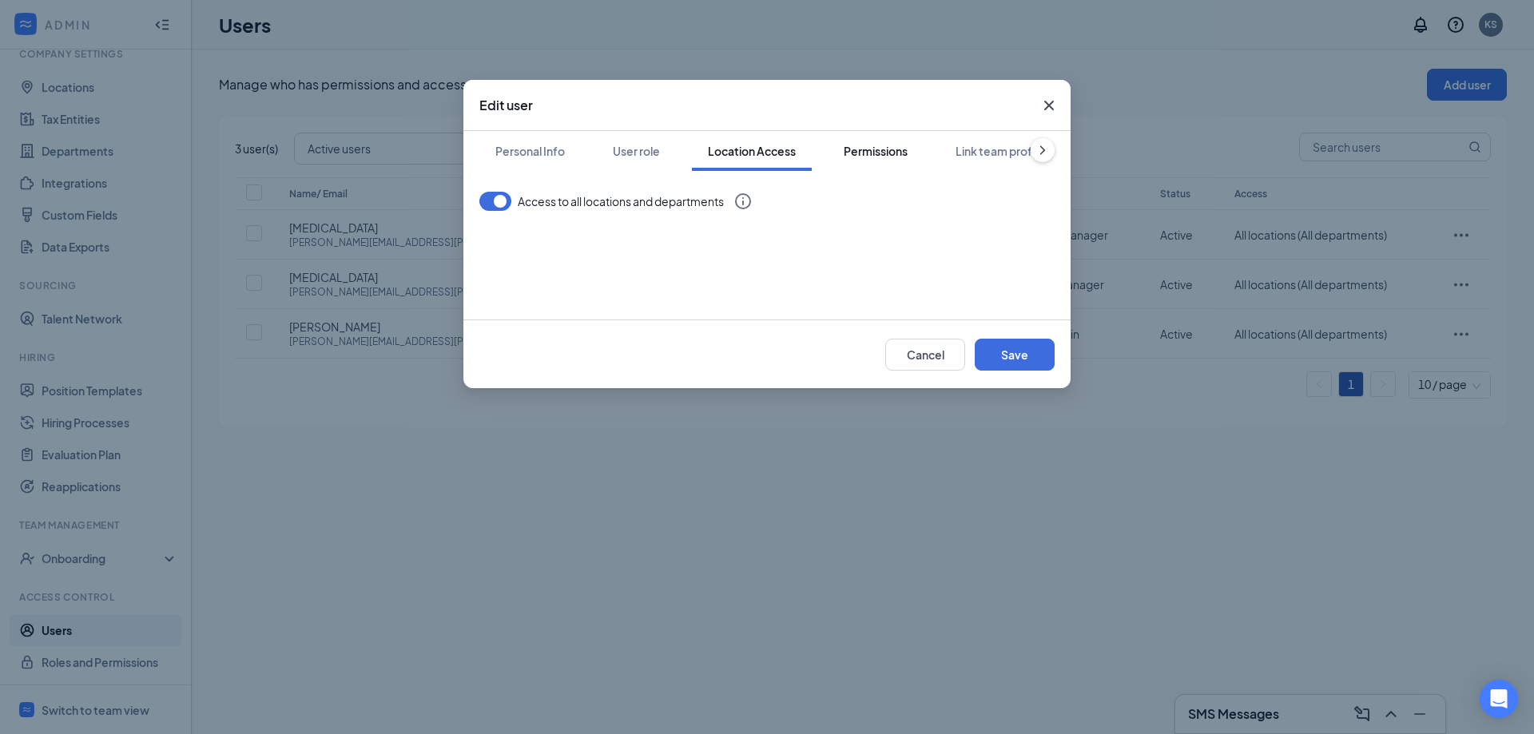
click at [860, 150] on div "Permissions" at bounding box center [876, 151] width 64 height 16
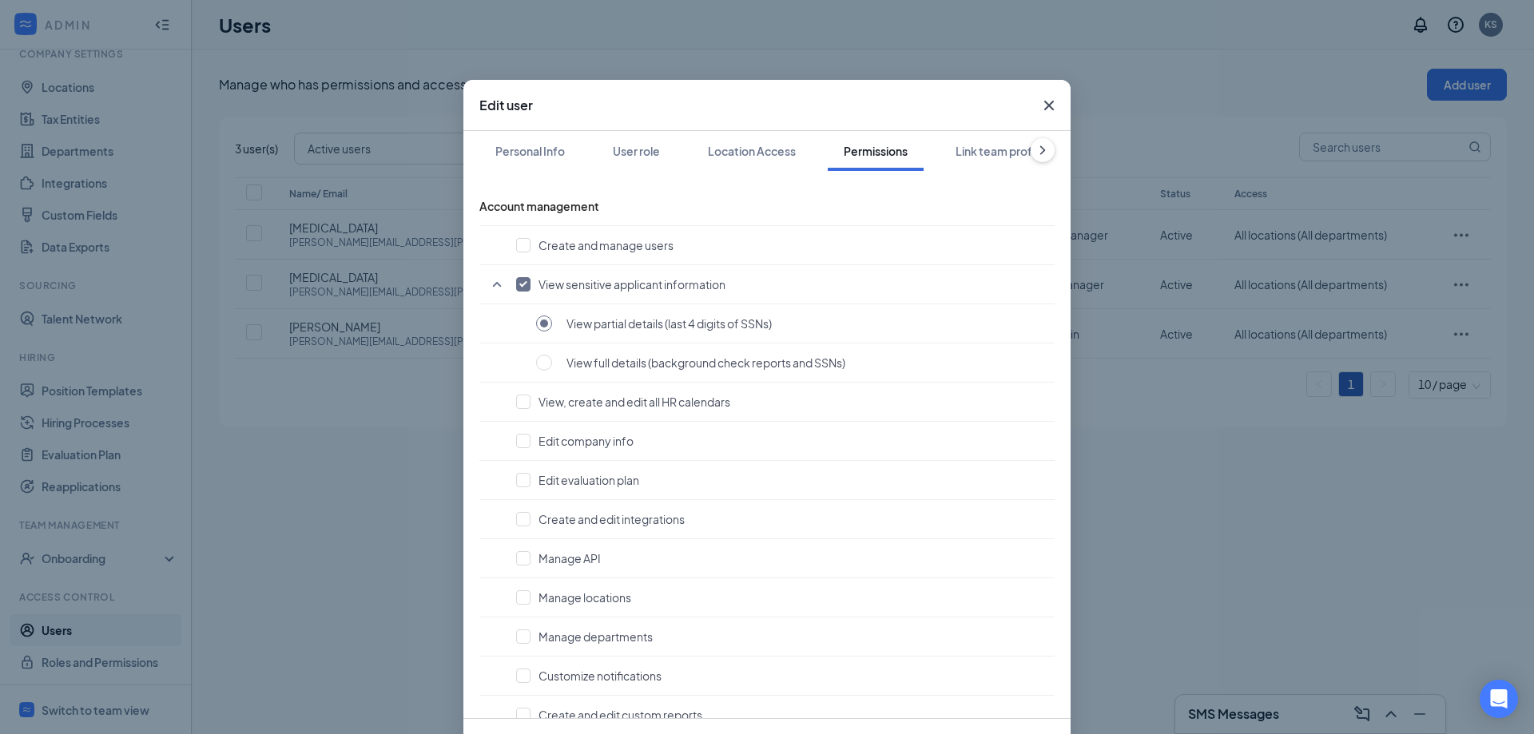
click at [1044, 109] on icon "Cross" at bounding box center [1048, 105] width 19 height 19
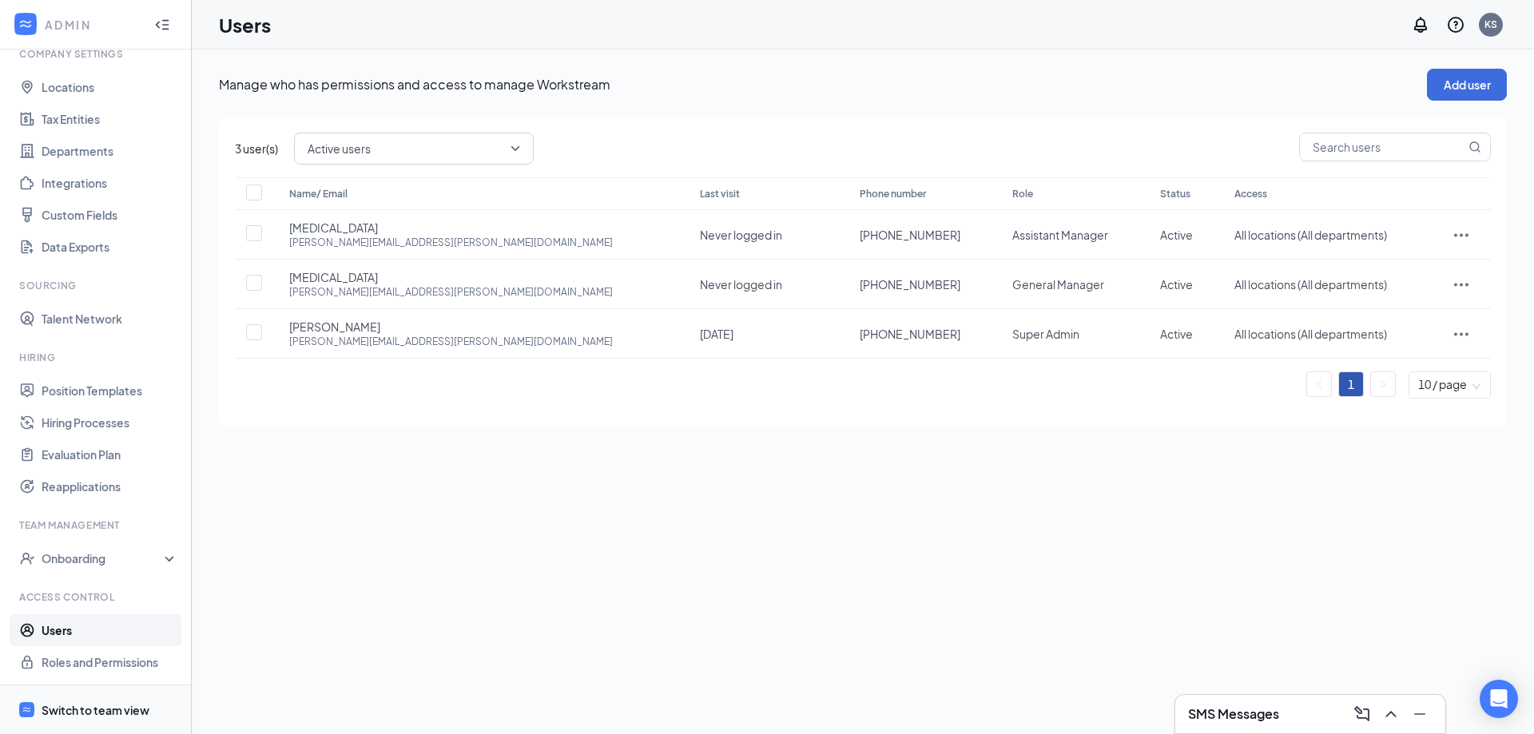
click at [40, 709] on li "Switch to team view" at bounding box center [95, 709] width 191 height 49
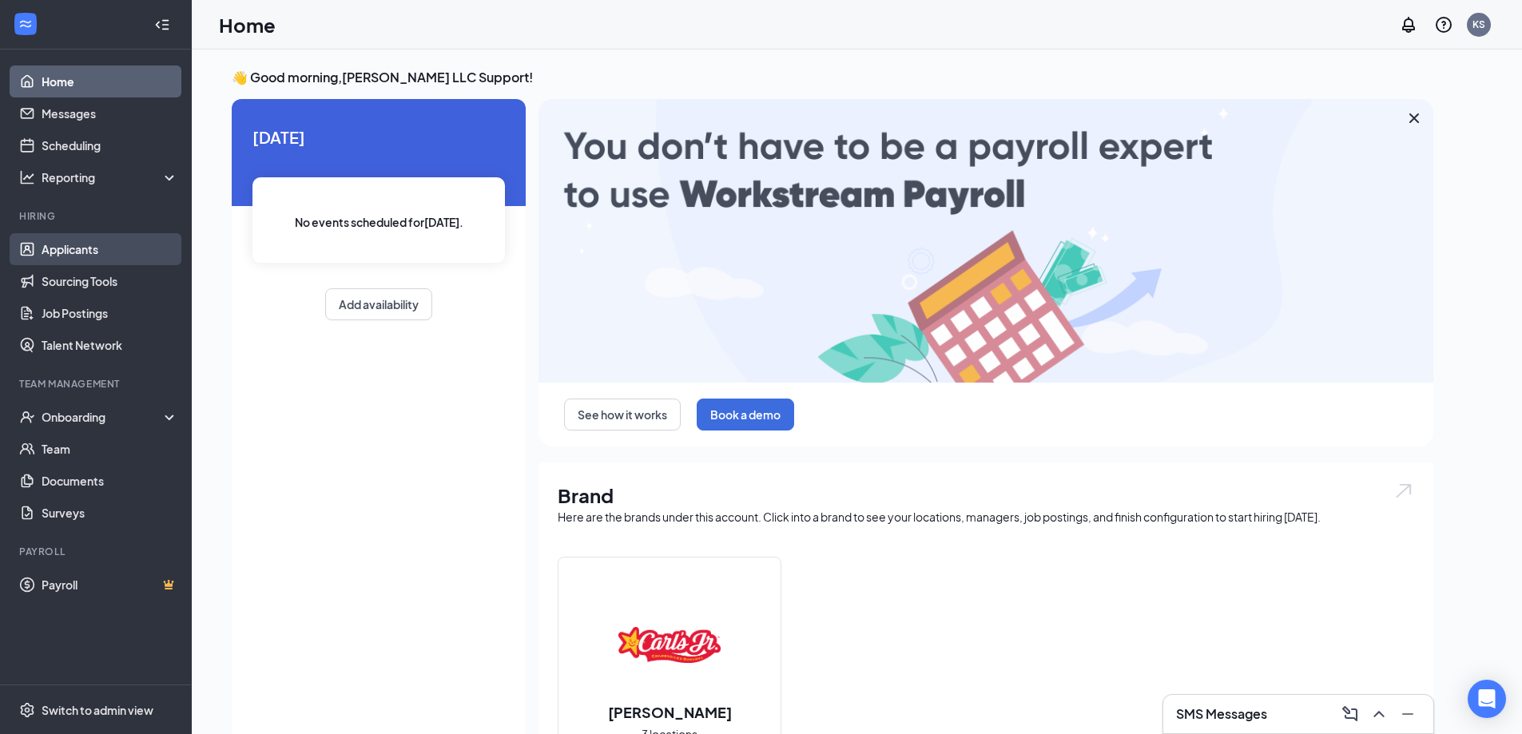
click at [105, 241] on link "Applicants" at bounding box center [110, 249] width 137 height 32
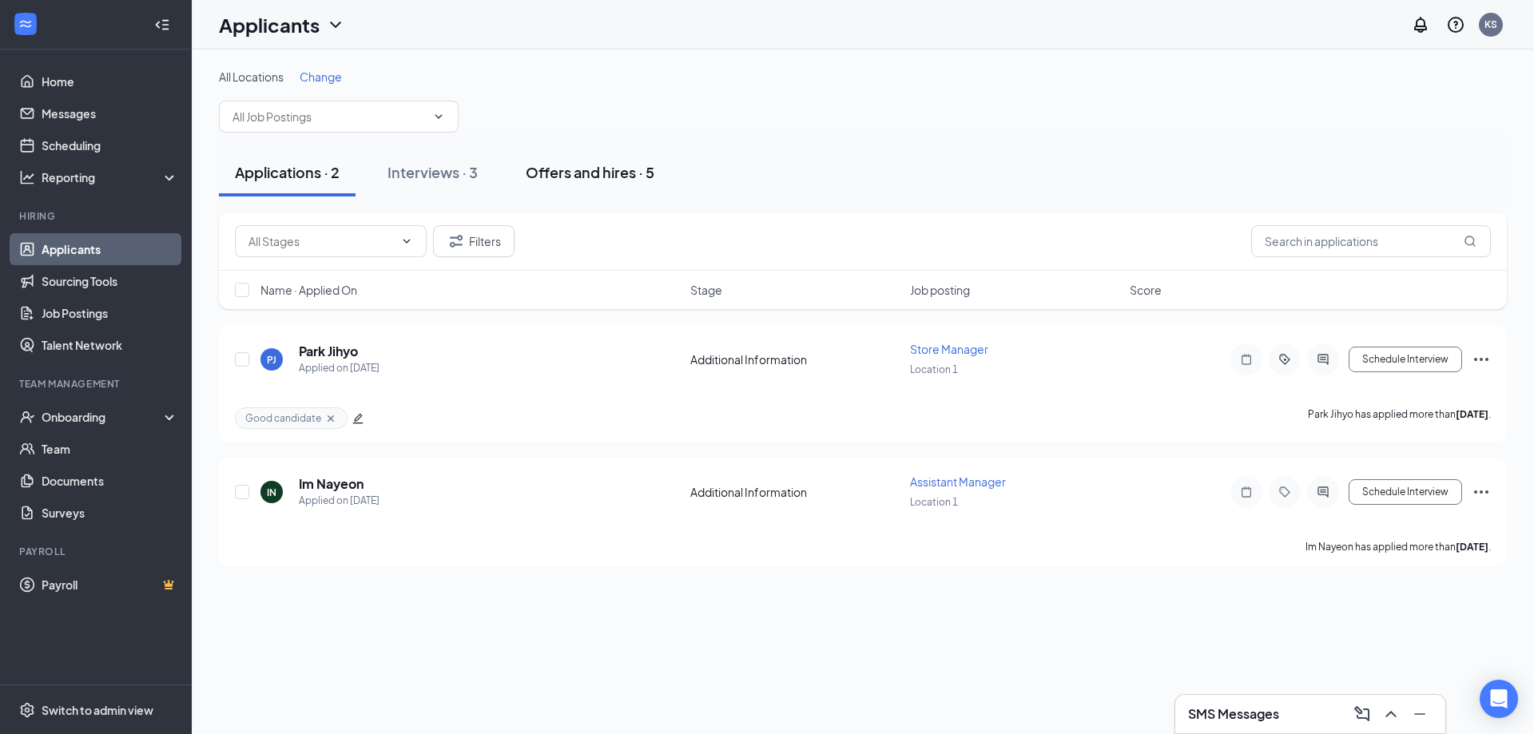
click at [633, 173] on div "Offers and hires · 5" at bounding box center [590, 172] width 129 height 20
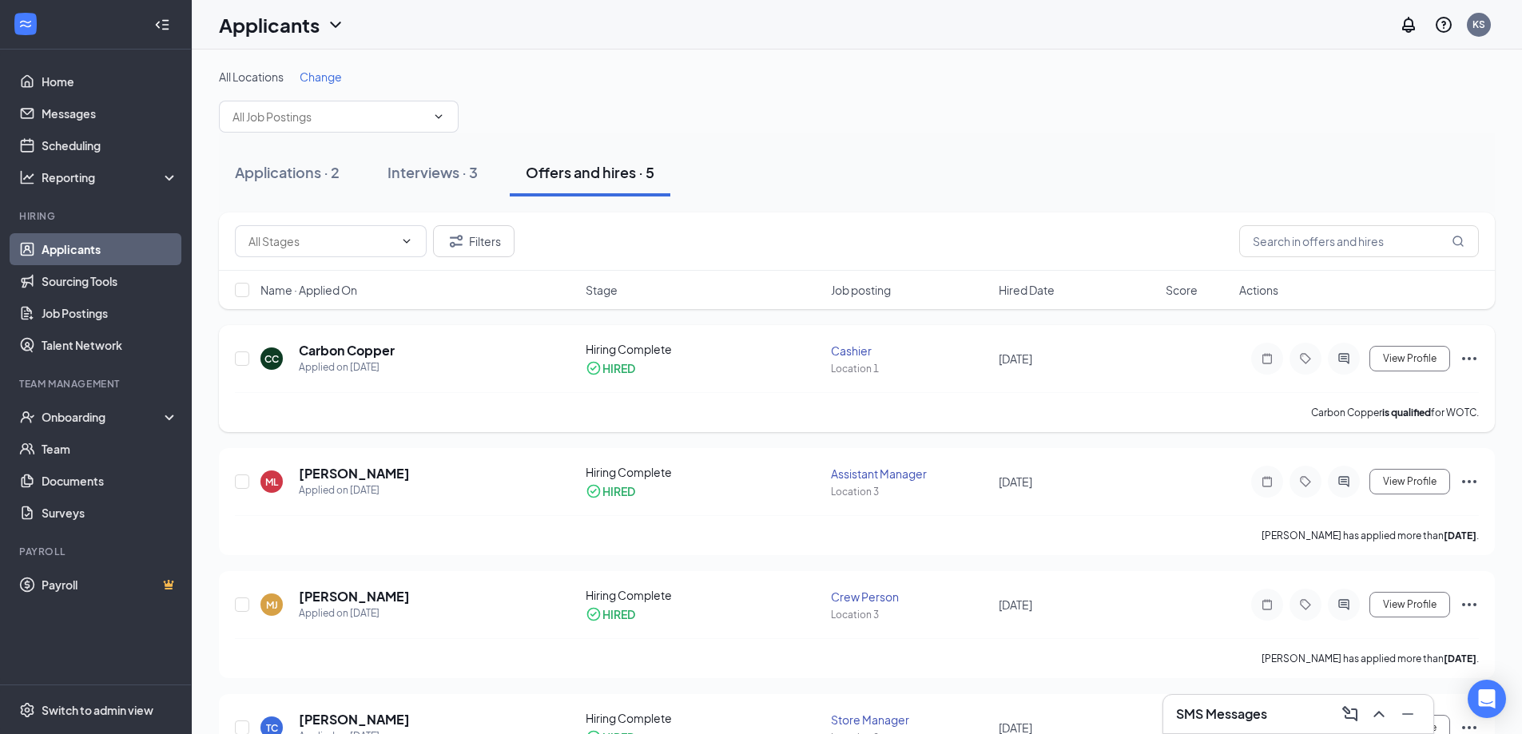
click at [1462, 358] on icon "Ellipses" at bounding box center [1468, 358] width 19 height 19
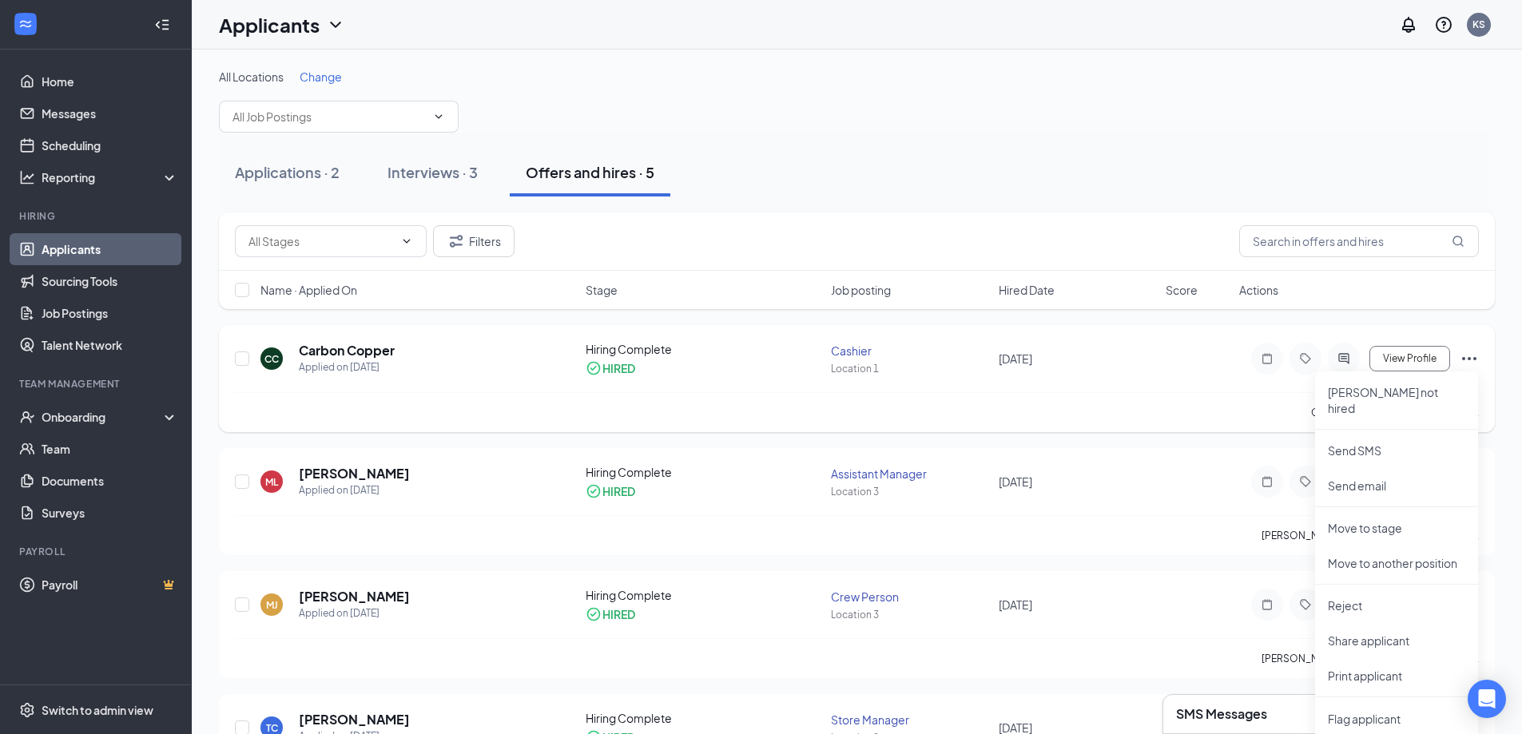
click at [1471, 355] on icon "Ellipses" at bounding box center [1468, 358] width 19 height 19
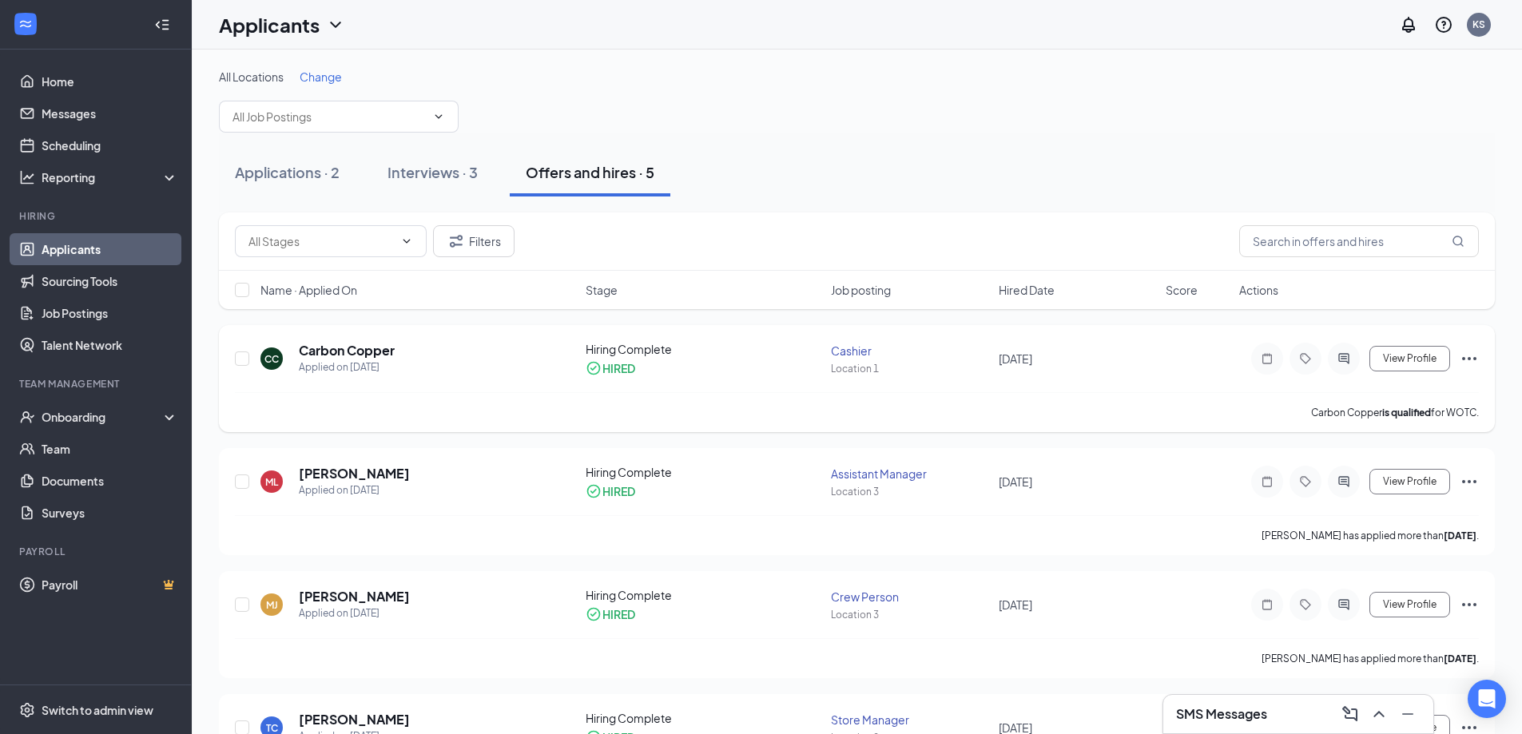
click at [1471, 355] on icon "Ellipses" at bounding box center [1468, 358] width 19 height 19
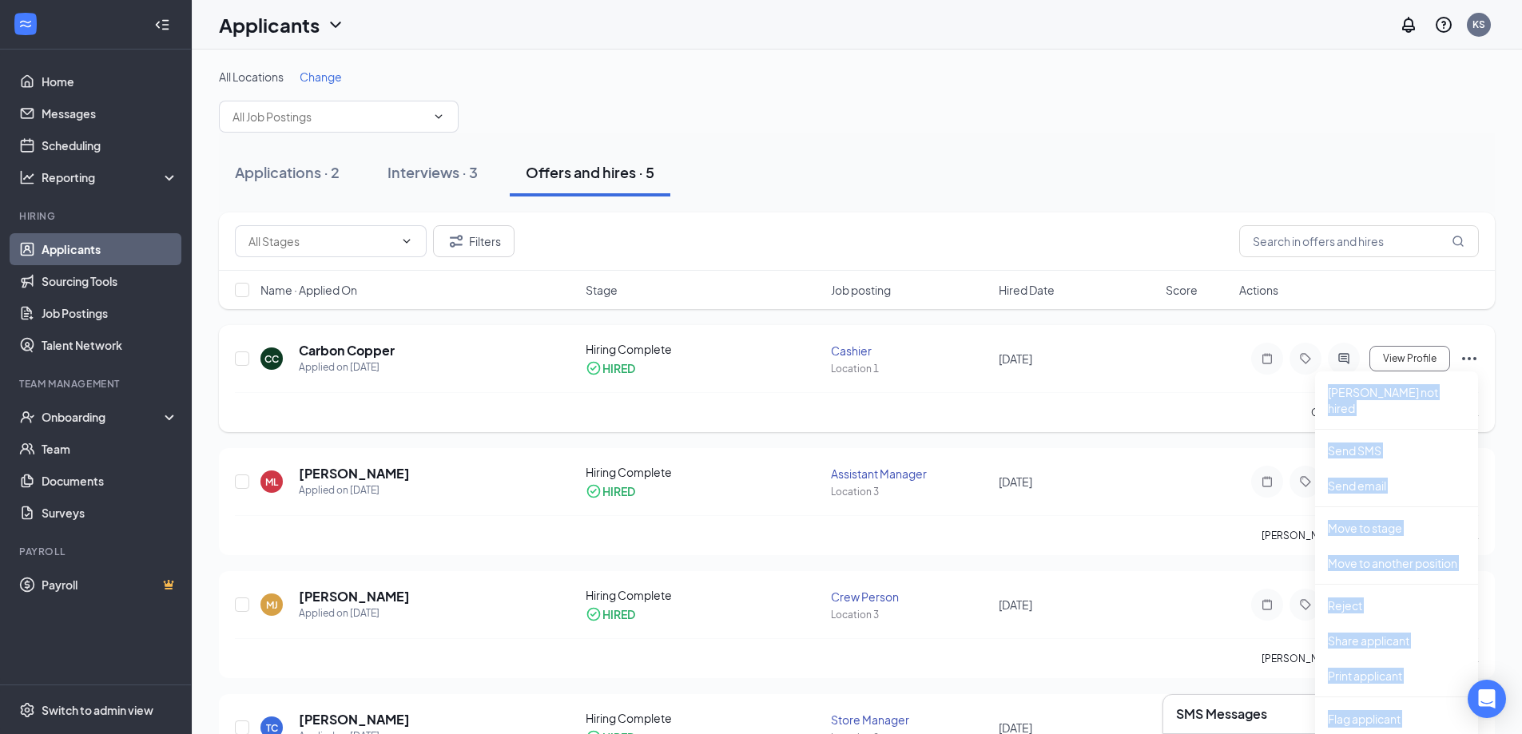
click at [1471, 355] on icon "Ellipses" at bounding box center [1468, 358] width 19 height 19
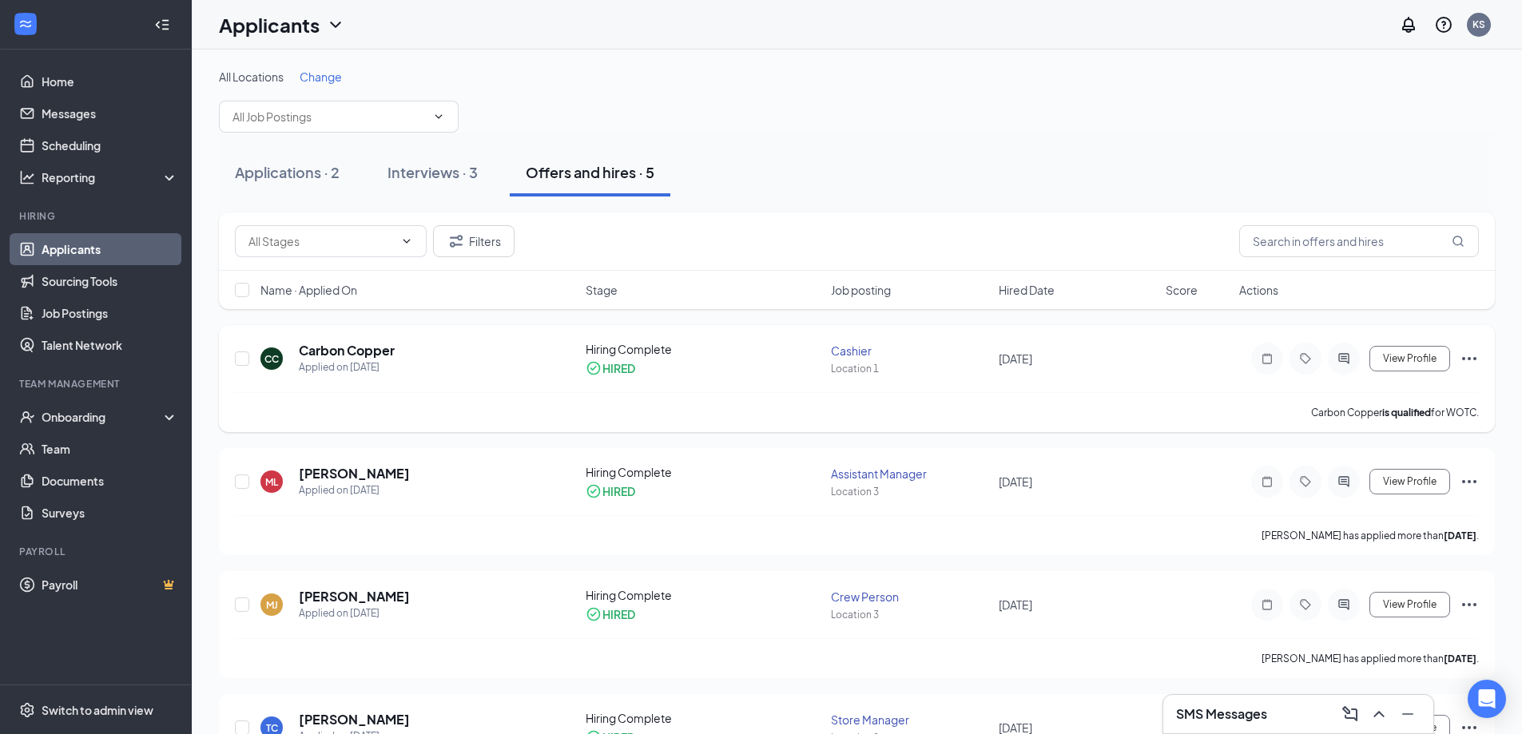
click at [1461, 363] on icon "Ellipses" at bounding box center [1468, 358] width 19 height 19
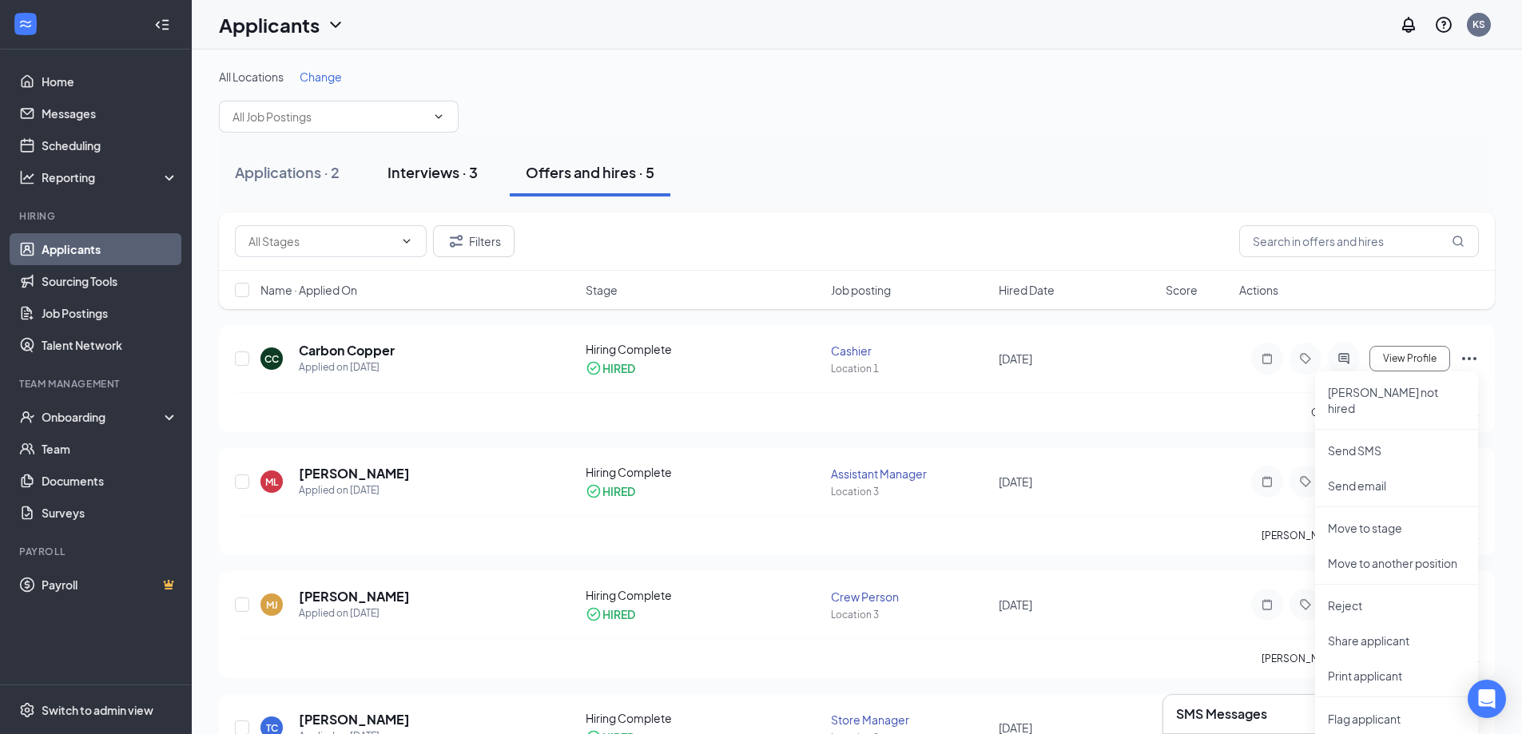
click at [466, 171] on button "Interviews · 3" at bounding box center [432, 173] width 122 height 48
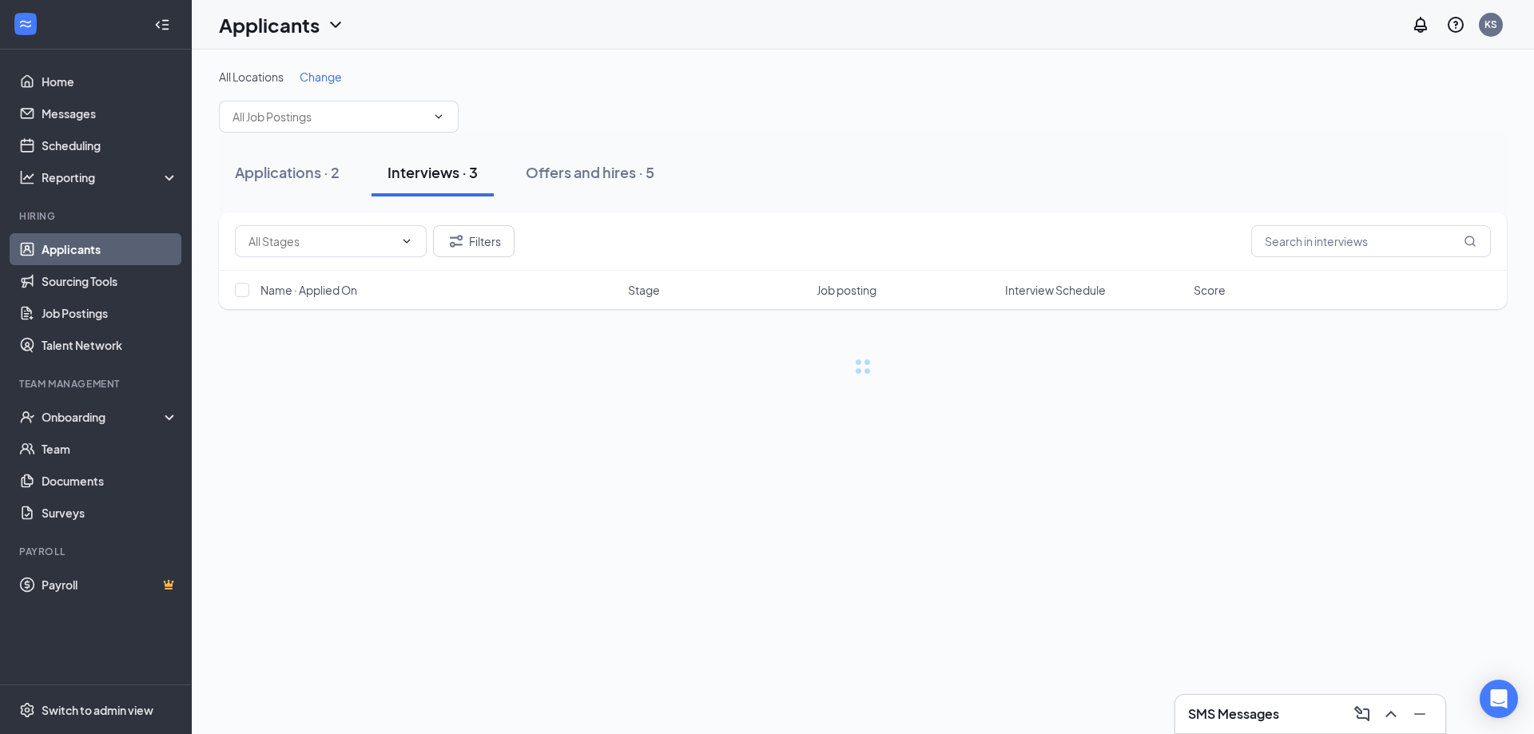
click at [466, 171] on div "Interviews · 3" at bounding box center [432, 172] width 90 height 20
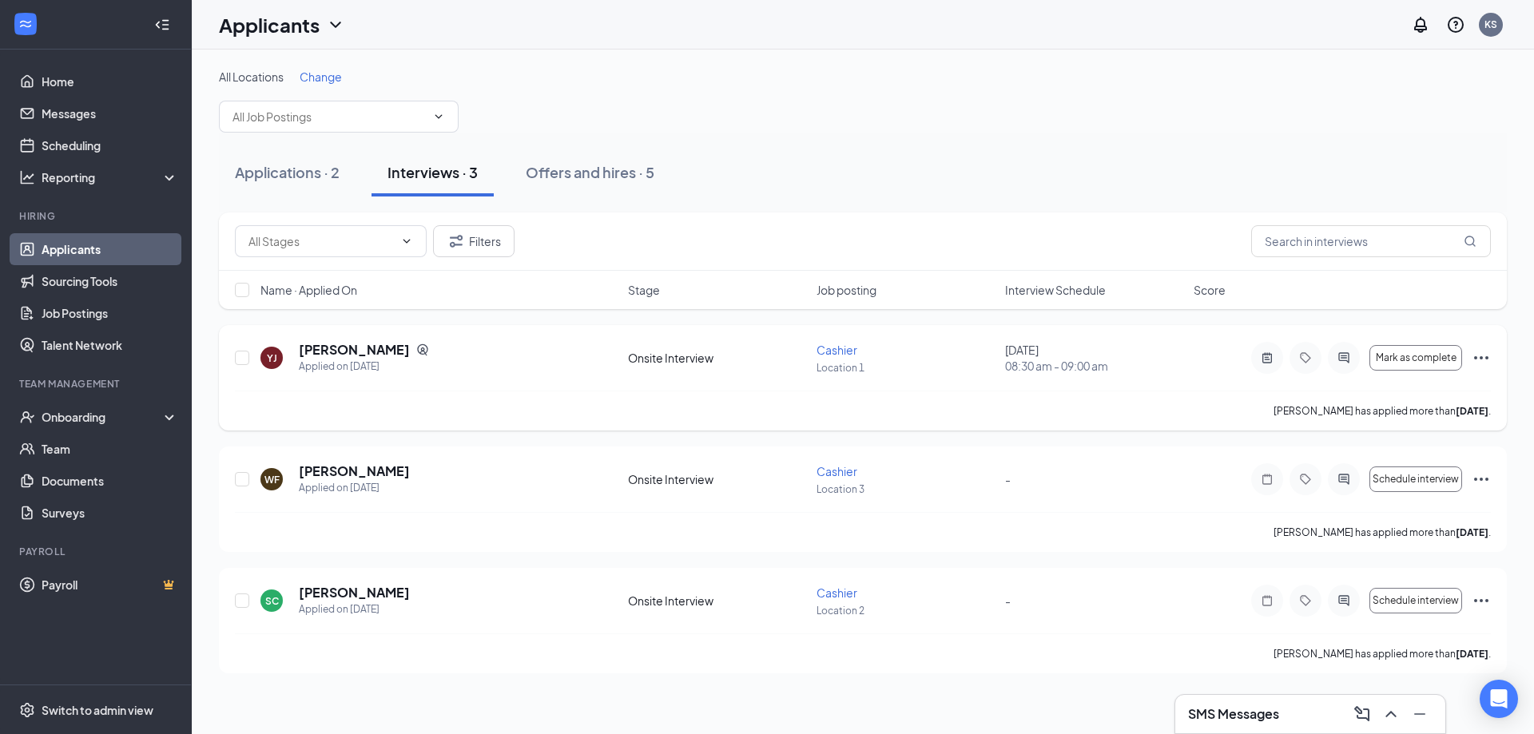
click at [1479, 349] on icon "Ellipses" at bounding box center [1480, 357] width 19 height 19
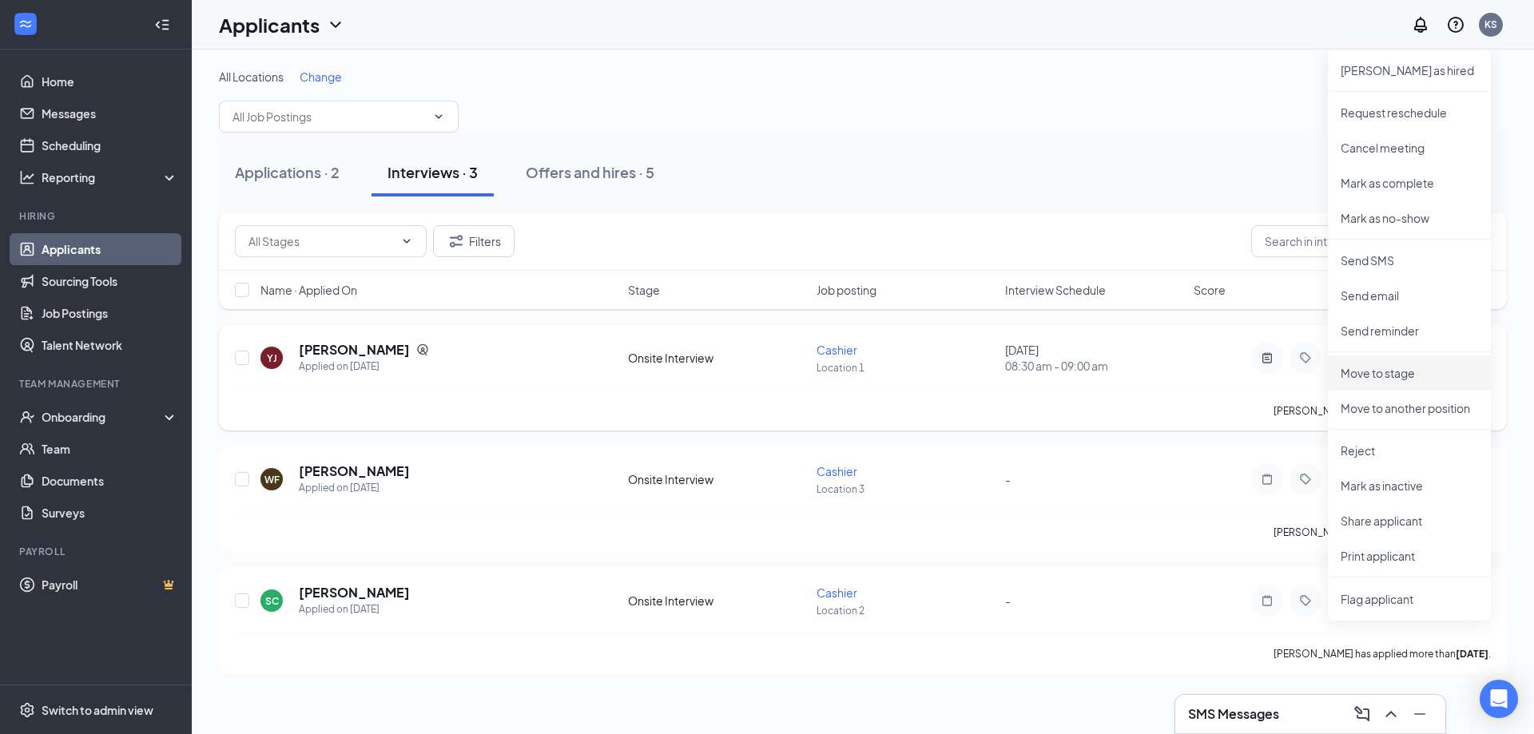
click at [1480, 356] on li "Move to stage" at bounding box center [1409, 372] width 163 height 35
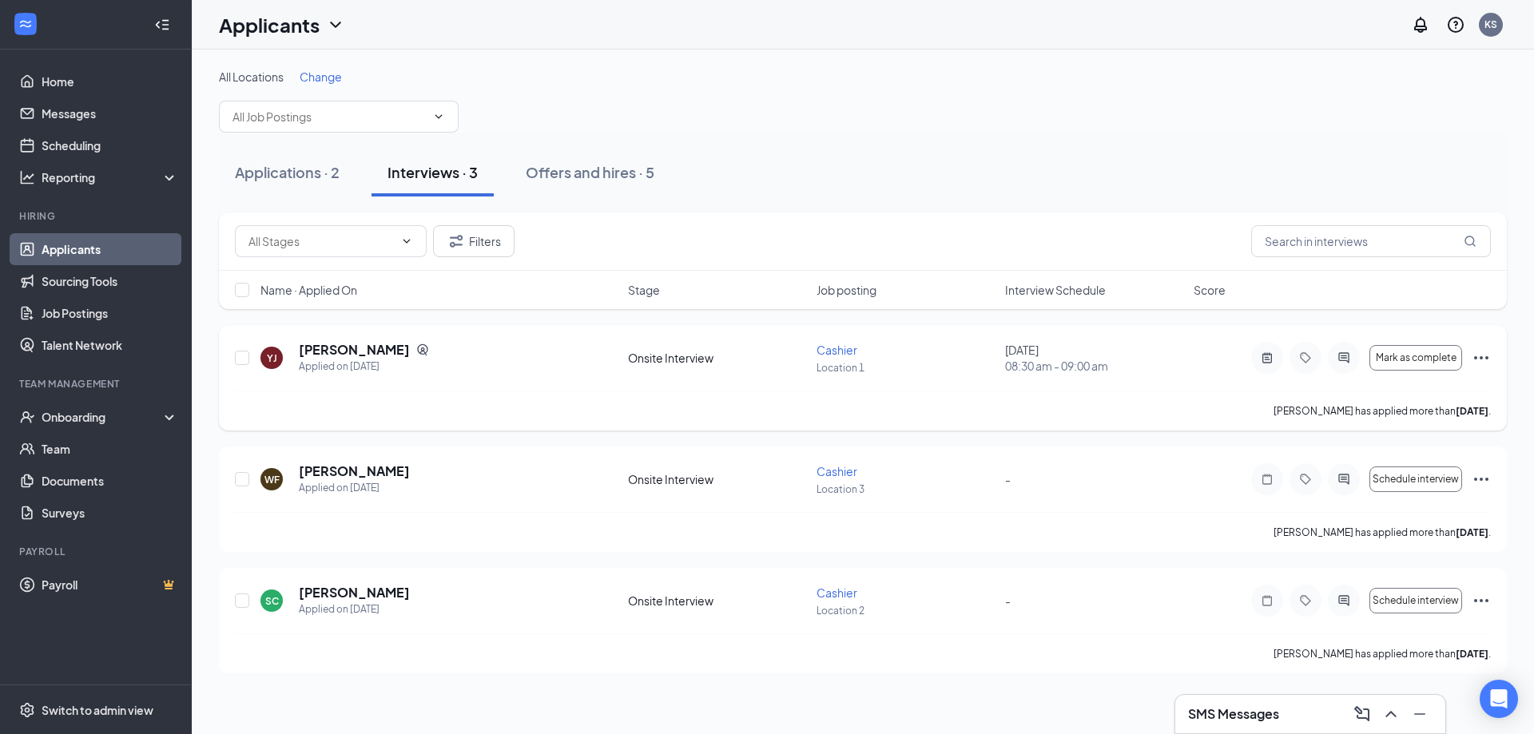
click at [1480, 356] on icon "Ellipses" at bounding box center [1480, 357] width 19 height 19
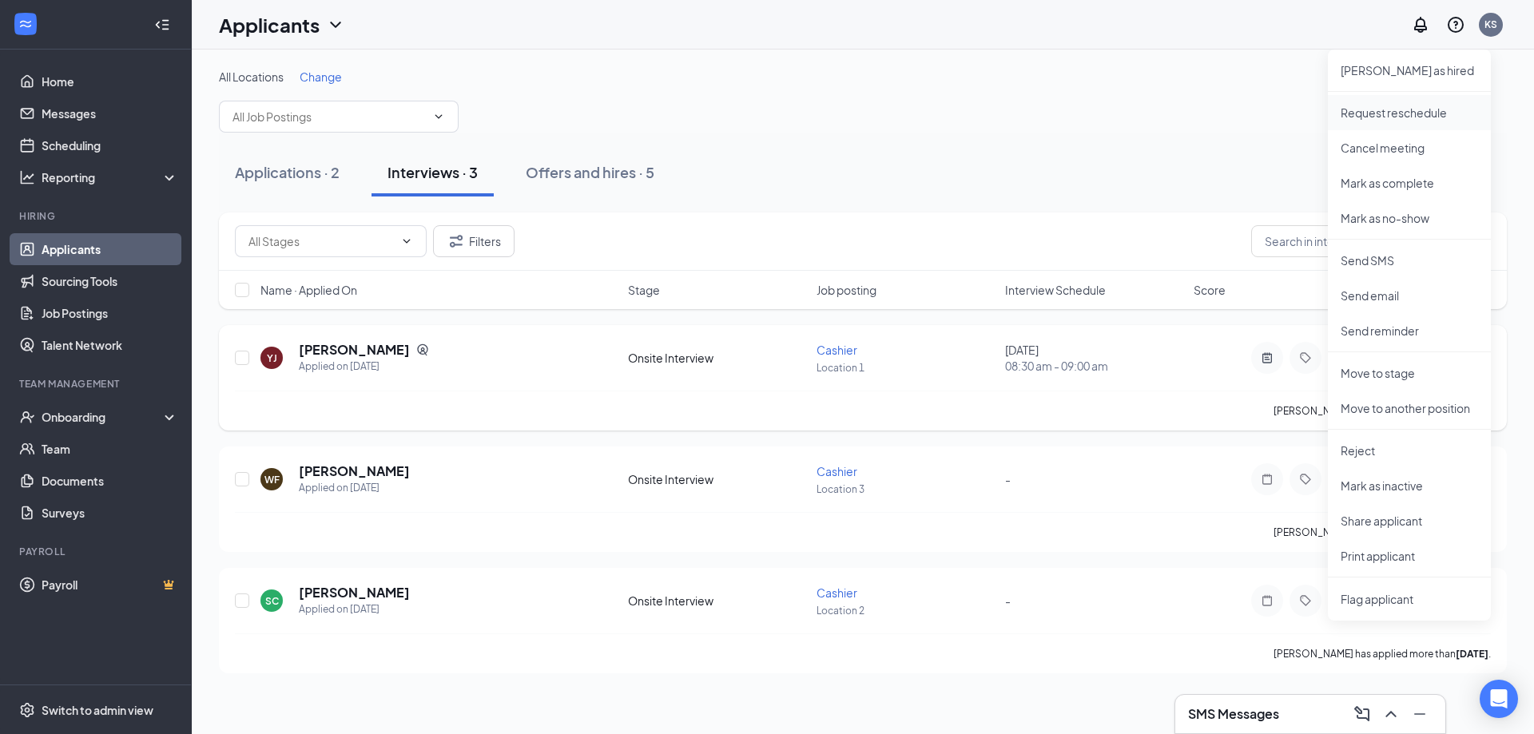
click at [1416, 112] on p "Request reschedule" at bounding box center [1408, 113] width 137 height 16
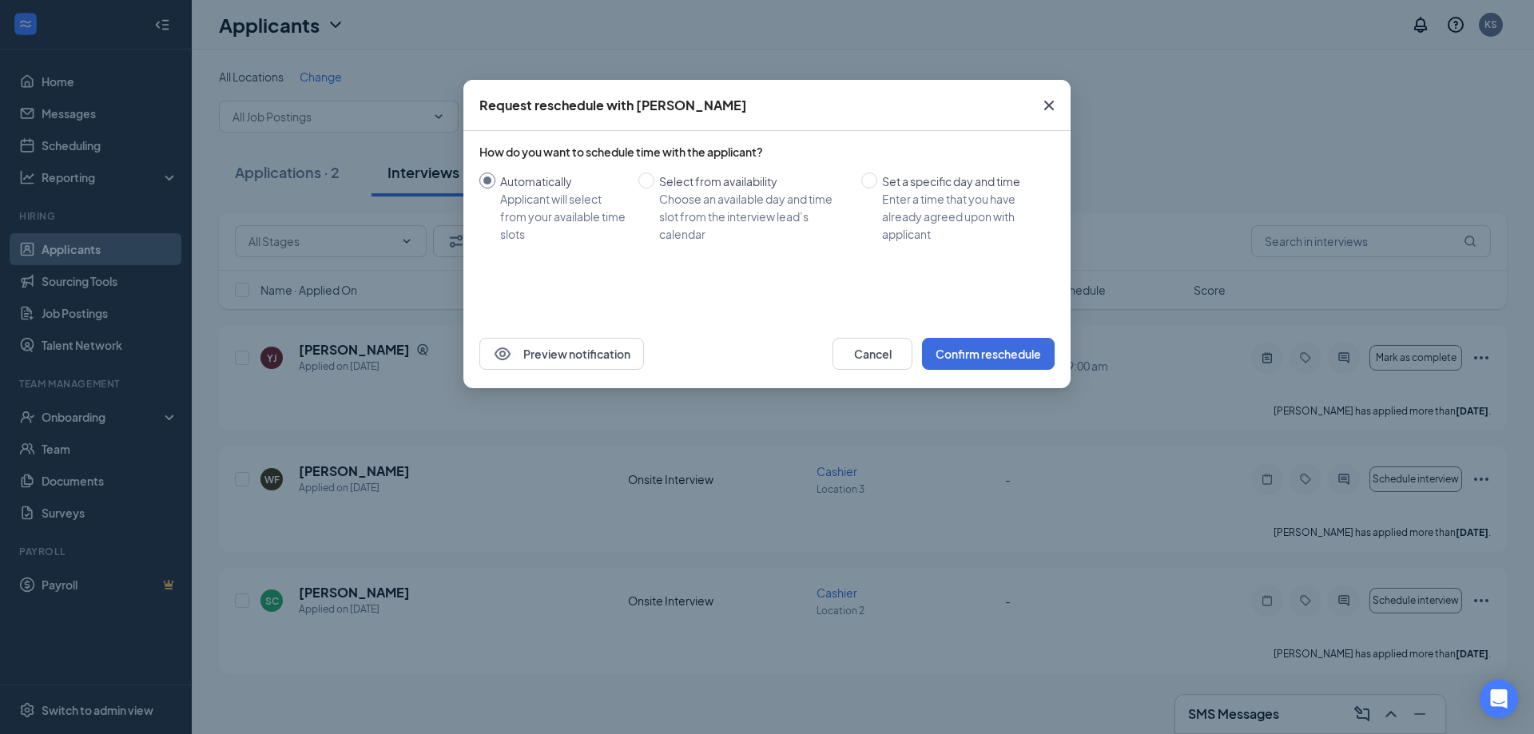
click at [1039, 99] on icon "Cross" at bounding box center [1048, 105] width 19 height 19
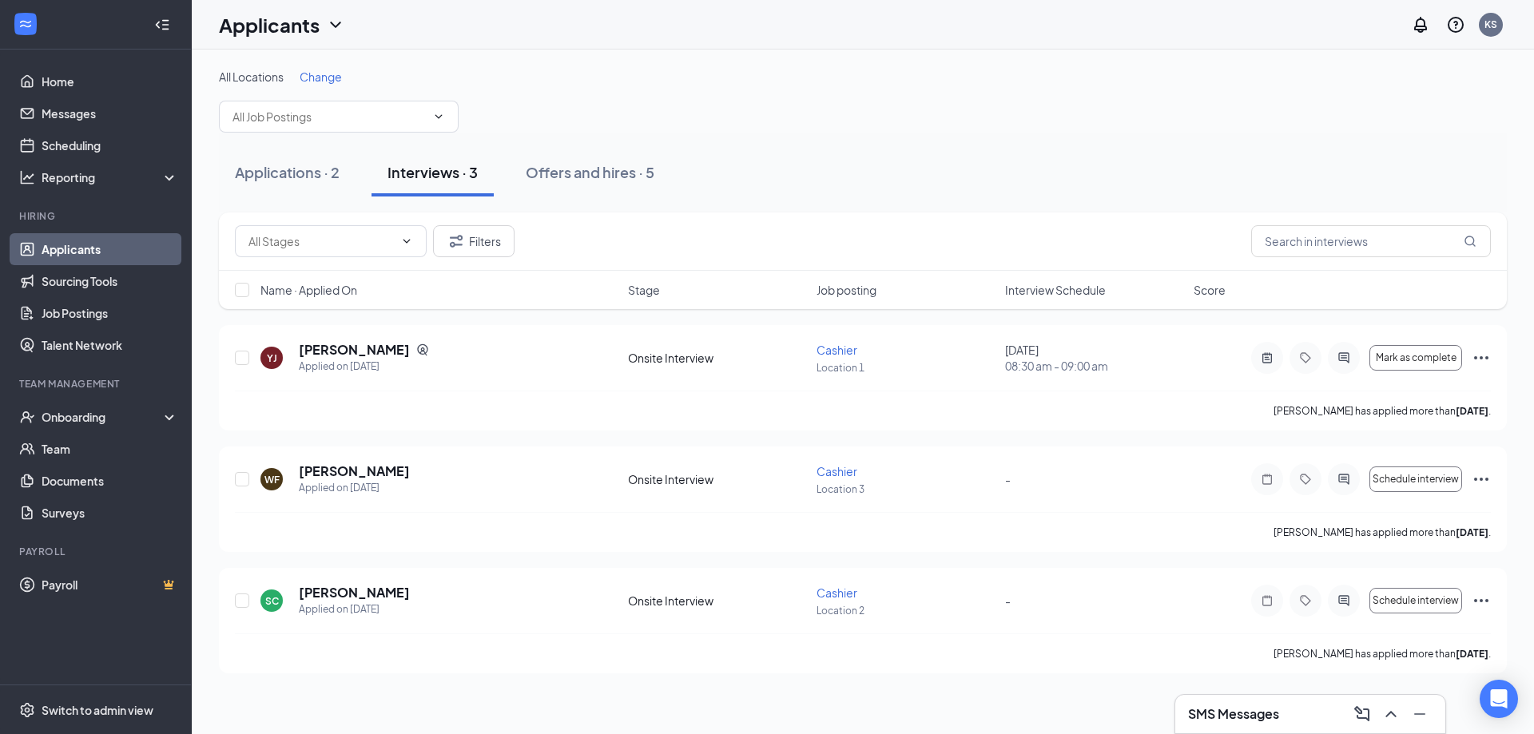
click at [1533, 336] on div "All Locations Change Applications · 2 Interviews · 3 Offers and hires · 5 Filte…" at bounding box center [863, 371] width 1342 height 643
click at [110, 419] on div "Onboarding" at bounding box center [103, 417] width 123 height 16
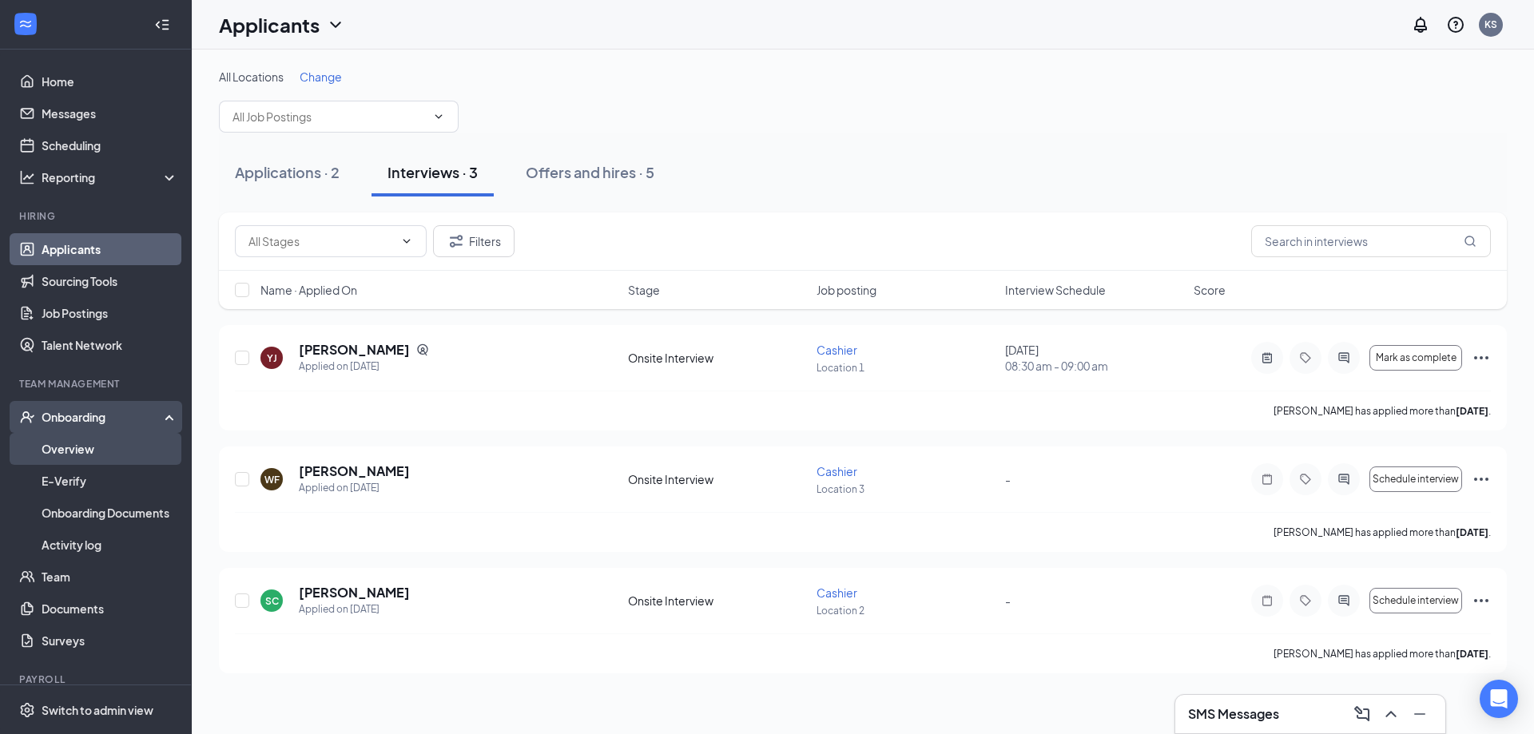
click at [117, 452] on link "Overview" at bounding box center [110, 449] width 137 height 32
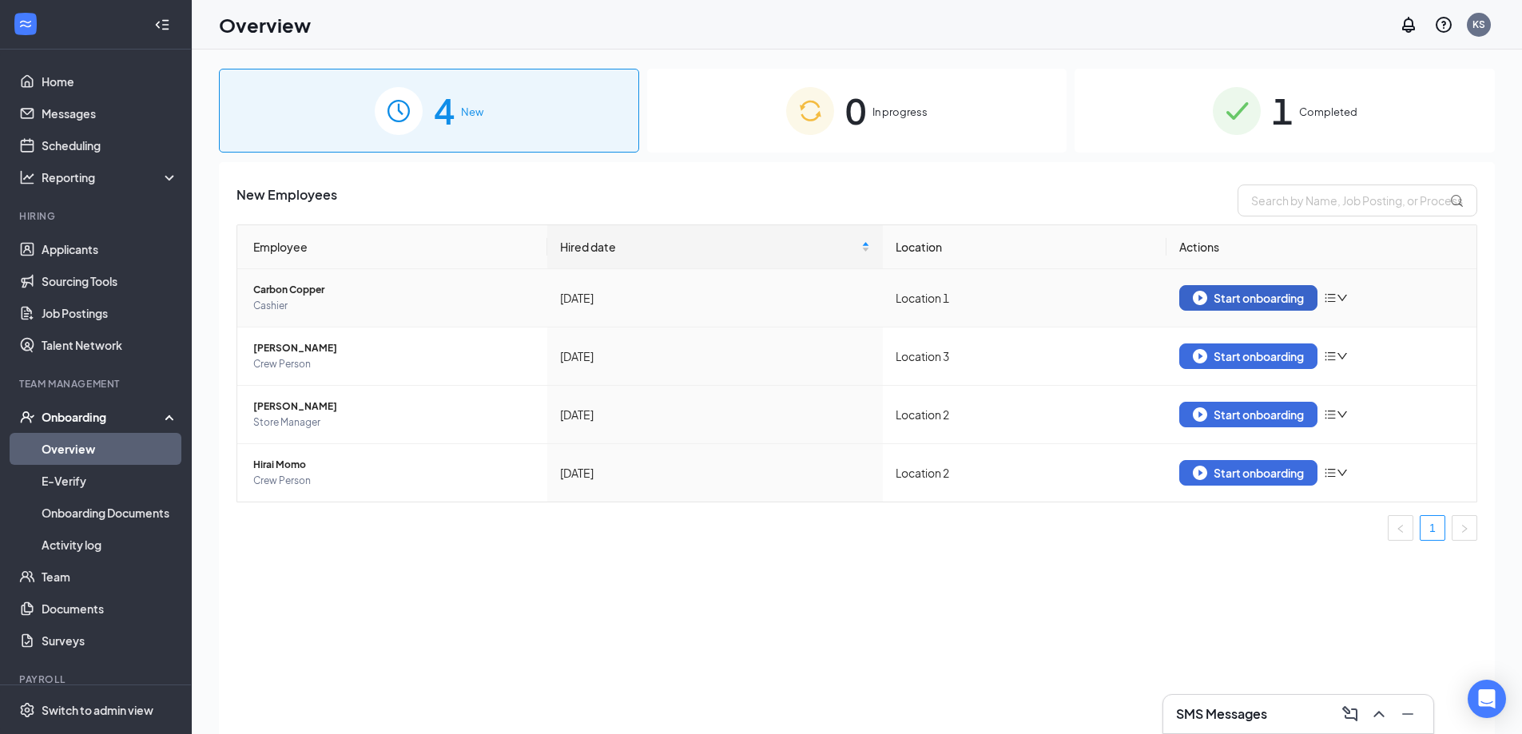
click at [1241, 300] on div "Start onboarding" at bounding box center [1248, 298] width 111 height 14
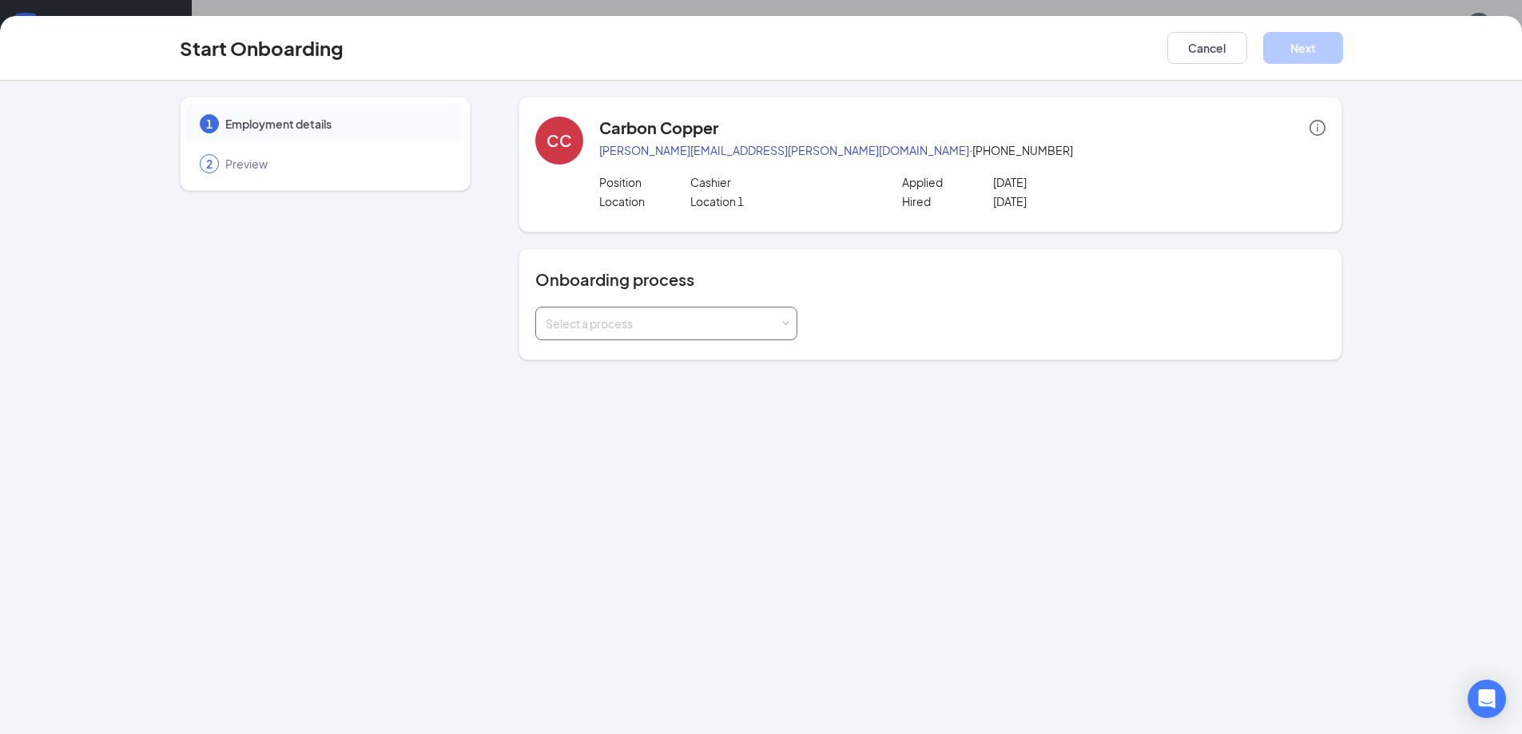
click at [705, 320] on div "Select a process" at bounding box center [663, 324] width 234 height 16
click at [705, 320] on input at bounding box center [666, 324] width 241 height 32
click at [1178, 63] on button "Cancel" at bounding box center [1207, 48] width 80 height 32
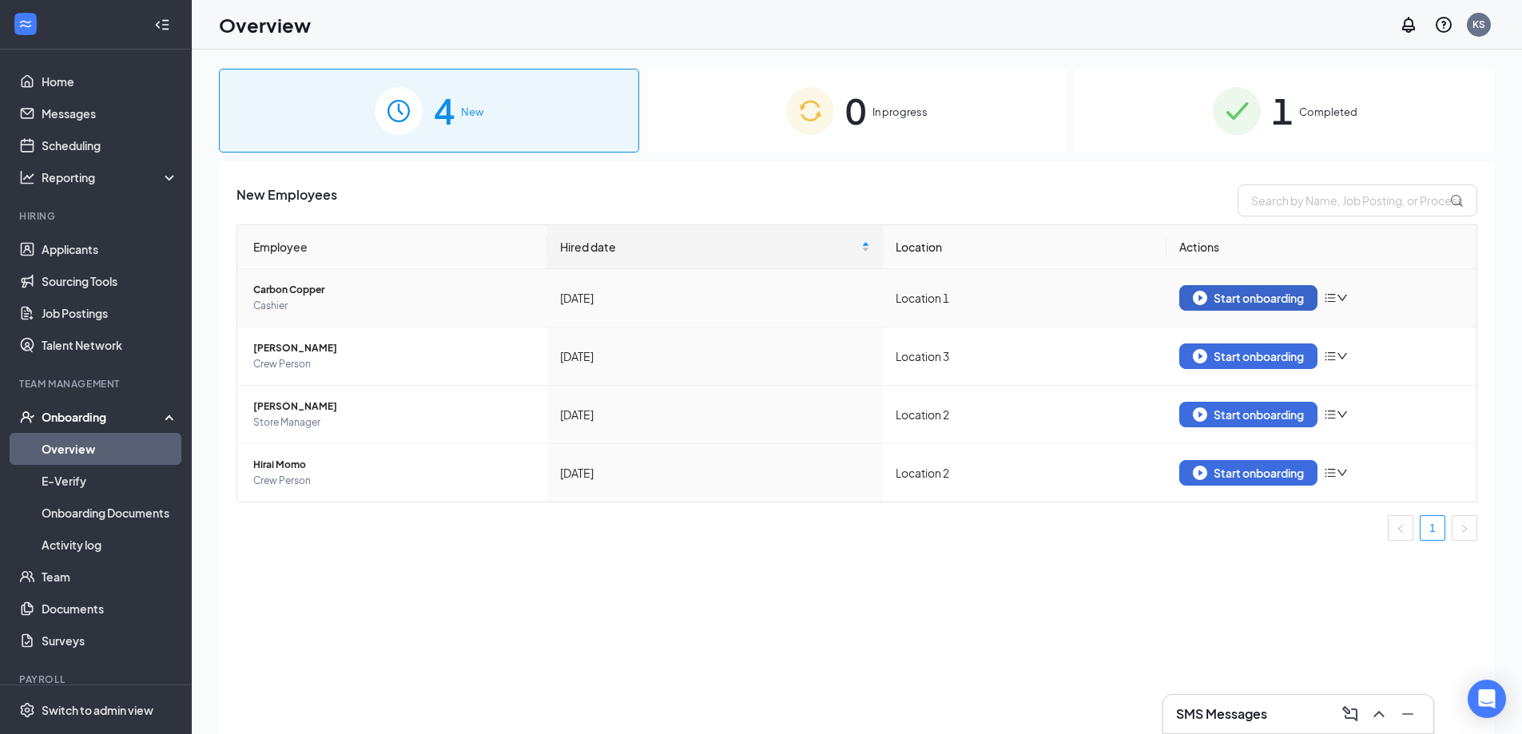
click at [1280, 300] on div "Start onboarding" at bounding box center [1248, 298] width 111 height 14
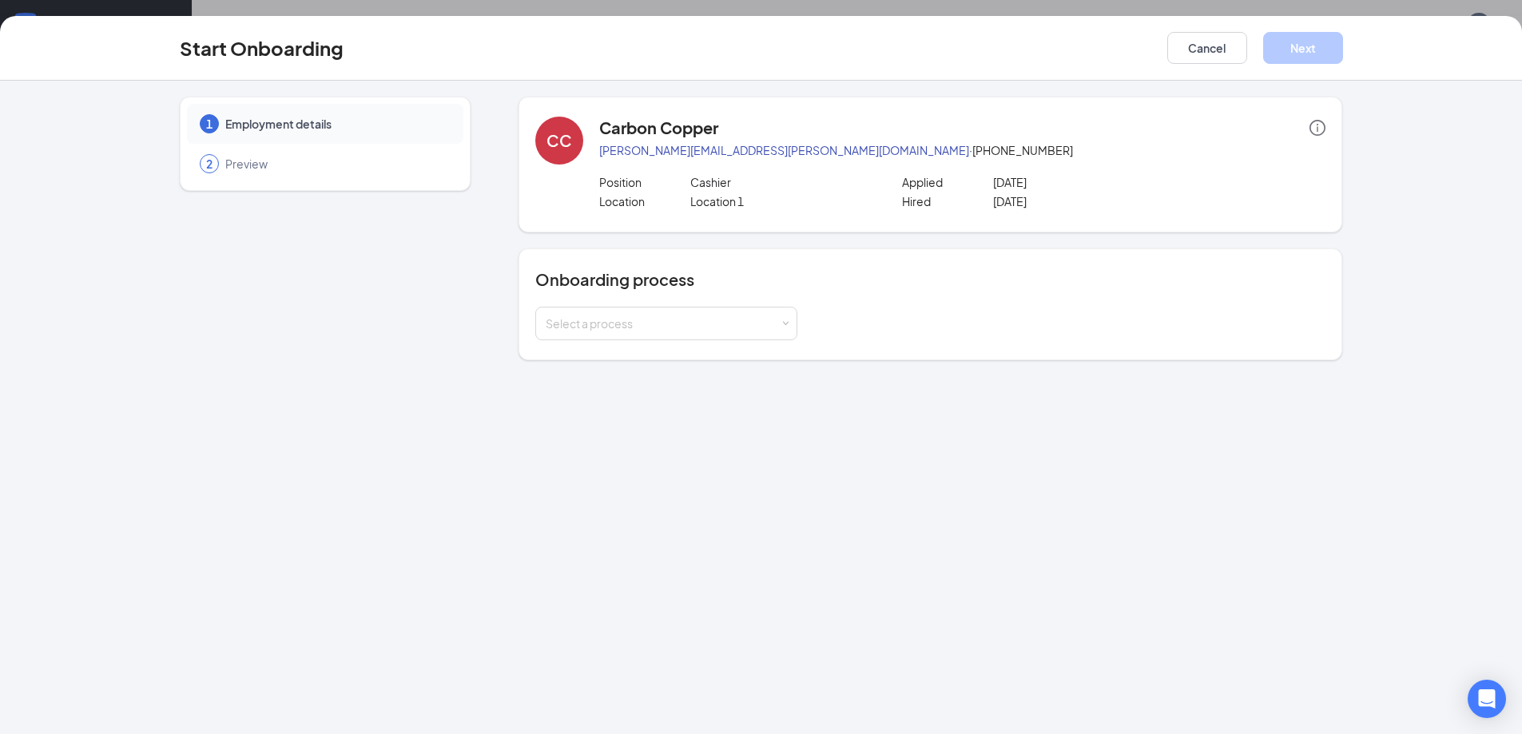
click at [742, 305] on div "Onboarding process Select a process" at bounding box center [930, 304] width 790 height 72
click at [746, 335] on div "Select a process" at bounding box center [666, 324] width 241 height 32
click at [1192, 58] on button "Cancel" at bounding box center [1207, 48] width 80 height 32
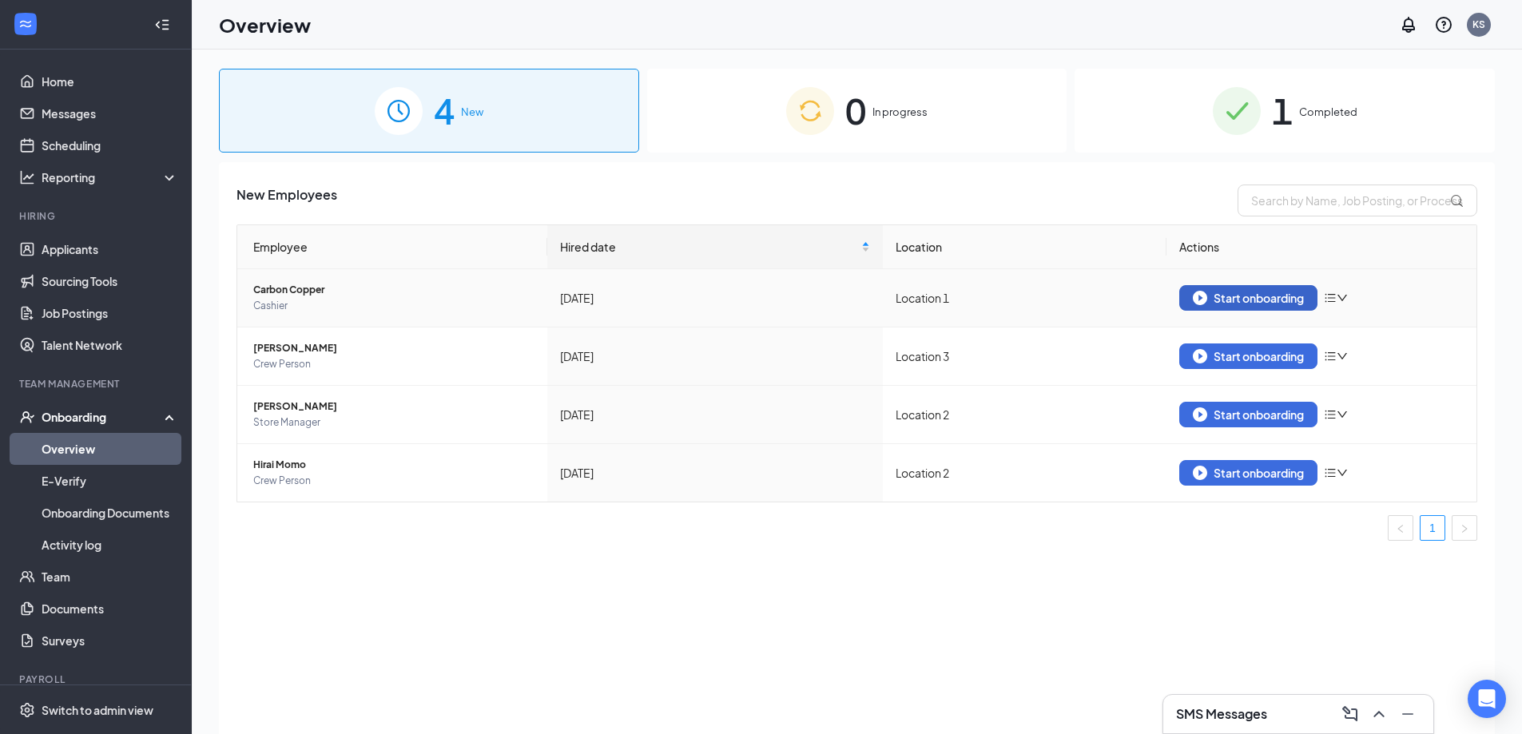
click at [1276, 305] on button "Start onboarding" at bounding box center [1248, 298] width 138 height 26
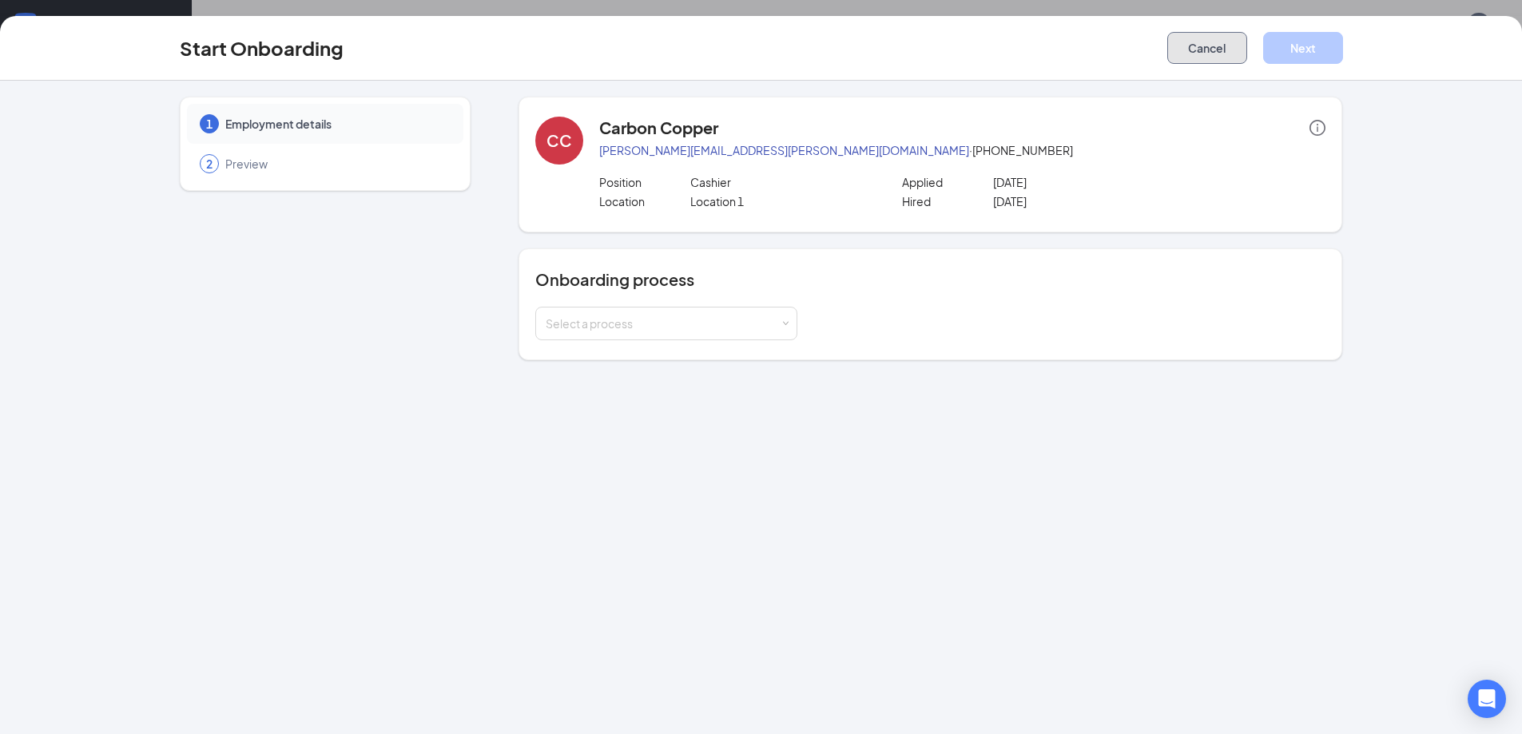
click at [1228, 50] on button "Cancel" at bounding box center [1207, 48] width 80 height 32
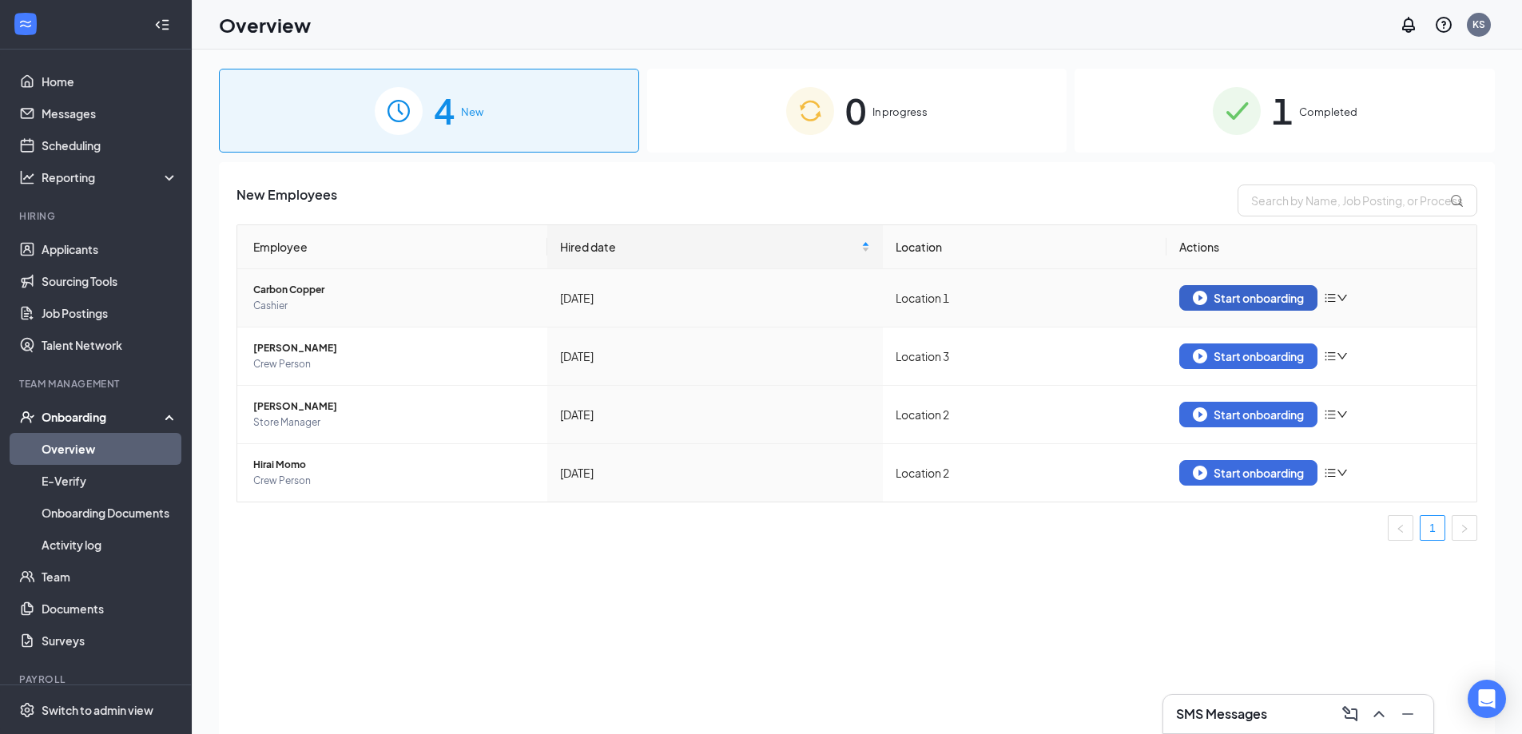
click at [1267, 292] on div "Start onboarding" at bounding box center [1248, 298] width 111 height 14
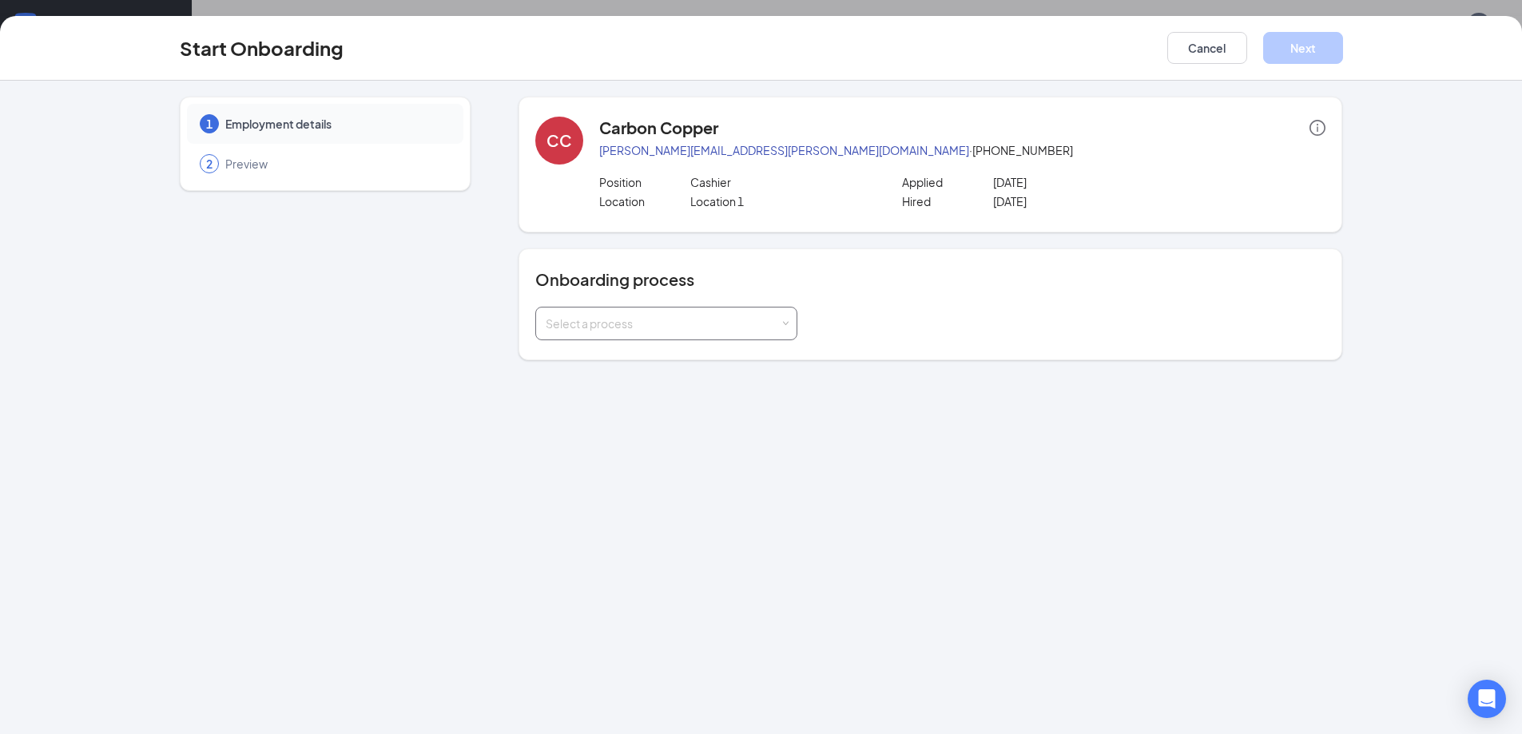
click at [694, 338] on div "Select a process" at bounding box center [666, 324] width 241 height 32
click at [677, 355] on li "Onboarding process 1" at bounding box center [666, 357] width 262 height 29
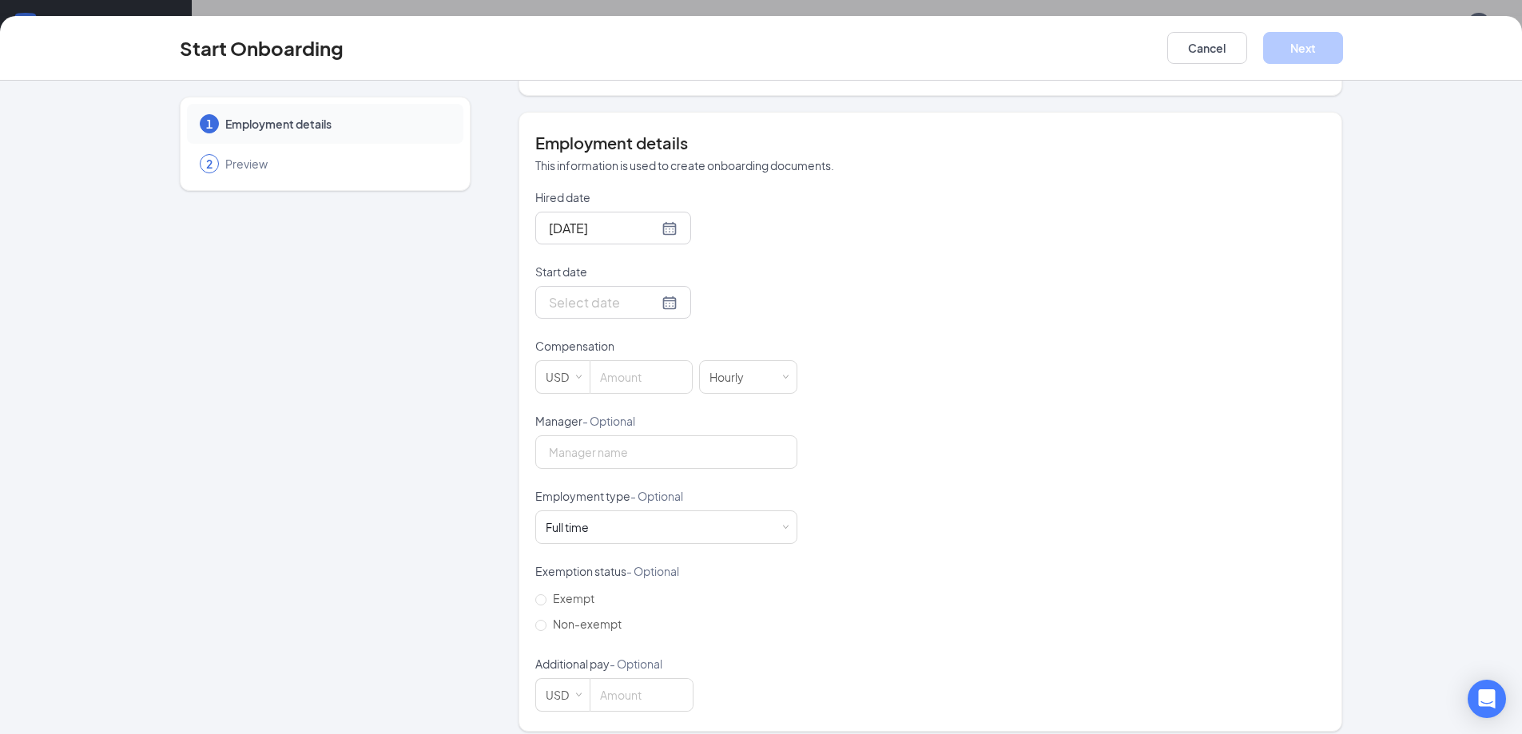
scroll to position [278, 0]
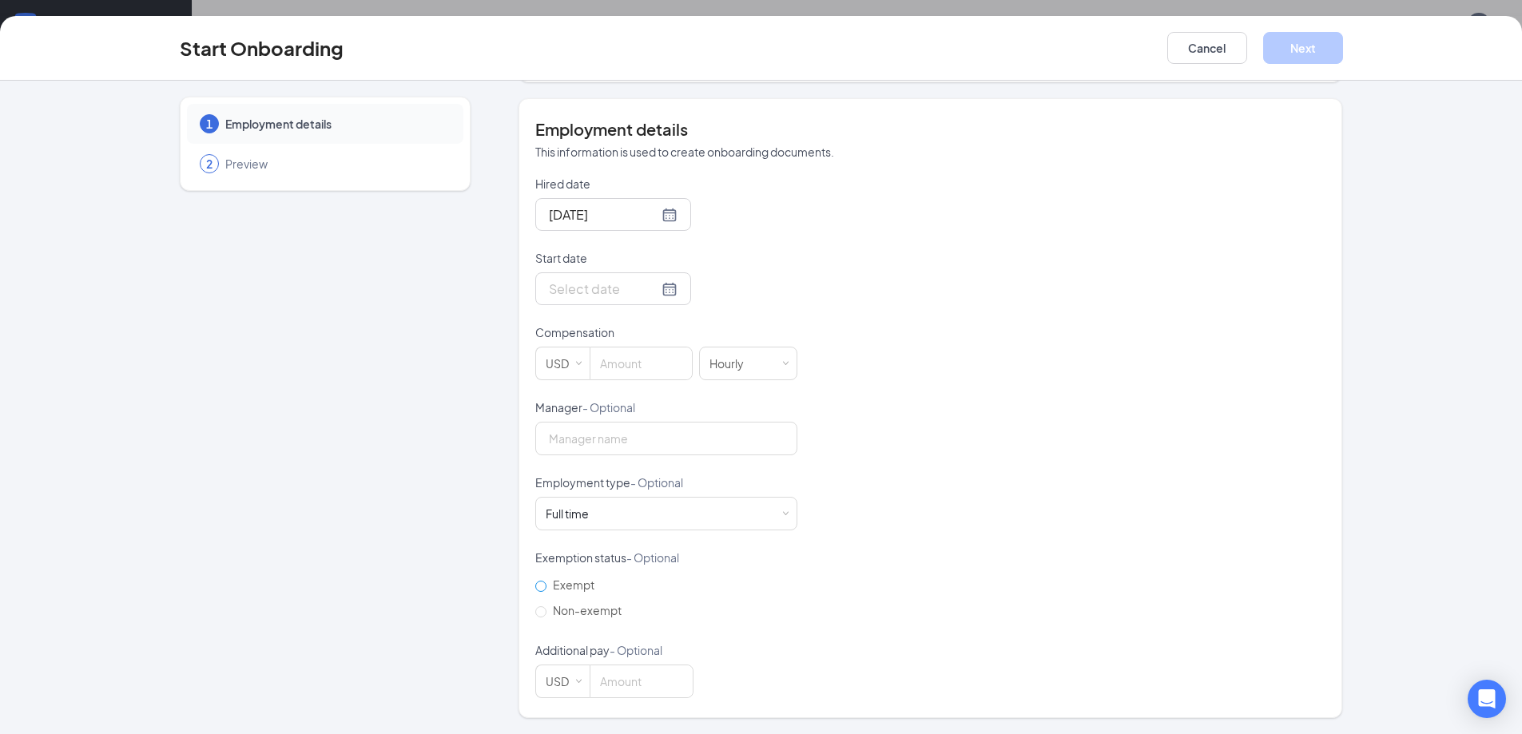
click at [557, 592] on label "Exempt" at bounding box center [581, 585] width 93 height 26
click at [546, 592] on input "Exempt" at bounding box center [540, 586] width 11 height 11
radio input "true"
click at [577, 309] on form "Hired date Sep 12, 2025 Start date Compensation USD Hourly Manager - Optional E…" at bounding box center [666, 437] width 262 height 522
click at [582, 291] on input "Start date" at bounding box center [603, 289] width 109 height 20
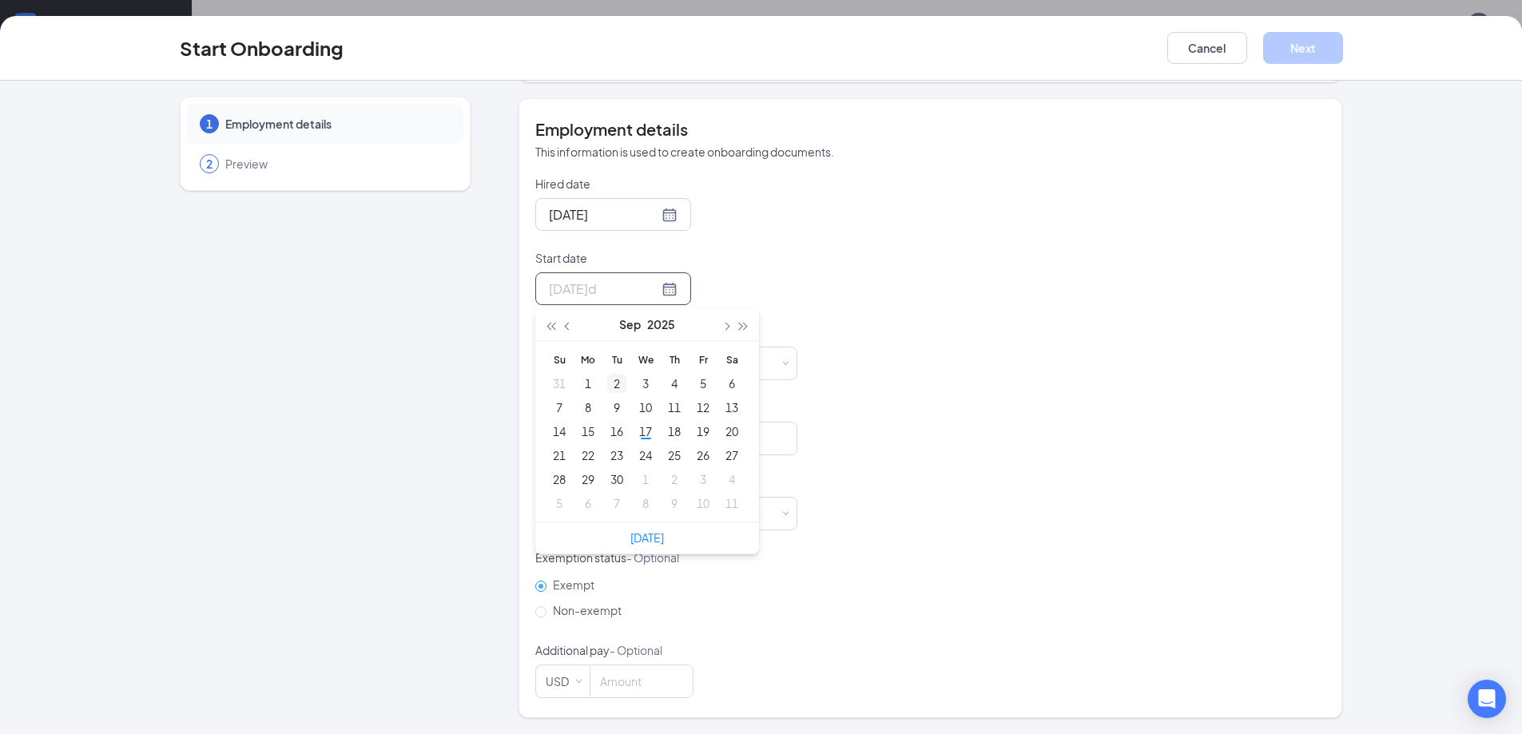
click at [613, 377] on div "2" at bounding box center [616, 383] width 19 height 19
type input "[DATE]"
click at [604, 374] on input at bounding box center [640, 363] width 101 height 32
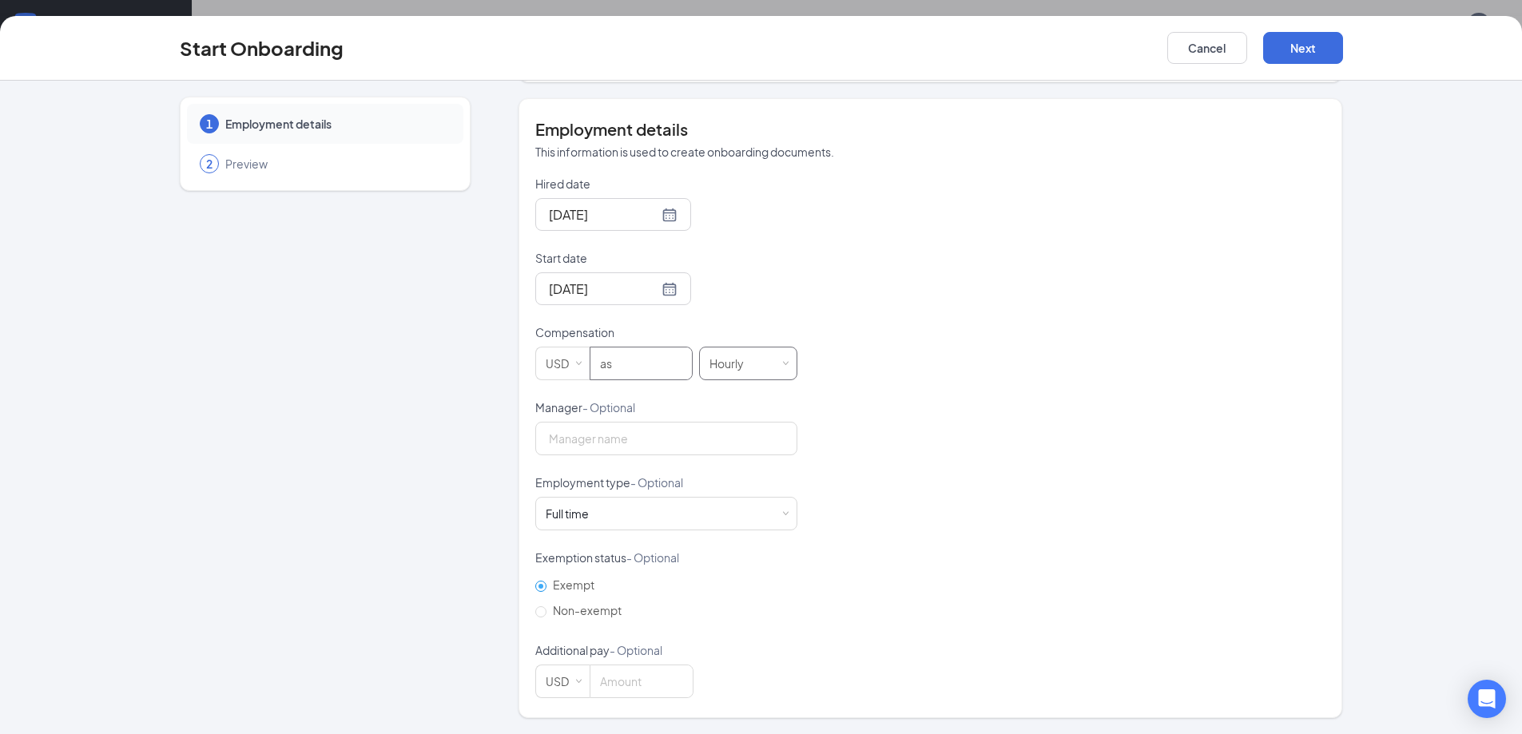
type input "as"
click at [732, 366] on div "Hourly" at bounding box center [732, 363] width 46 height 32
click at [616, 374] on input at bounding box center [640, 363] width 101 height 32
type input "asd"
click at [634, 378] on input at bounding box center [640, 363] width 101 height 32
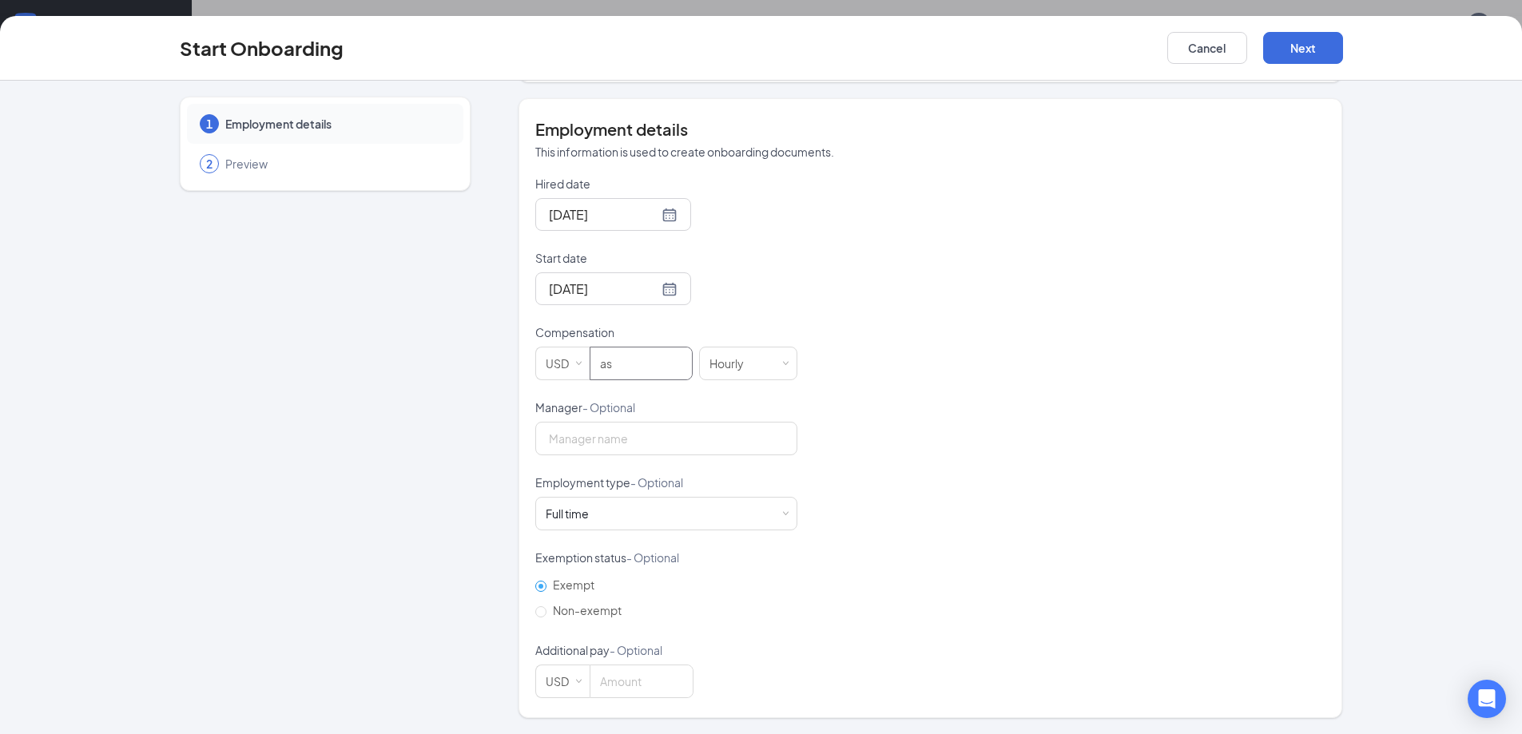
type input "a"
type input "10"
click at [1284, 53] on button "Next" at bounding box center [1303, 48] width 80 height 32
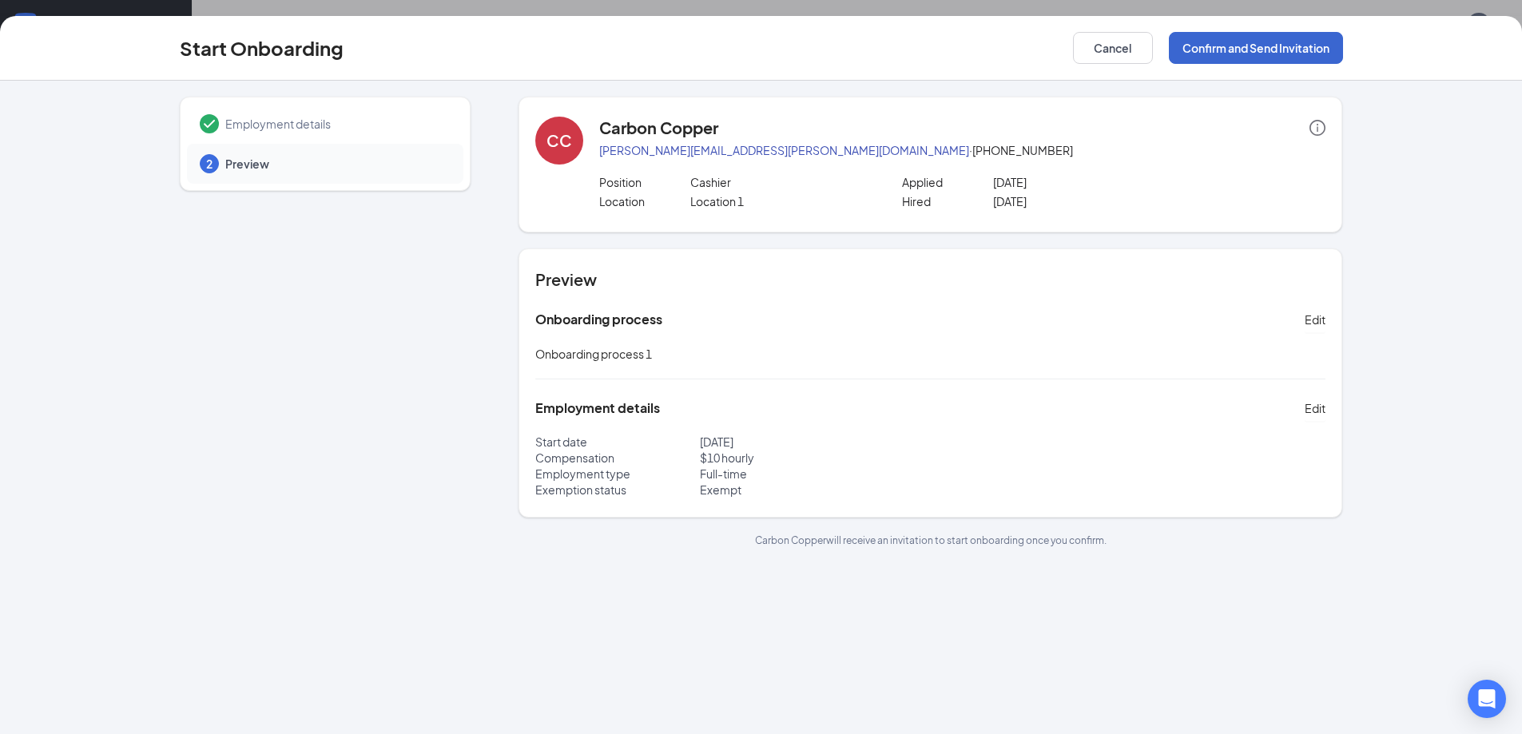
scroll to position [0, 0]
click at [1117, 55] on button "Cancel" at bounding box center [1113, 48] width 80 height 32
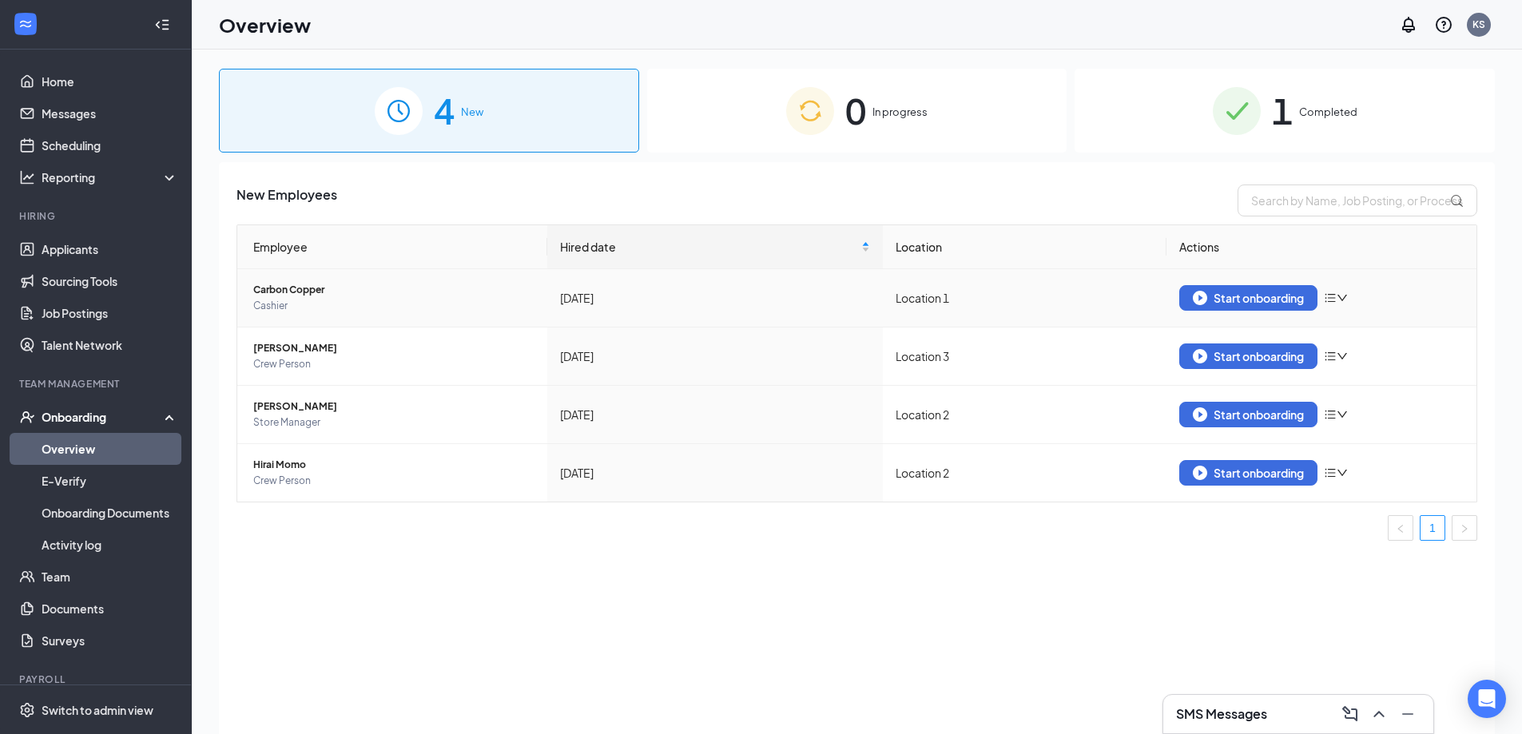
click at [1347, 296] on icon "down" at bounding box center [1342, 298] width 10 height 6
click at [0, 642] on ul "Onboarding Overview E-Verify Onboarding Documents Activity log Team Documents S…" at bounding box center [95, 529] width 191 height 256
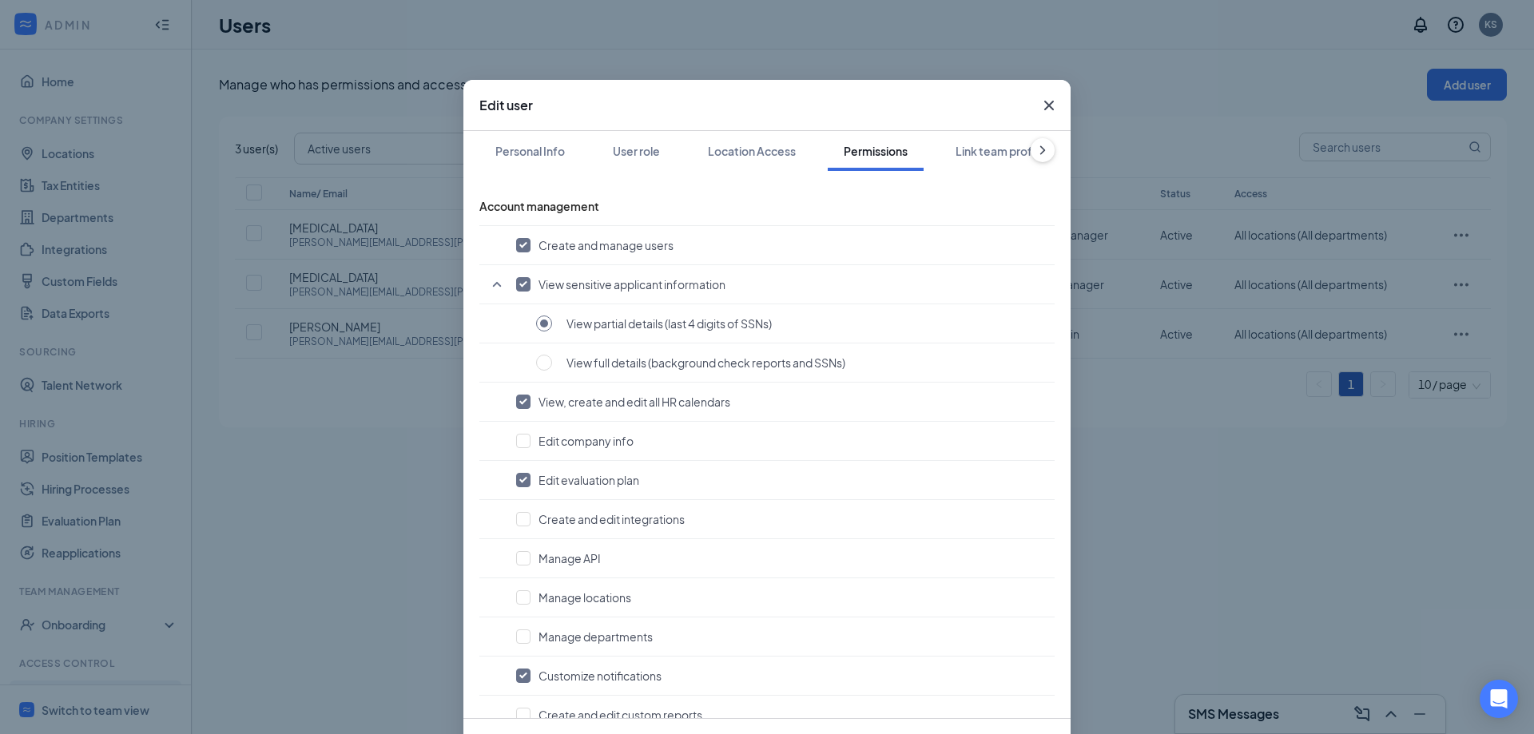
scroll to position [399, 0]
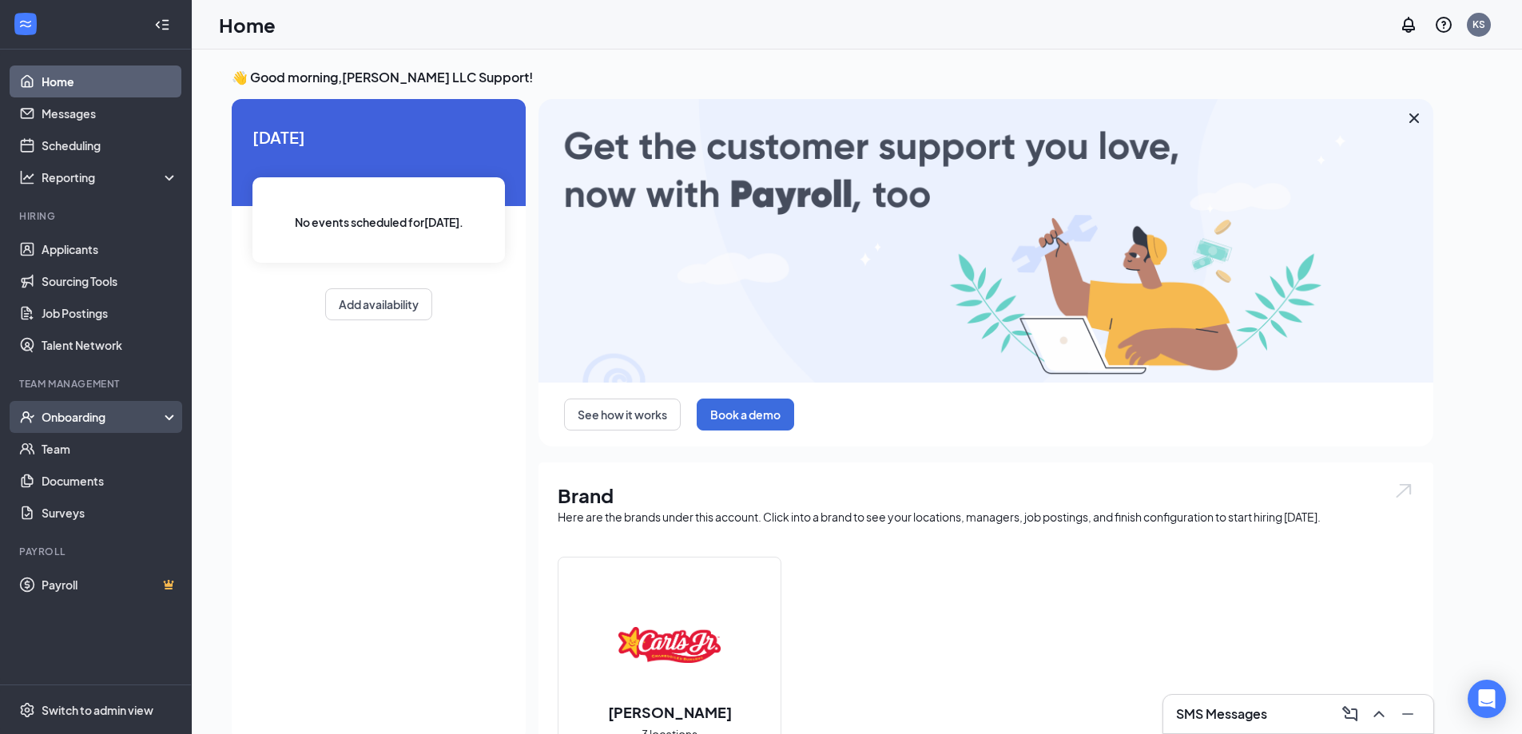
click at [113, 412] on div "Onboarding" at bounding box center [103, 417] width 123 height 16
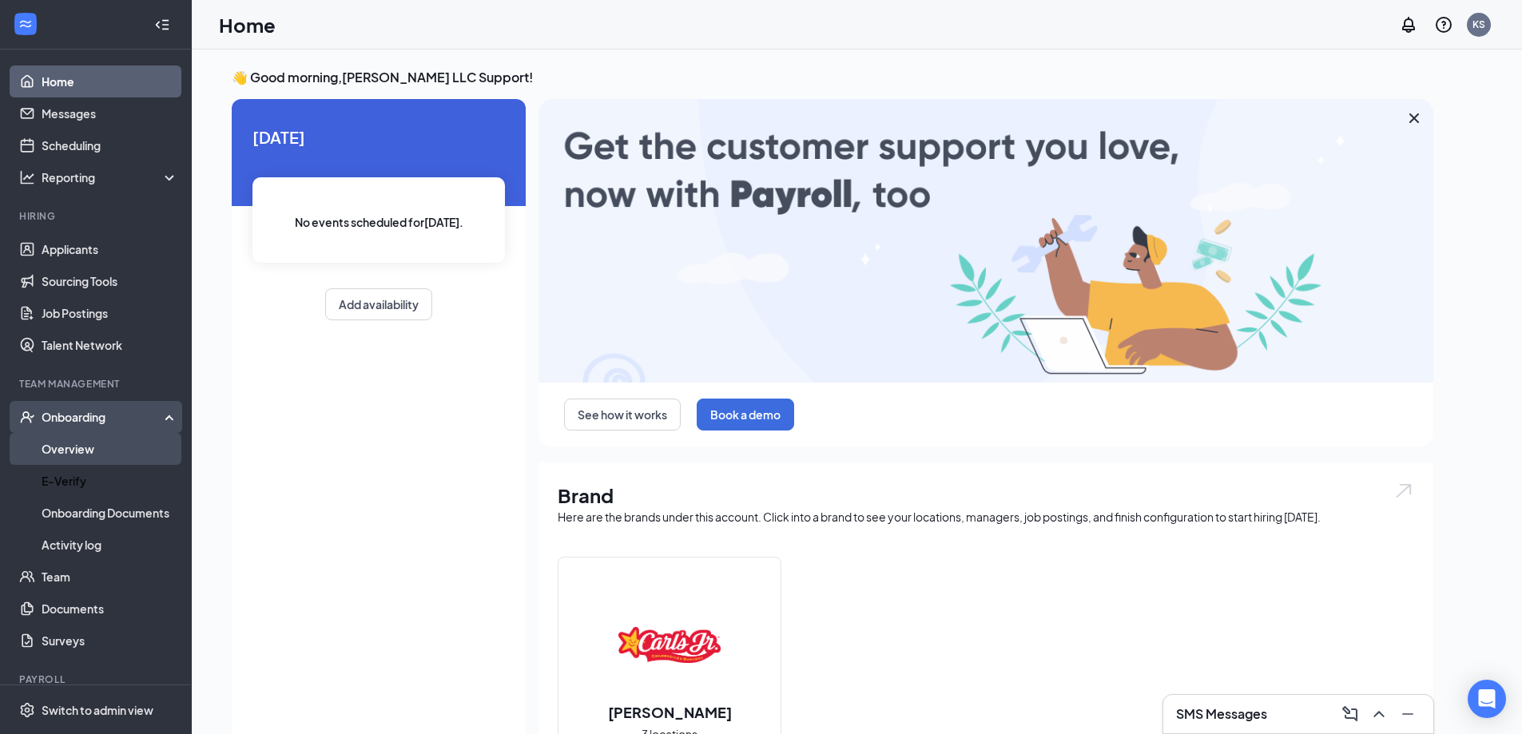
click at [111, 451] on link "Overview" at bounding box center [110, 449] width 137 height 32
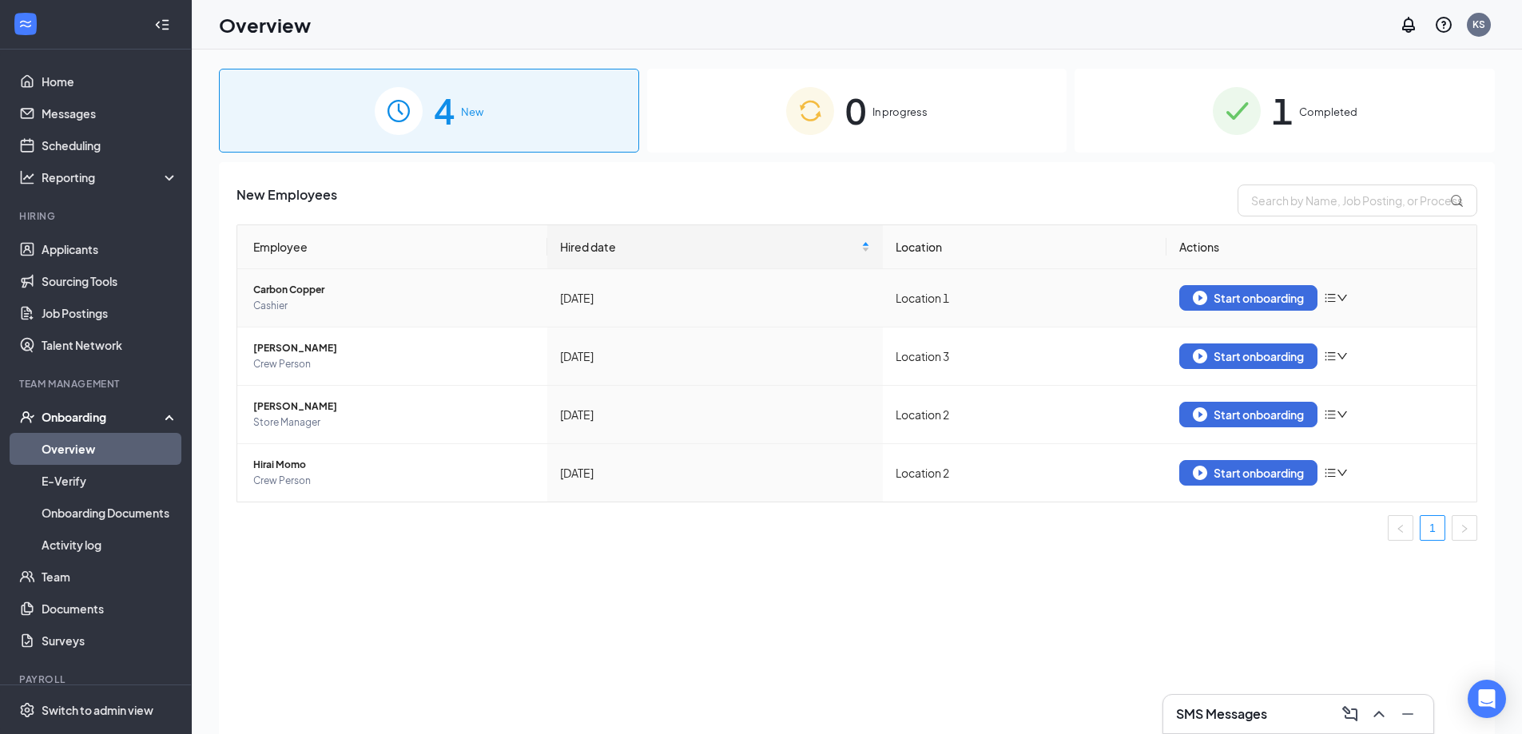
click at [1346, 301] on icon "down" at bounding box center [1341, 297] width 11 height 11
click at [1340, 305] on div "Start onboarding" at bounding box center [1321, 298] width 284 height 26
click at [1340, 302] on icon "down" at bounding box center [1341, 297] width 11 height 11
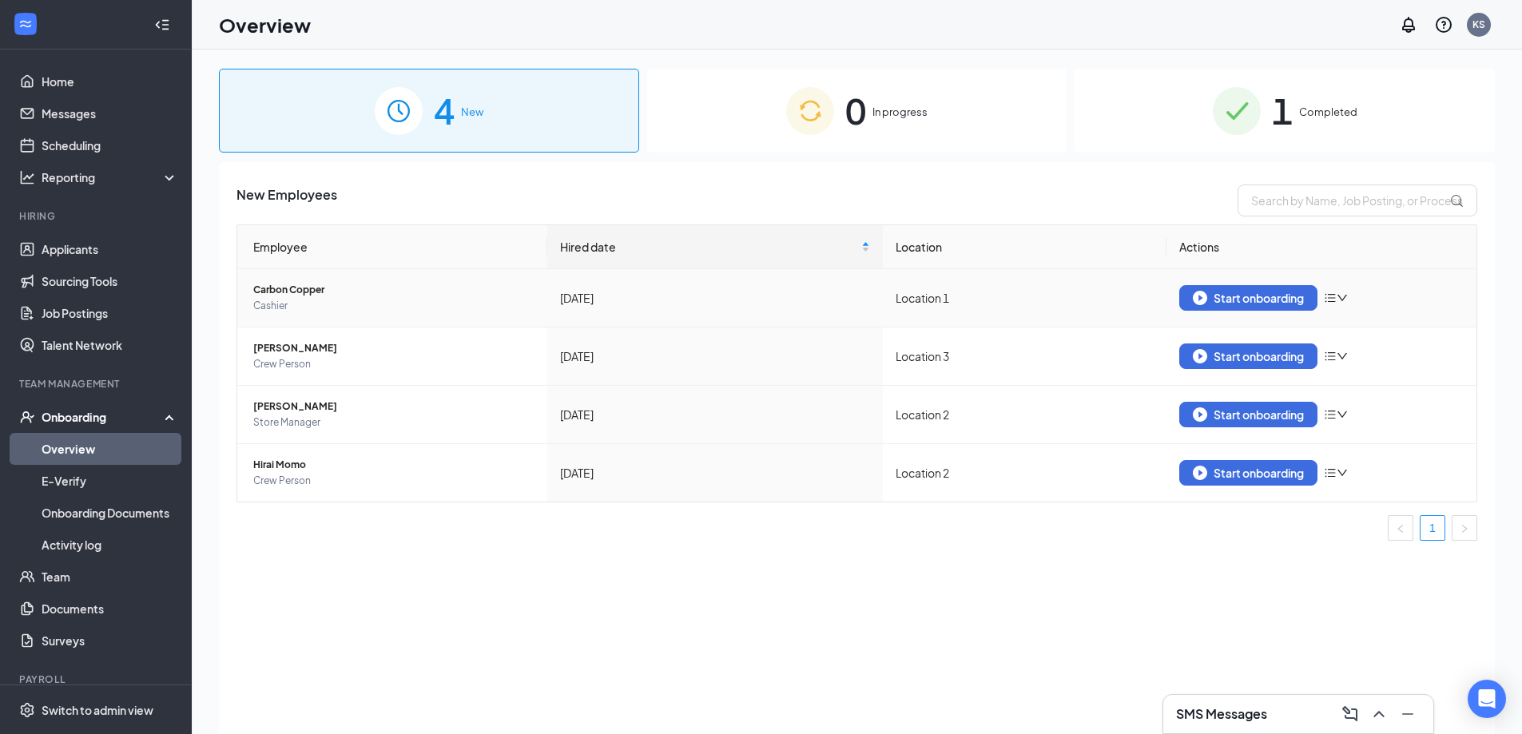
click at [1344, 297] on icon "down" at bounding box center [1341, 297] width 11 height 11
click at [1405, 336] on div "Remove from onboarding" at bounding box center [1421, 332] width 173 height 16
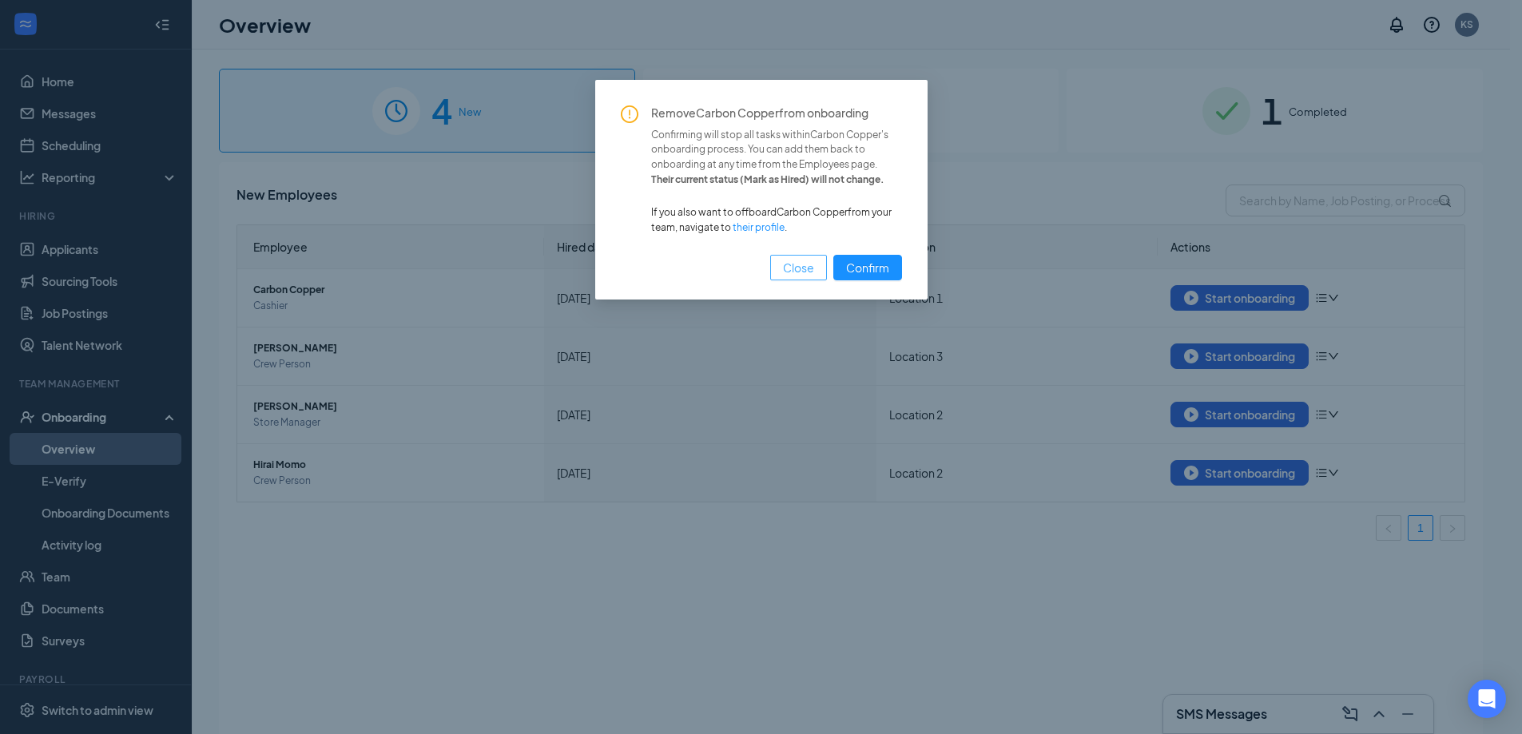
click at [798, 277] on button "Close" at bounding box center [798, 268] width 57 height 26
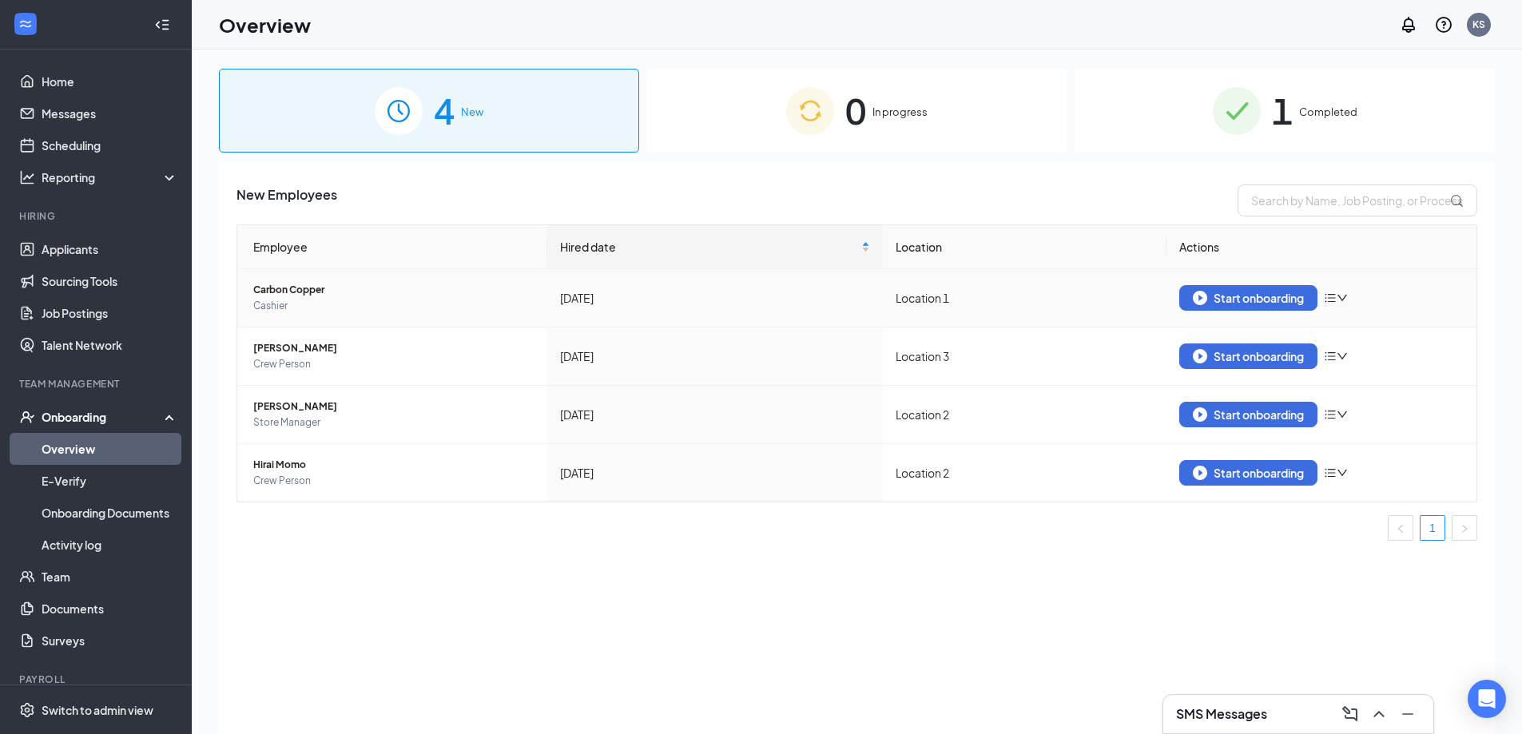
click at [289, 290] on span "Carbon Copper" at bounding box center [393, 290] width 281 height 16
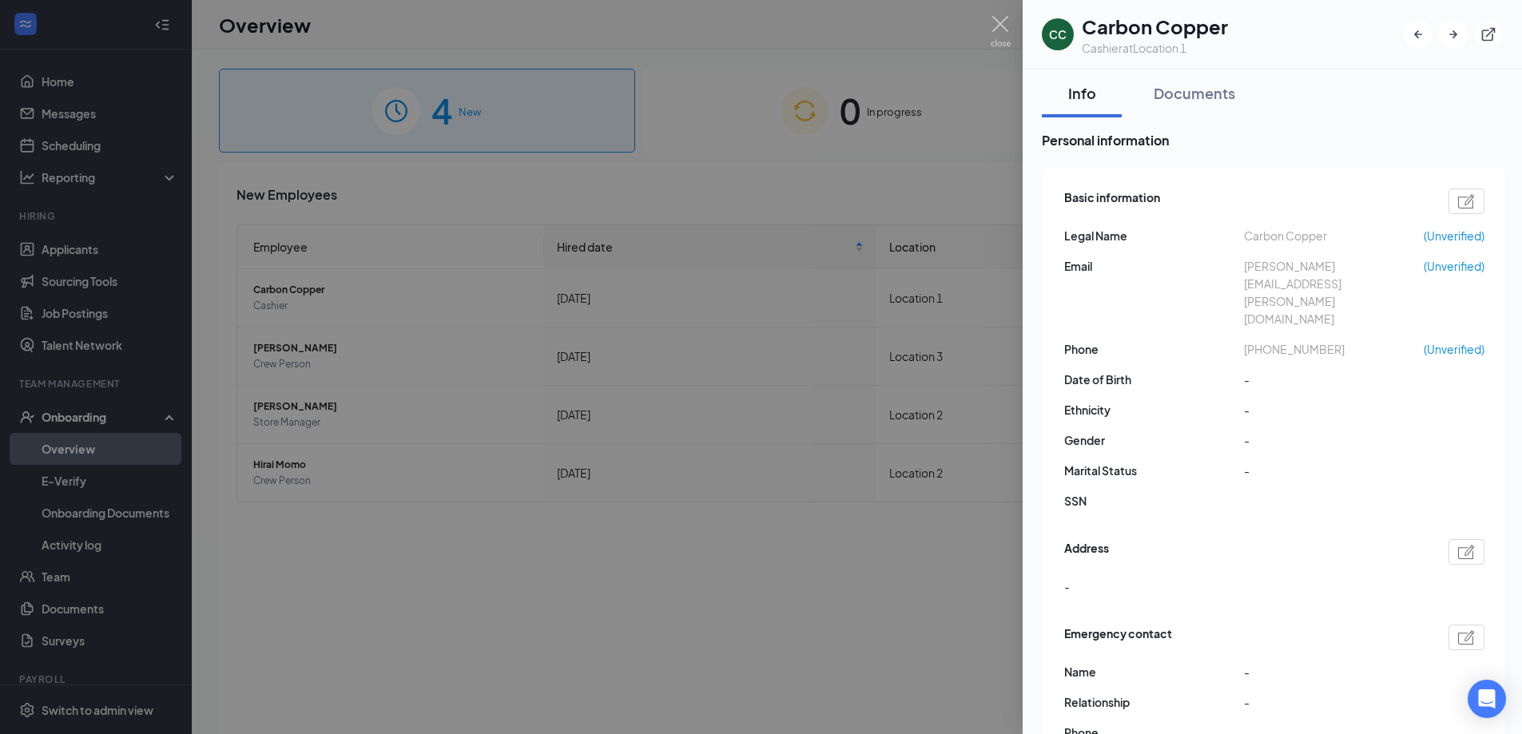
click at [808, 464] on div at bounding box center [761, 367] width 1522 height 734
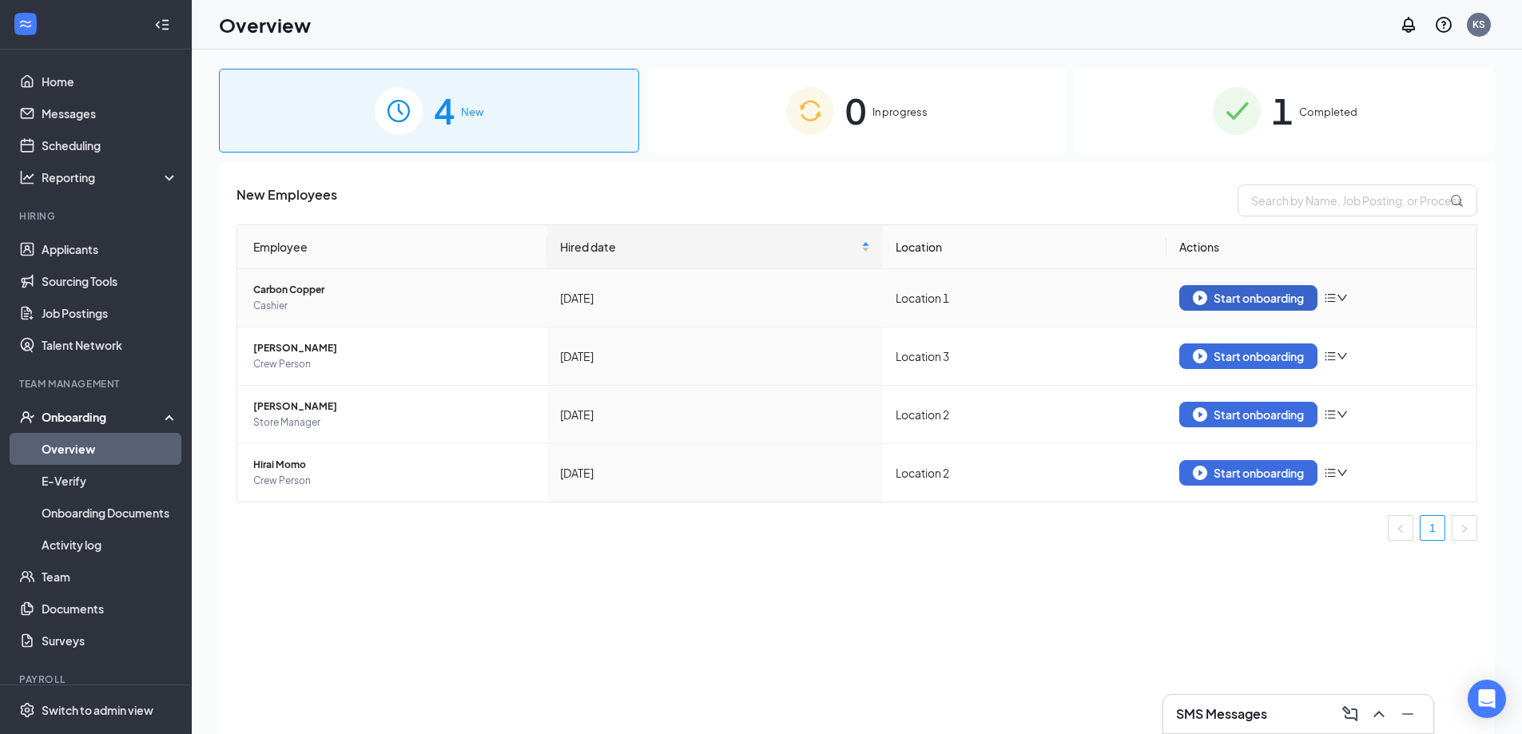
click at [1246, 297] on div "Start onboarding" at bounding box center [1248, 298] width 111 height 14
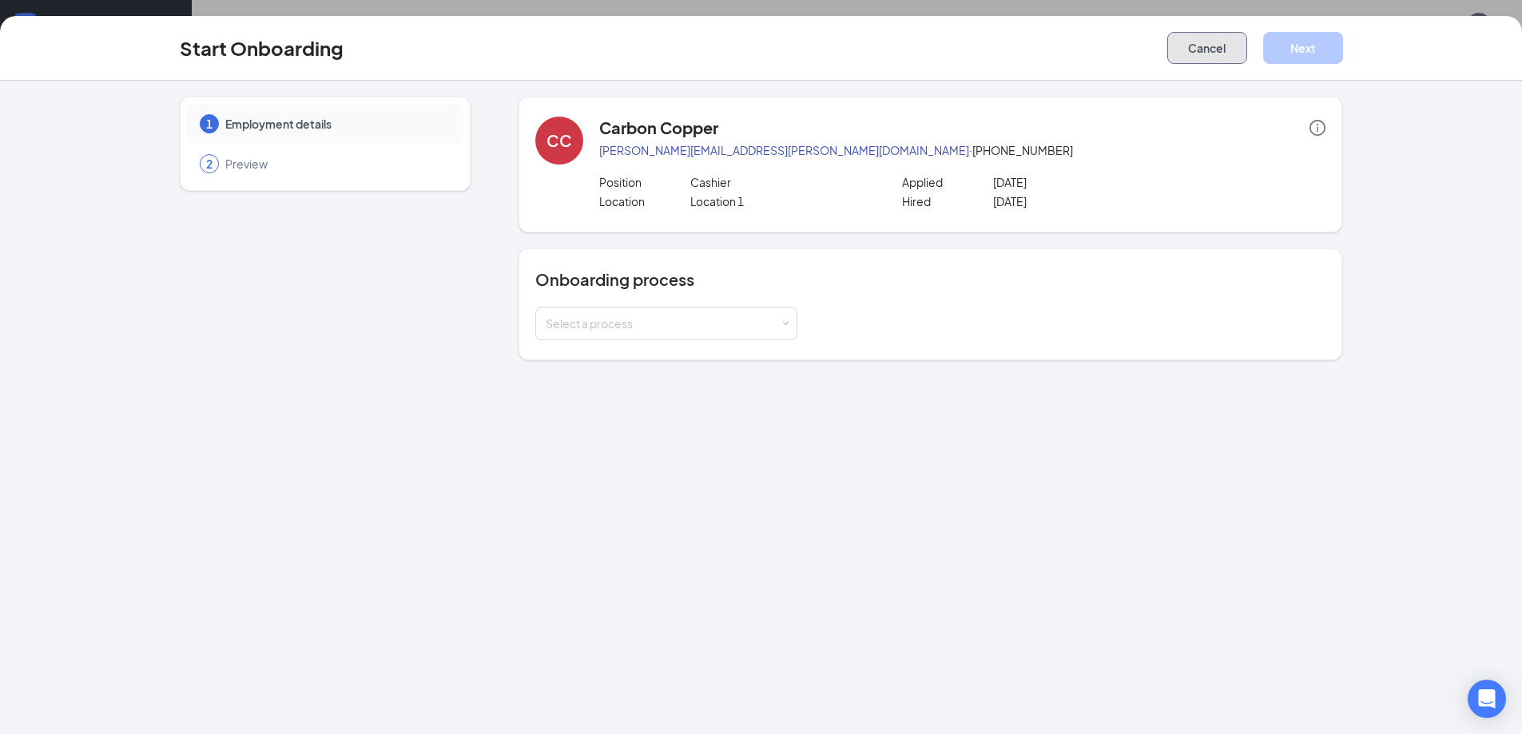
click at [1228, 49] on button "Cancel" at bounding box center [1207, 48] width 80 height 32
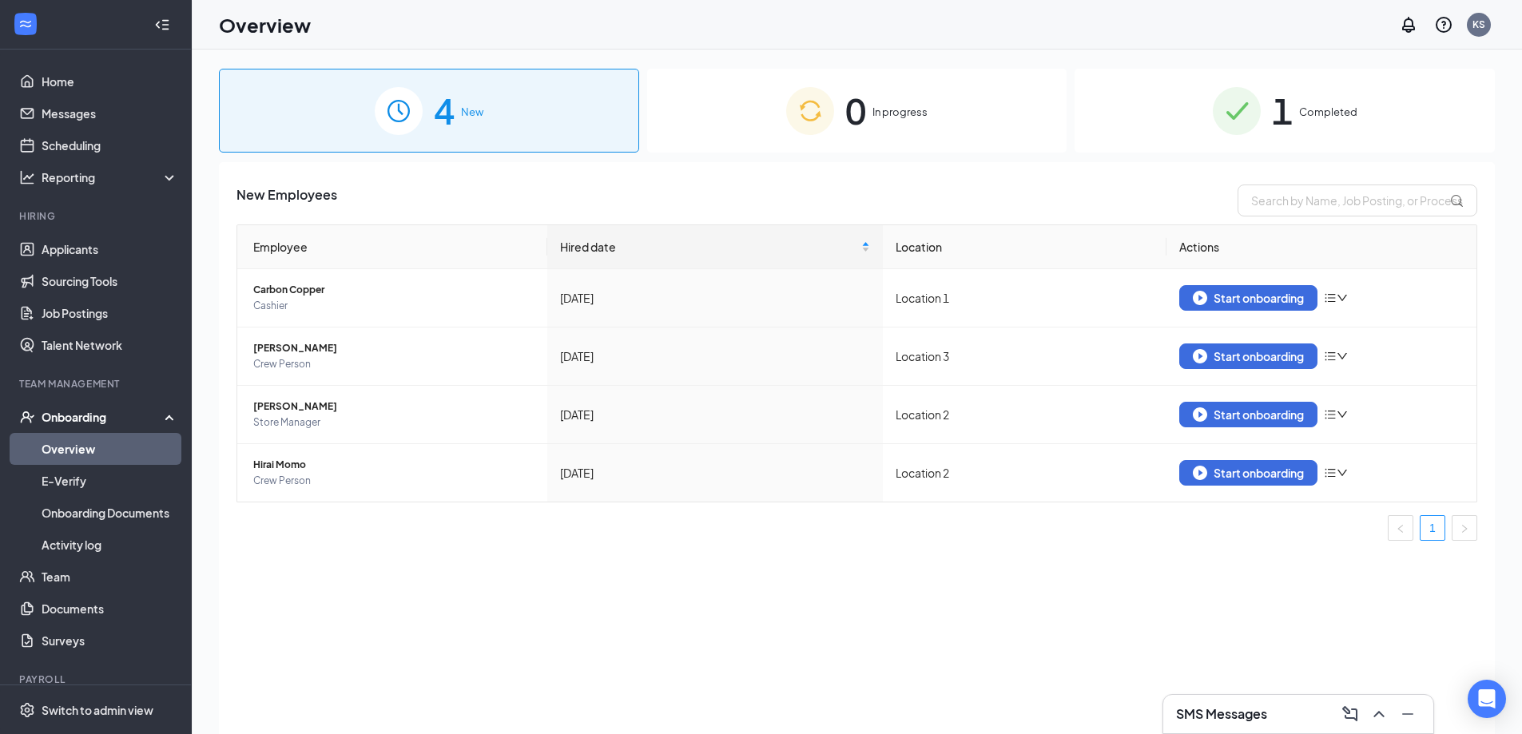
click at [820, 120] on img at bounding box center [810, 111] width 48 height 48
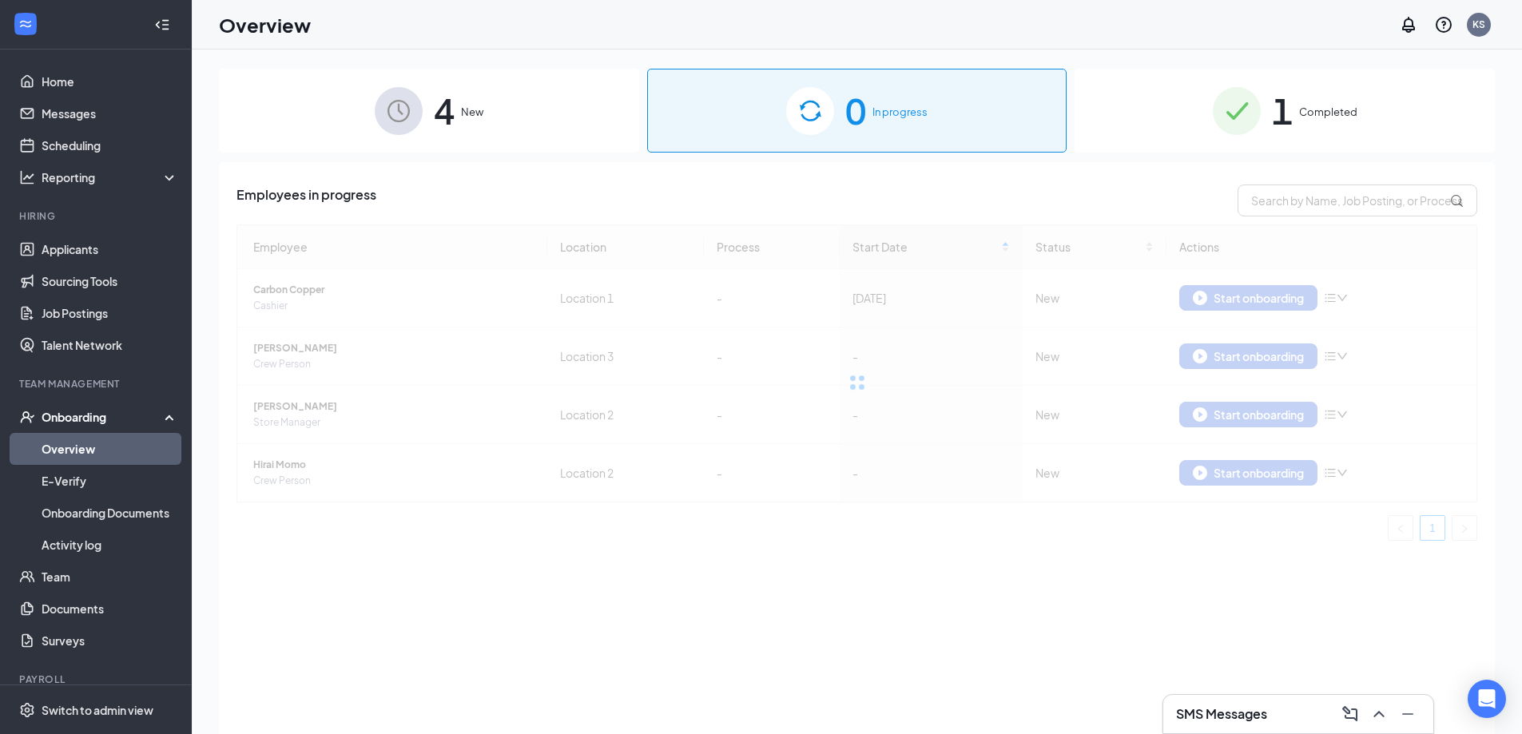
click at [1280, 121] on span "1" at bounding box center [1282, 110] width 21 height 55
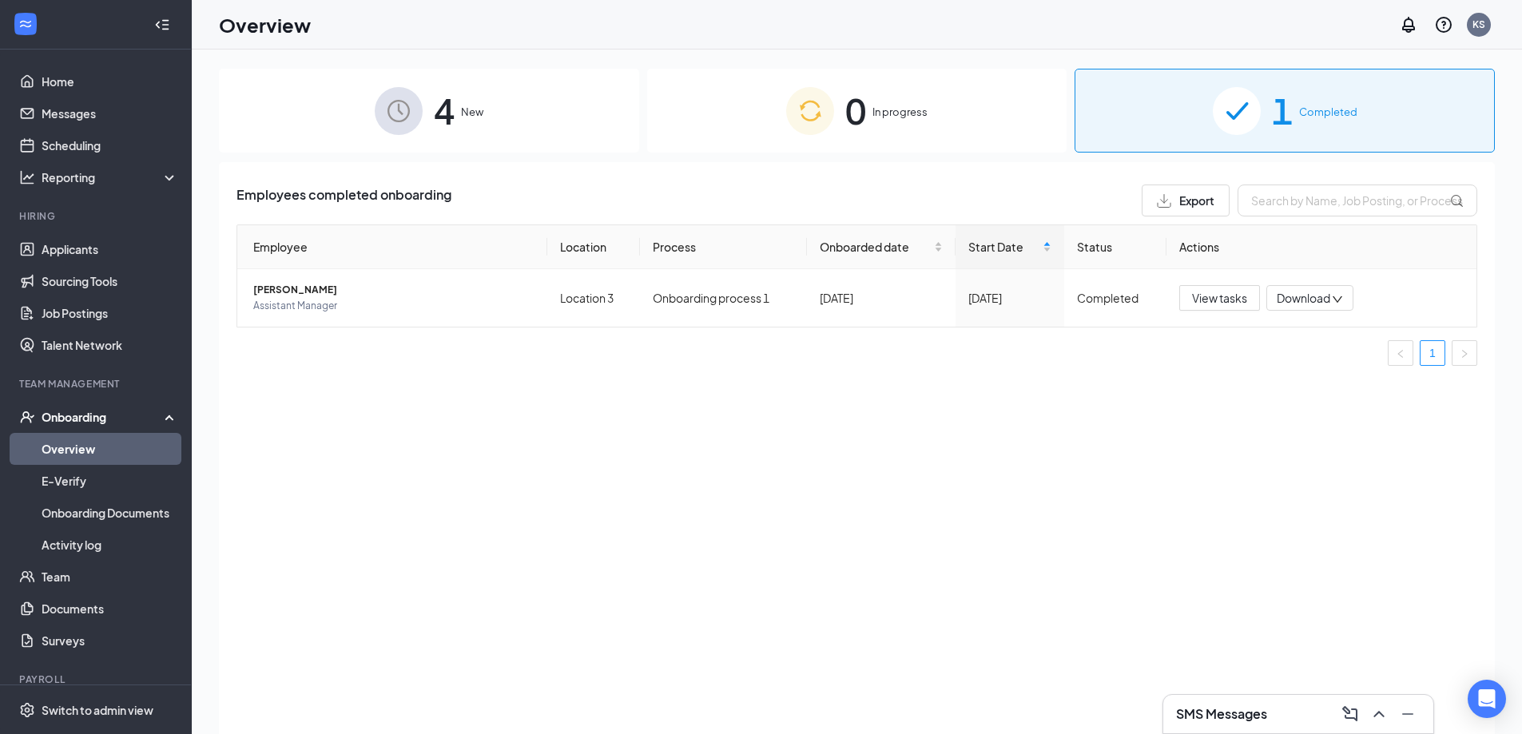
click at [434, 120] on span "4" at bounding box center [444, 110] width 21 height 55
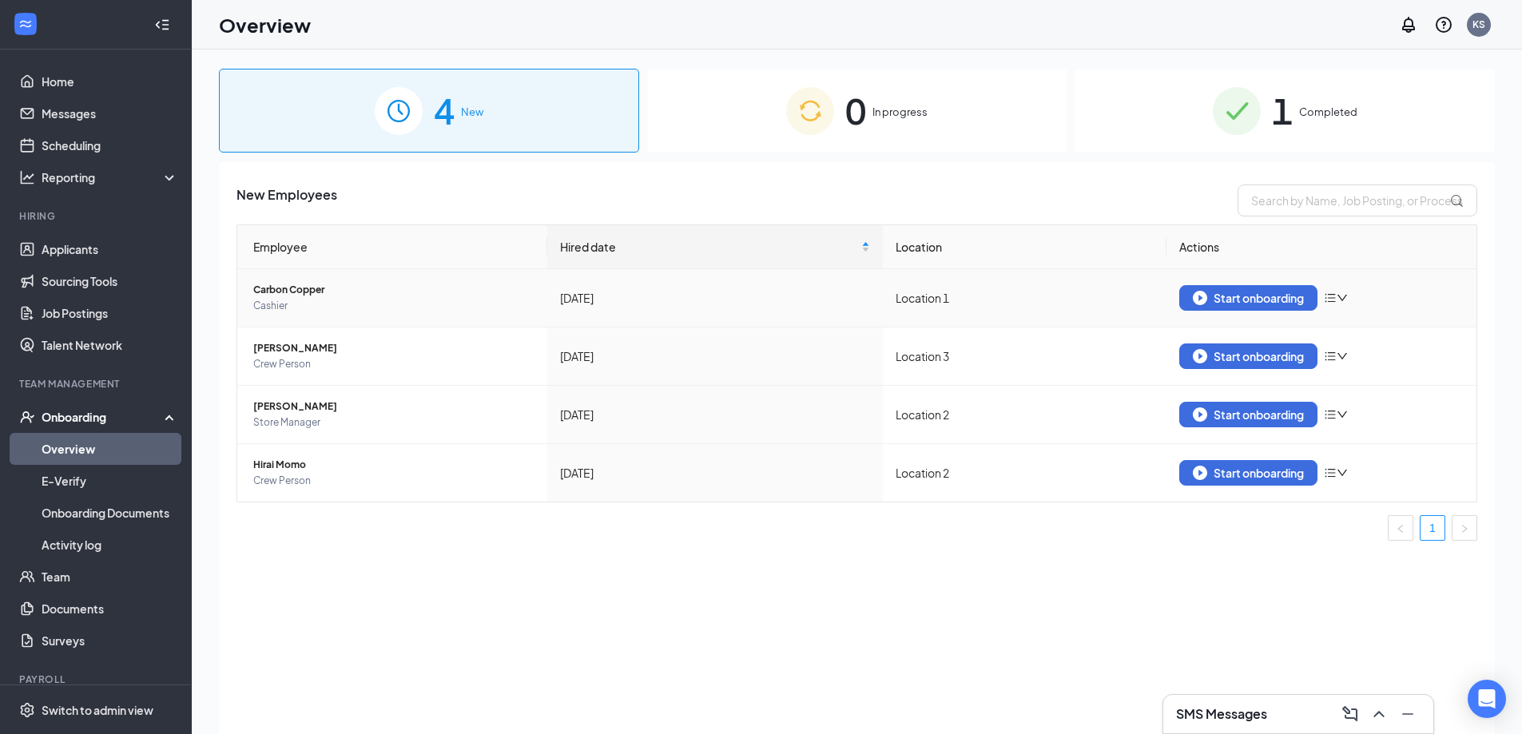
click at [1347, 300] on icon "down" at bounding box center [1341, 297] width 11 height 11
click at [1246, 292] on div "Start onboarding" at bounding box center [1248, 298] width 111 height 14
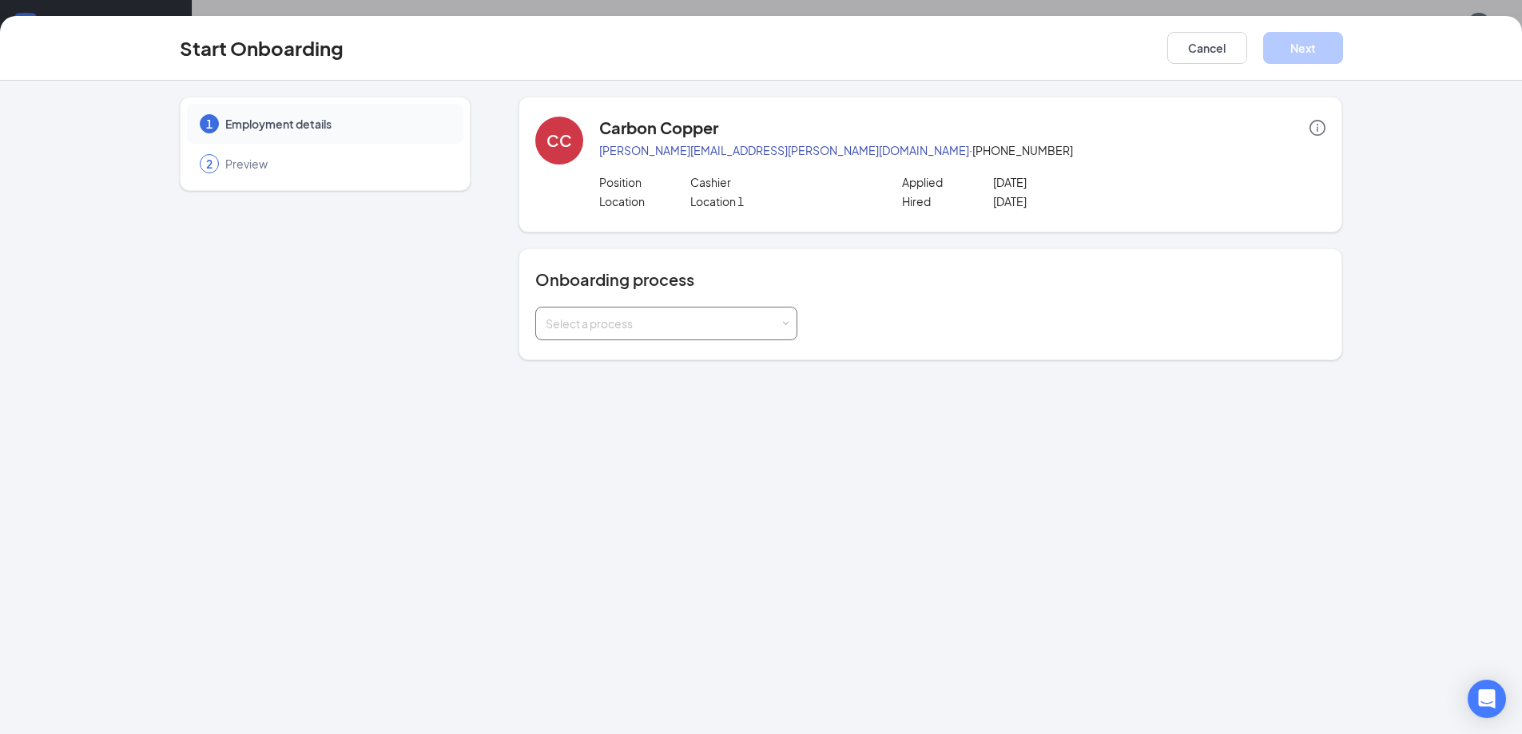
click at [665, 330] on div "Select a process" at bounding box center [663, 324] width 234 height 16
click at [658, 366] on li "Onboarding process 1" at bounding box center [666, 357] width 262 height 29
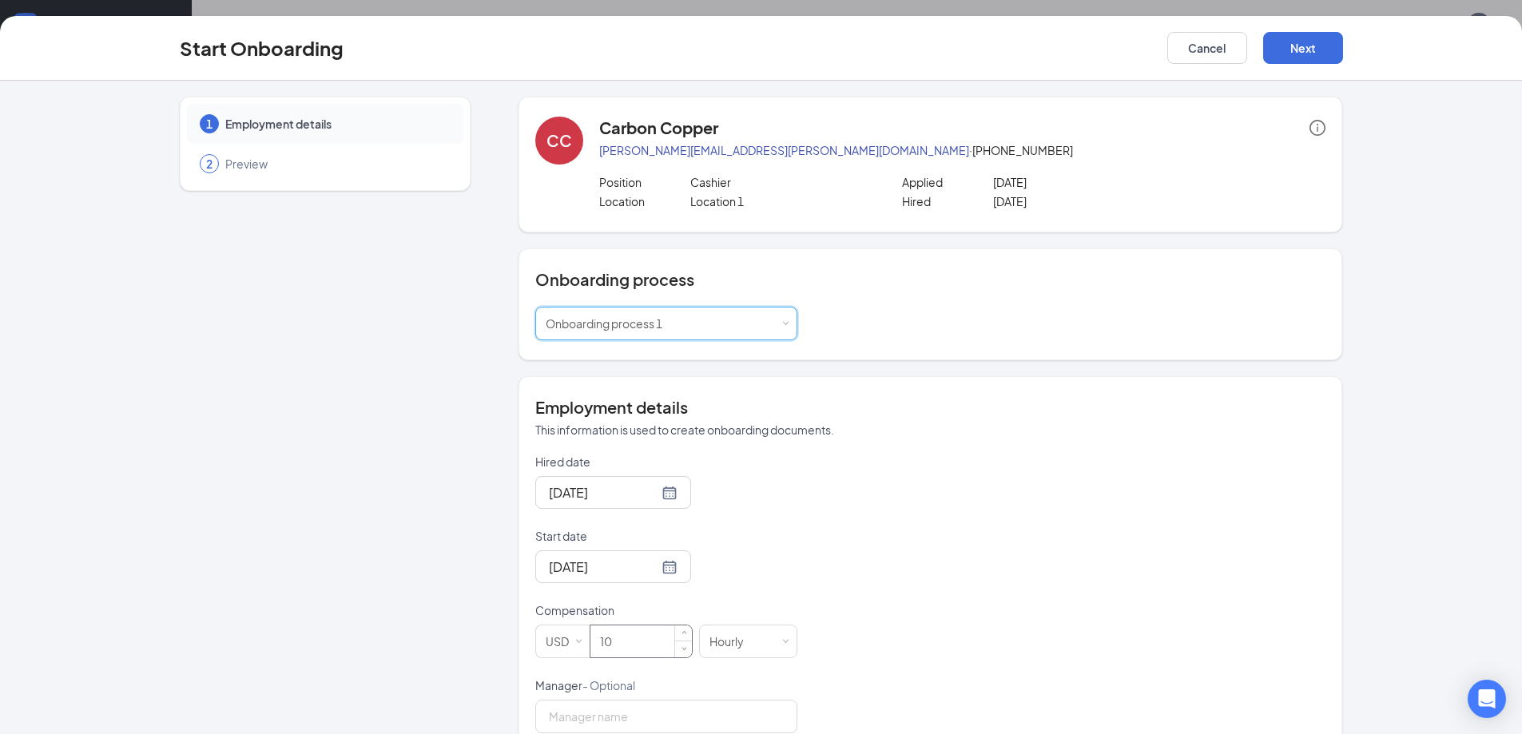
click at [624, 642] on input "10" at bounding box center [640, 641] width 101 height 32
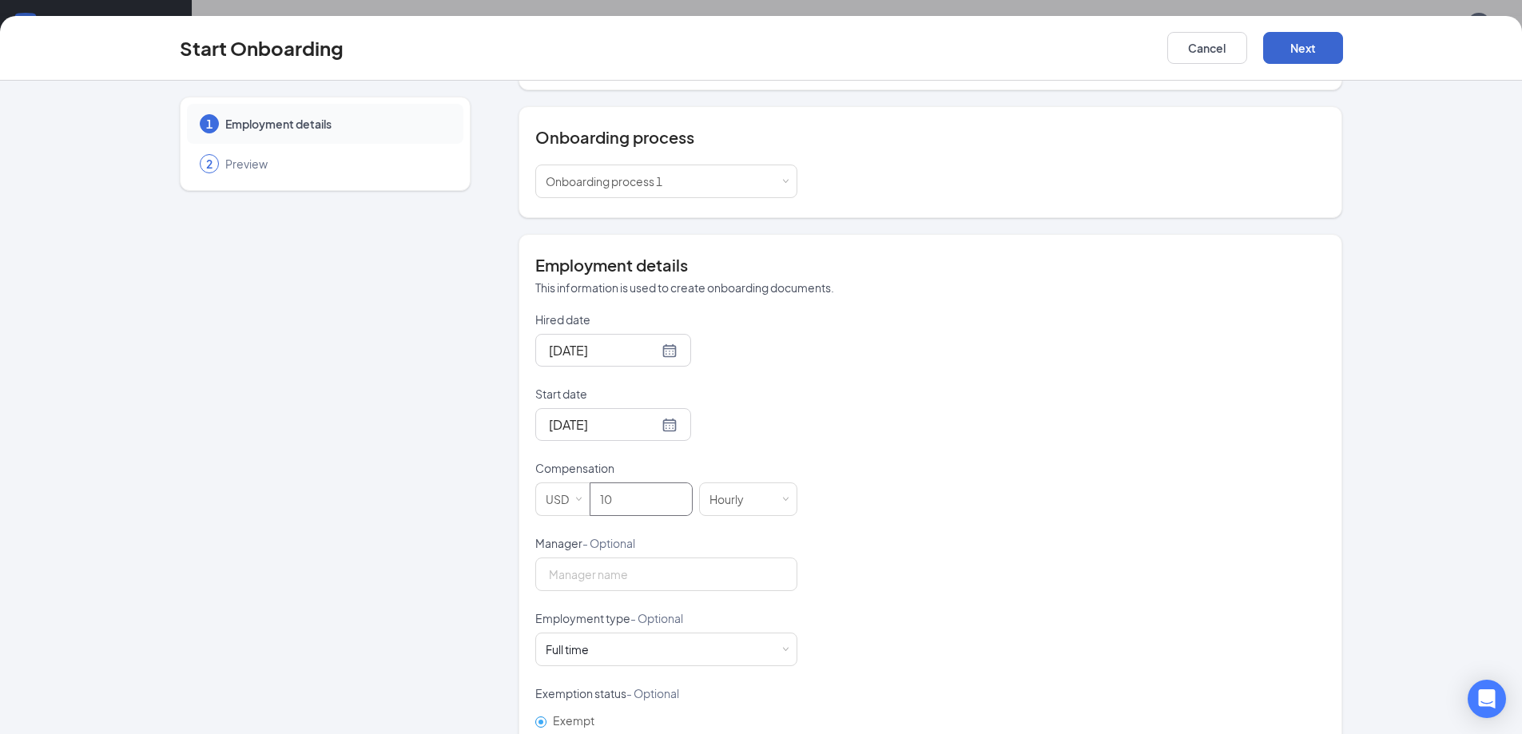
scroll to position [118, 0]
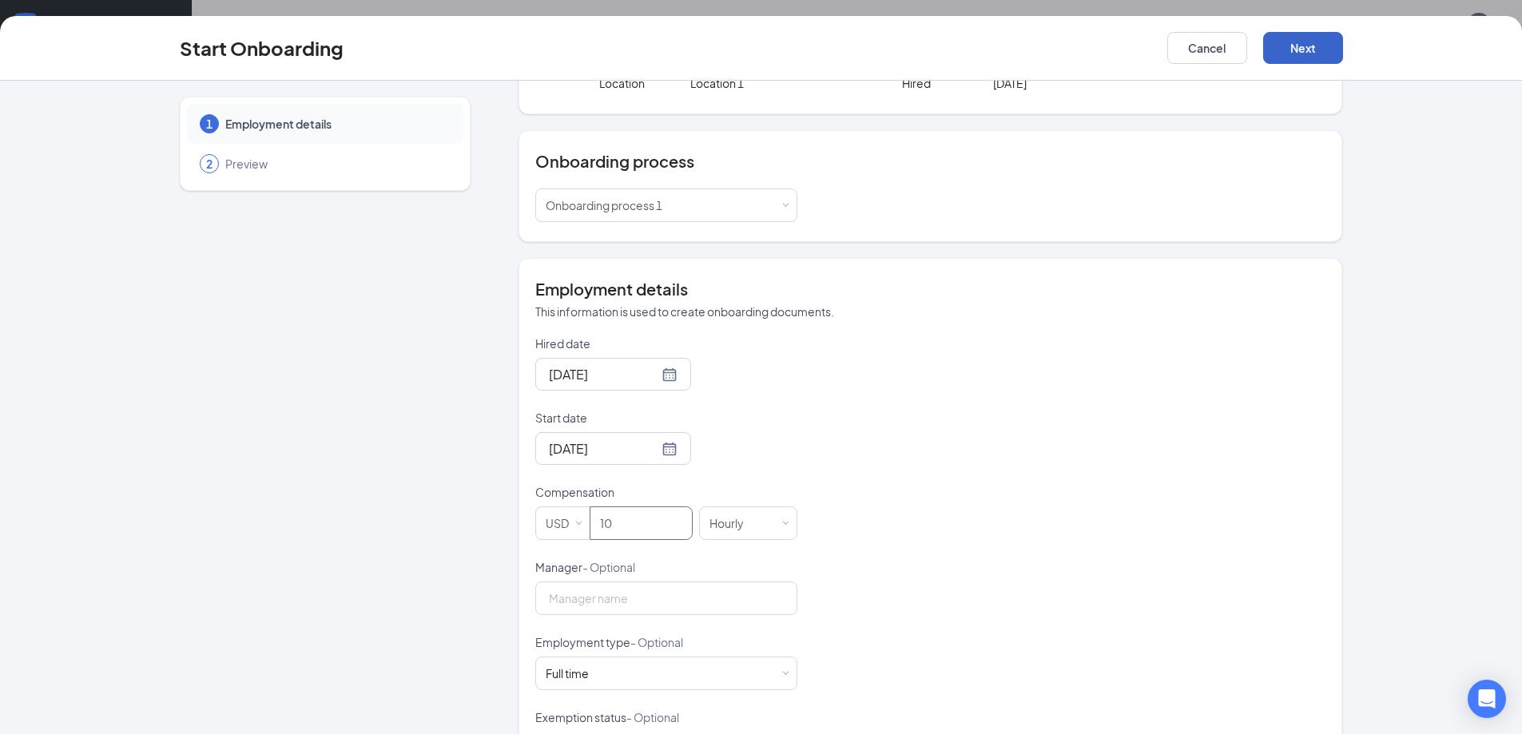
click at [1296, 48] on button "Next" at bounding box center [1303, 48] width 80 height 32
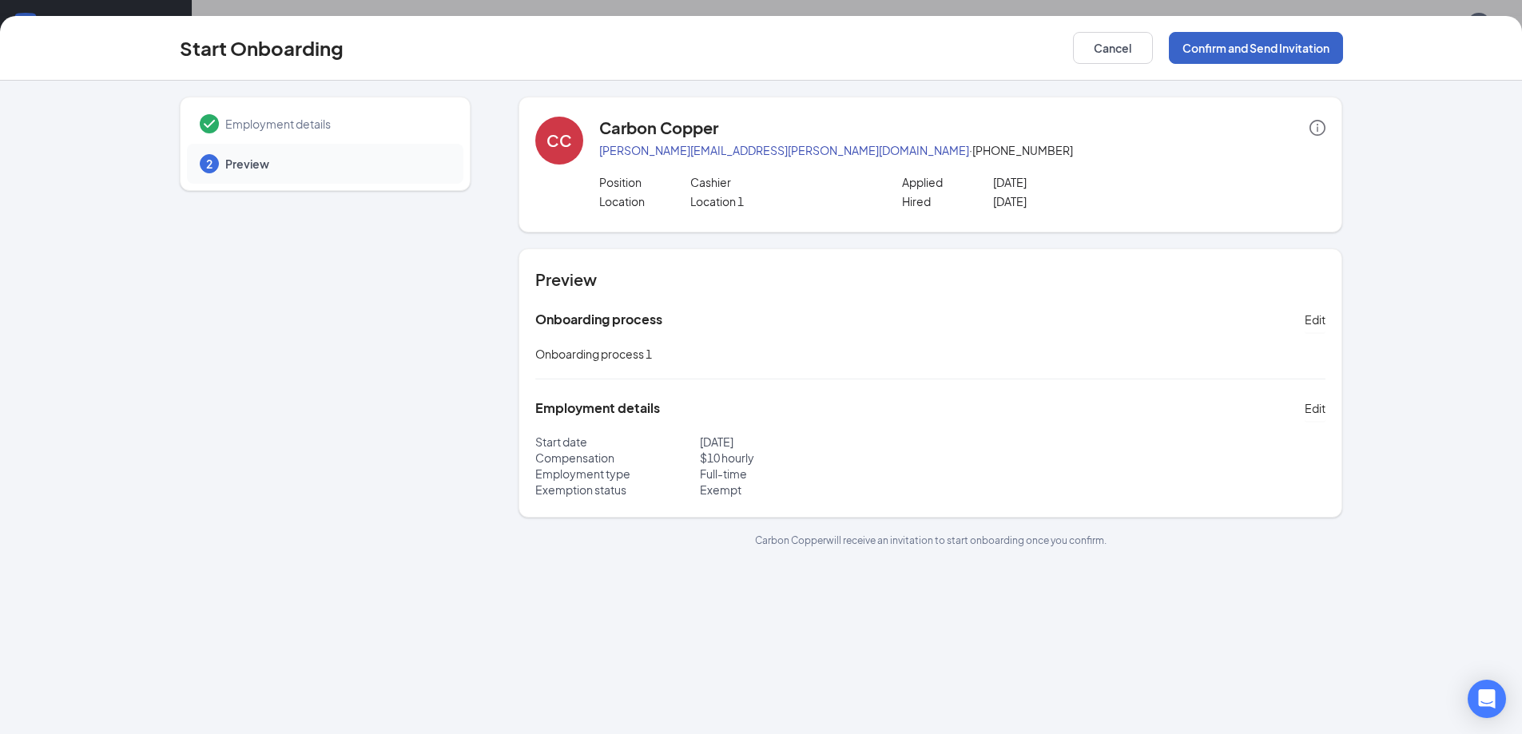
click at [1297, 50] on button "Confirm and Send Invitation" at bounding box center [1256, 48] width 174 height 32
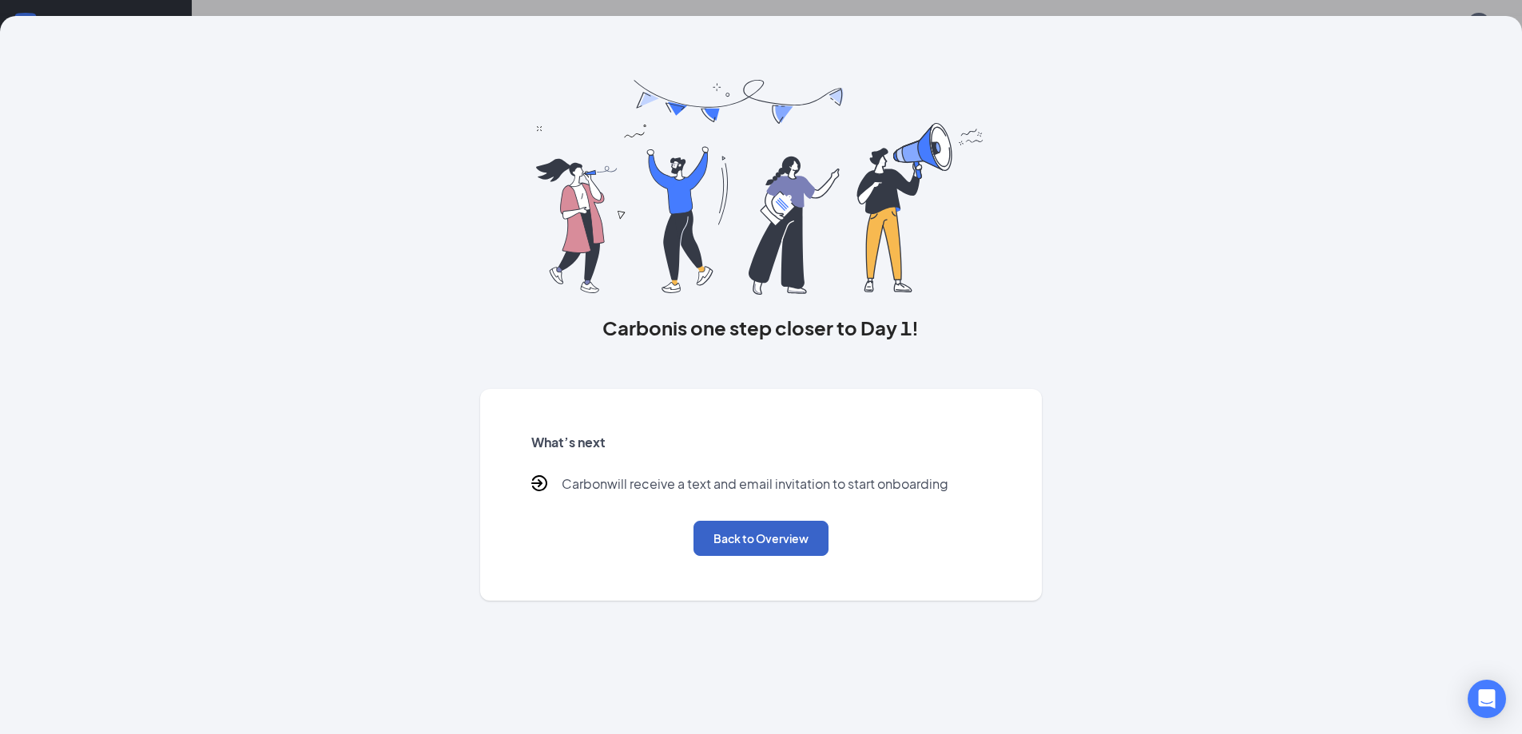
click at [769, 536] on button "Back to Overview" at bounding box center [760, 538] width 135 height 35
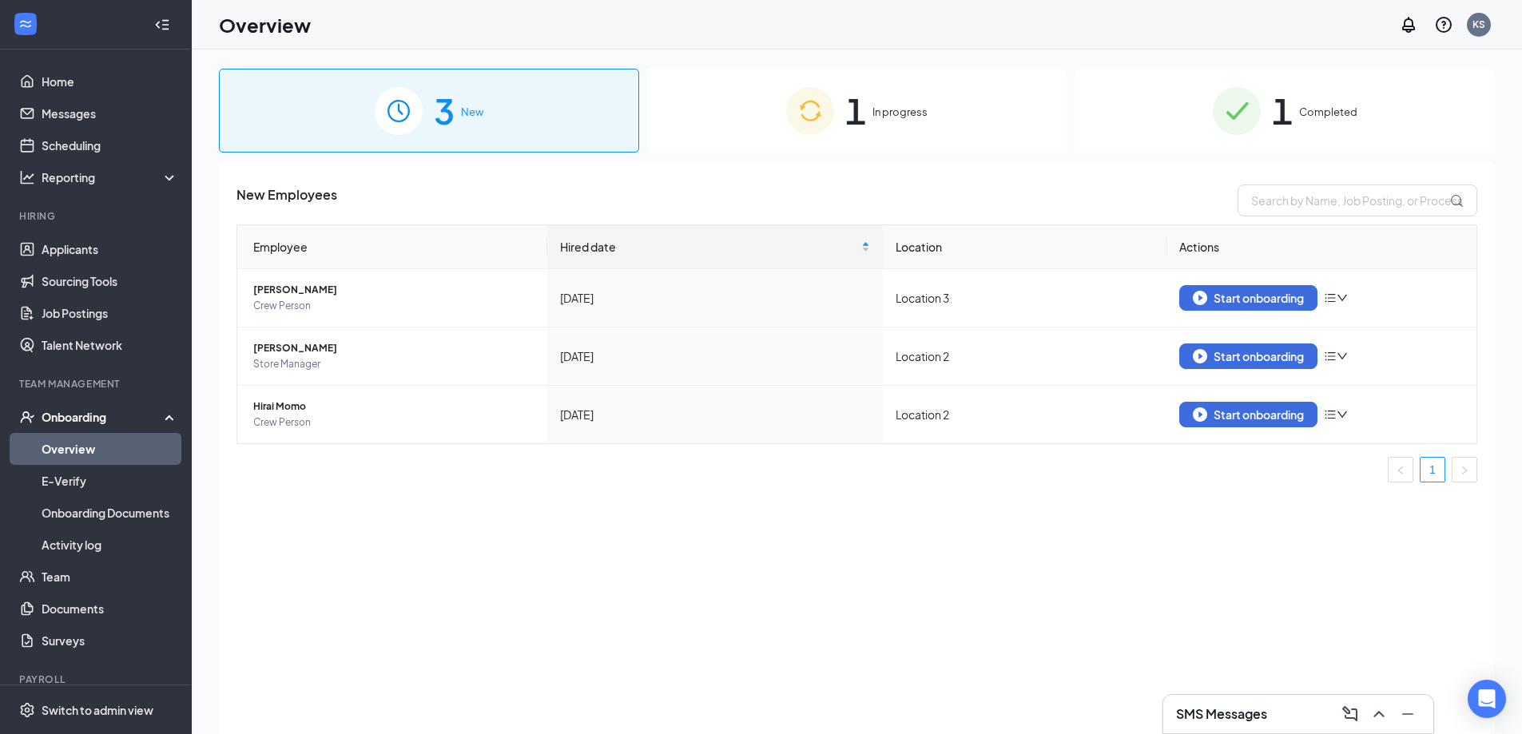
click at [790, 133] on img at bounding box center [810, 111] width 48 height 48
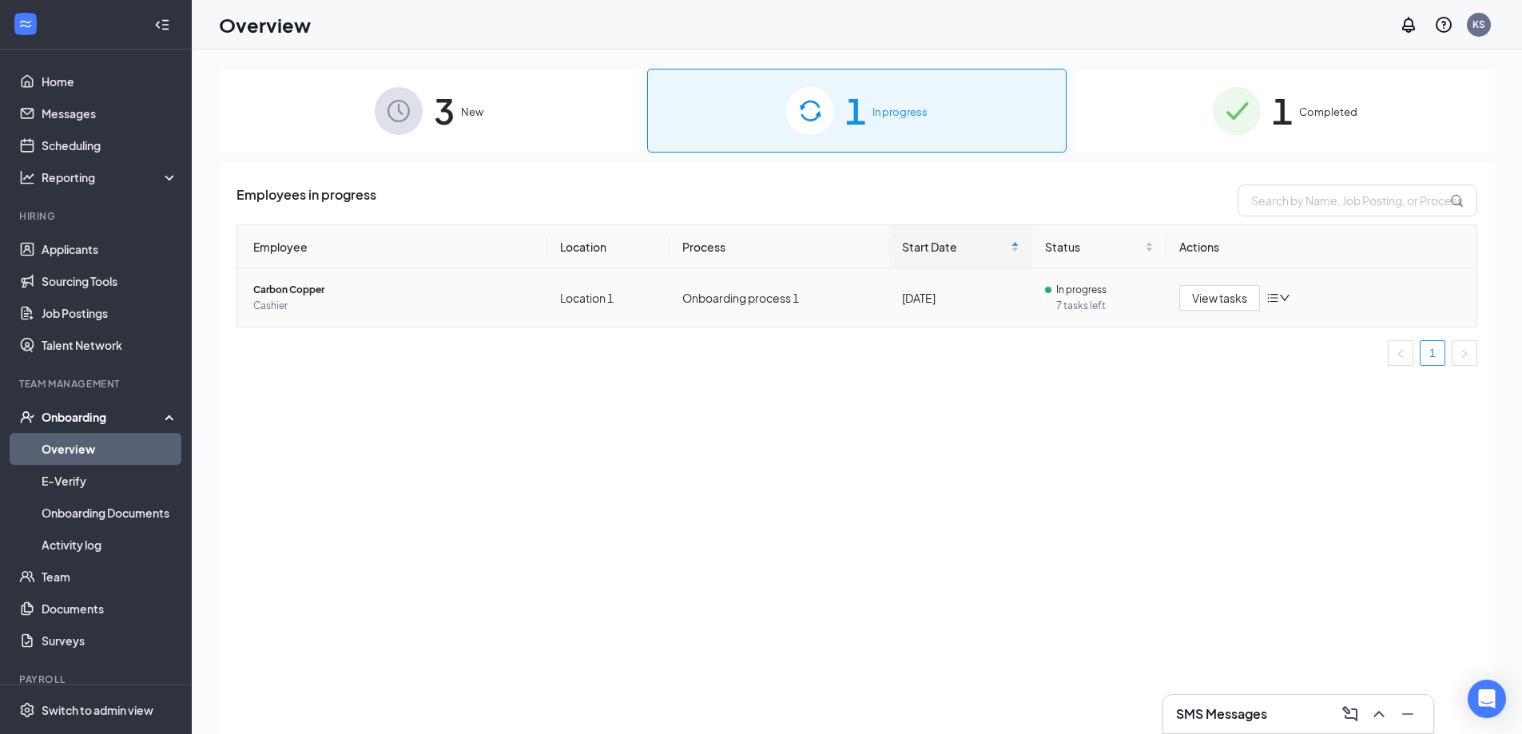
click at [274, 291] on span "Carbon Copper" at bounding box center [393, 290] width 281 height 16
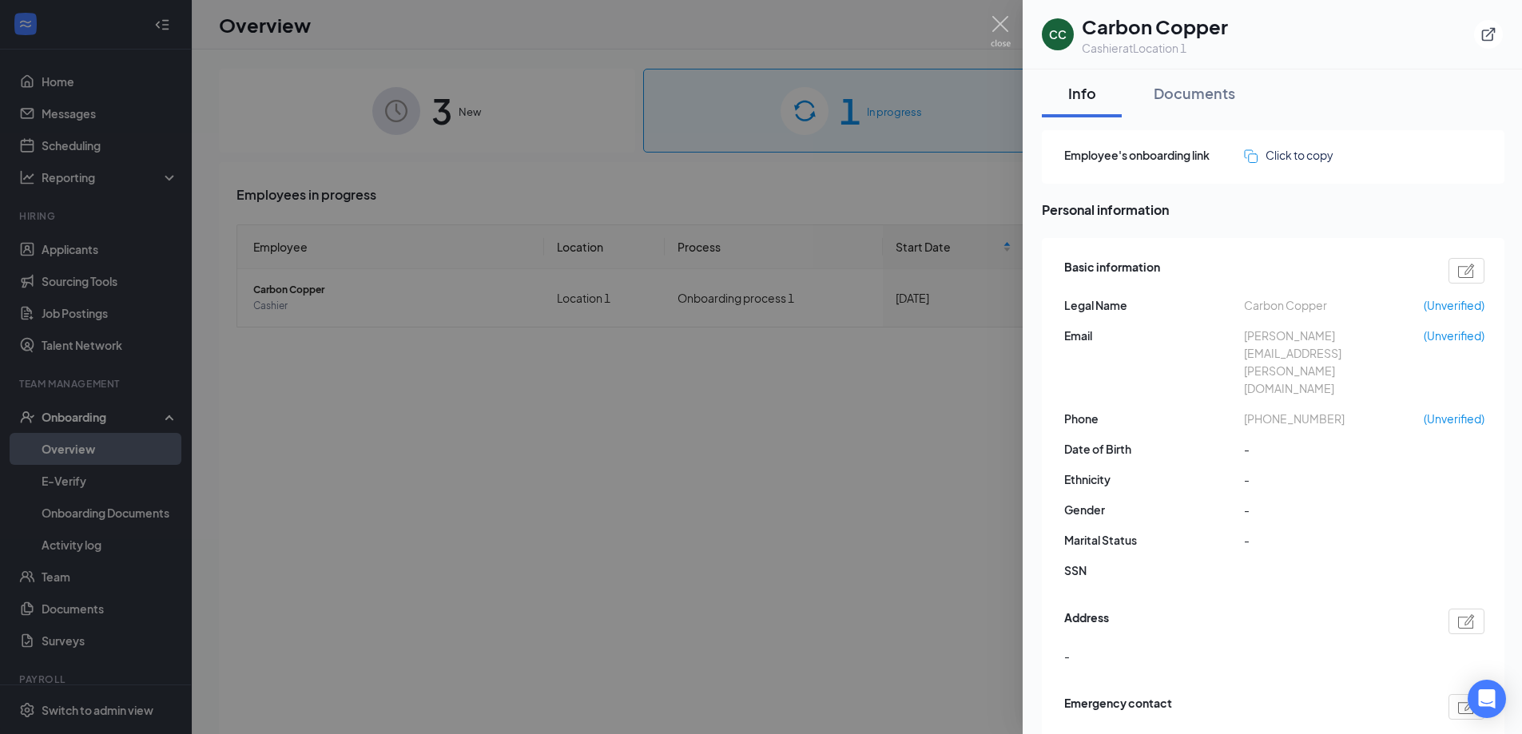
click at [835, 195] on div at bounding box center [761, 367] width 1522 height 734
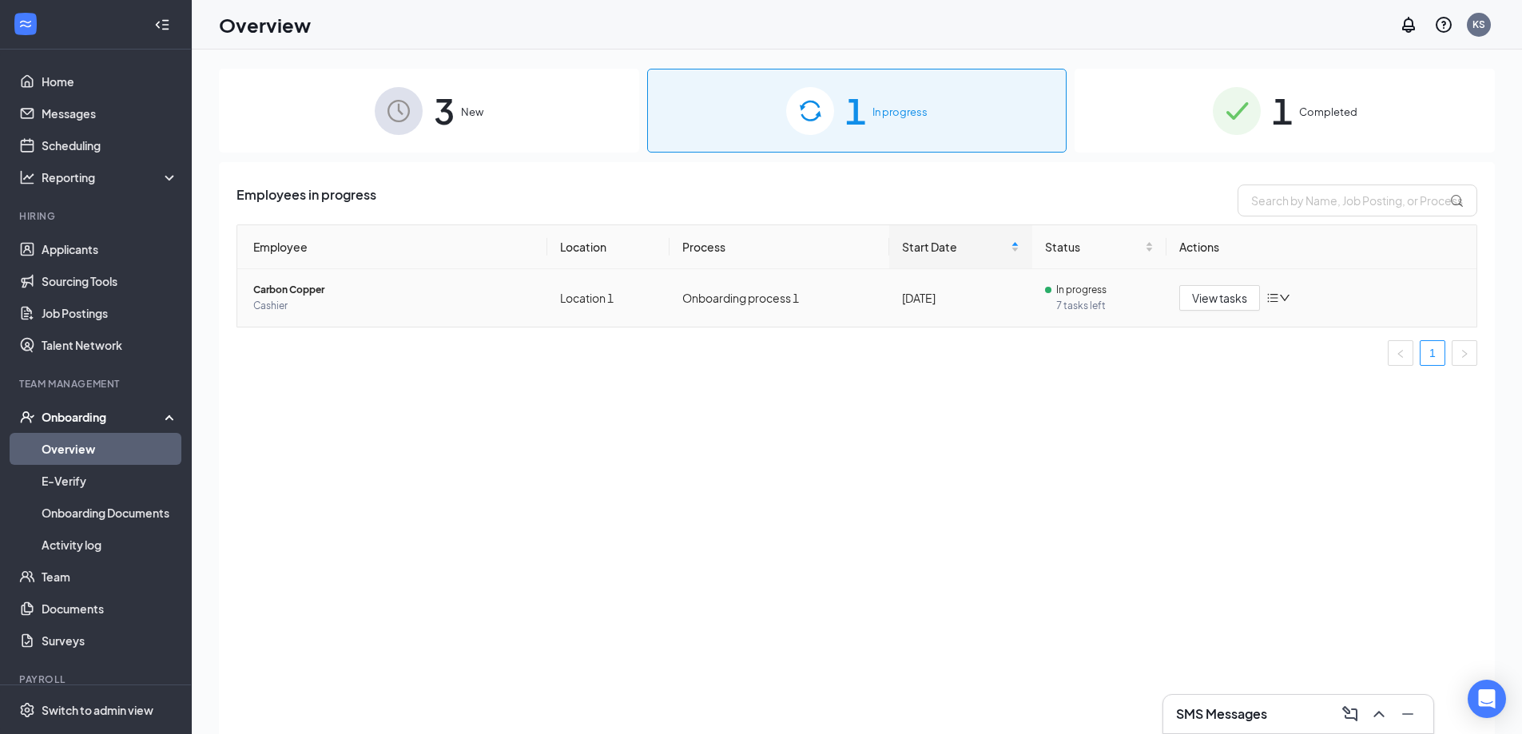
click at [1282, 303] on icon "down" at bounding box center [1284, 297] width 11 height 11
click at [293, 289] on span "Carbon Copper" at bounding box center [393, 290] width 281 height 16
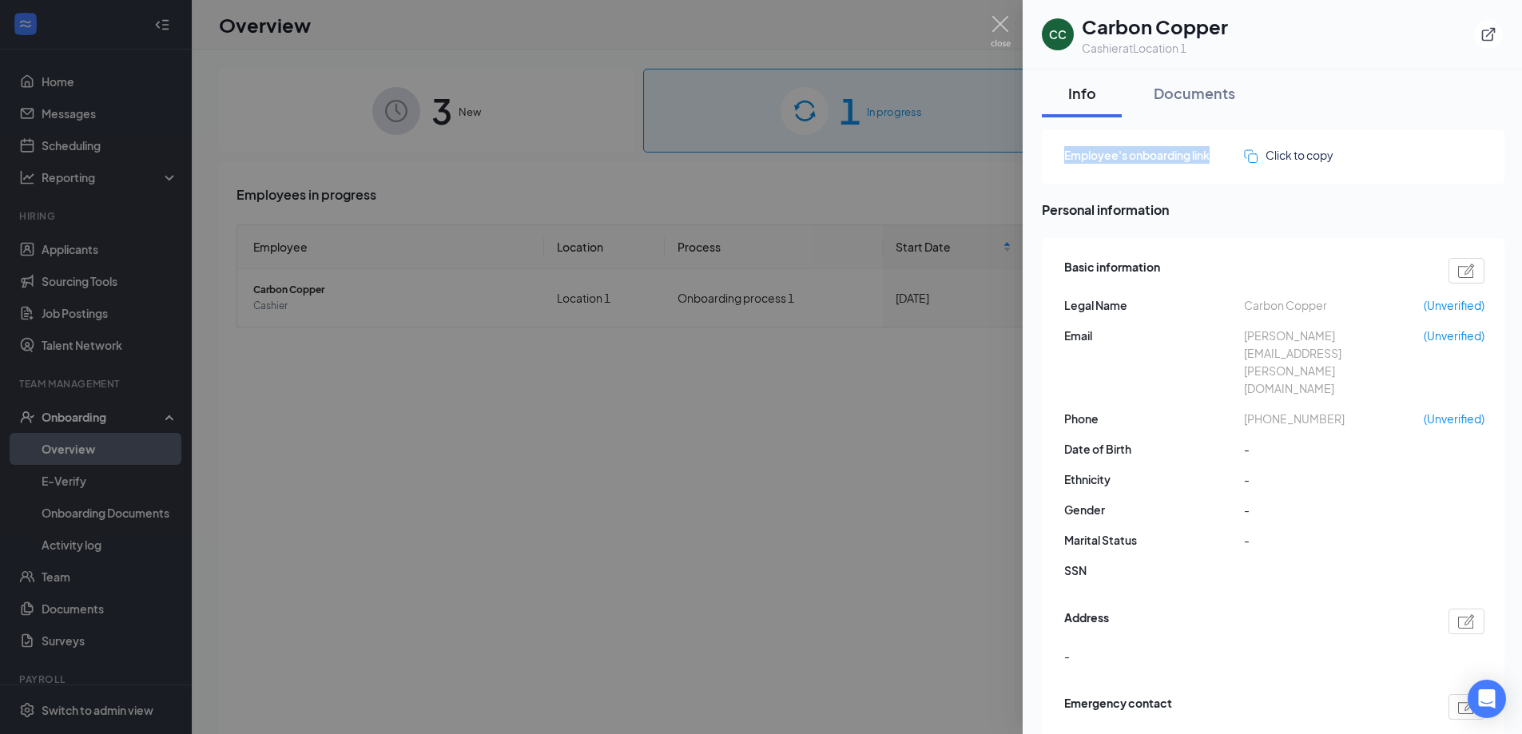
drag, startPoint x: 1219, startPoint y: 156, endPoint x: 1055, endPoint y: 166, distance: 164.1
click at [1055, 166] on div "Employee's onboarding link Click to copy" at bounding box center [1273, 157] width 462 height 54
copy span "Employee's onboarding link"
click at [640, 163] on div at bounding box center [761, 367] width 1522 height 734
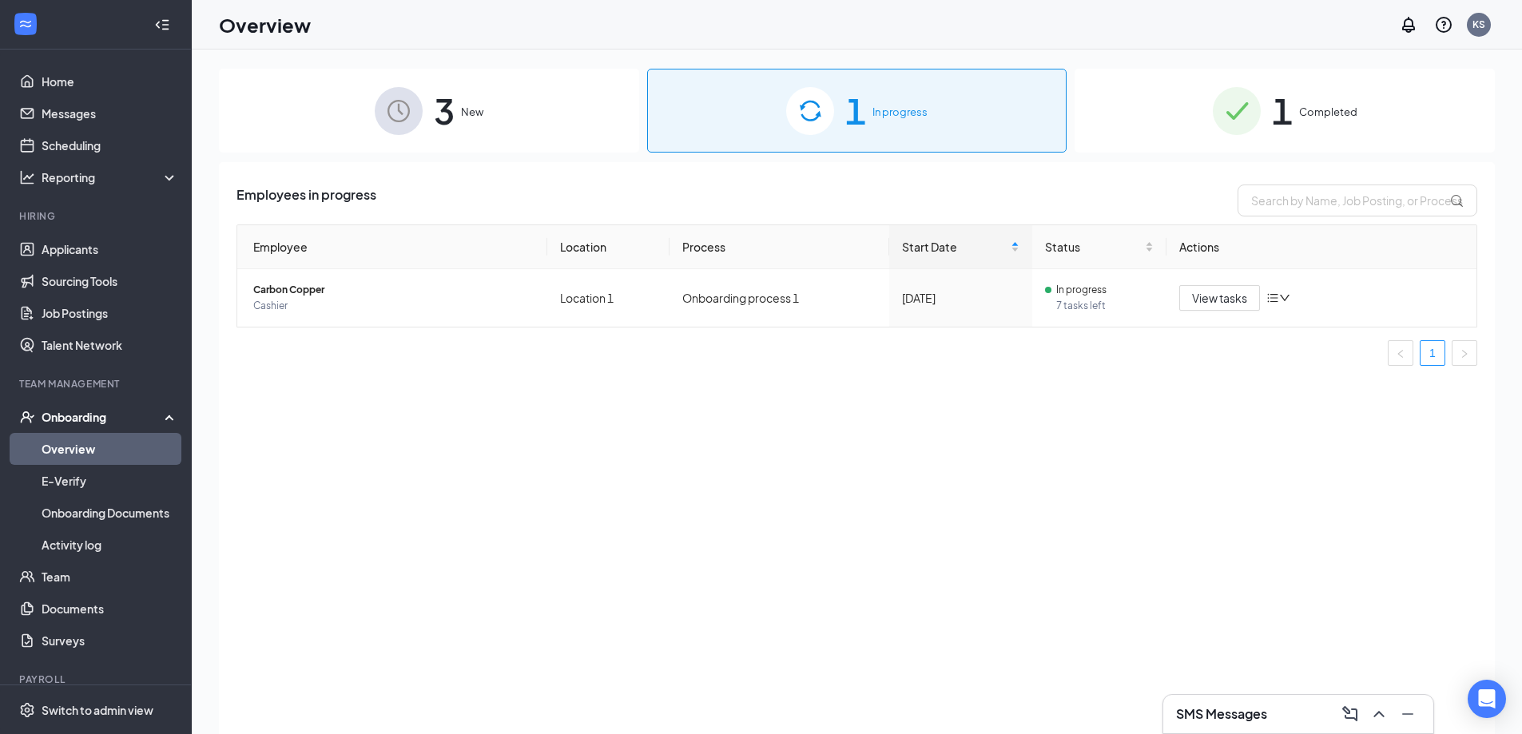
click at [1465, 10] on div "KS" at bounding box center [1443, 25] width 102 height 32
click at [1484, 30] on div "KS" at bounding box center [1478, 25] width 13 height 14
click at [1401, 105] on link "My profile" at bounding box center [1398, 109] width 173 height 16
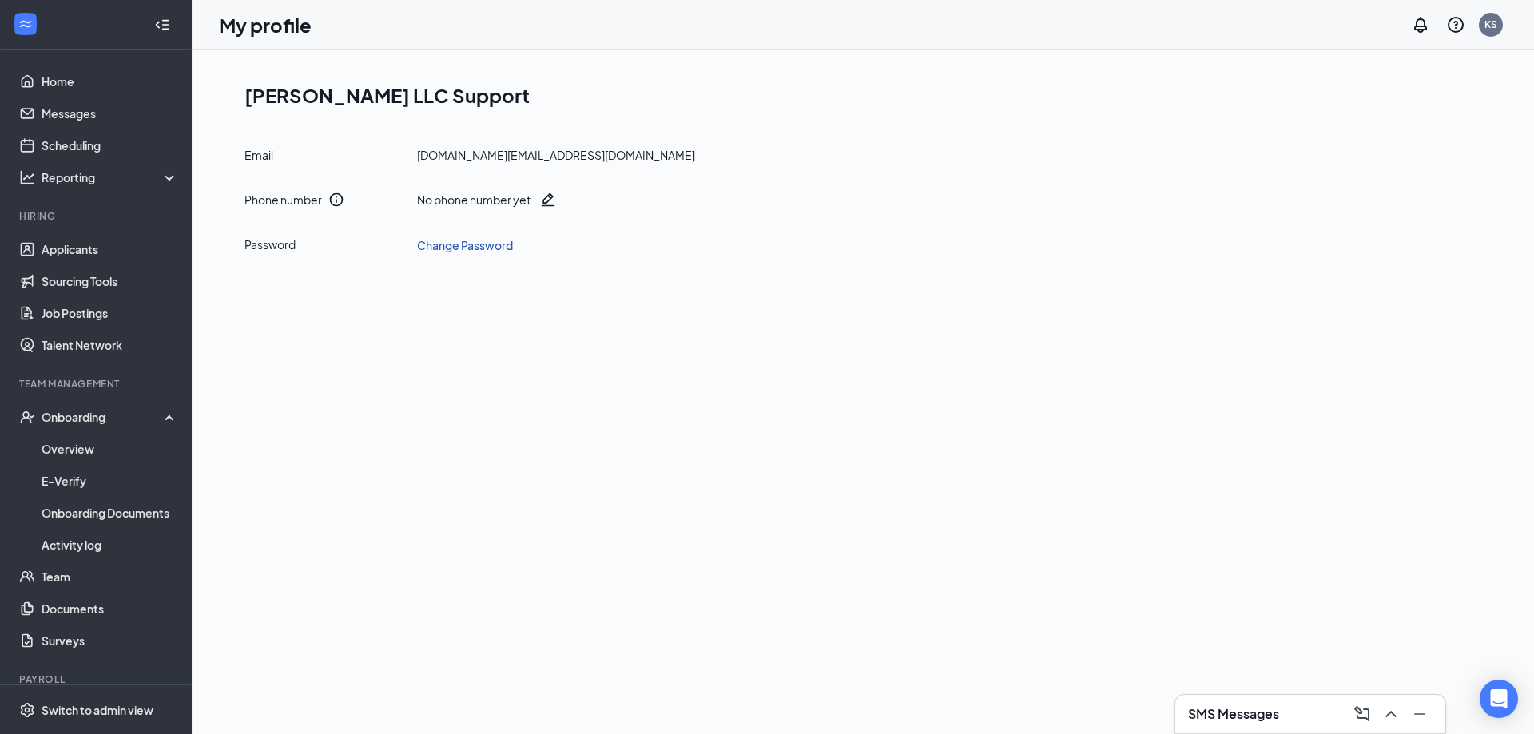
click at [487, 244] on link "Change Password" at bounding box center [465, 245] width 96 height 18
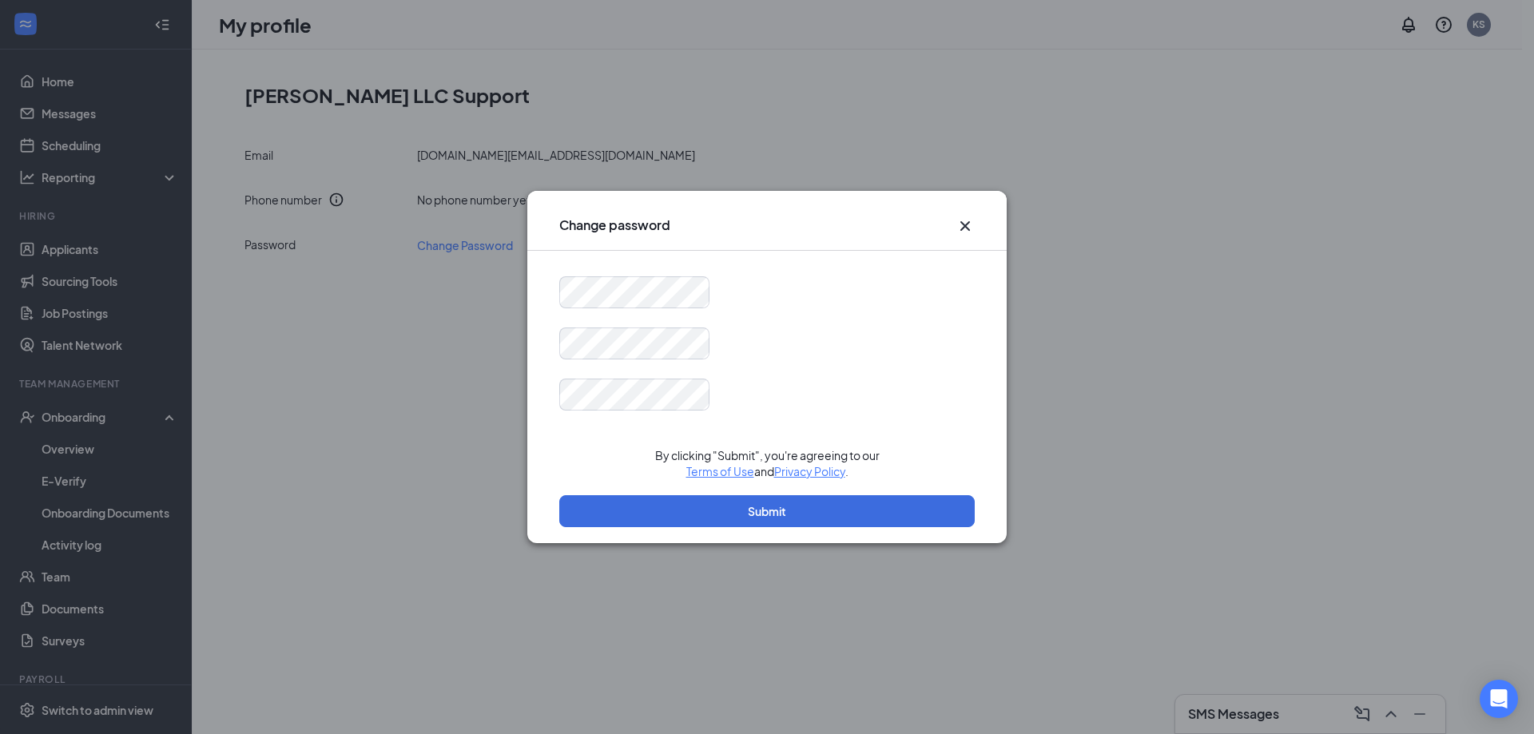
click at [969, 222] on icon "Cross" at bounding box center [965, 226] width 10 height 10
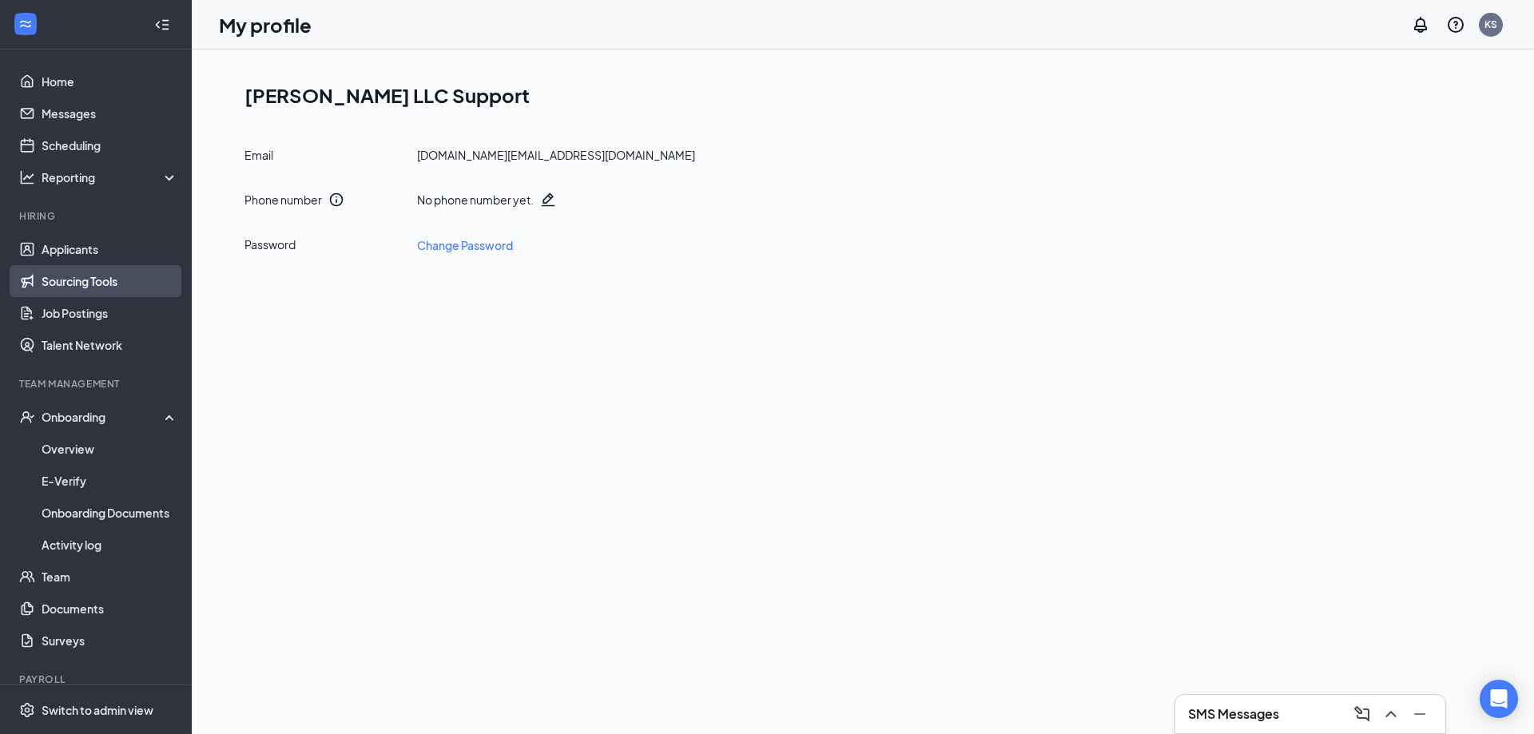
click at [97, 271] on link "Sourcing Tools" at bounding box center [110, 281] width 137 height 32
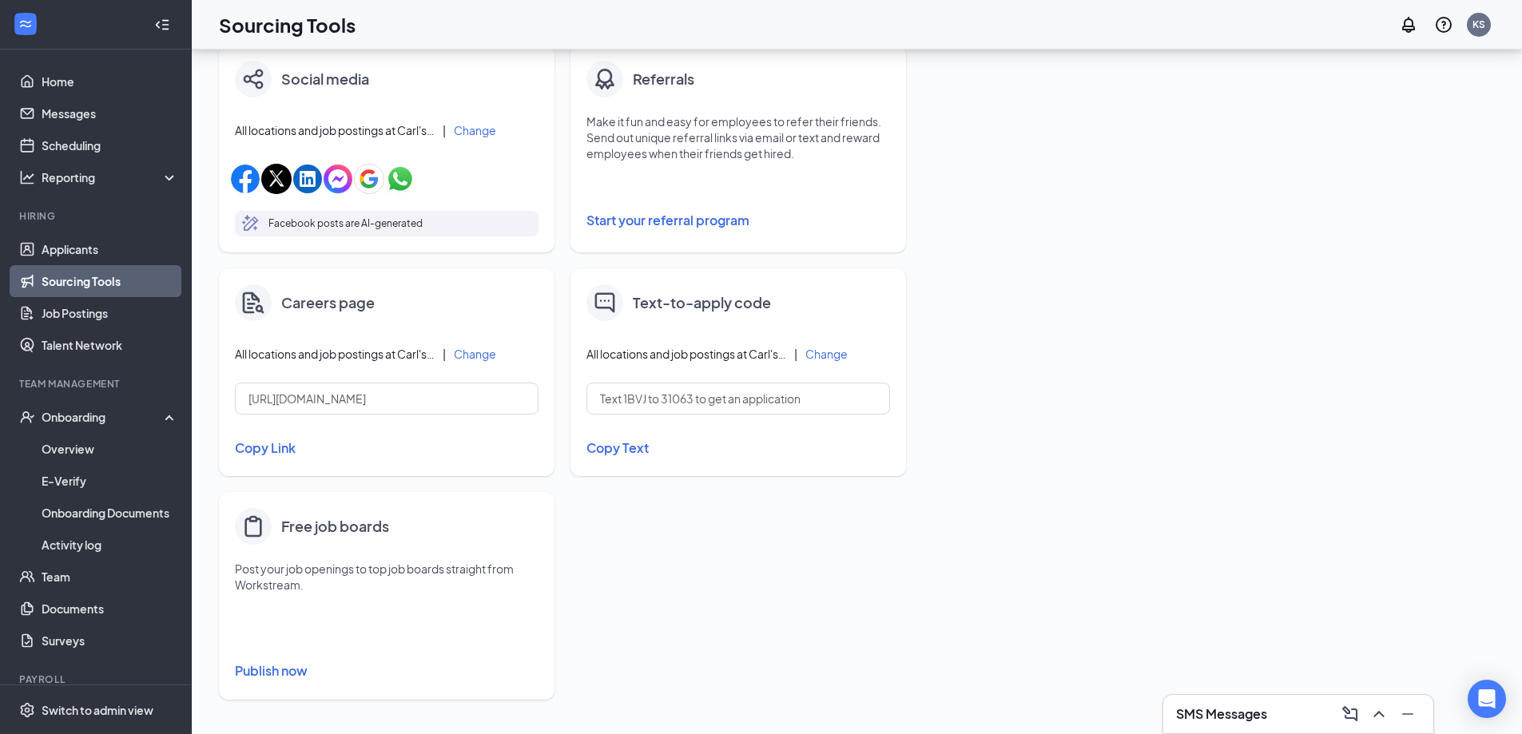
scroll to position [514, 0]
click at [279, 669] on button "Publish now" at bounding box center [387, 670] width 304 height 26
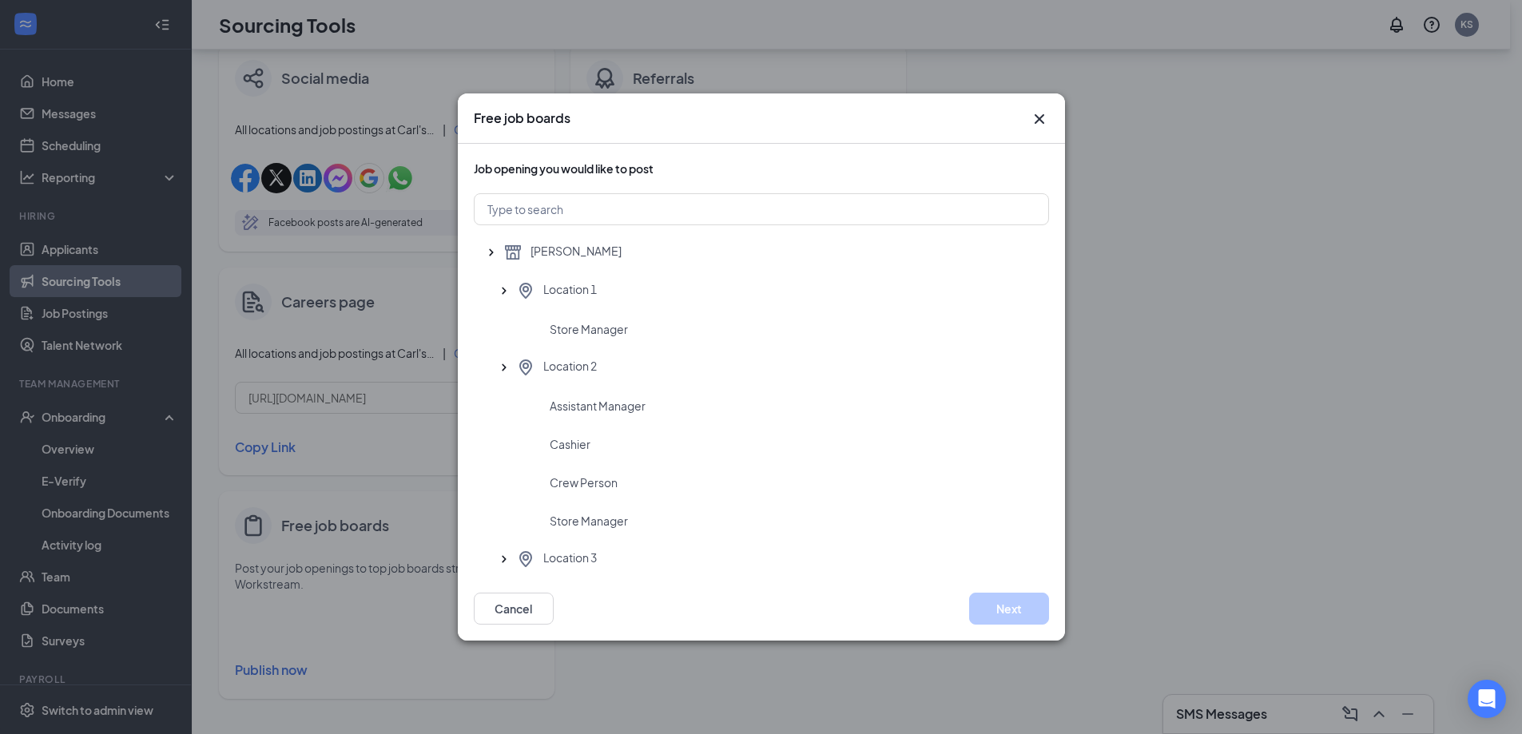
click at [1035, 129] on div "Free job boards" at bounding box center [761, 118] width 607 height 50
click at [1042, 110] on icon "Cross" at bounding box center [1039, 118] width 19 height 19
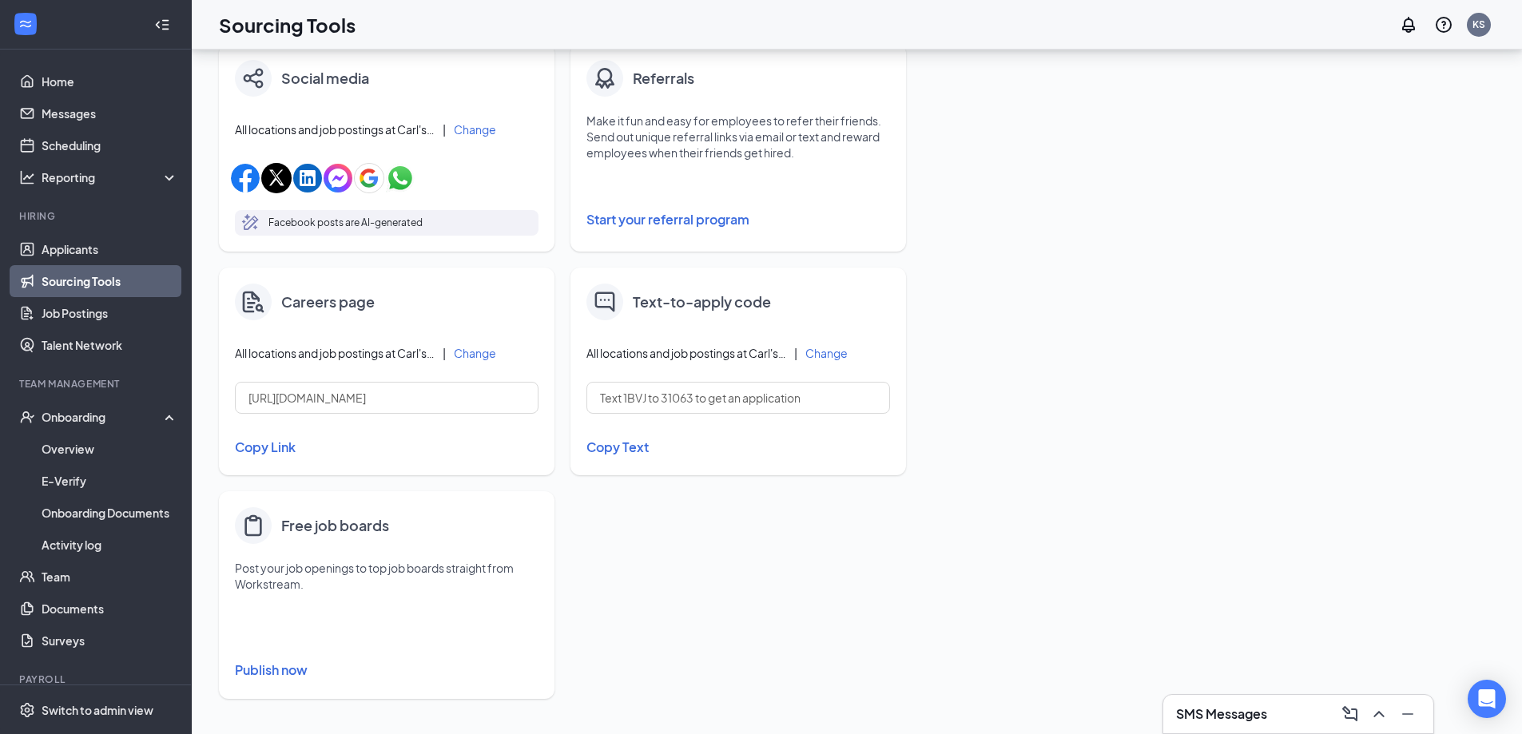
click at [292, 672] on button "Publish now" at bounding box center [387, 670] width 304 height 26
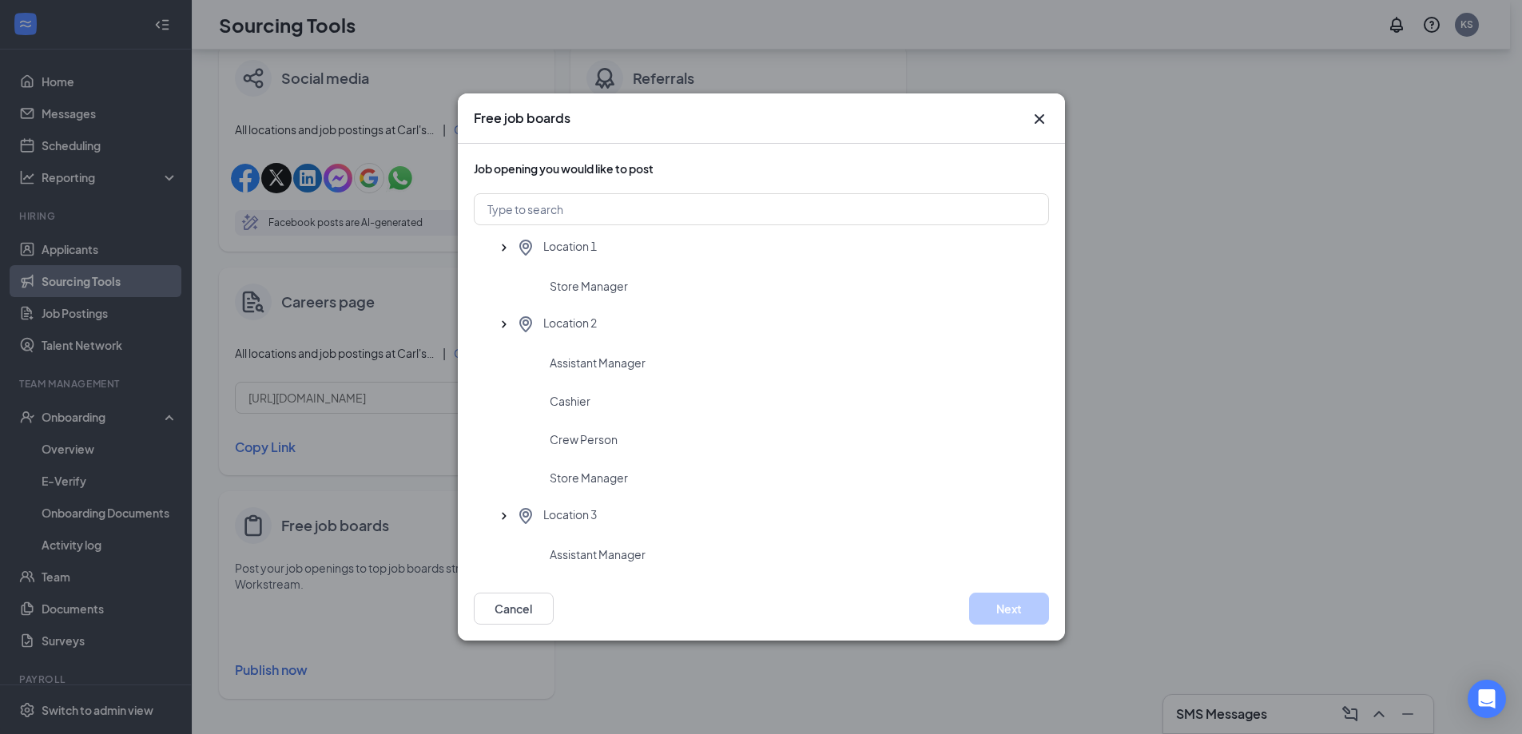
scroll to position [166, 0]
click at [637, 510] on div "Crew Person" at bounding box center [793, 508] width 486 height 16
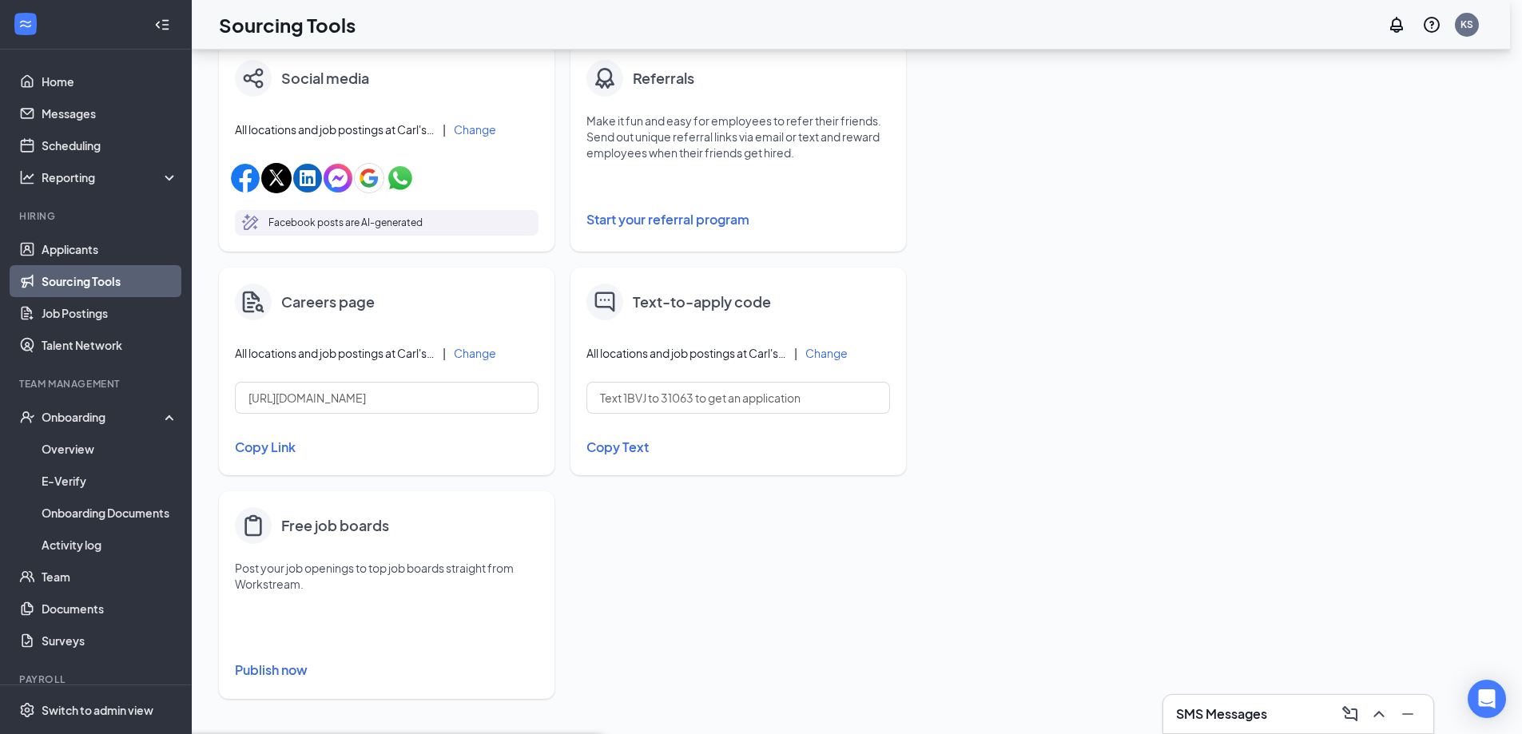
scroll to position [0, 0]
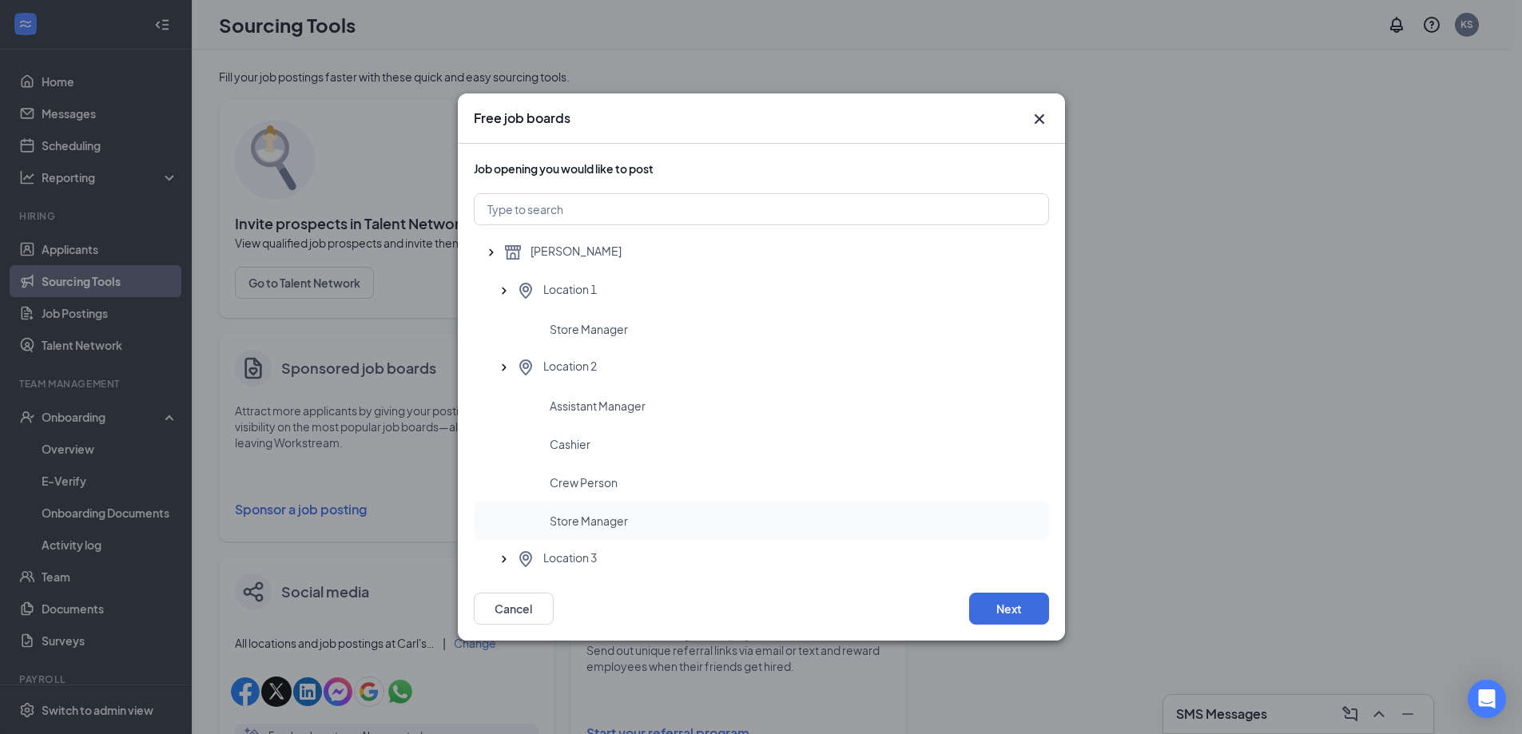
click at [638, 523] on div "Store Manager" at bounding box center [793, 521] width 486 height 16
click at [593, 332] on span "Store Manager" at bounding box center [589, 329] width 78 height 16
click at [599, 405] on span "Assistant Manager" at bounding box center [598, 406] width 96 height 16
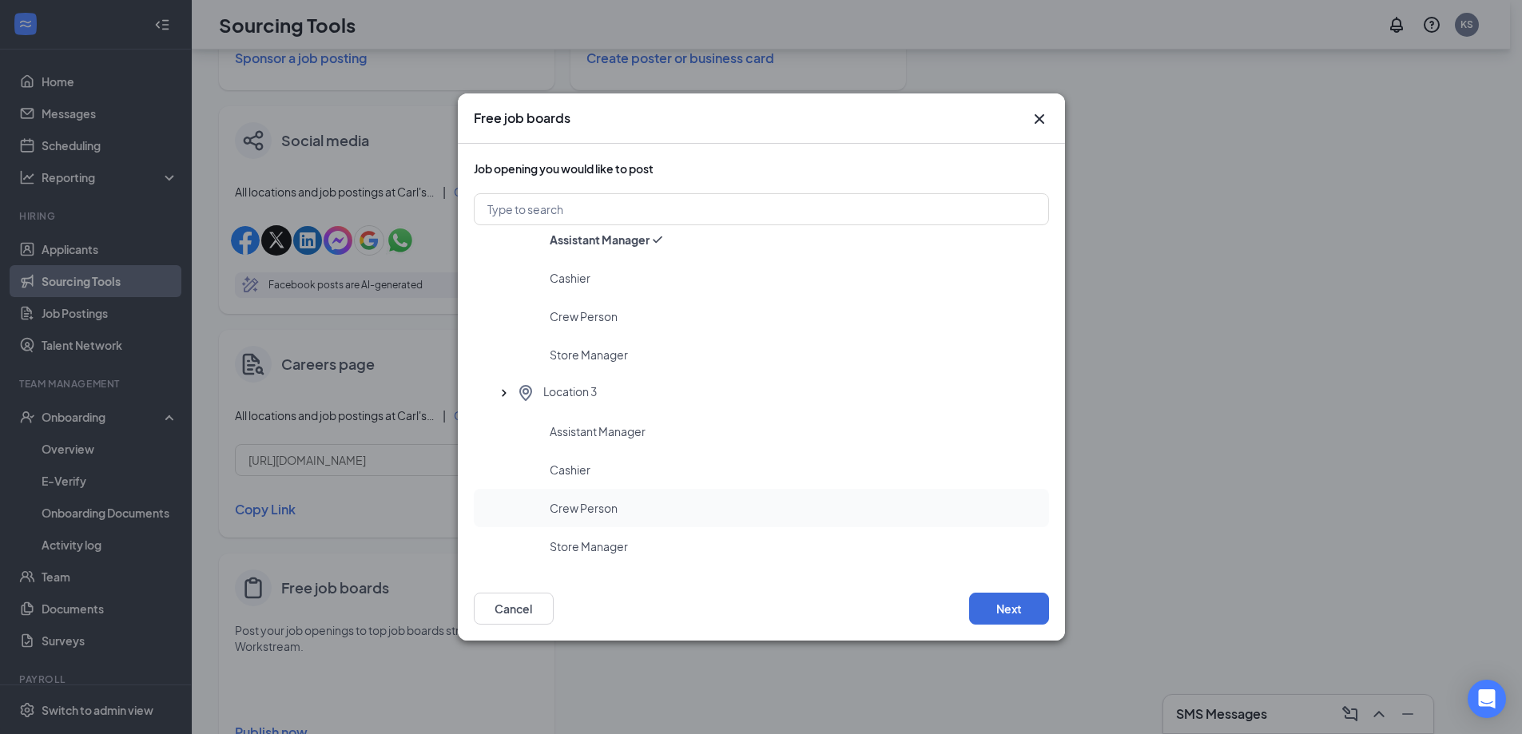
scroll to position [514, 0]
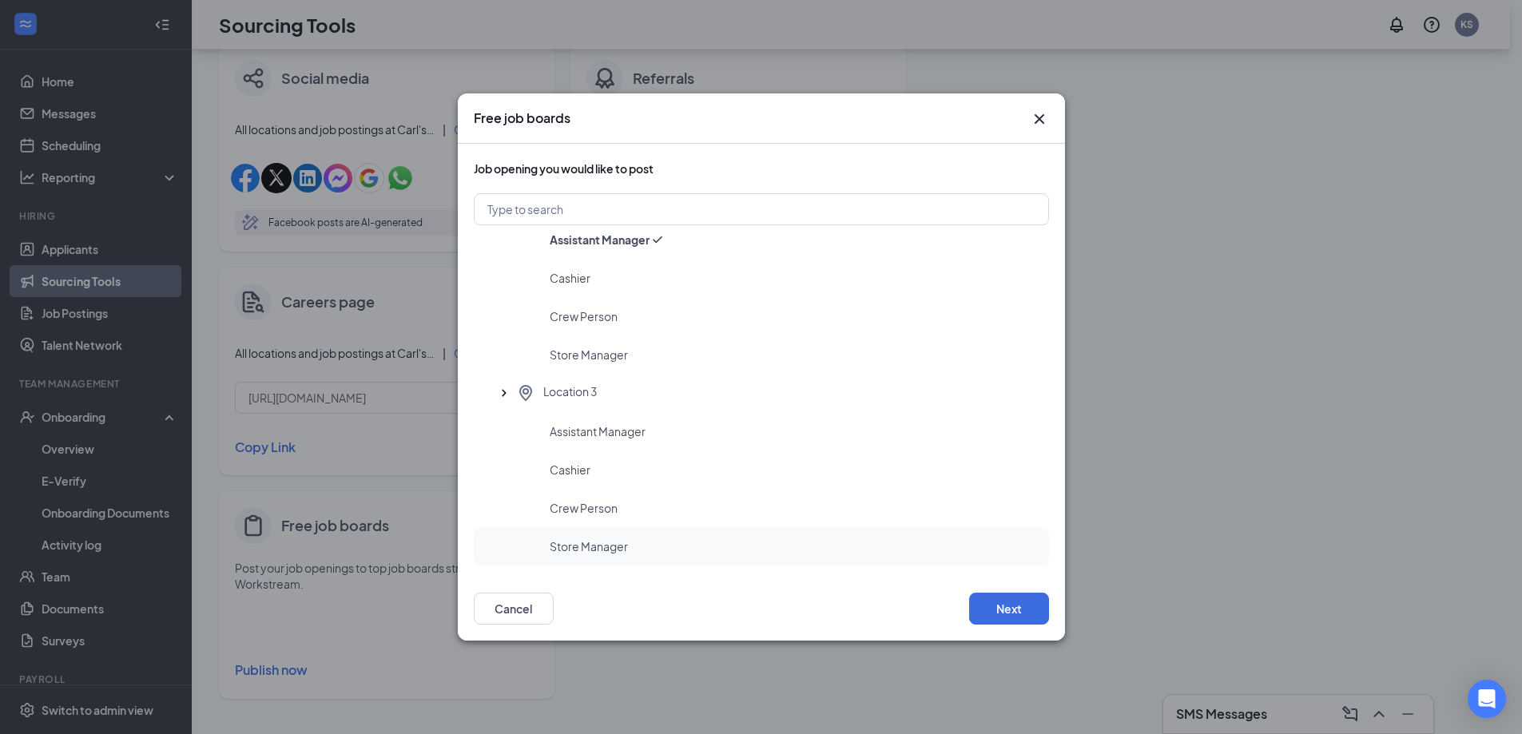
click at [654, 538] on div "Store Manager" at bounding box center [761, 546] width 575 height 38
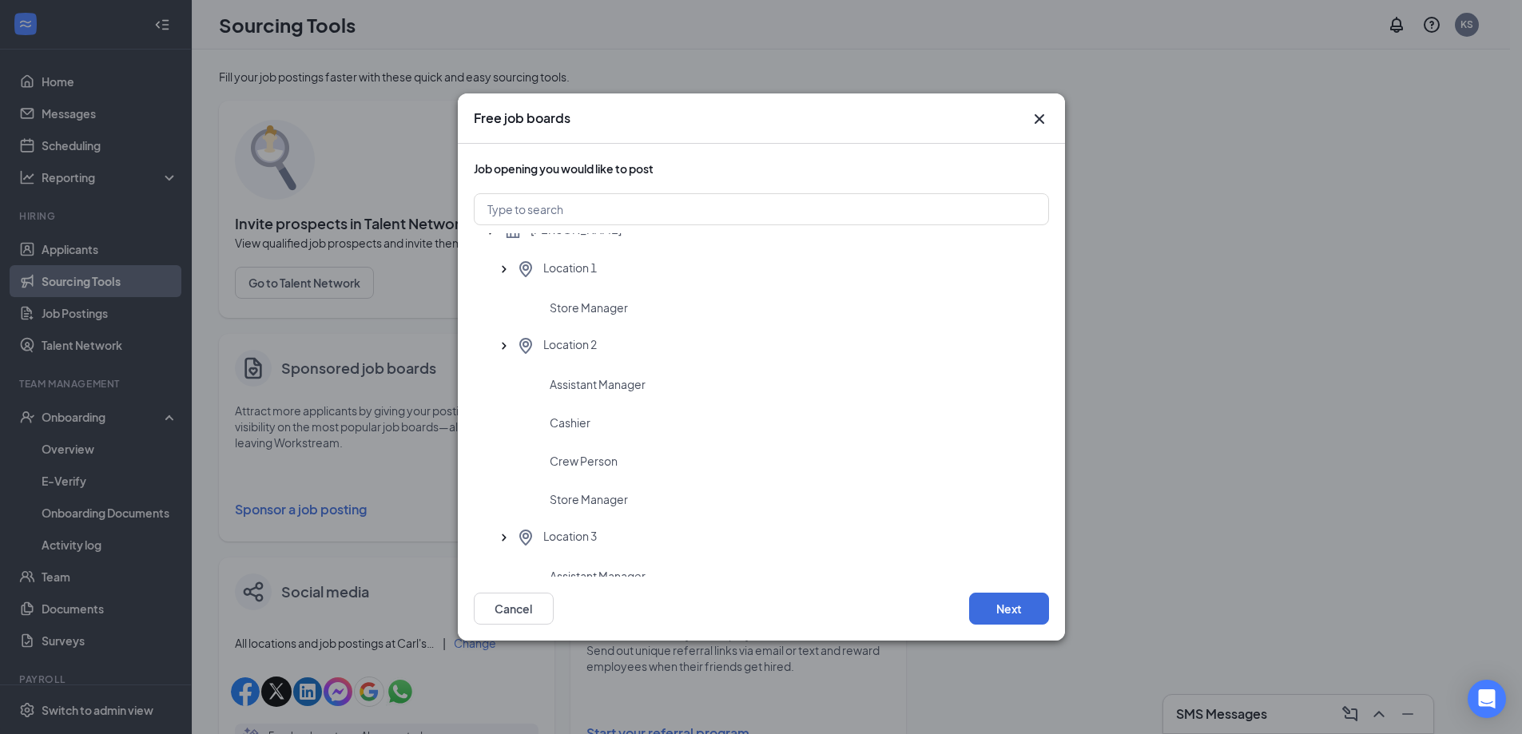
scroll to position [0, 0]
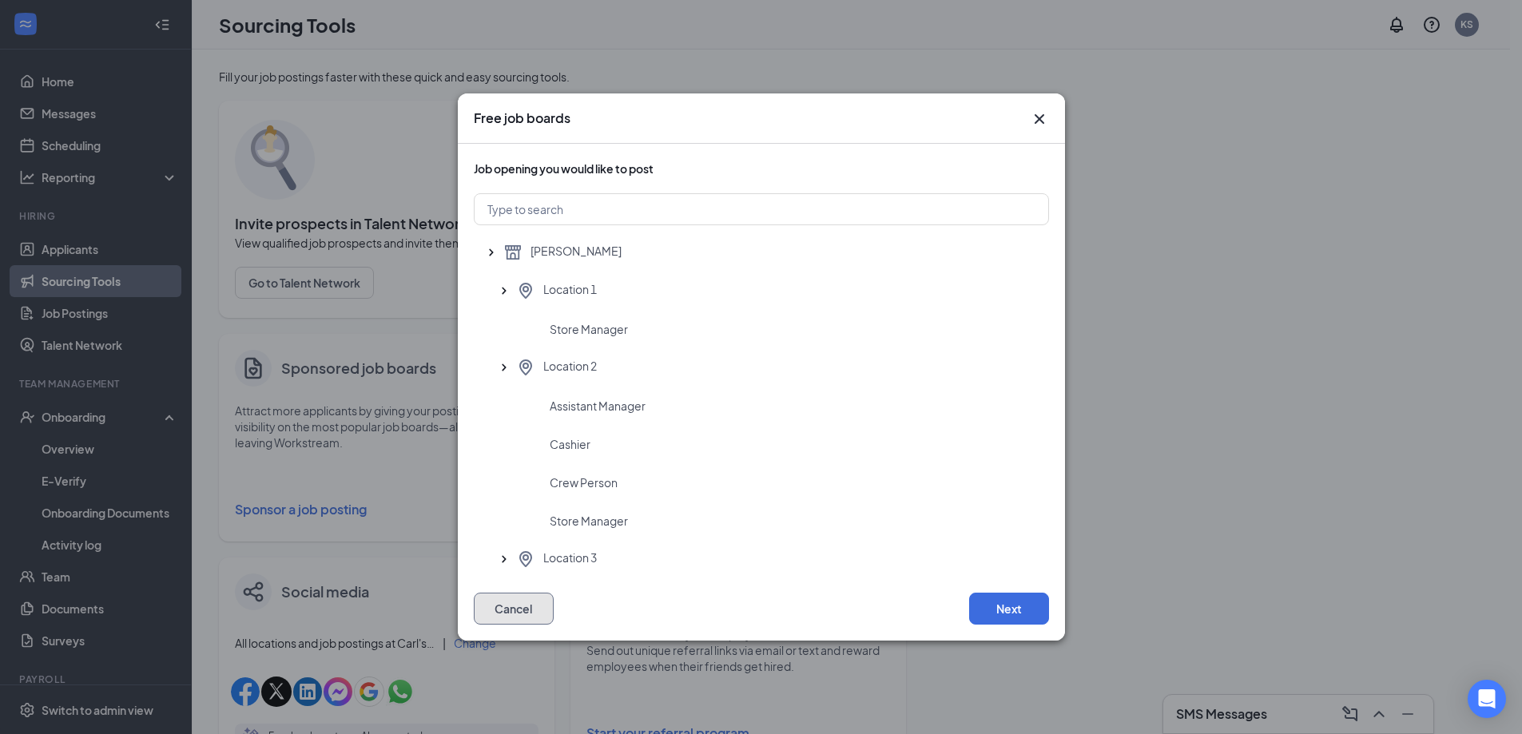
click at [525, 608] on button "Cancel" at bounding box center [514, 609] width 80 height 32
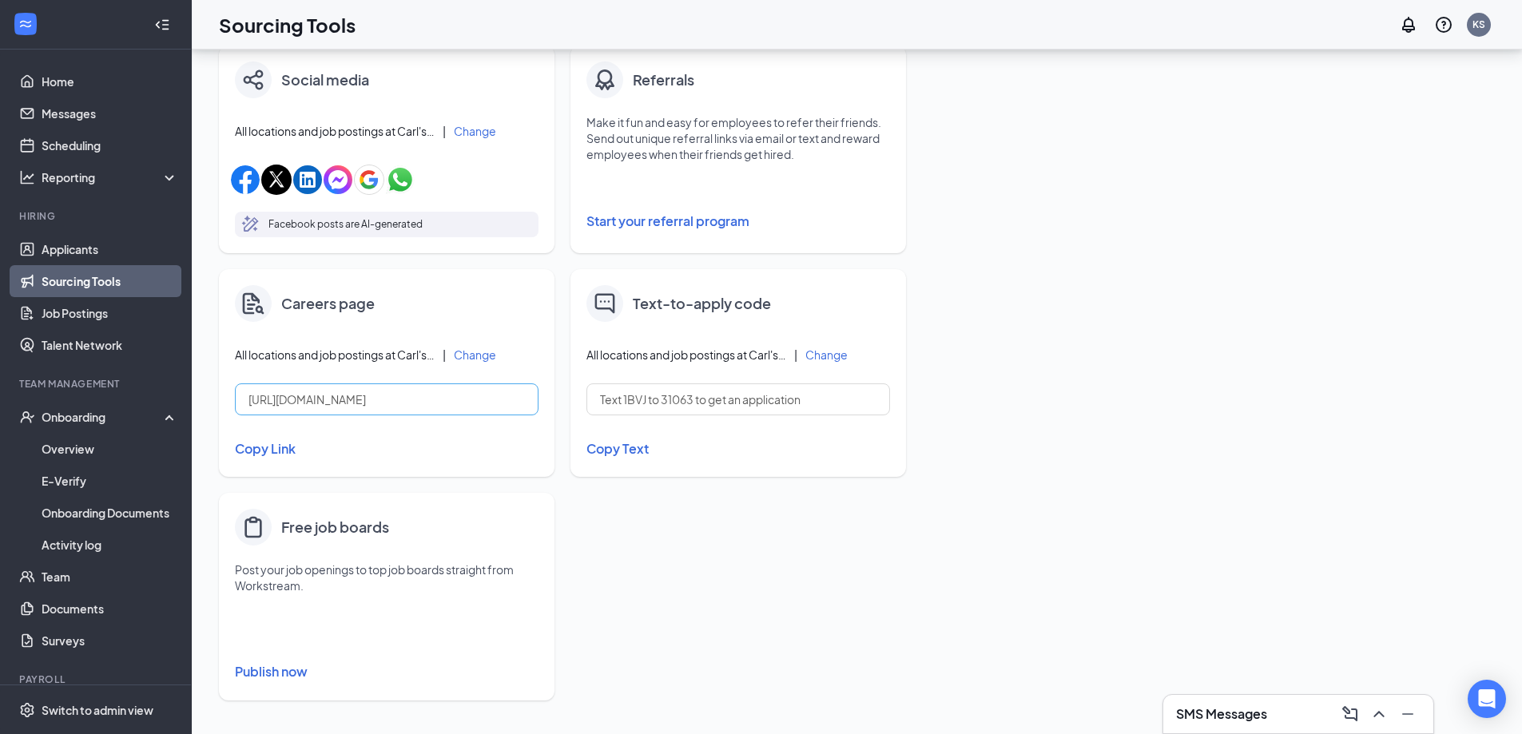
scroll to position [514, 0]
click at [284, 661] on button "Publish now" at bounding box center [387, 670] width 304 height 26
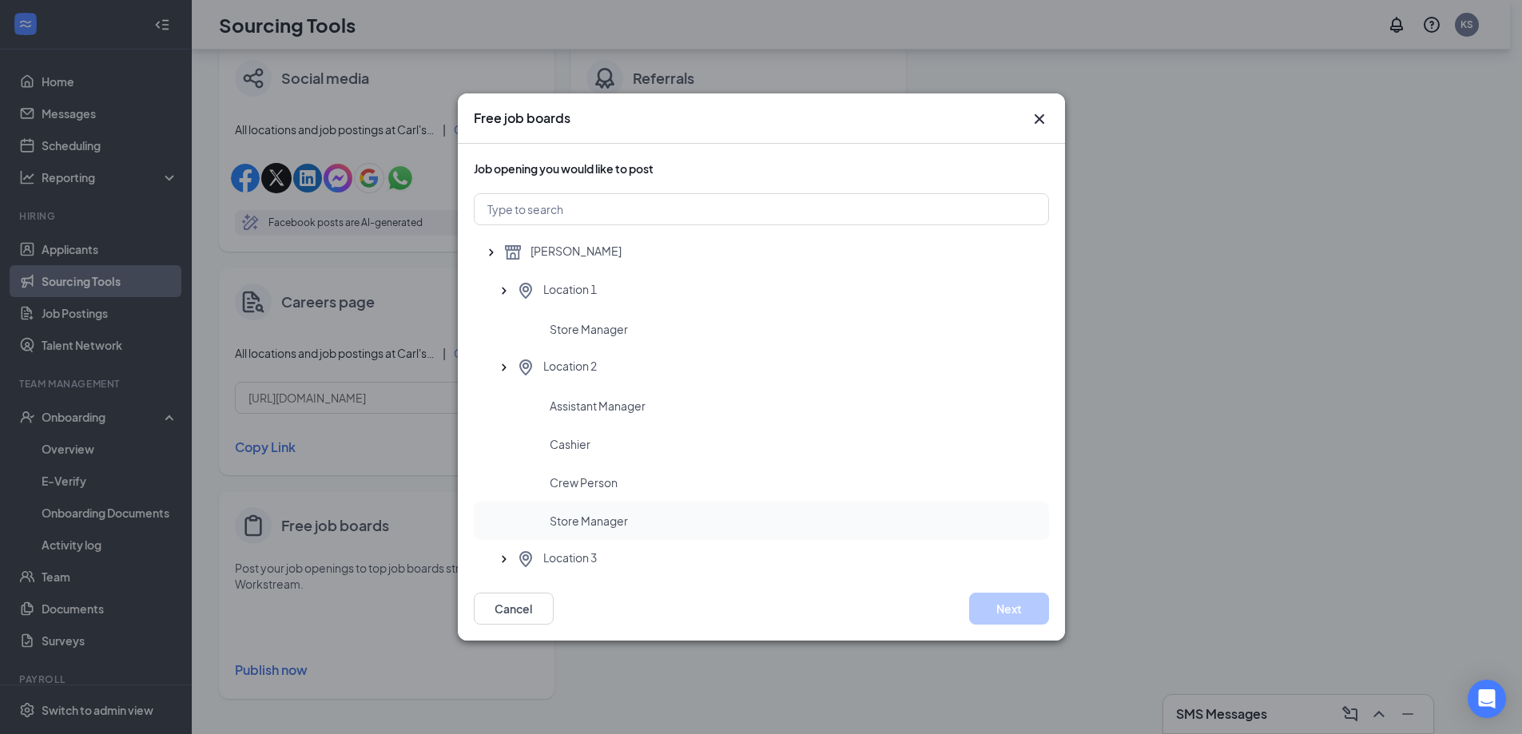
click at [571, 527] on span "Store Manager" at bounding box center [589, 521] width 78 height 16
click at [974, 605] on button "Next" at bounding box center [1009, 609] width 80 height 32
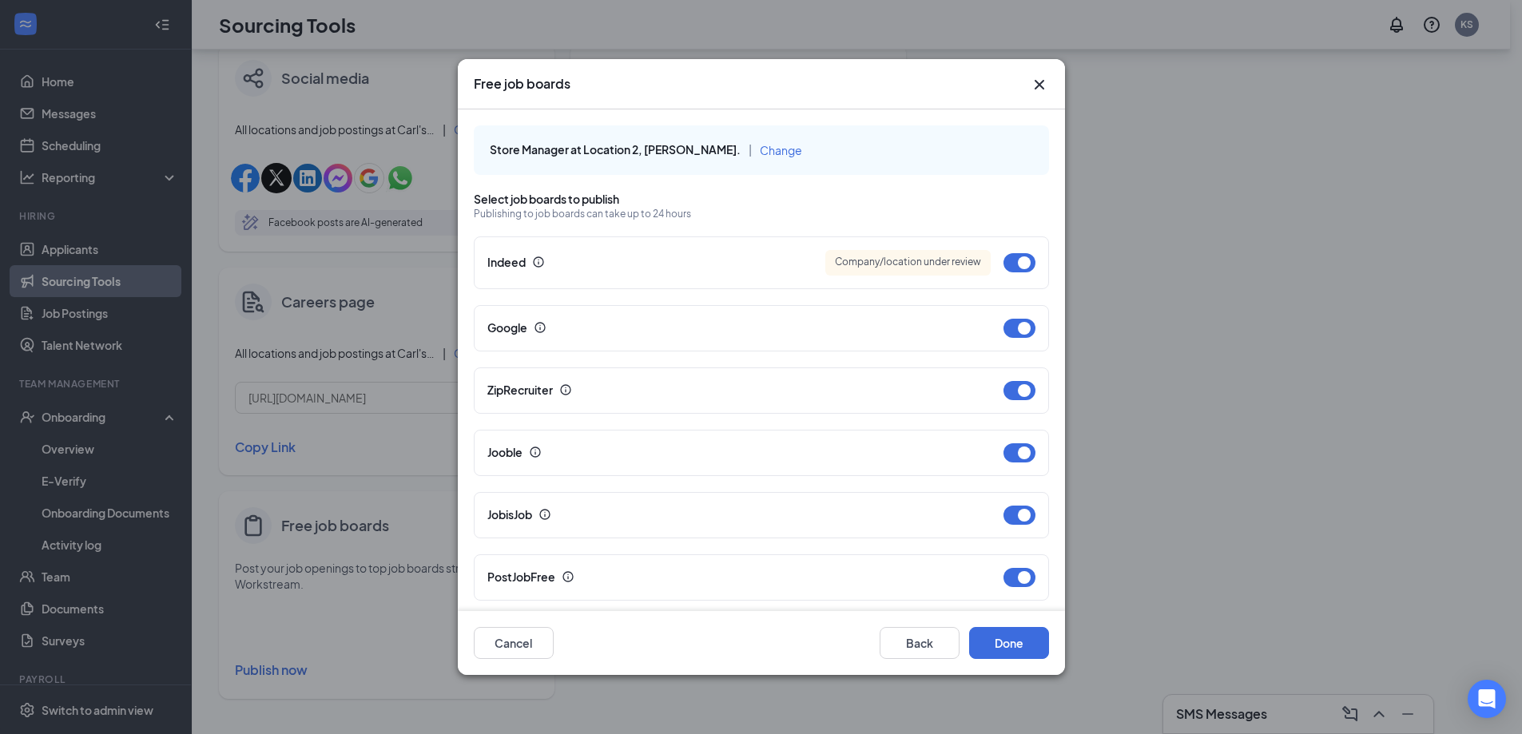
click at [1039, 78] on icon "Cross" at bounding box center [1039, 84] width 19 height 19
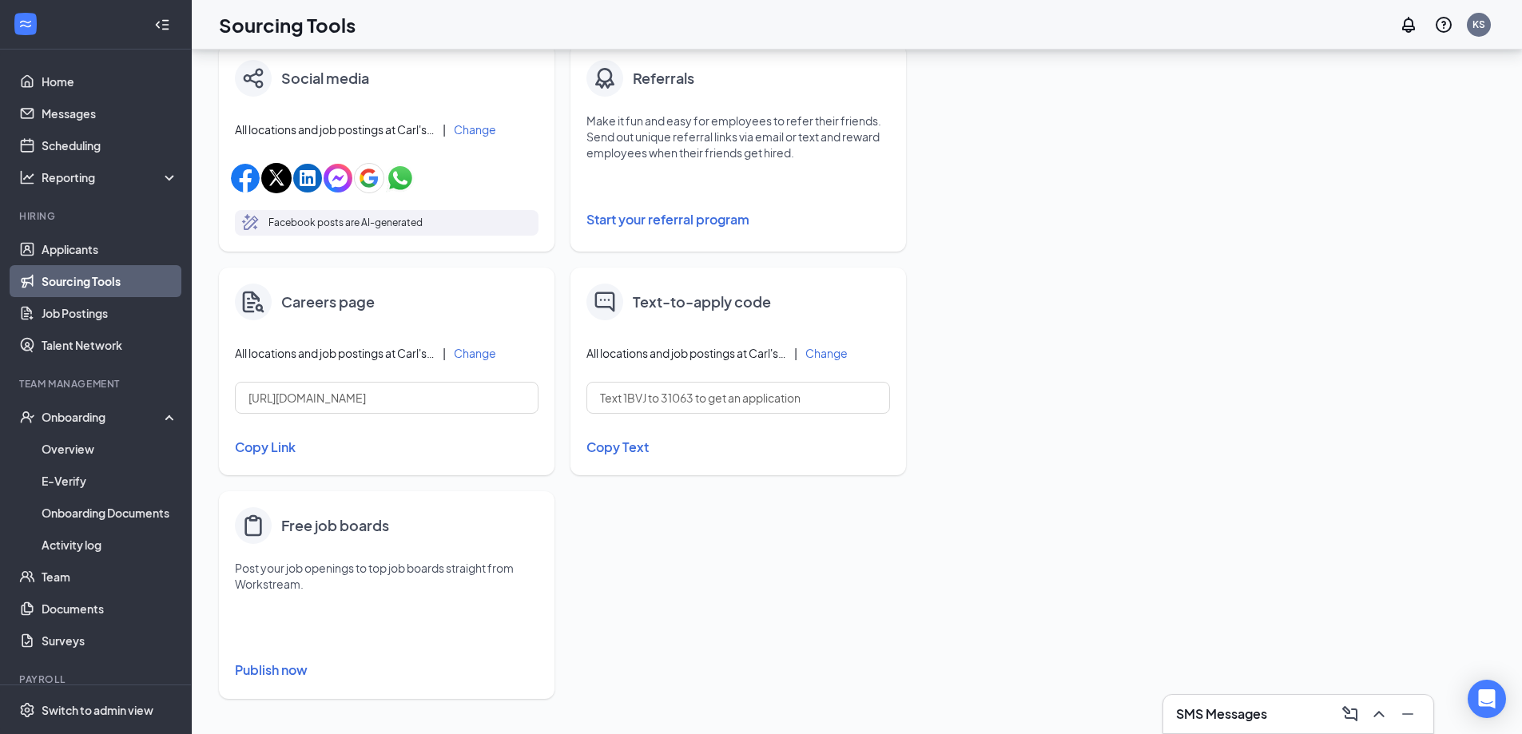
click at [264, 668] on button "Publish now" at bounding box center [387, 670] width 304 height 26
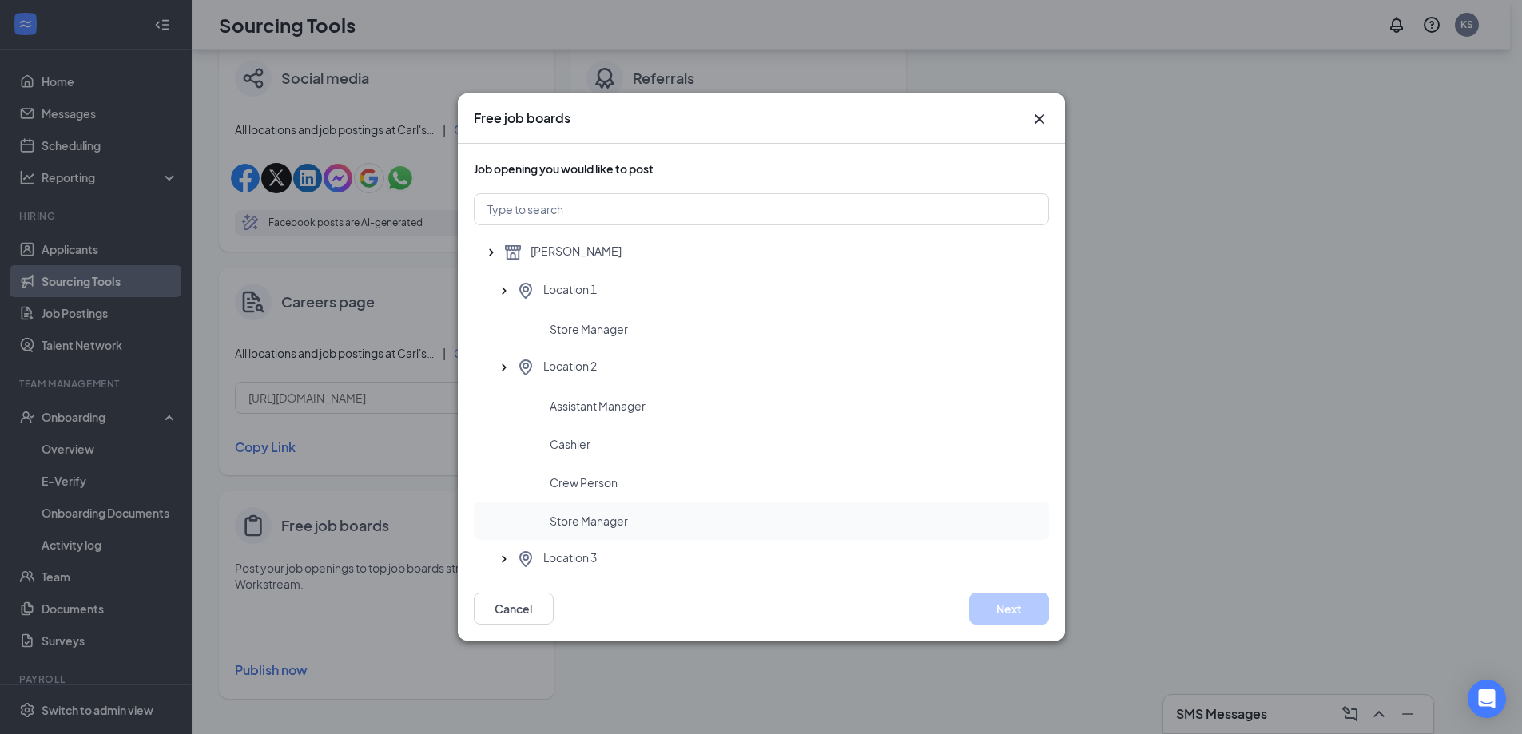
click at [621, 529] on div "Store Manager" at bounding box center [761, 521] width 575 height 38
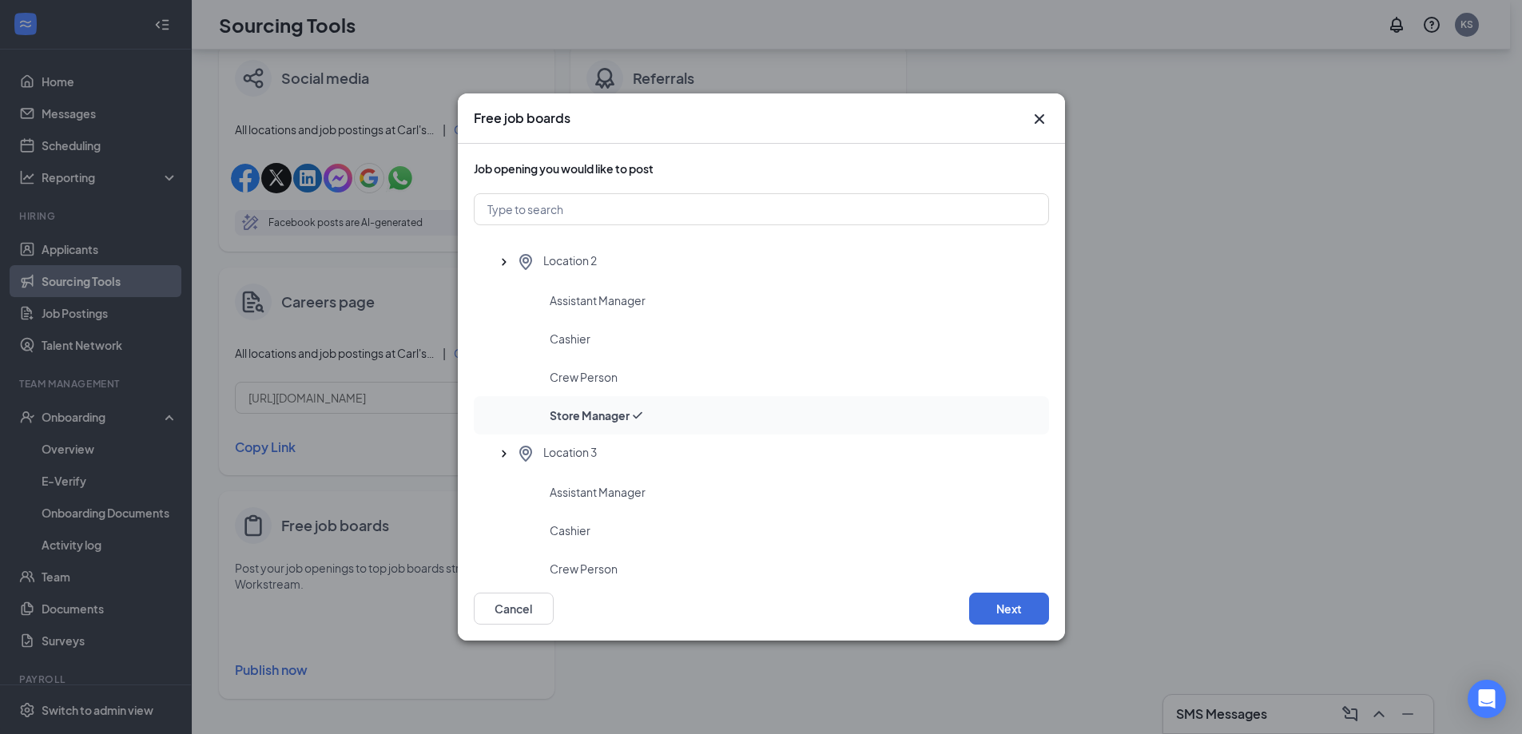
scroll to position [166, 0]
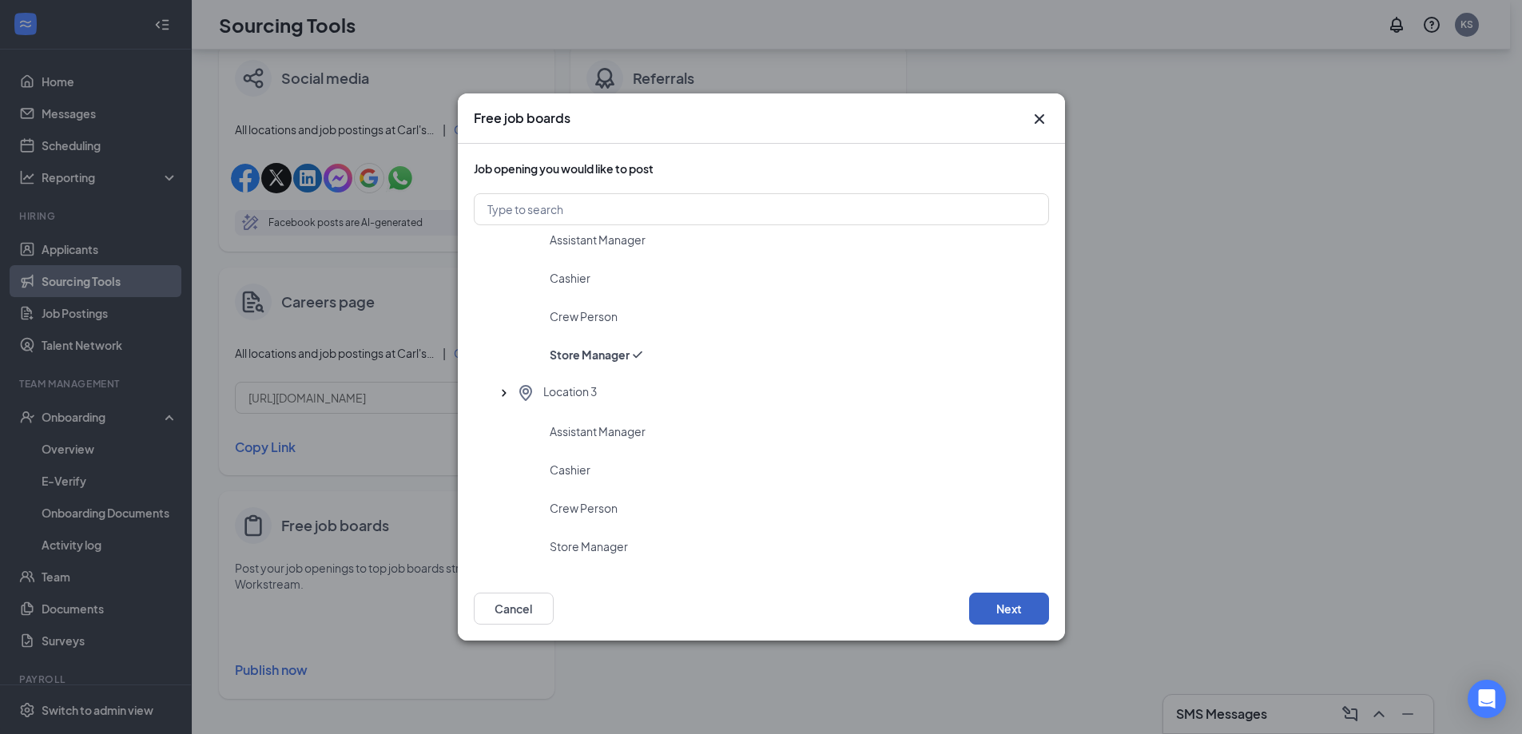
click at [999, 614] on button "Next" at bounding box center [1009, 609] width 80 height 32
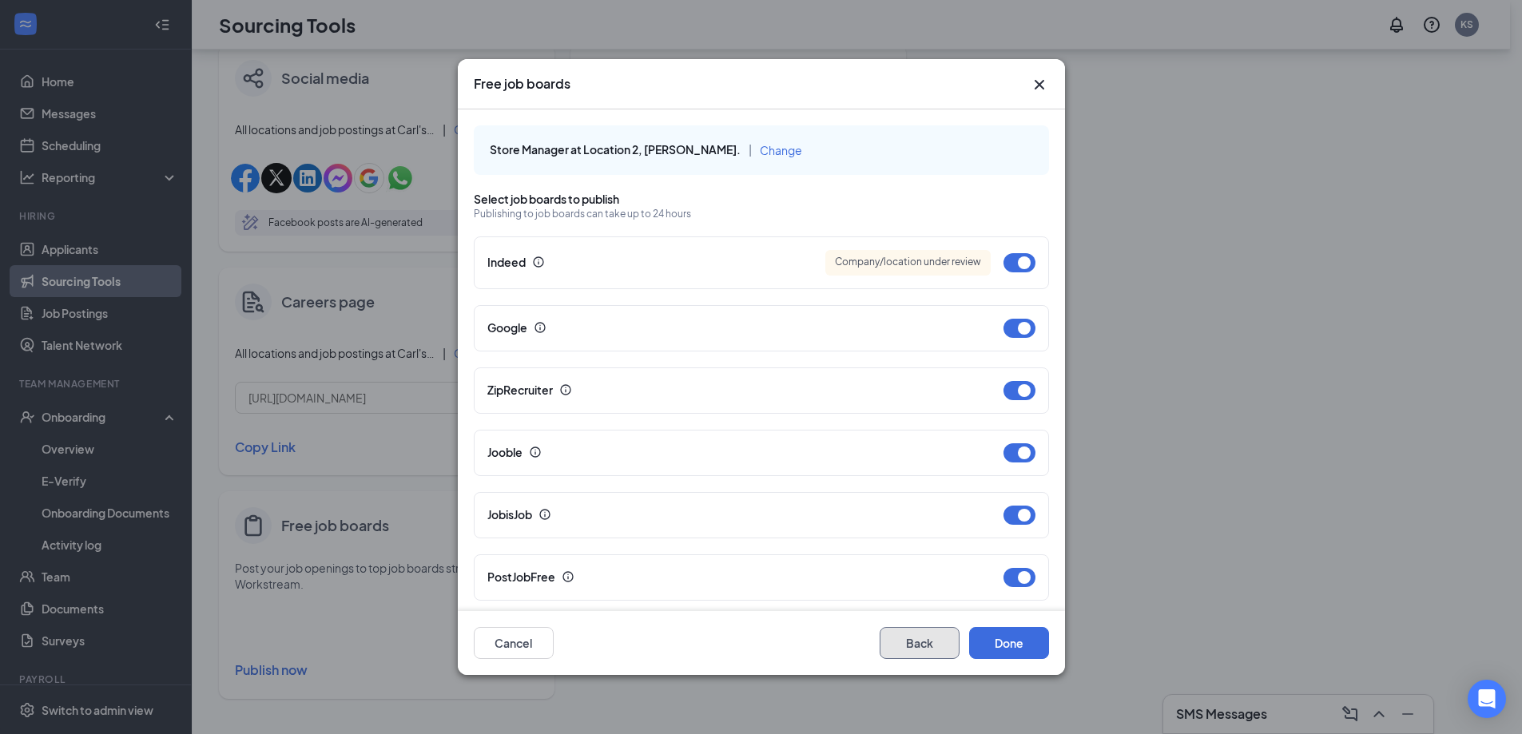
click at [910, 638] on button "Back" at bounding box center [919, 643] width 80 height 32
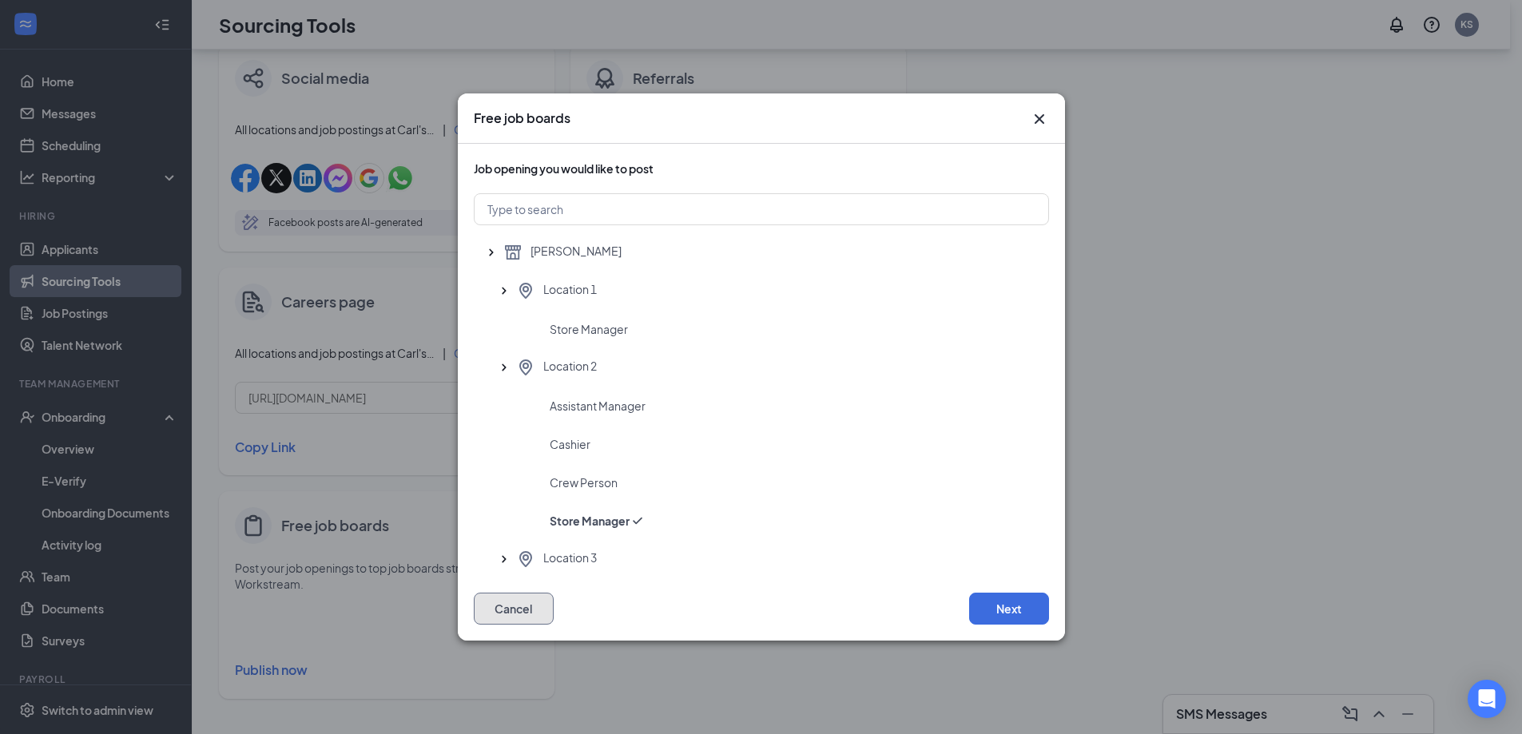
click at [509, 612] on button "Cancel" at bounding box center [514, 609] width 80 height 32
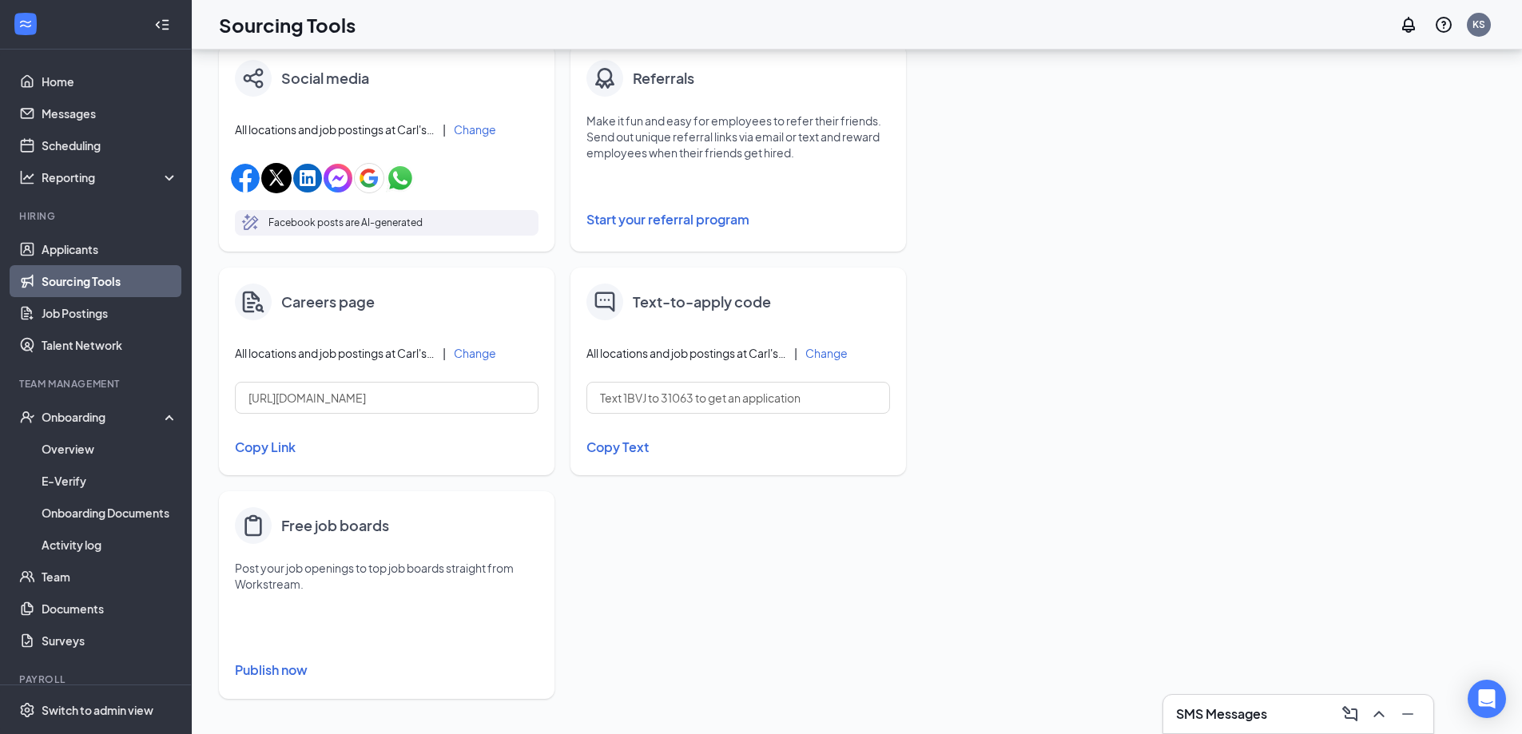
click at [790, 3] on div "Sourcing Tools KS" at bounding box center [857, 25] width 1330 height 50
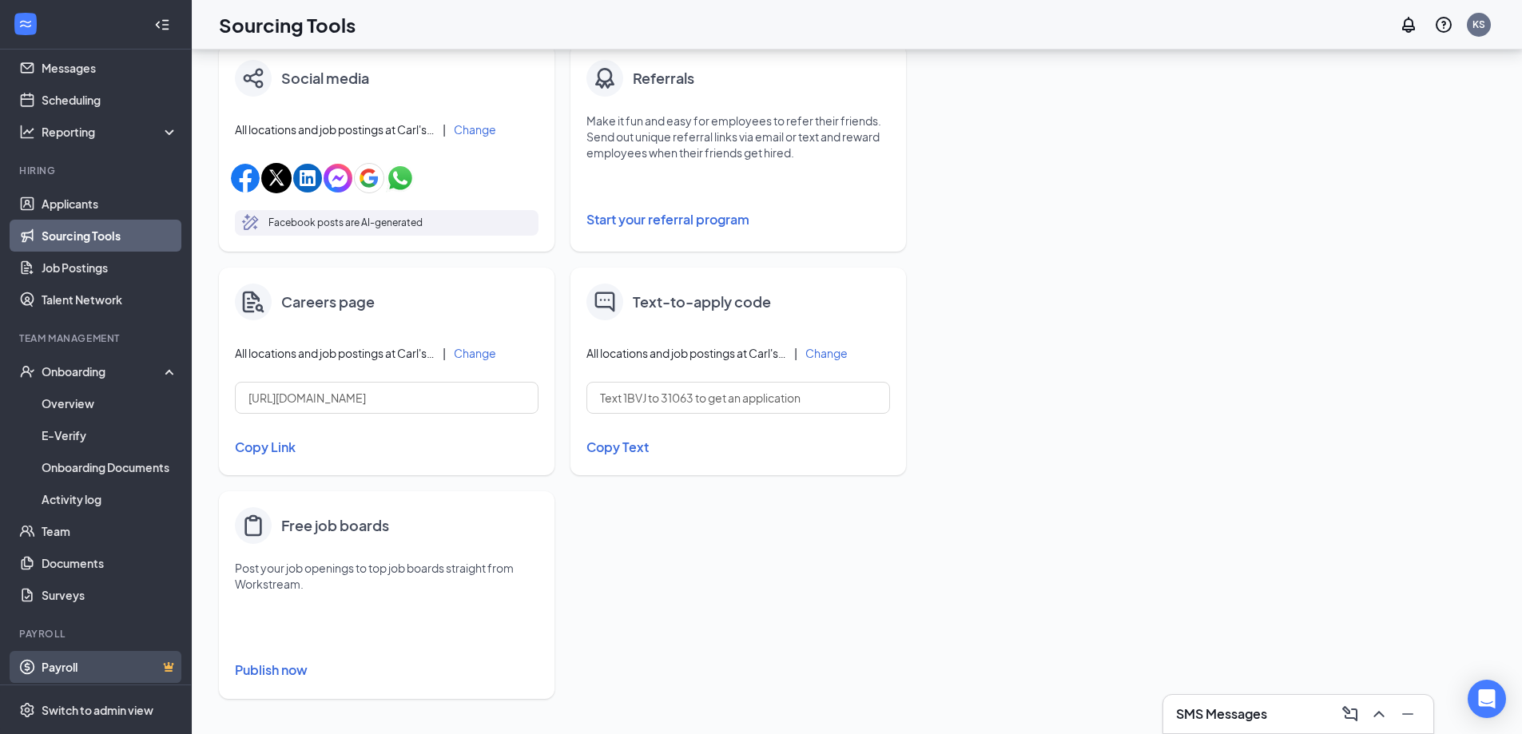
scroll to position [50, 0]
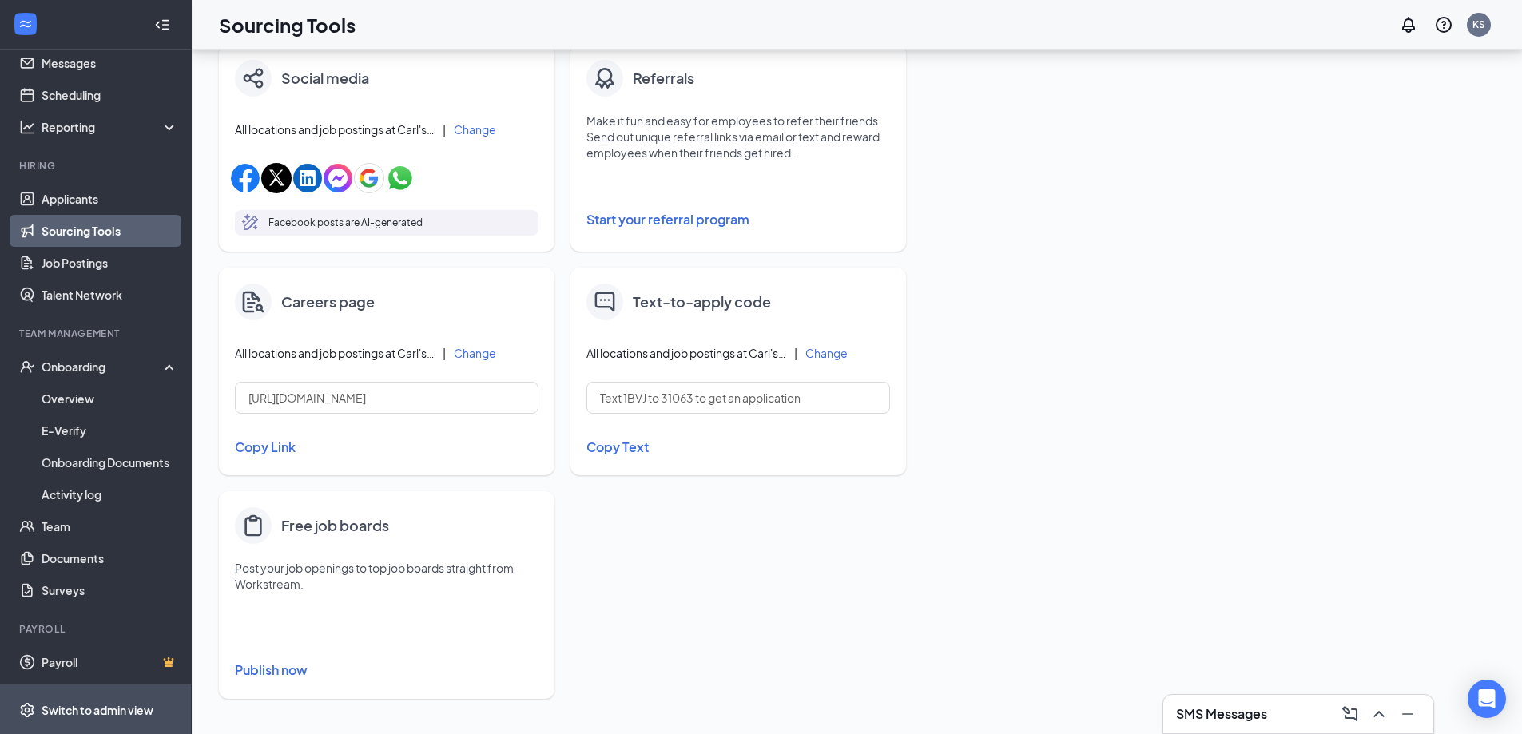
click at [58, 709] on div "Switch to admin view" at bounding box center [98, 710] width 112 height 16
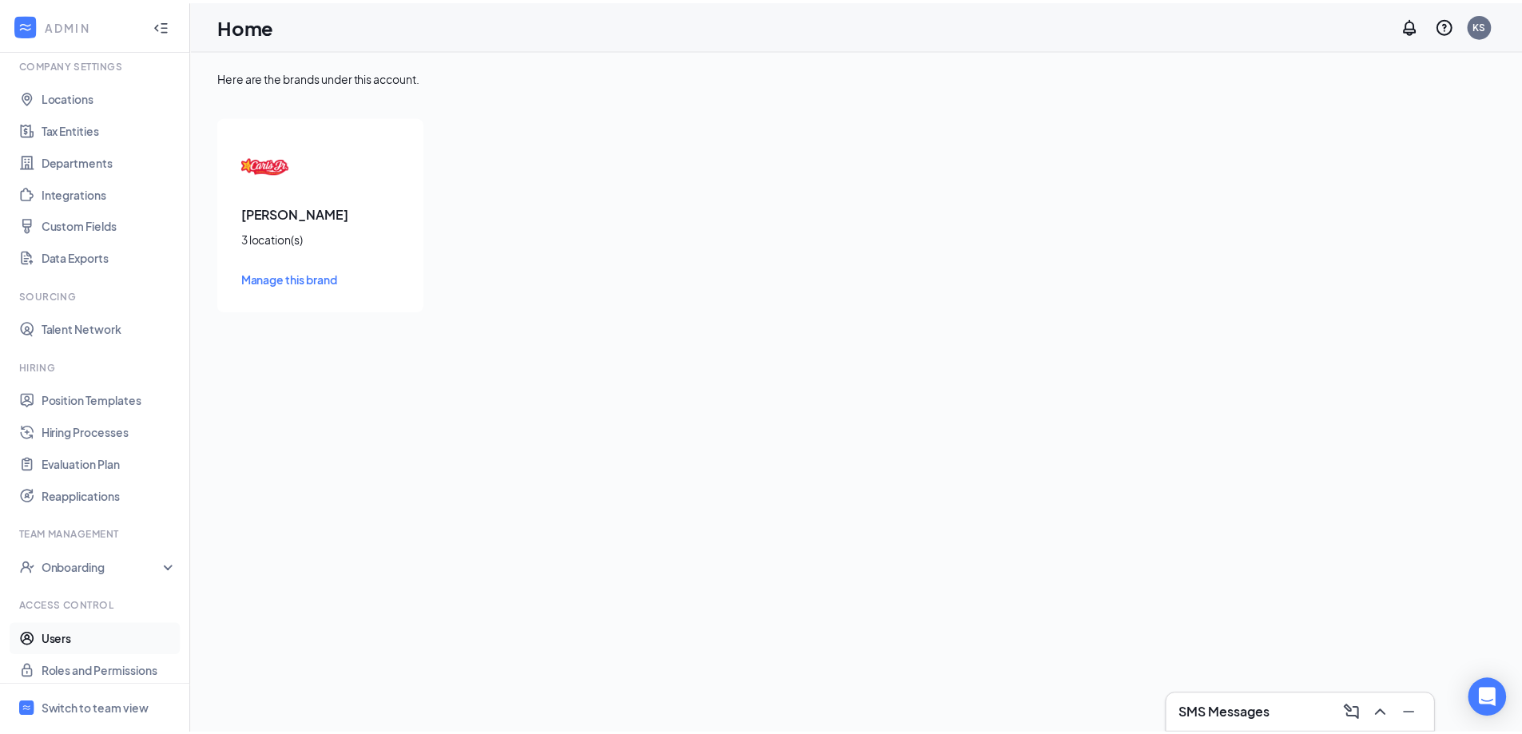
scroll to position [66, 0]
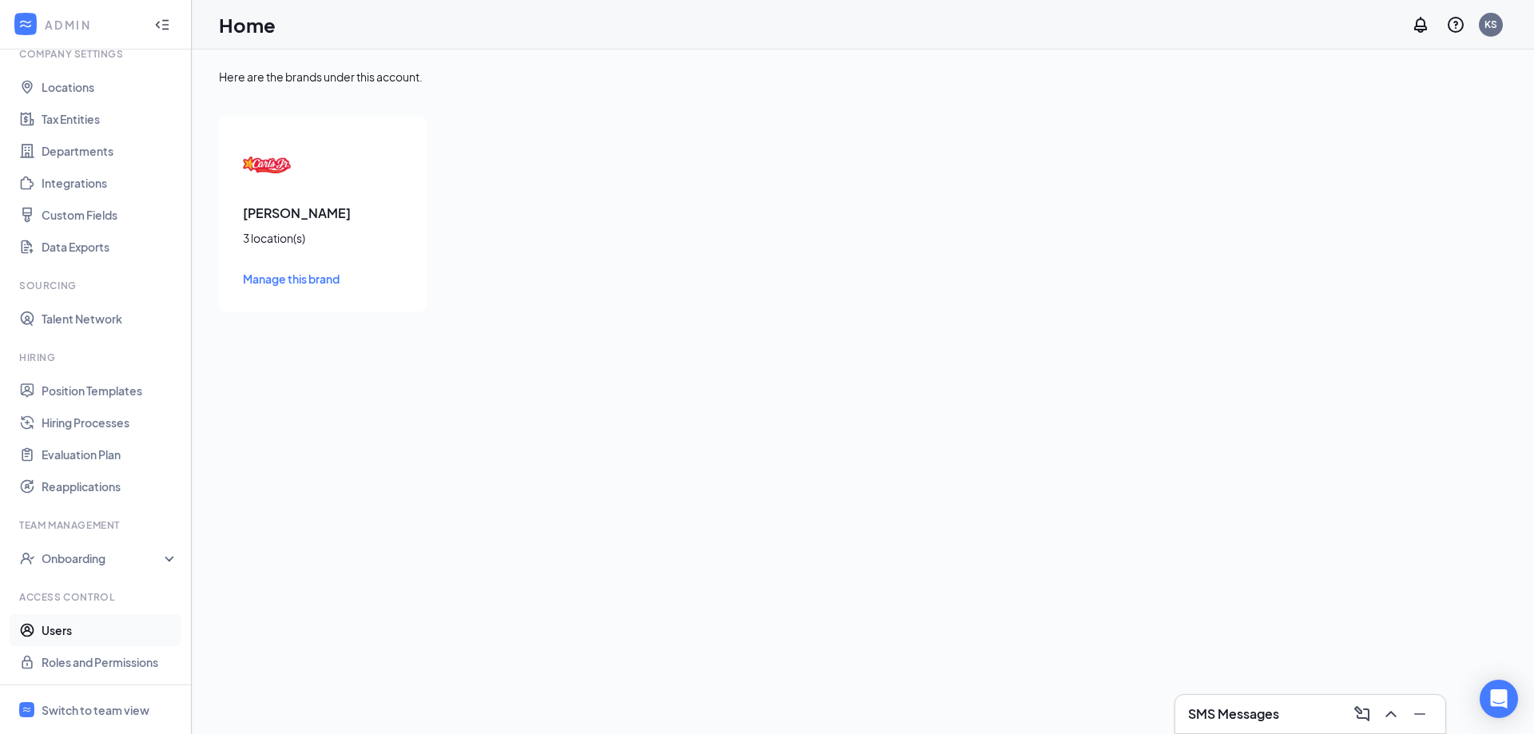
click at [93, 631] on link "Users" at bounding box center [110, 630] width 137 height 32
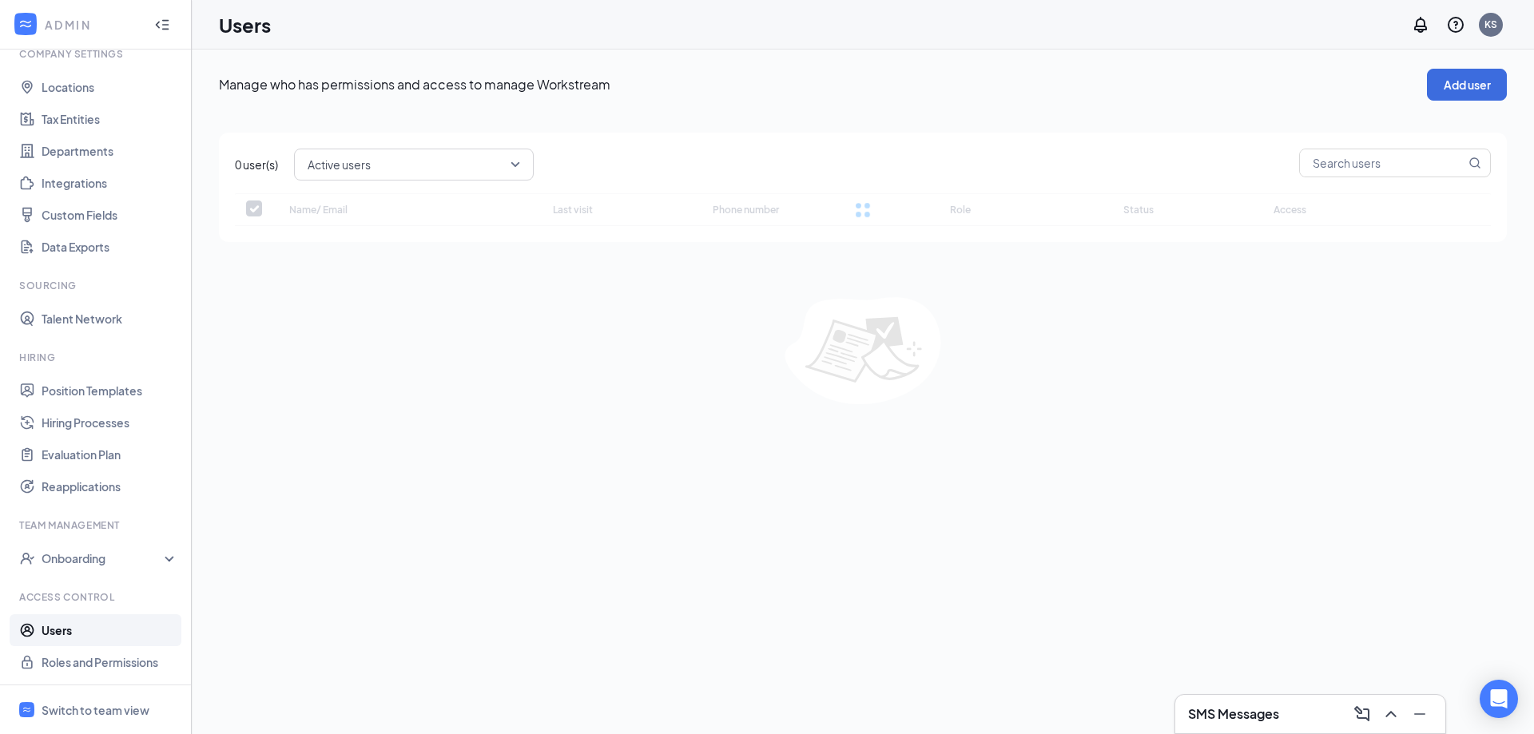
checkbox input "false"
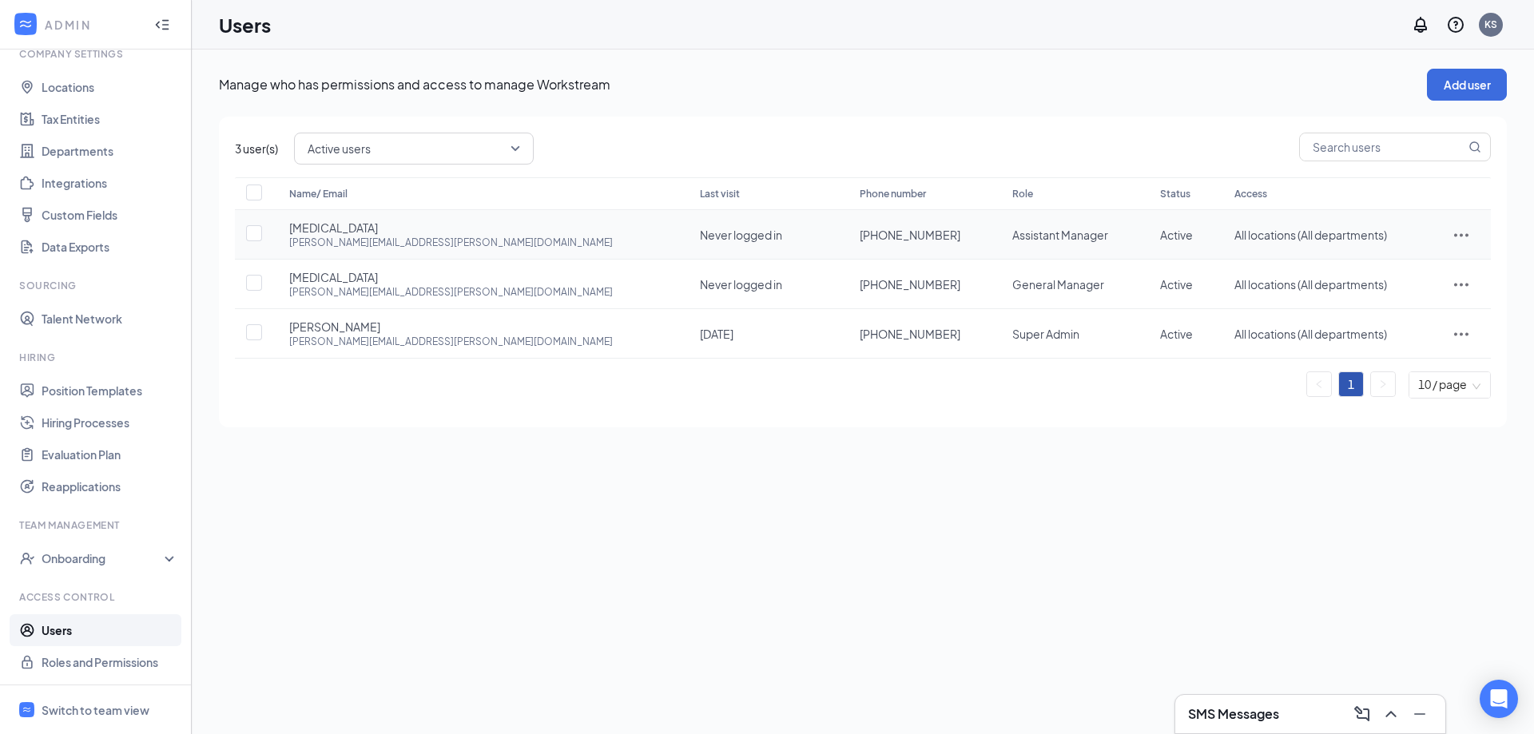
click at [1456, 238] on icon "ActionsIcon" at bounding box center [1460, 234] width 19 height 19
click at [1430, 266] on span "Edit user" at bounding box center [1411, 269] width 99 height 18
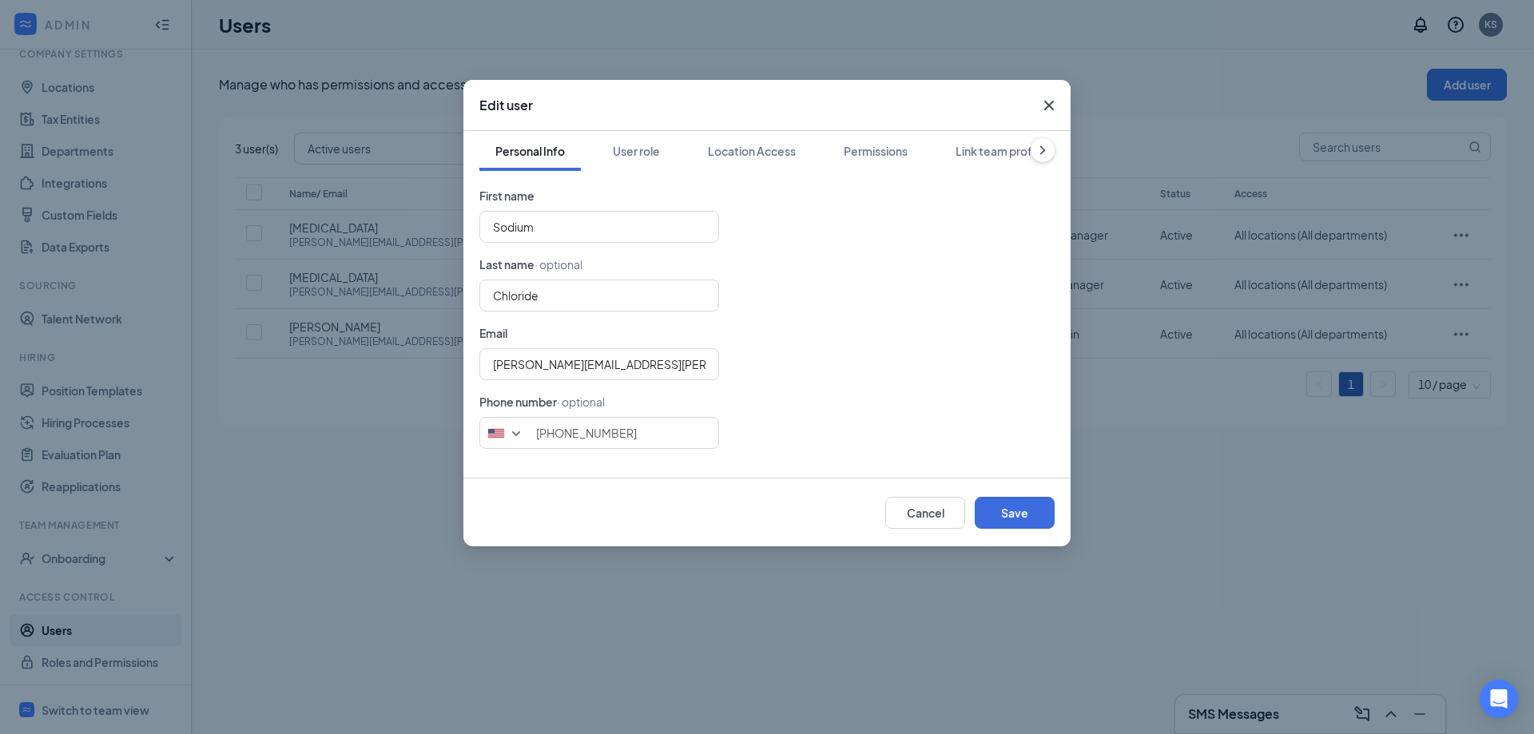
click at [379, 382] on div "Edit user Personal Info User role Location Access Permissions Link team profile…" at bounding box center [767, 367] width 1534 height 734
click at [383, 391] on div "Edit user Personal Info User role Location Access Permissions Link team profile…" at bounding box center [767, 367] width 1534 height 734
click at [902, 518] on button "Cancel" at bounding box center [925, 513] width 80 height 32
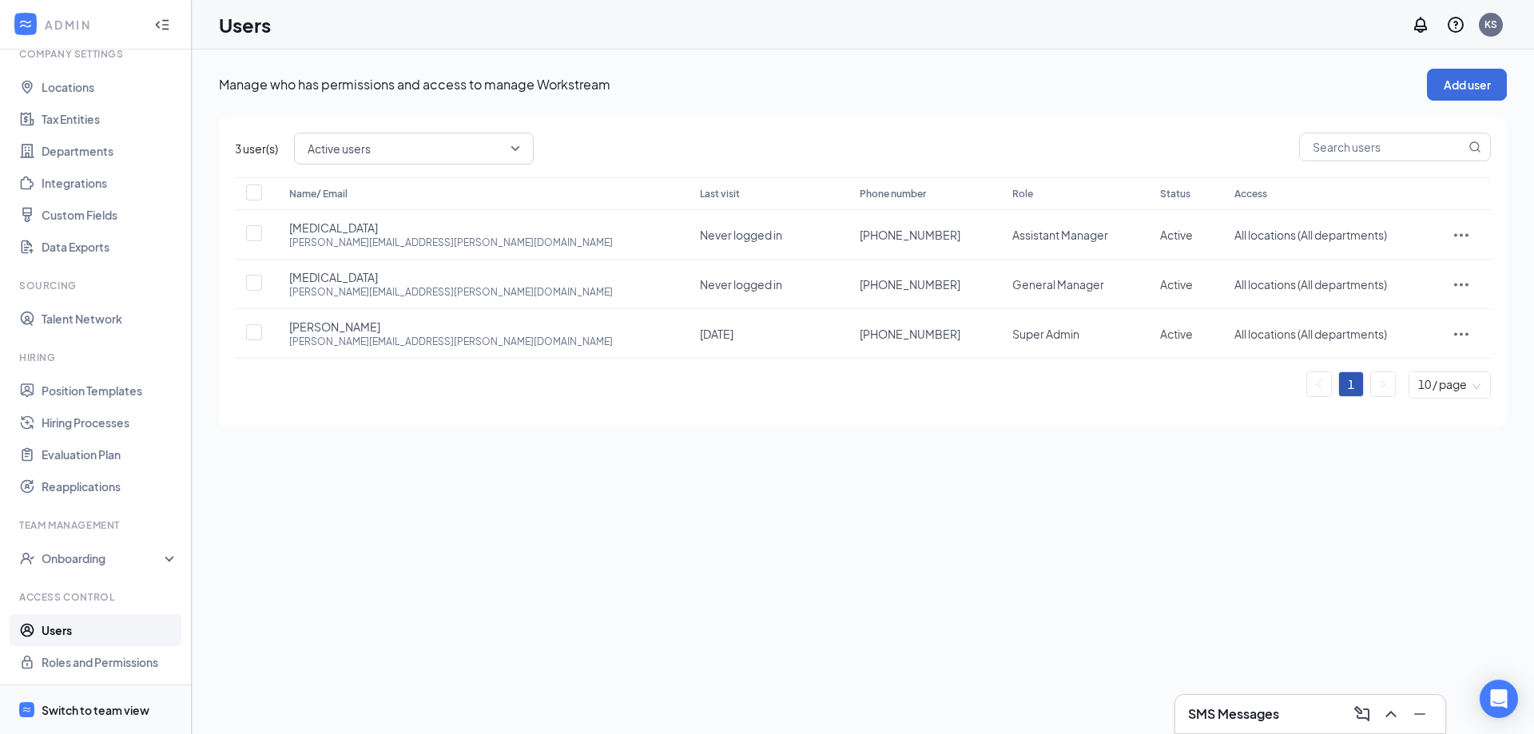
click at [70, 702] on div "Switch to team view" at bounding box center [96, 710] width 108 height 16
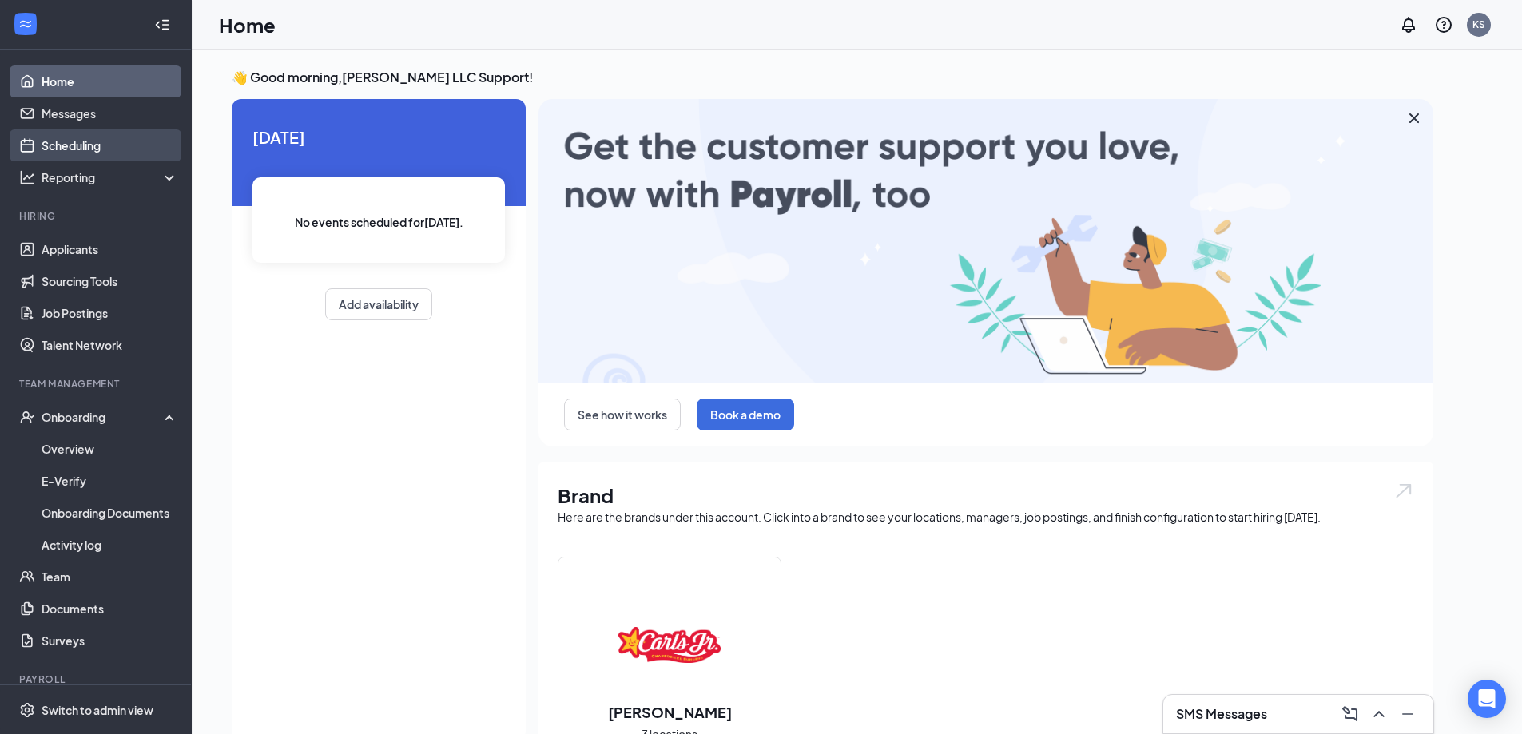
click at [56, 153] on link "Scheduling" at bounding box center [110, 145] width 137 height 32
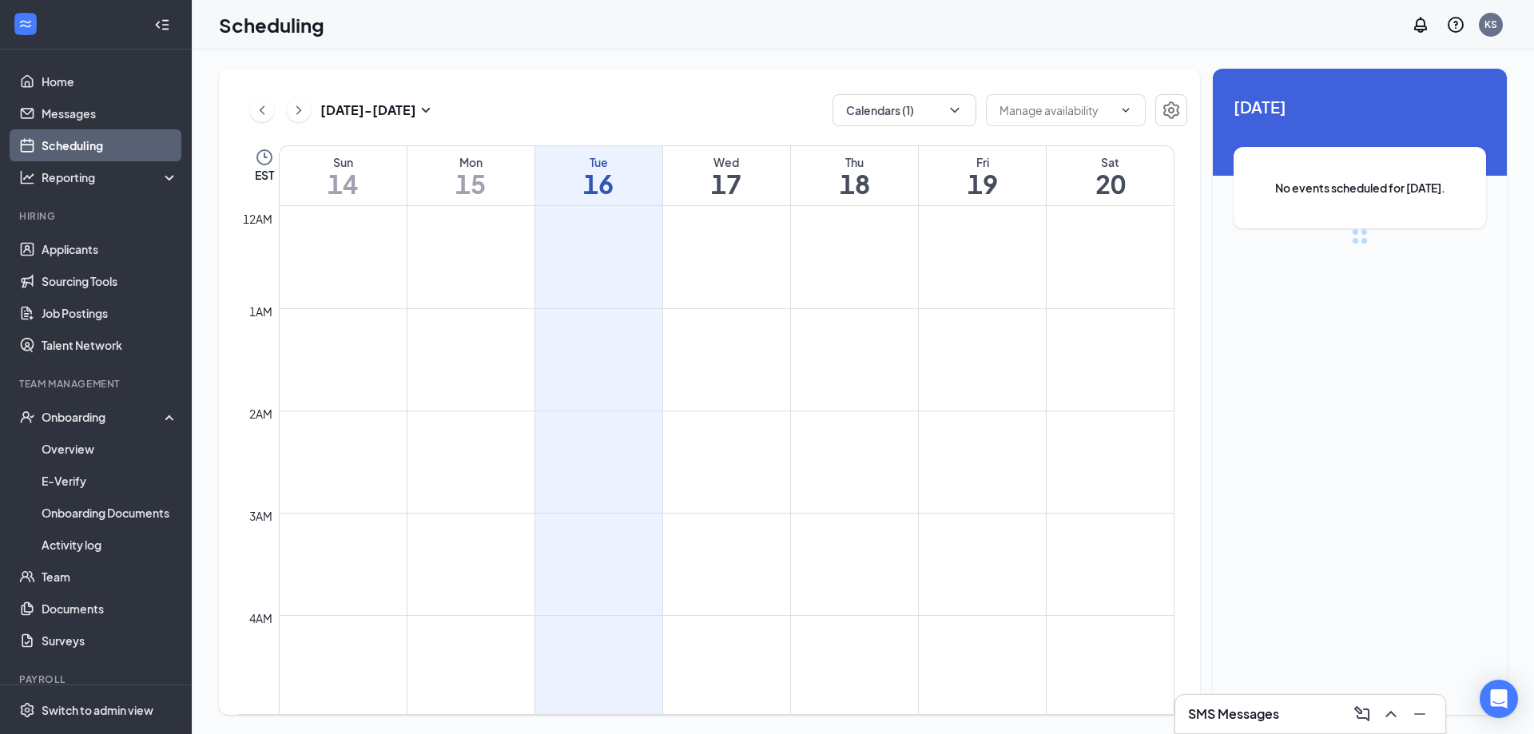
scroll to position [785, 0]
click at [940, 111] on button "Calendars (1)" at bounding box center [904, 110] width 144 height 32
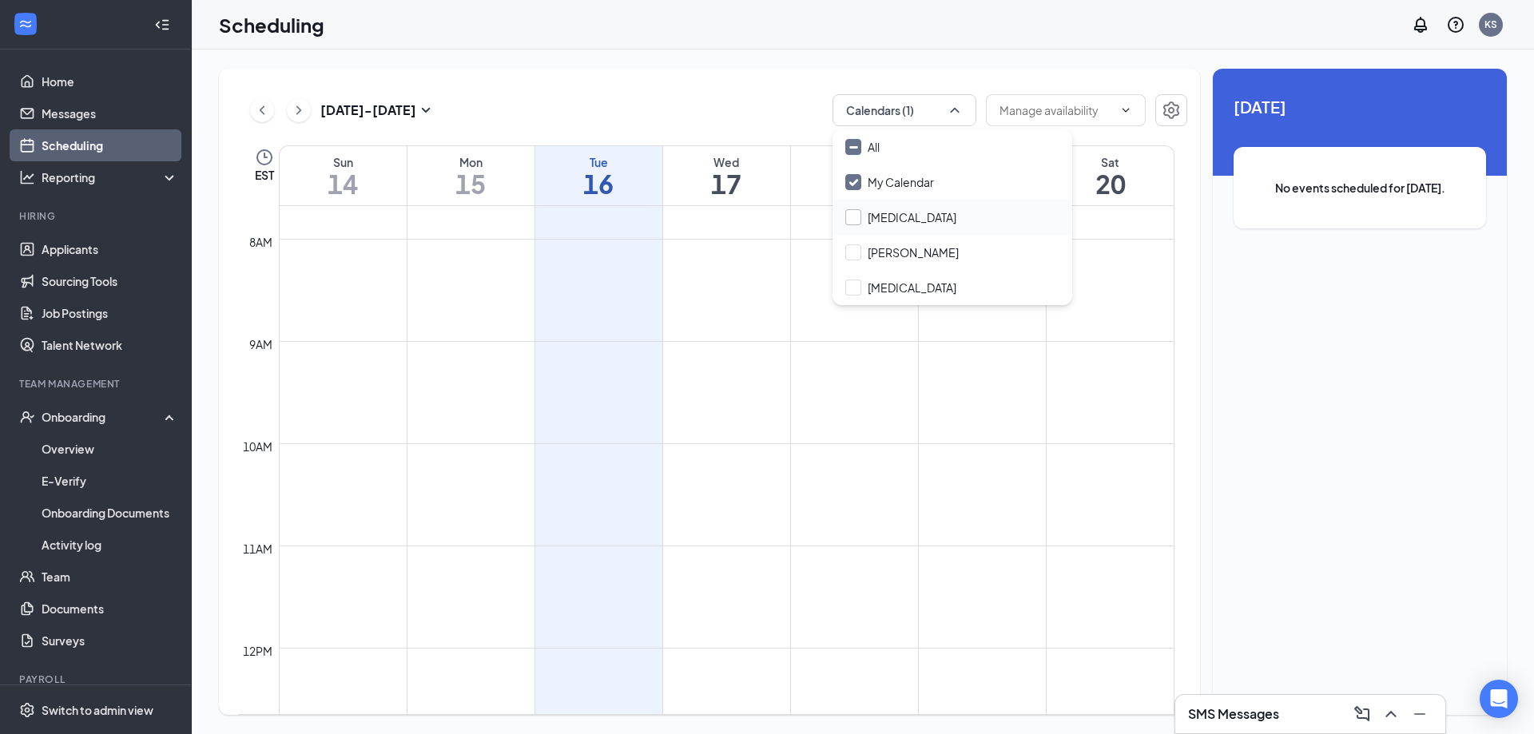
click at [908, 222] on input "[MEDICAL_DATA]" at bounding box center [900, 217] width 111 height 16
checkbox input "true"
click at [892, 185] on input "My Calendar" at bounding box center [889, 182] width 89 height 16
checkbox input "false"
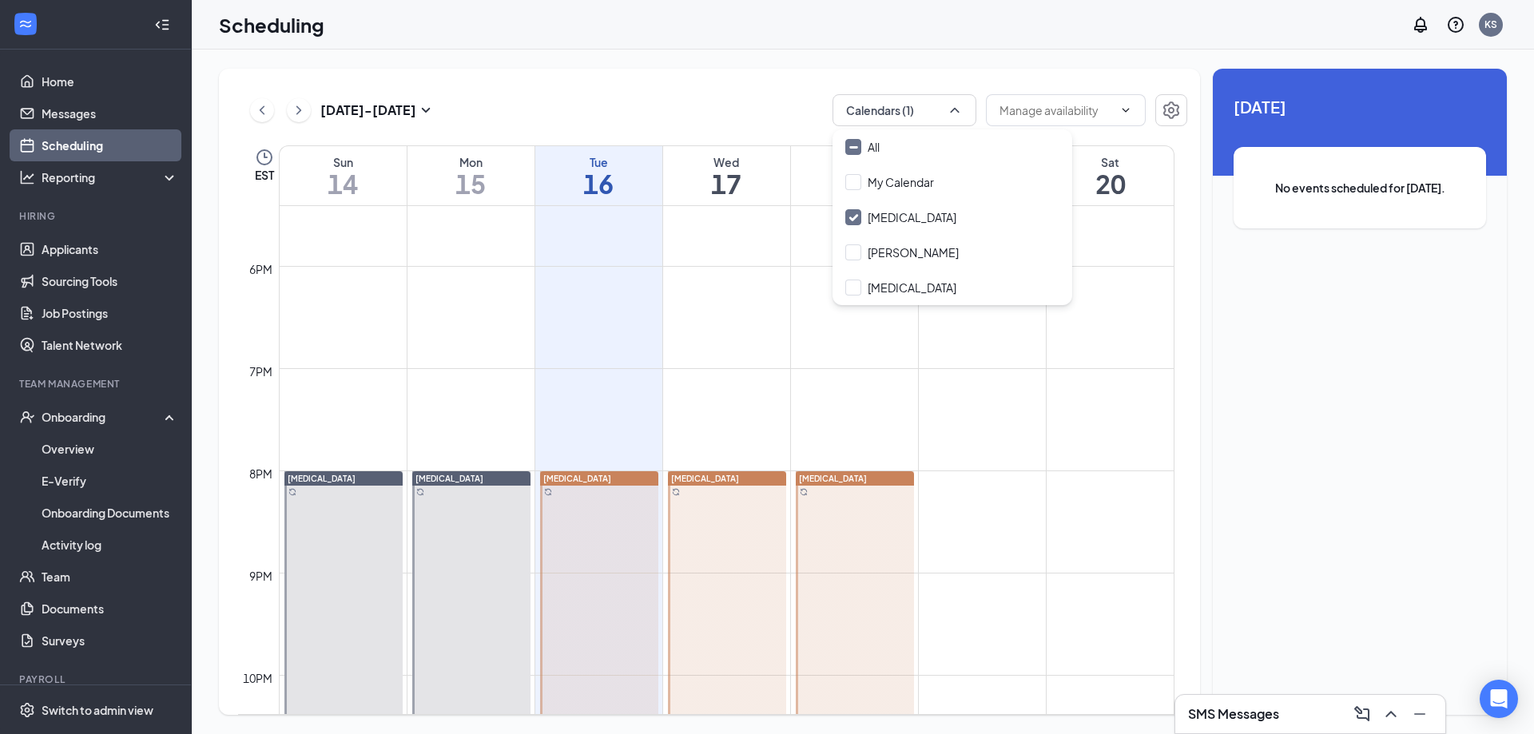
scroll to position [1706, 0]
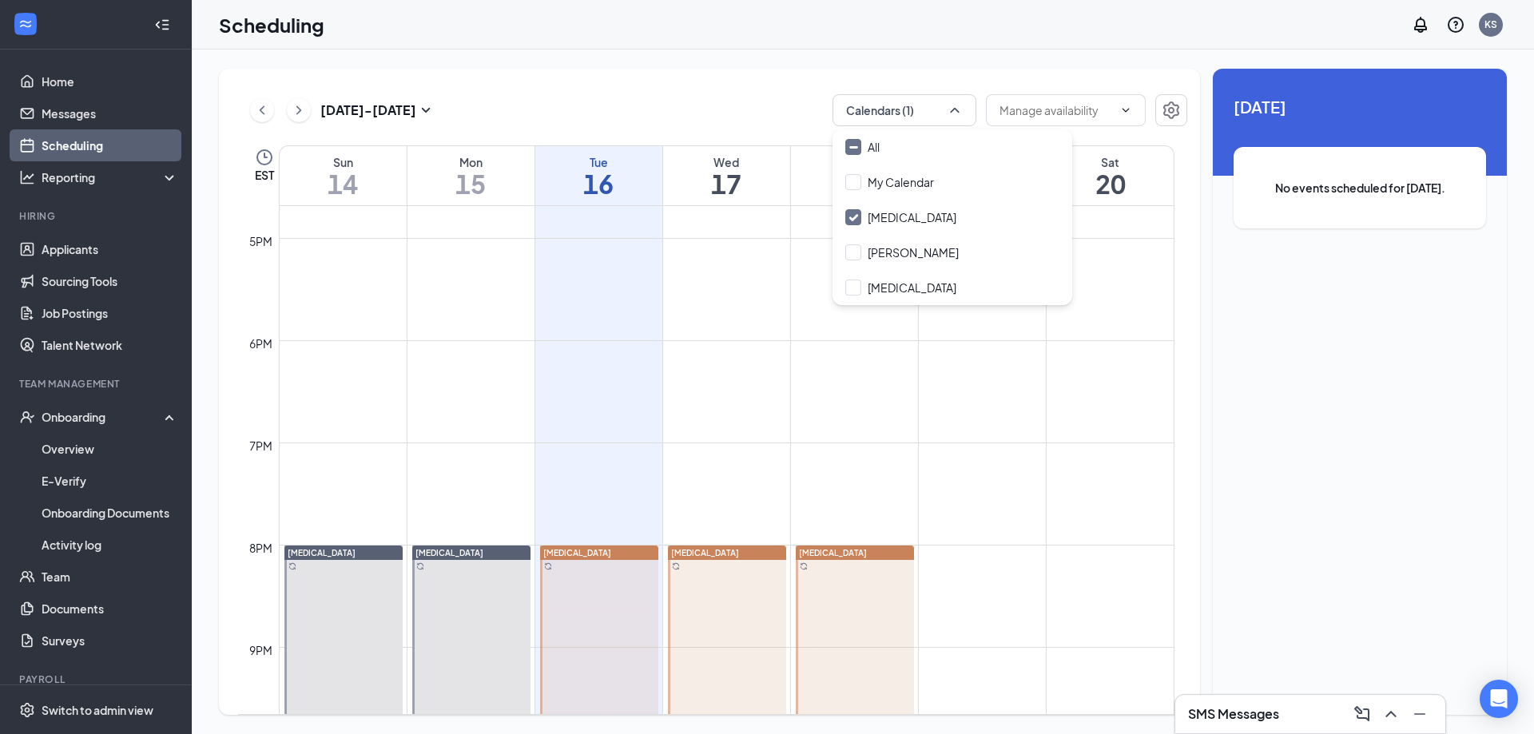
click at [703, 97] on div "[DATE] - [DATE] Calendars (1)" at bounding box center [712, 110] width 949 height 32
click at [1121, 109] on icon "ChevronDown" at bounding box center [1125, 110] width 13 height 13
click at [999, 494] on td at bounding box center [726, 507] width 895 height 26
click at [983, 582] on td at bounding box center [726, 583] width 895 height 26
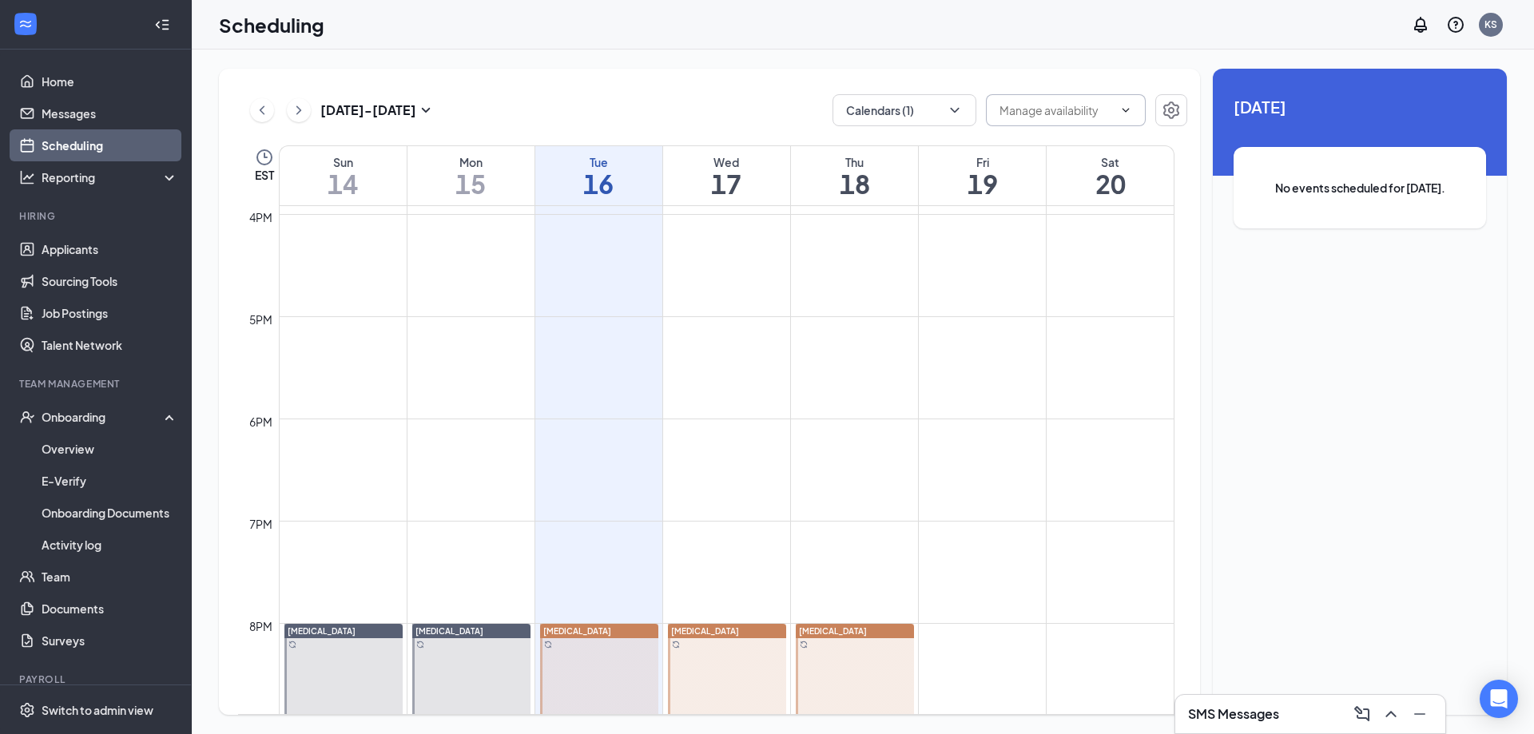
scroll to position [1626, 0]
click at [885, 114] on button "Calendars (1)" at bounding box center [904, 110] width 144 height 32
click at [889, 156] on div "All" at bounding box center [952, 146] width 240 height 35
checkbox input "true"
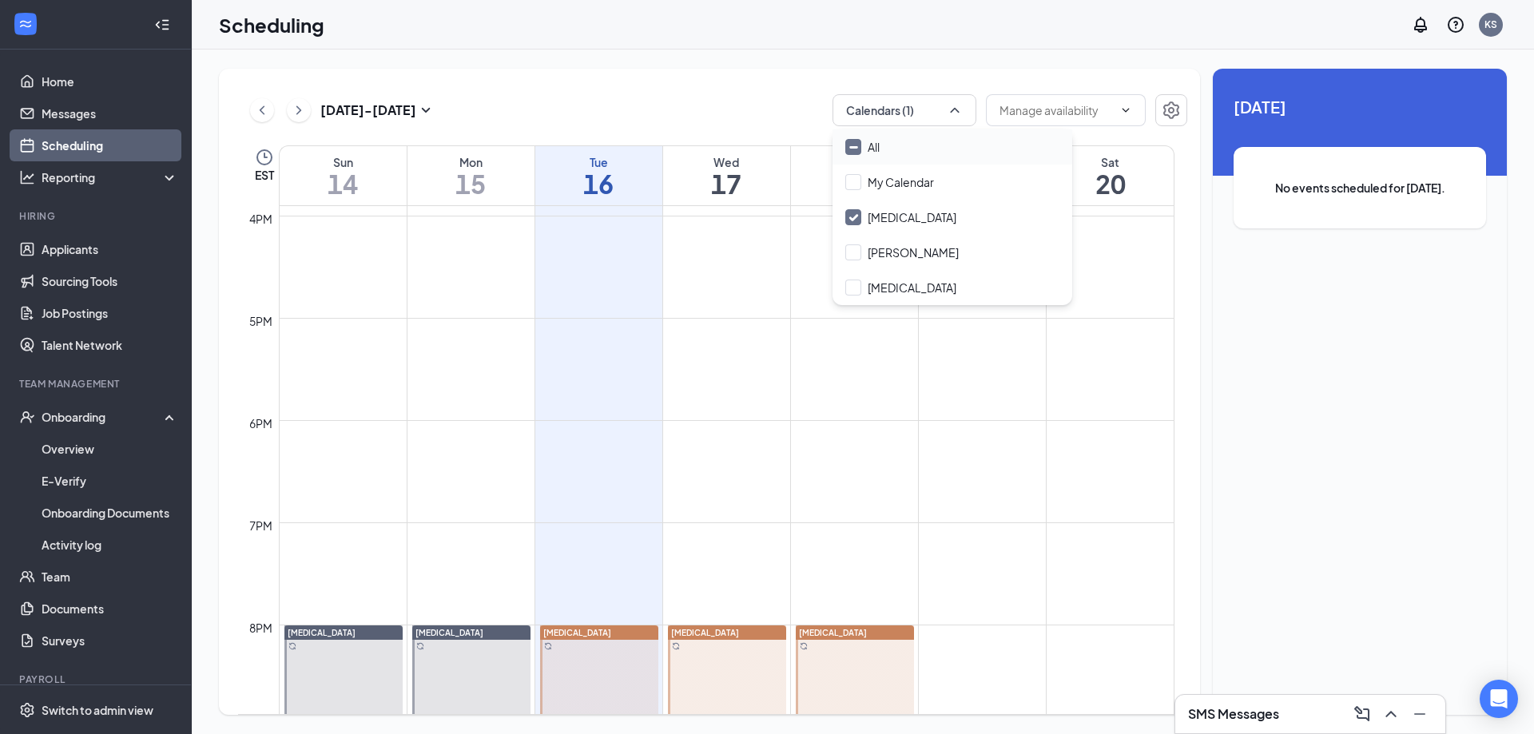
checkbox input "true"
click at [986, 573] on td at bounding box center [726, 561] width 895 height 26
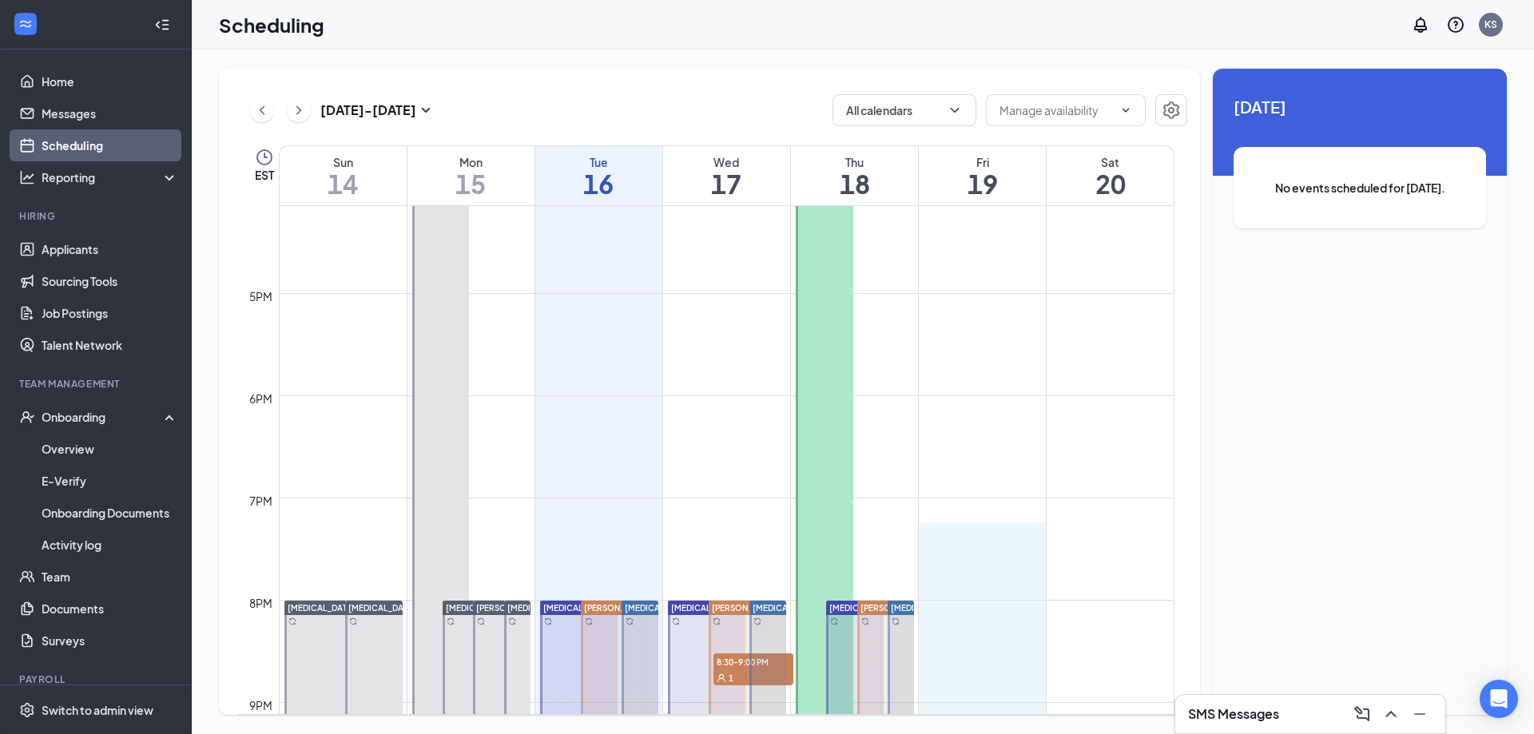
drag, startPoint x: 981, startPoint y: 601, endPoint x: 1018, endPoint y: 698, distance: 104.4
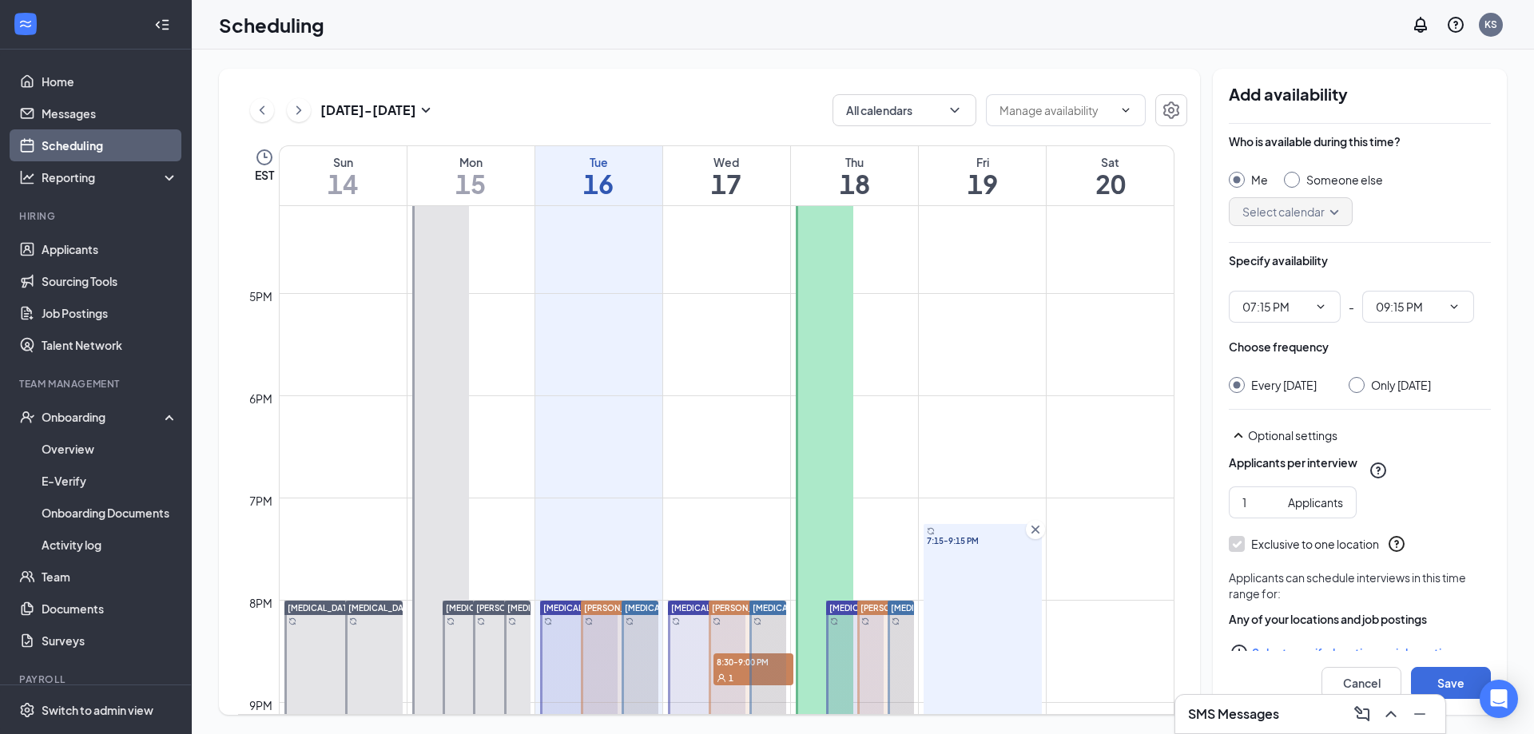
scroll to position [1653, 0]
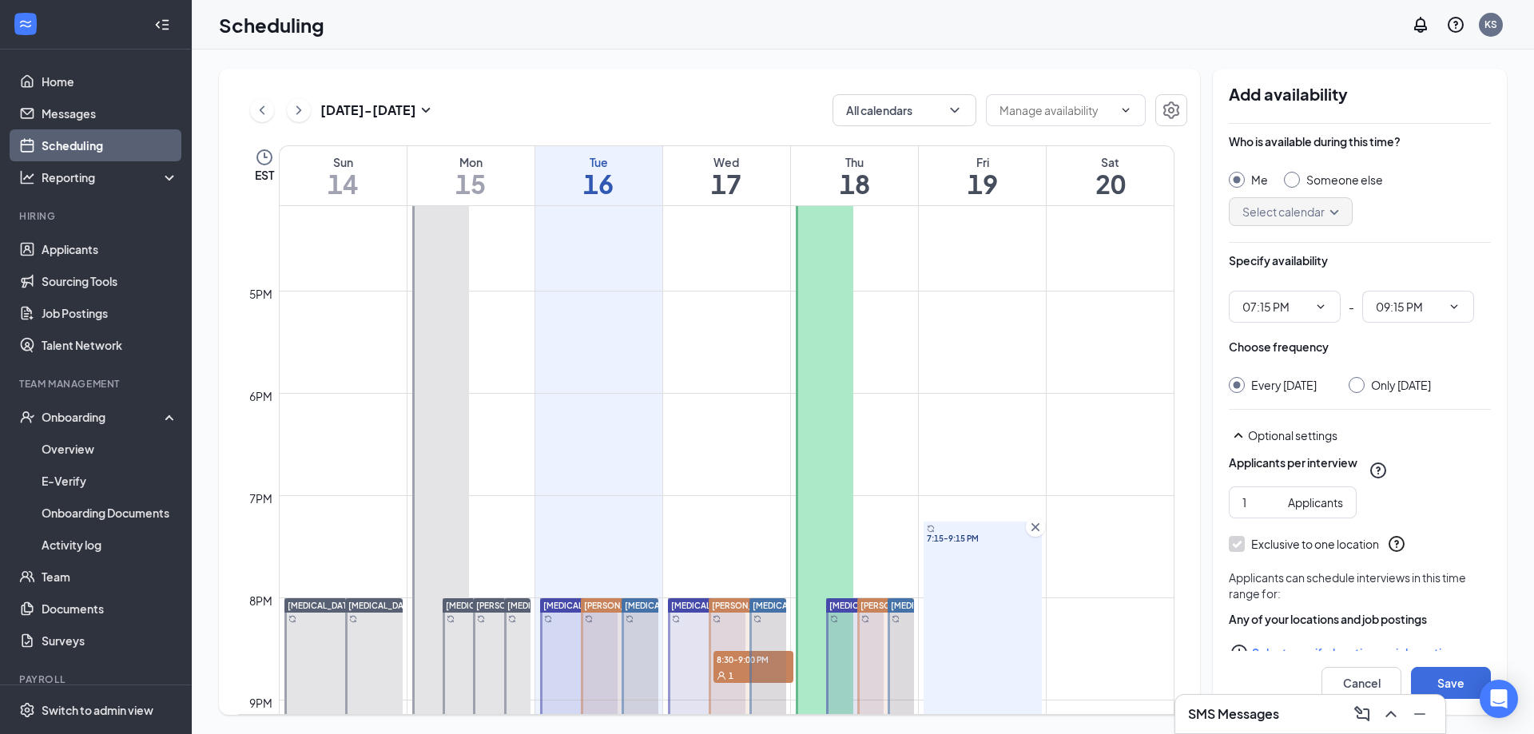
click at [1308, 190] on div "Me Someone else Select calendar" at bounding box center [1360, 199] width 262 height 54
click at [1288, 177] on input "Someone else" at bounding box center [1289, 177] width 11 height 11
radio input "true"
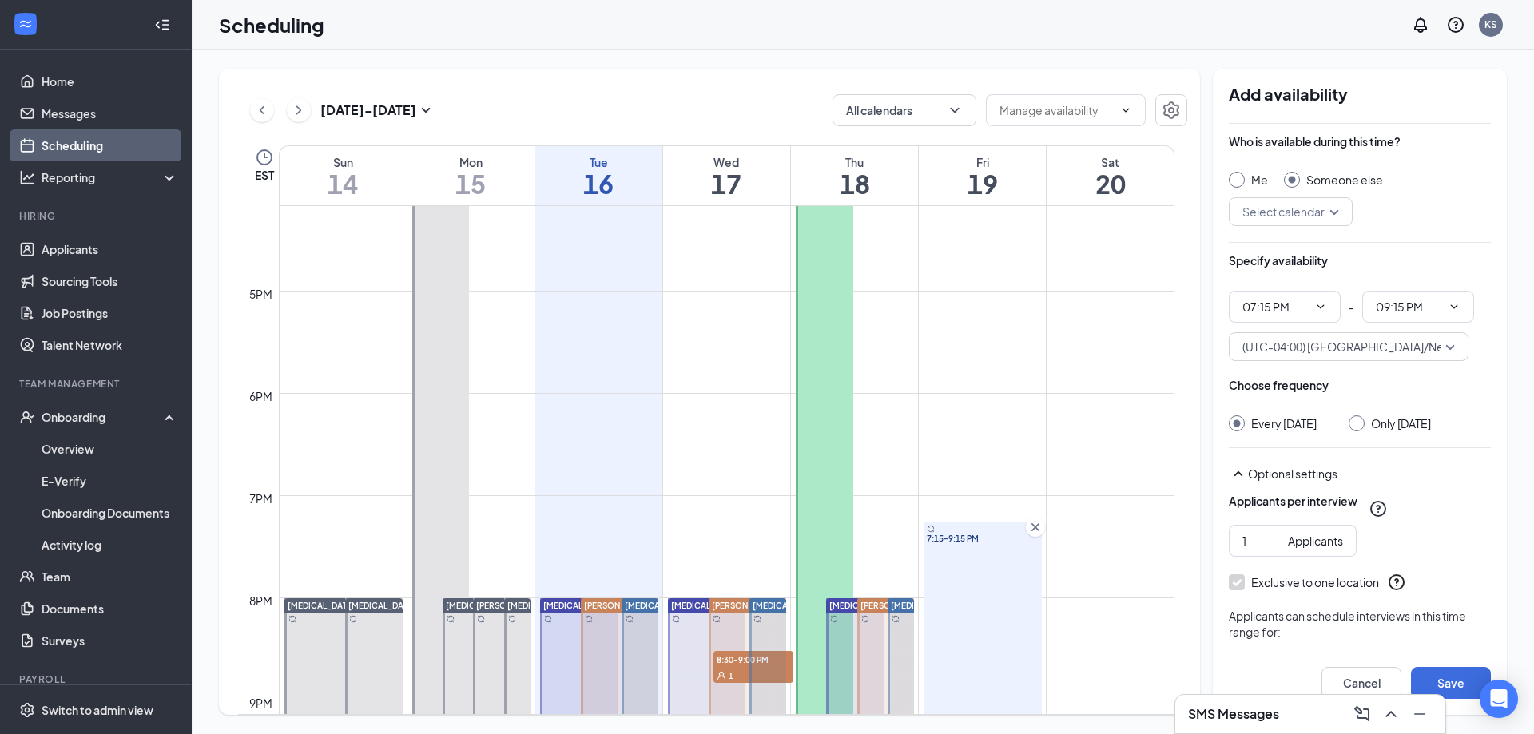
radio input "false"
click at [1304, 213] on input "search" at bounding box center [1284, 211] width 93 height 27
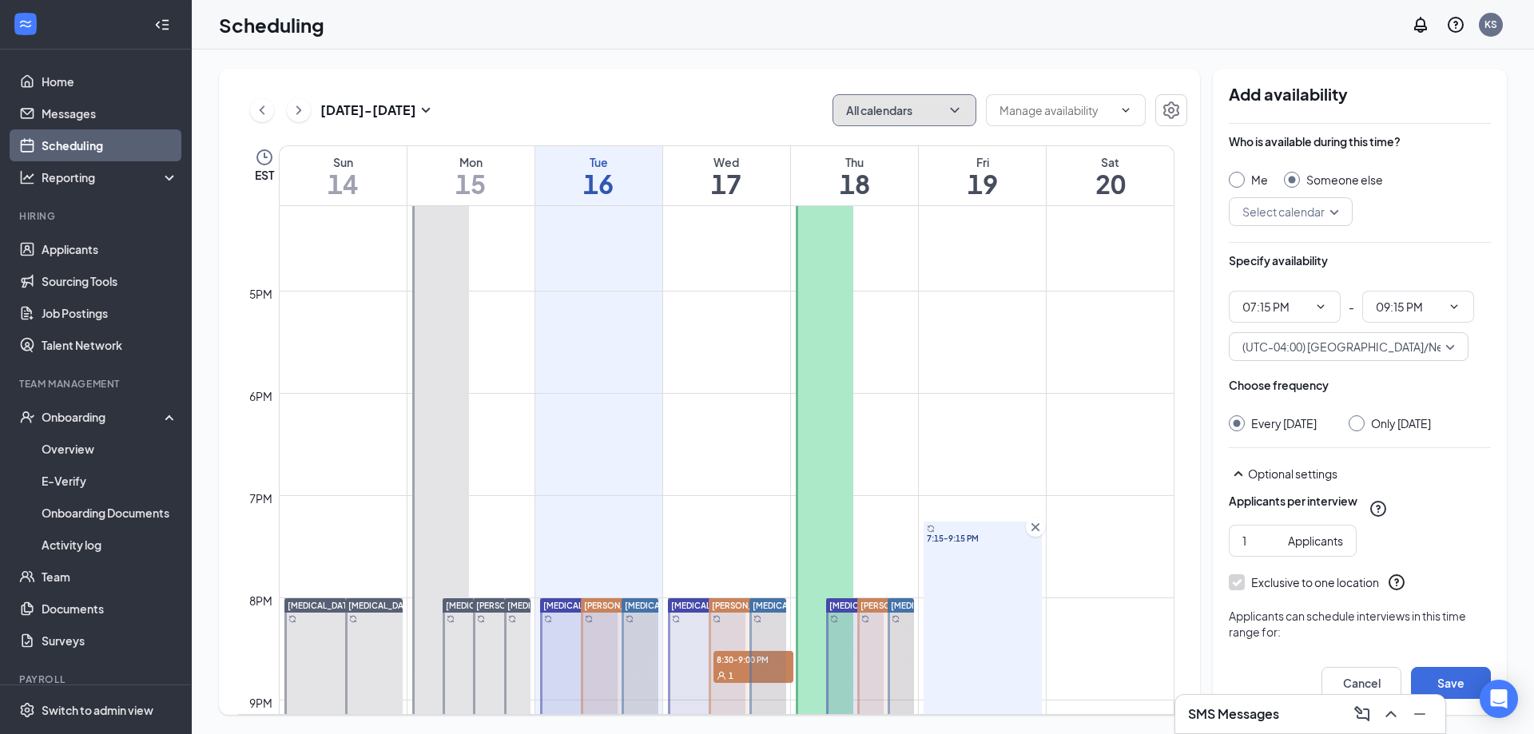
click at [930, 113] on button "All calendars" at bounding box center [904, 110] width 144 height 32
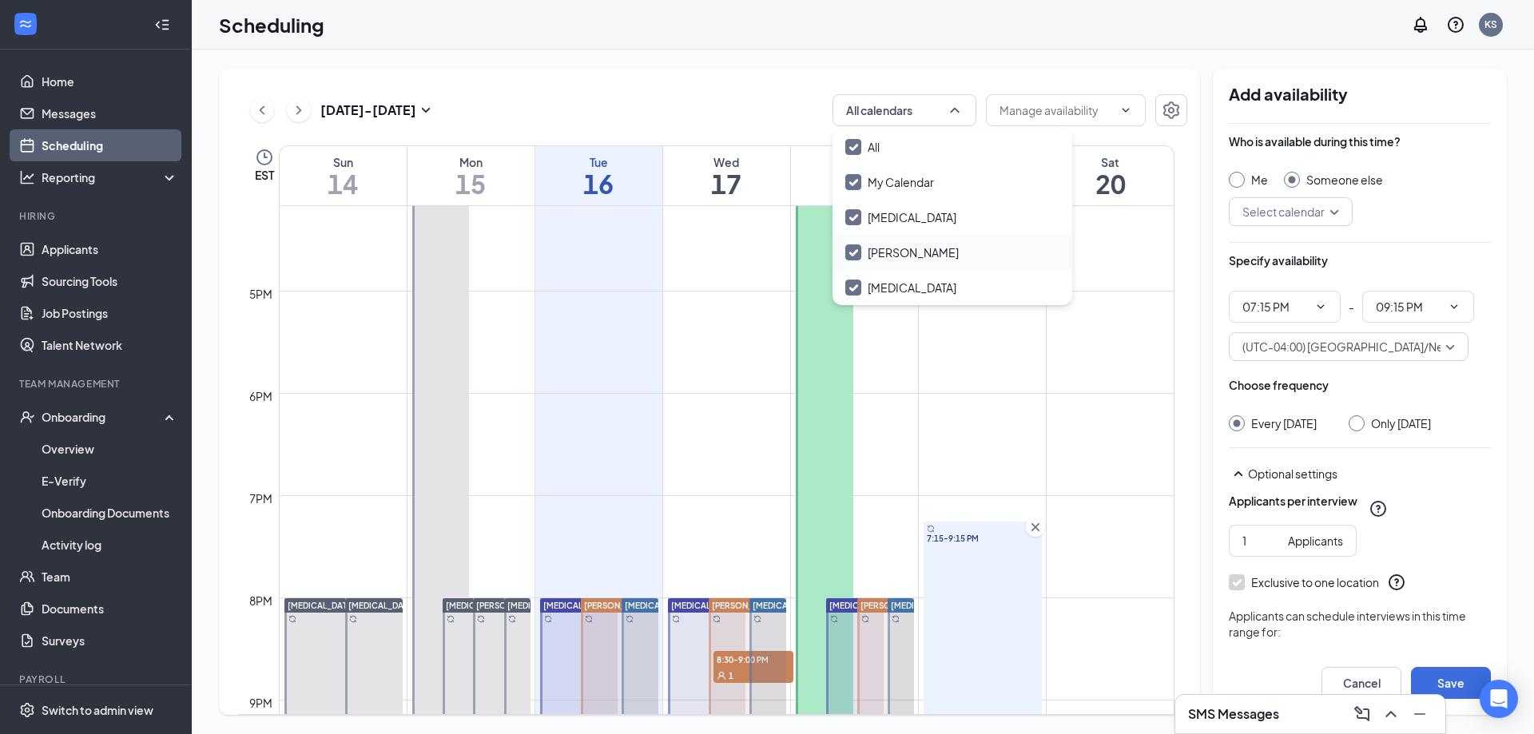
click at [923, 254] on input "[PERSON_NAME]" at bounding box center [901, 252] width 113 height 16
checkbox input "true"
checkbox input "false"
click at [911, 212] on input "[MEDICAL_DATA]" at bounding box center [900, 217] width 111 height 16
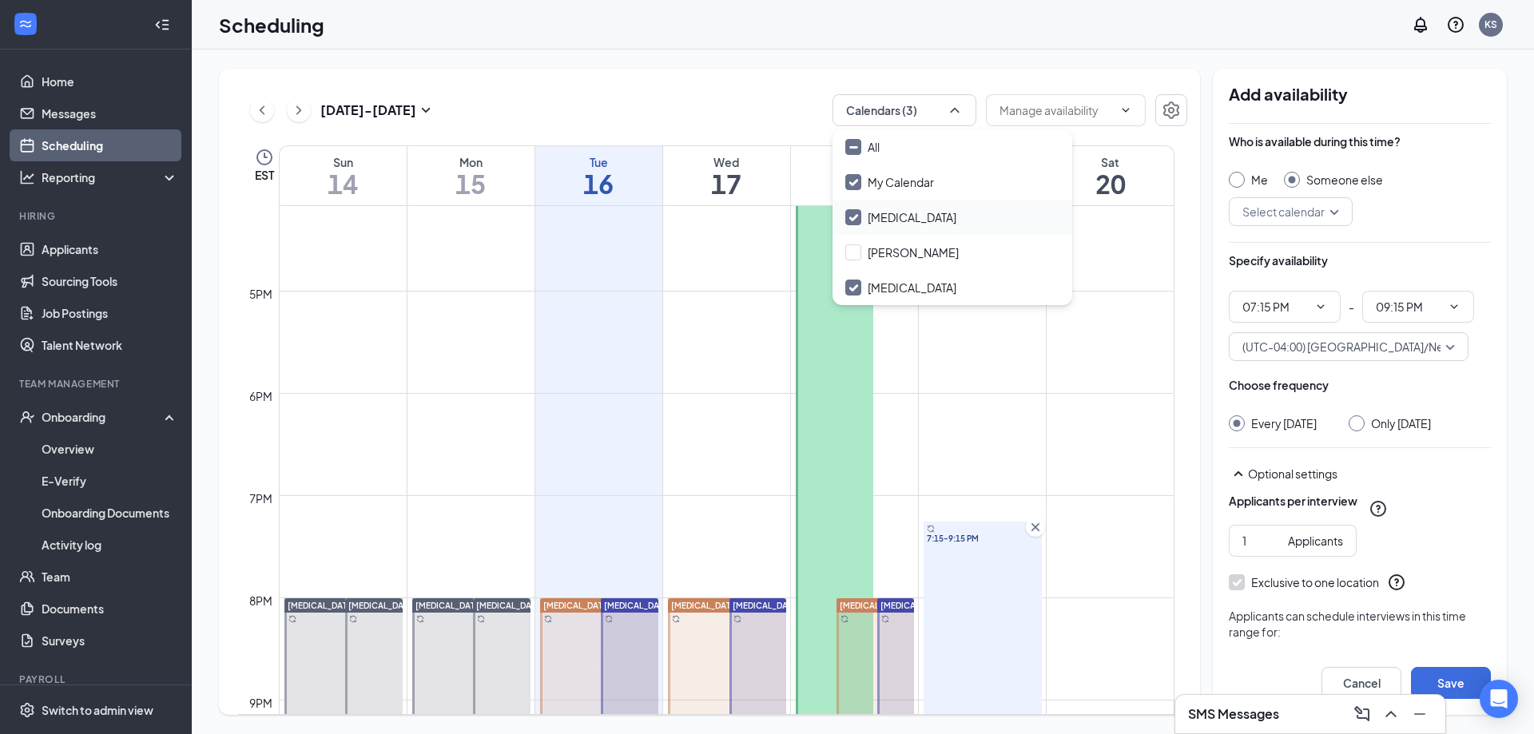
checkbox input "false"
click at [903, 284] on input "[MEDICAL_DATA]" at bounding box center [900, 288] width 111 height 16
checkbox input "false"
click at [903, 249] on input "[PERSON_NAME]" at bounding box center [901, 252] width 113 height 16
checkbox input "true"
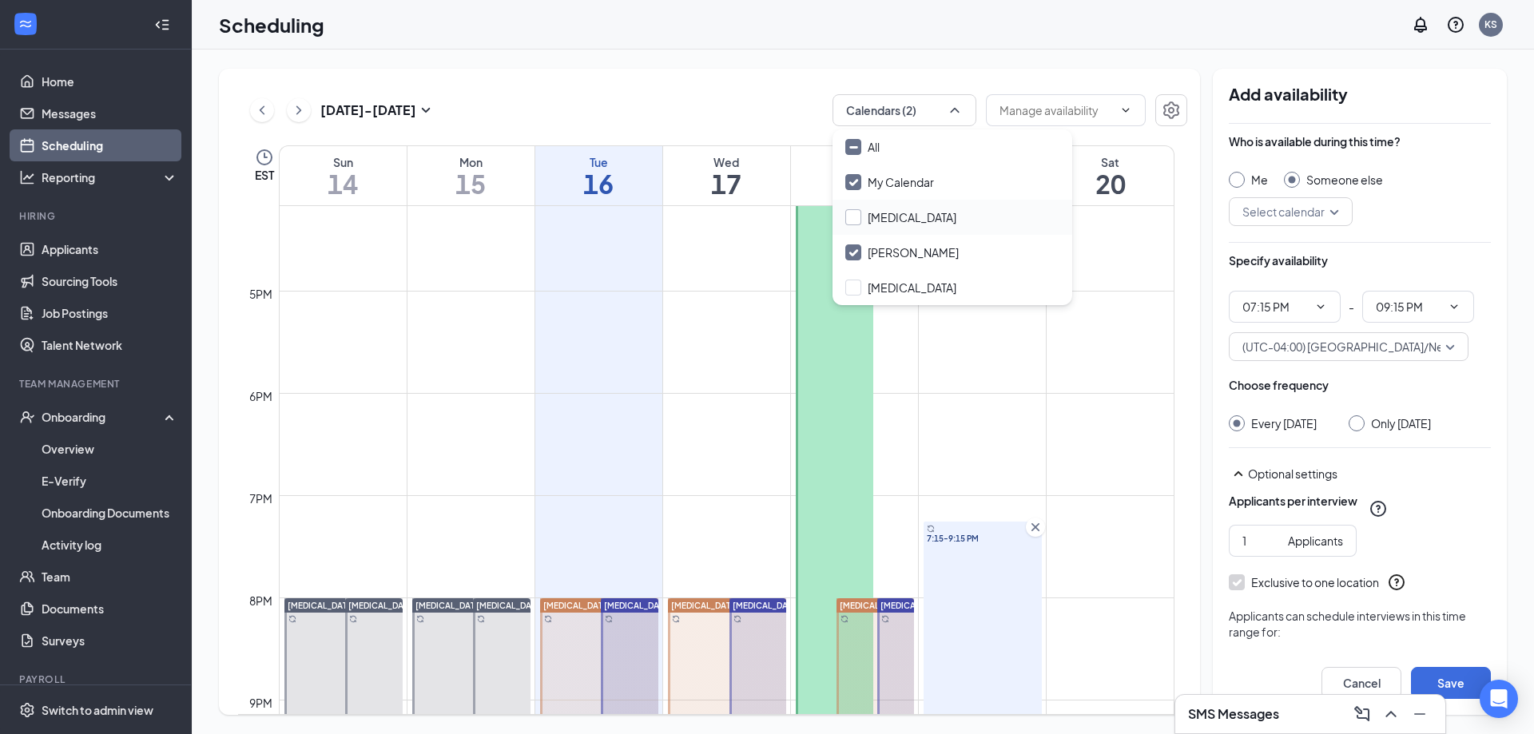
click at [910, 212] on input "[MEDICAL_DATA]" at bounding box center [900, 217] width 111 height 16
checkbox input "true"
click at [905, 250] on input "[PERSON_NAME]" at bounding box center [901, 252] width 113 height 16
checkbox input "false"
click at [899, 273] on div "[MEDICAL_DATA]" at bounding box center [952, 287] width 240 height 35
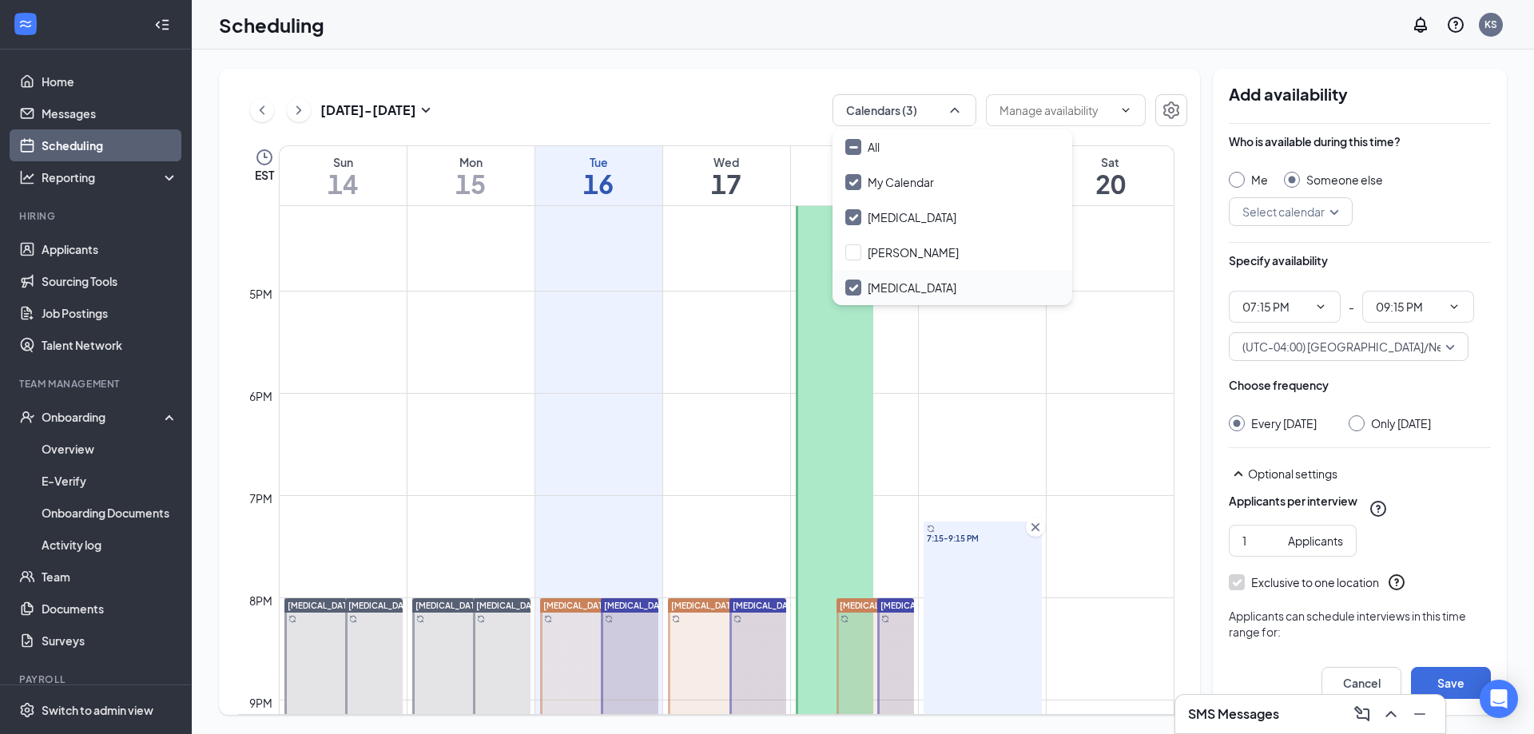
checkbox input "true"
click at [899, 248] on input "[PERSON_NAME]" at bounding box center [901, 252] width 113 height 16
checkbox input "false"
checkbox input "true"
